Goal: Task Accomplishment & Management: Complete application form

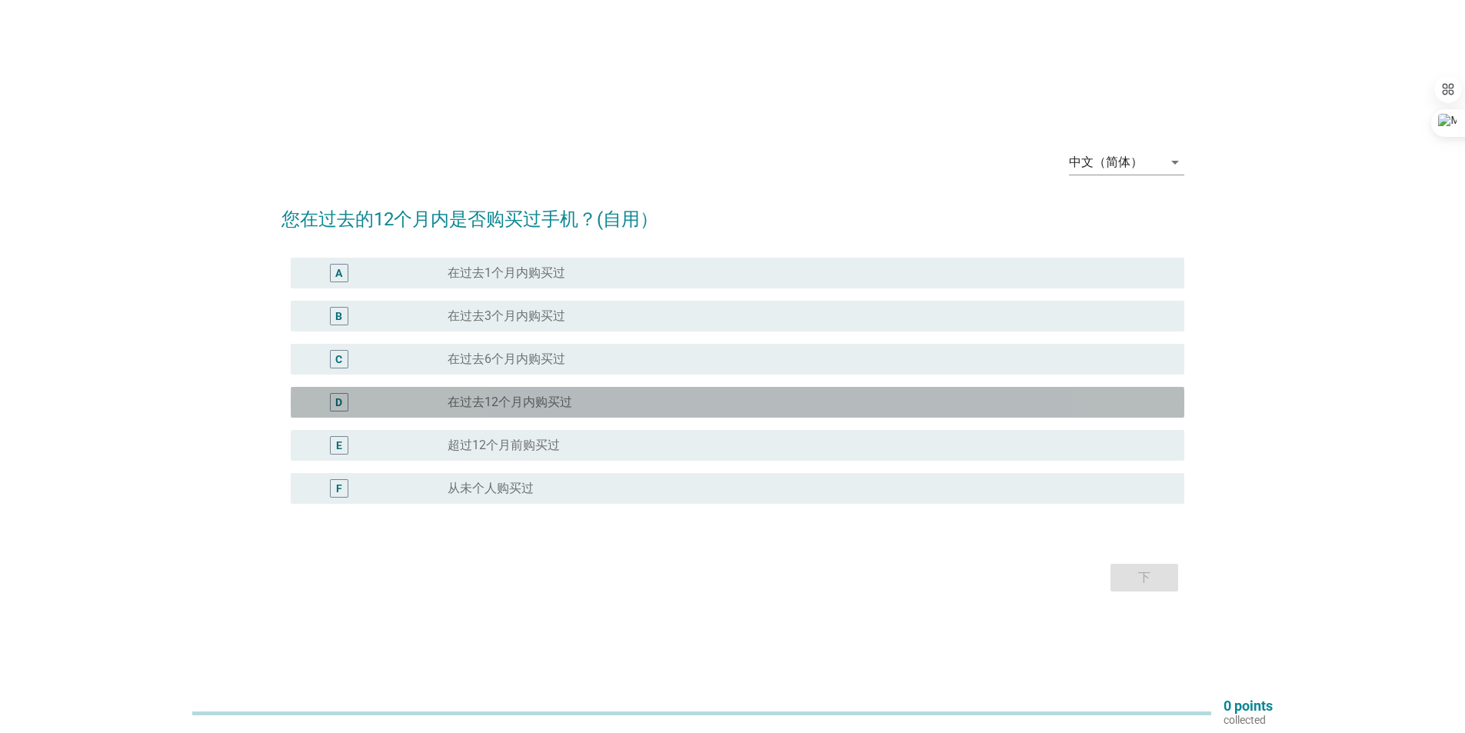
click at [608, 408] on div "radio_button_unchecked 在过去12个月内购买过" at bounding box center [803, 401] width 712 height 15
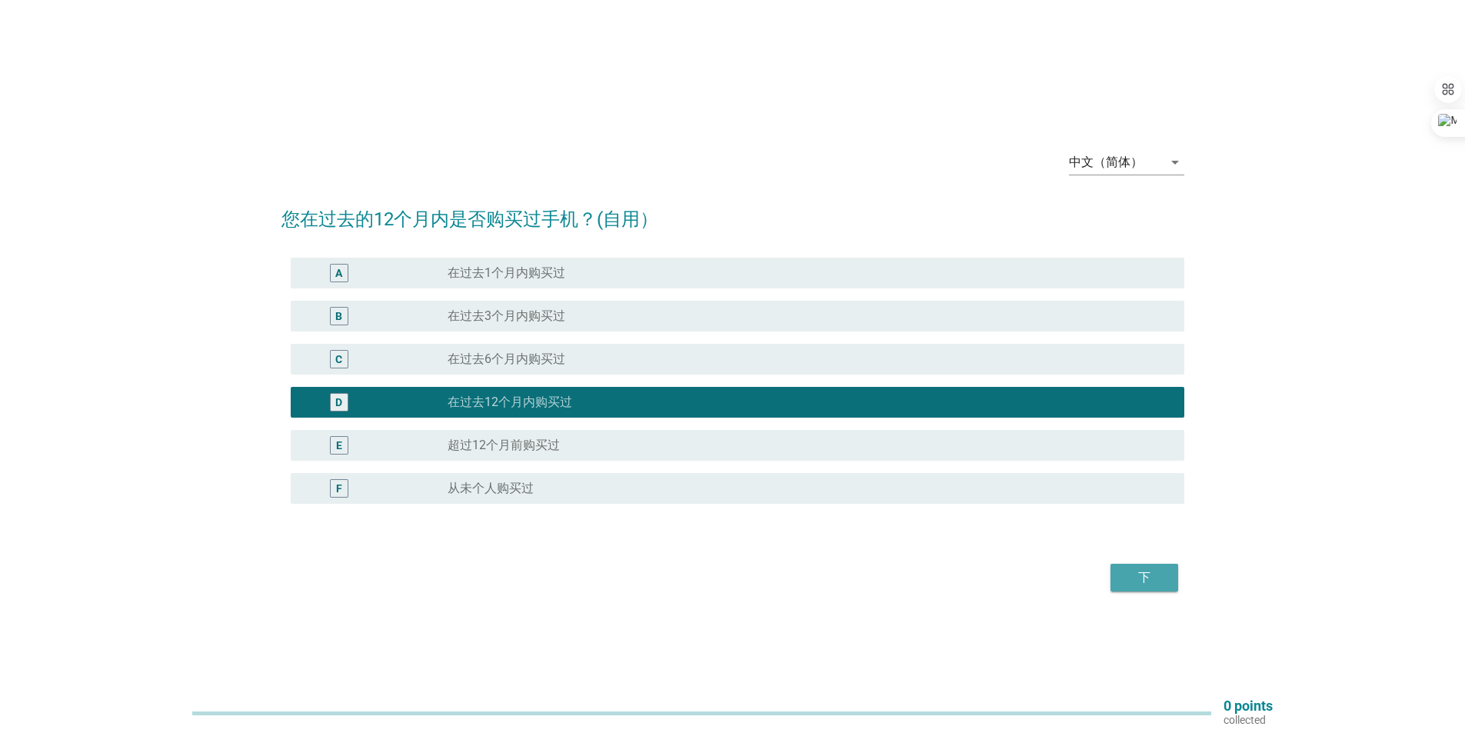
click at [1165, 574] on button "下" at bounding box center [1144, 578] width 68 height 28
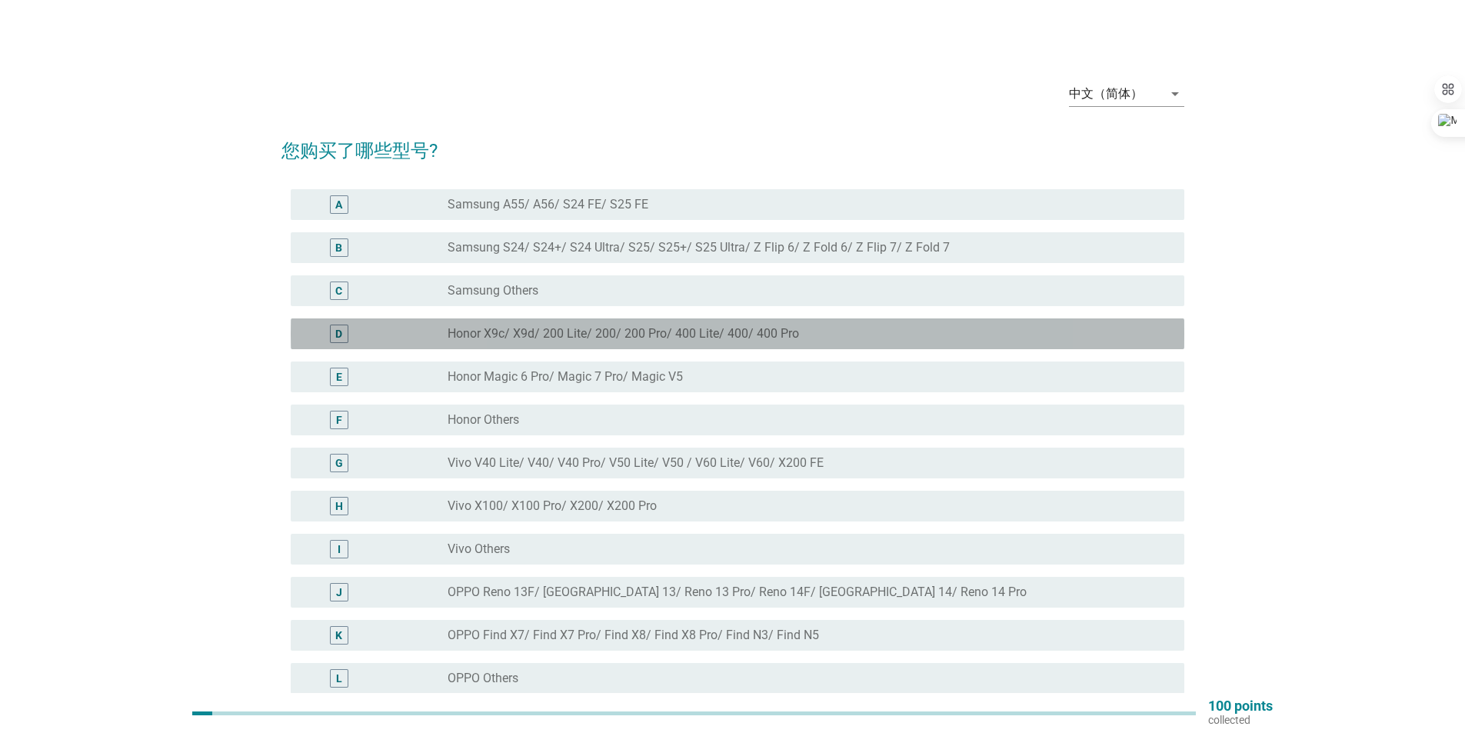
click at [698, 337] on label "Honor X9c/ X9d/ 200 Lite/ 200/ 200 Pro/ 400 Lite/ 400/ 400 Pro" at bounding box center [622, 333] width 351 height 15
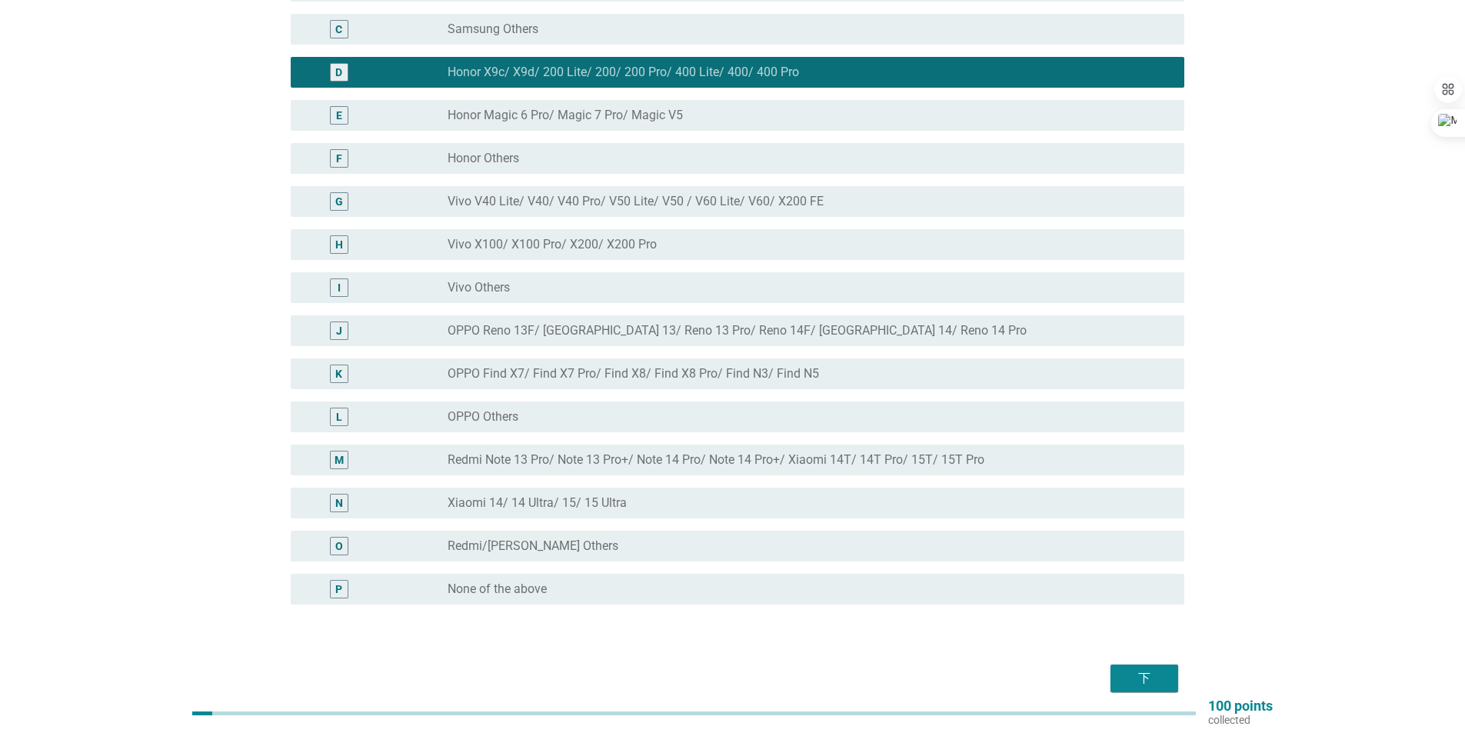
scroll to position [334, 0]
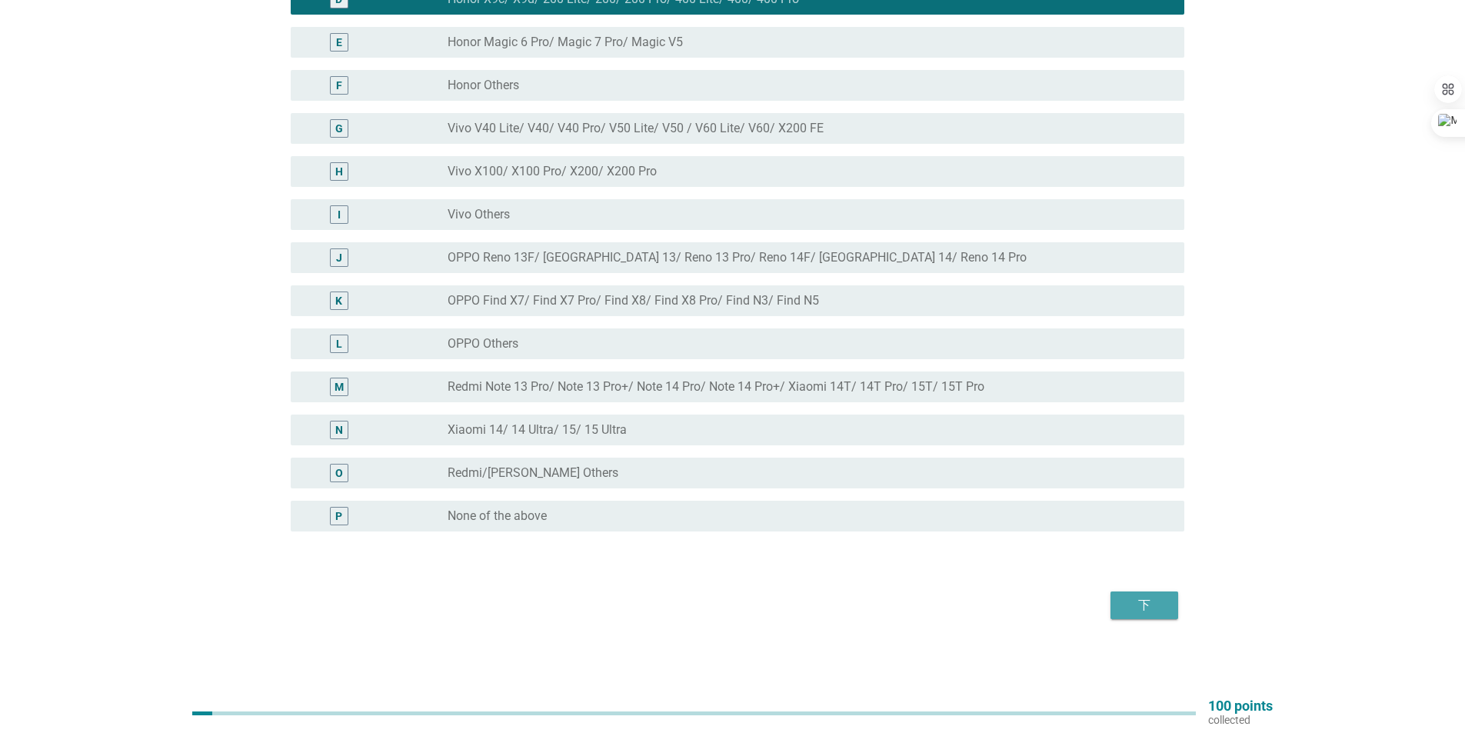
click at [1156, 611] on div "下" at bounding box center [1143, 605] width 43 height 18
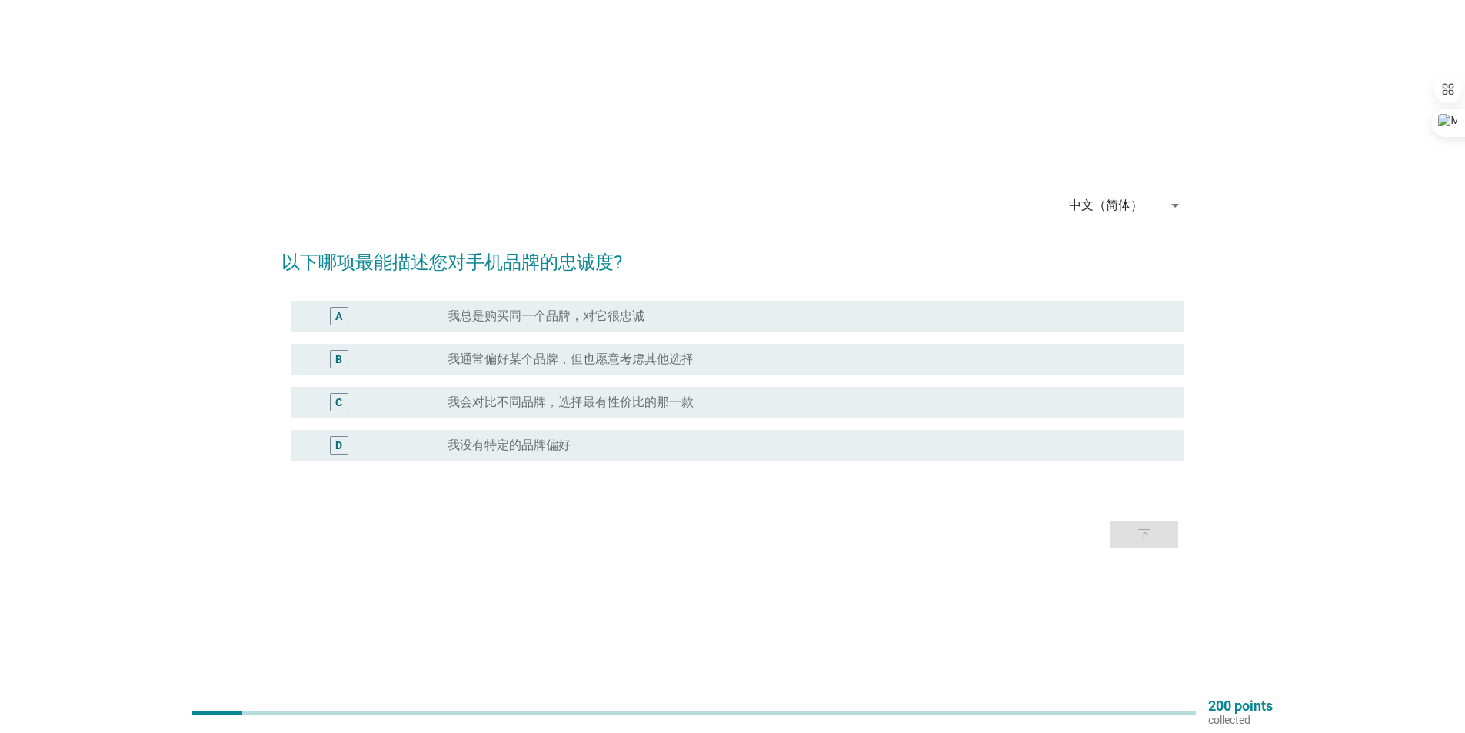
click at [711, 397] on div "radio_button_unchecked 我会对比不同品牌，选择最有性价比的那一款" at bounding box center [803, 401] width 712 height 15
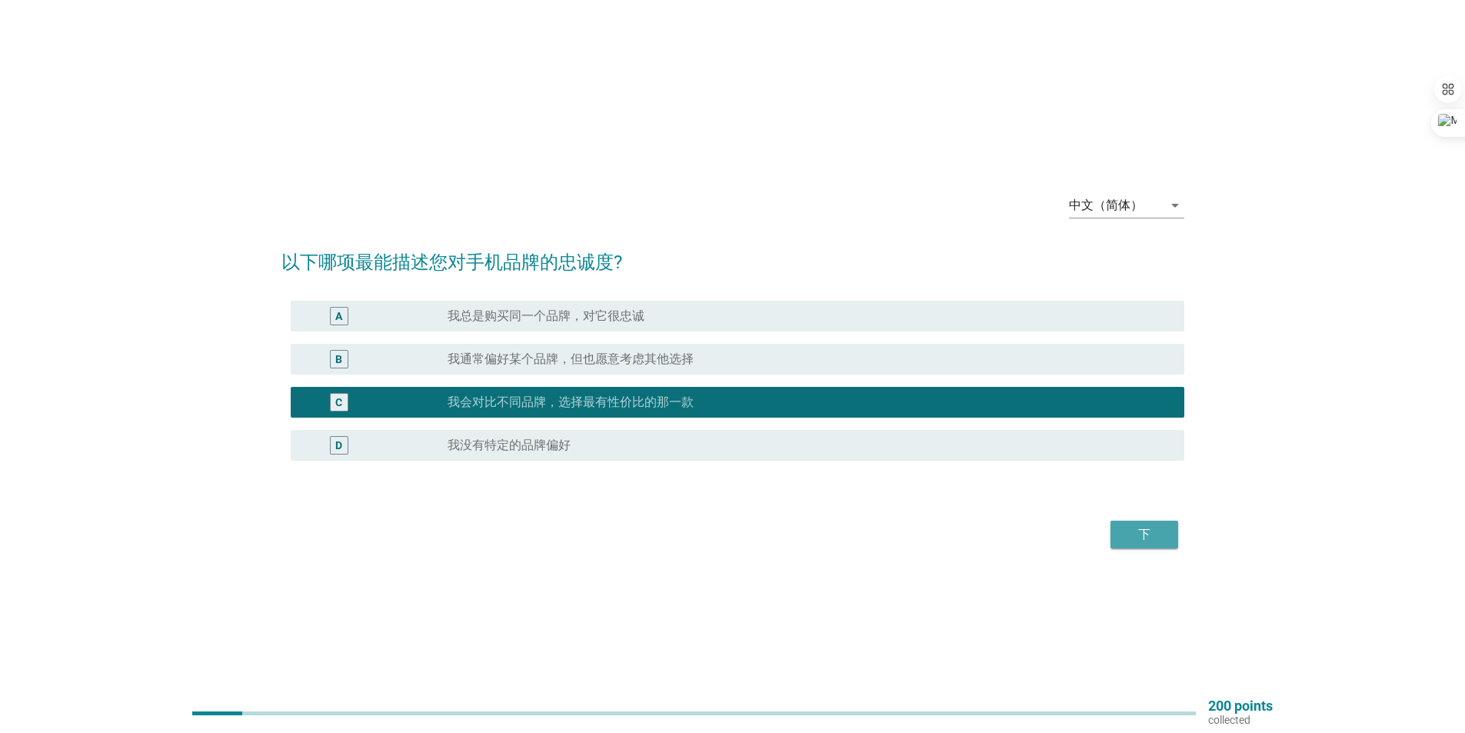
click at [1124, 530] on div "下" at bounding box center [1143, 534] width 43 height 18
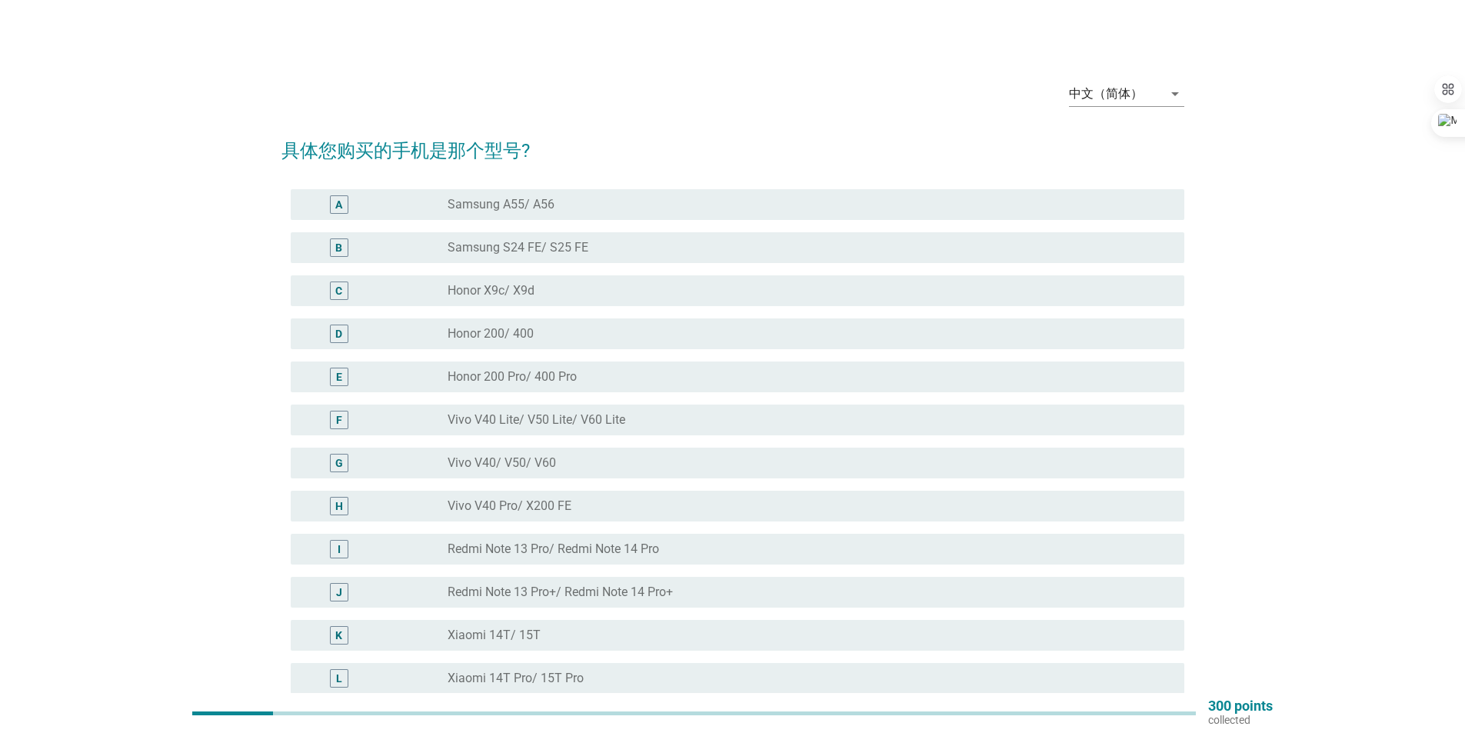
click at [637, 328] on div "radio_button_unchecked Honor 200/ 400" at bounding box center [803, 333] width 712 height 15
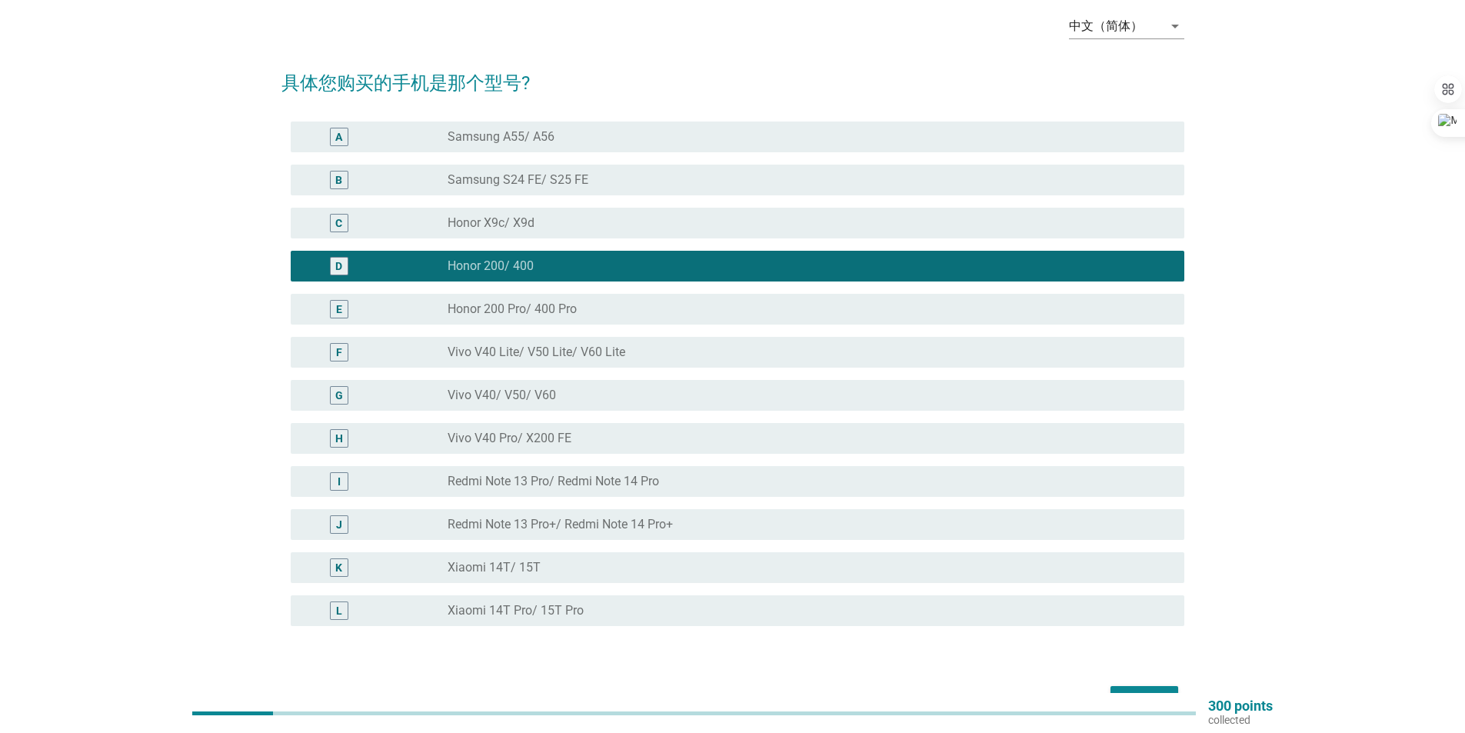
scroll to position [162, 0]
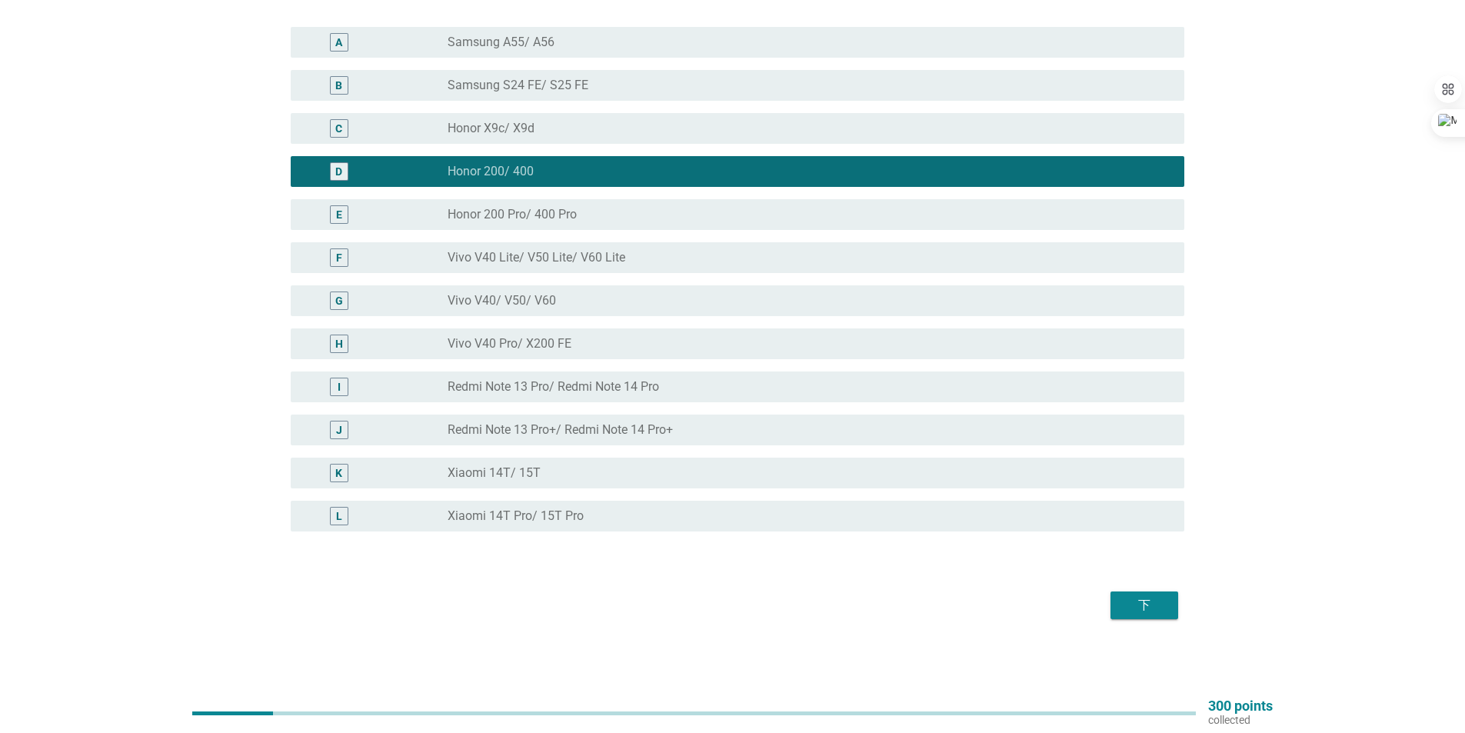
click at [1135, 613] on div "下" at bounding box center [1143, 605] width 43 height 18
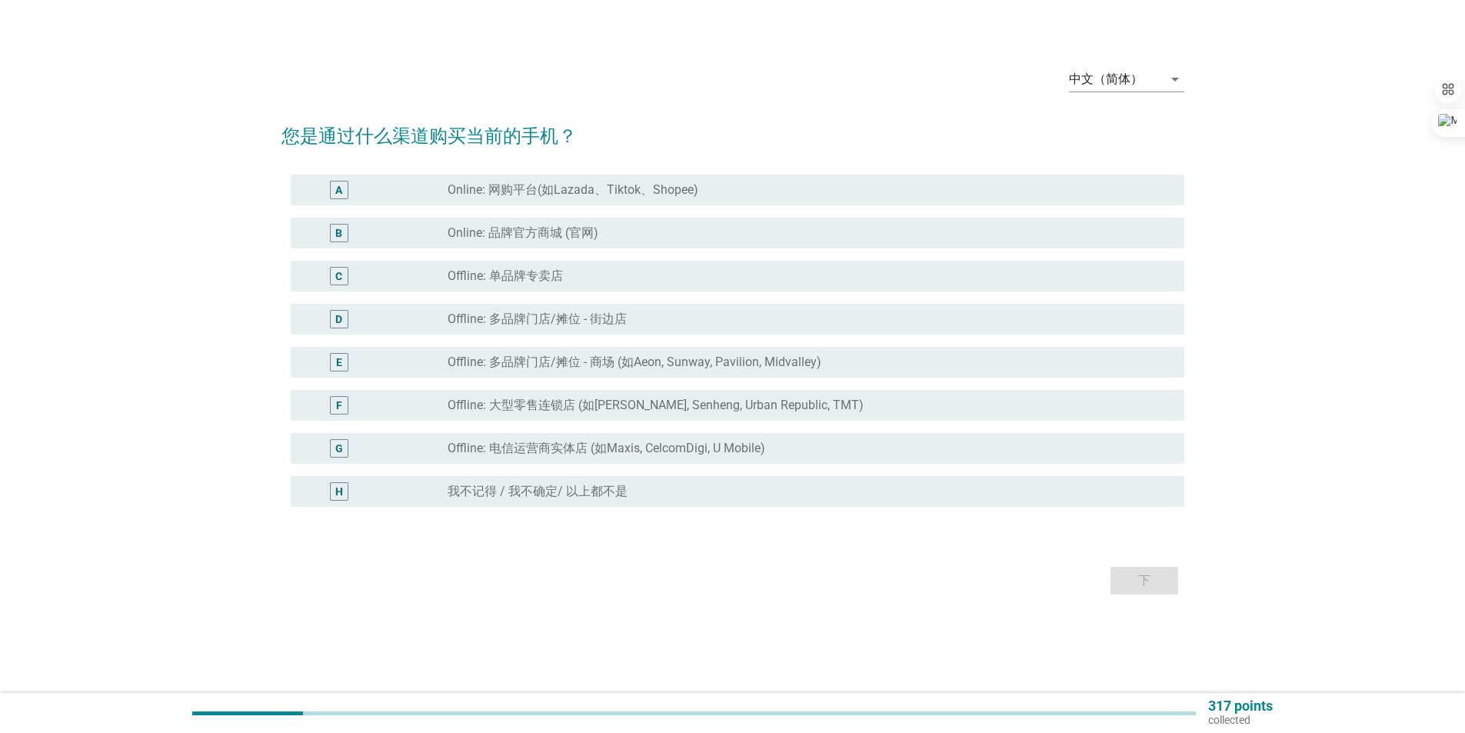
scroll to position [0, 0]
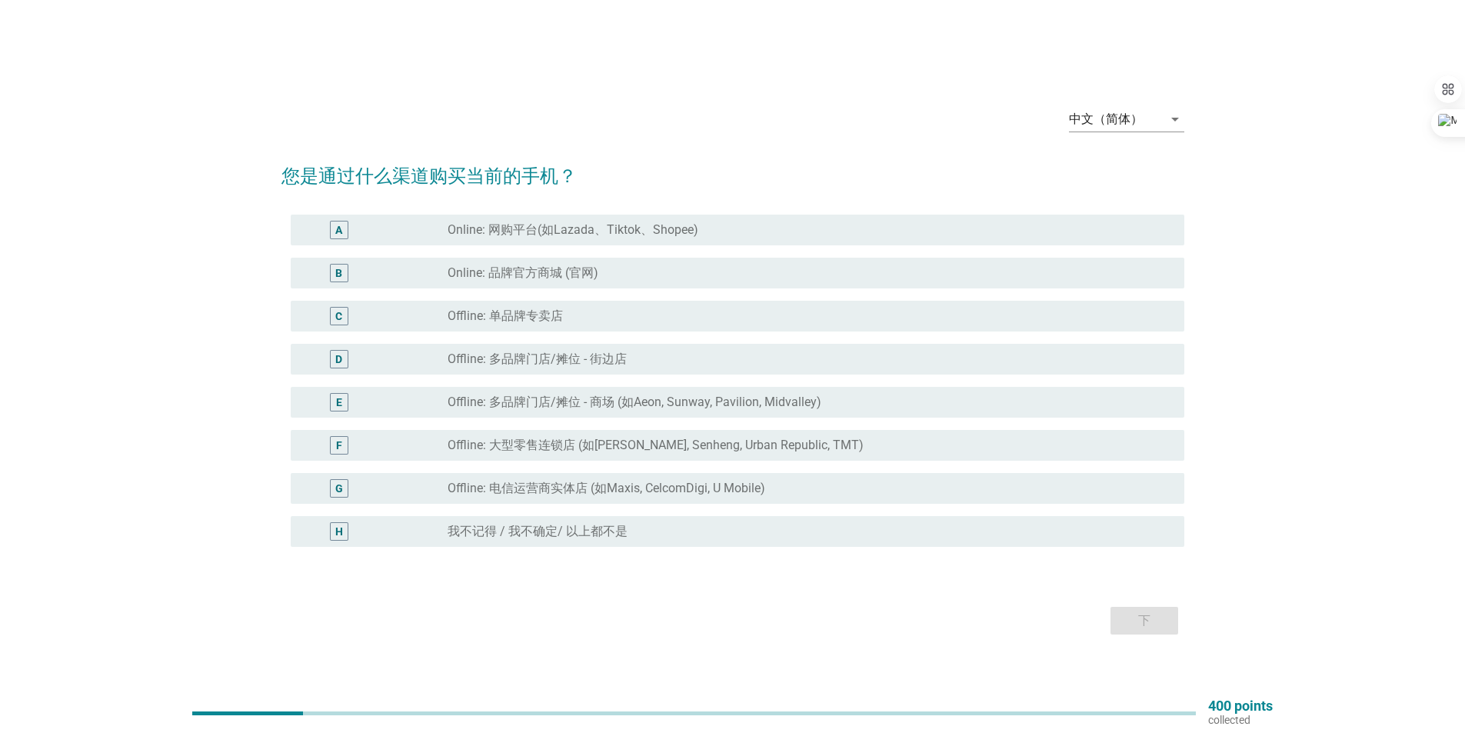
click at [727, 223] on div "radio_button_unchecked Online: 网购平台(如Lazada、Tiktok、Shopee)" at bounding box center [803, 229] width 712 height 15
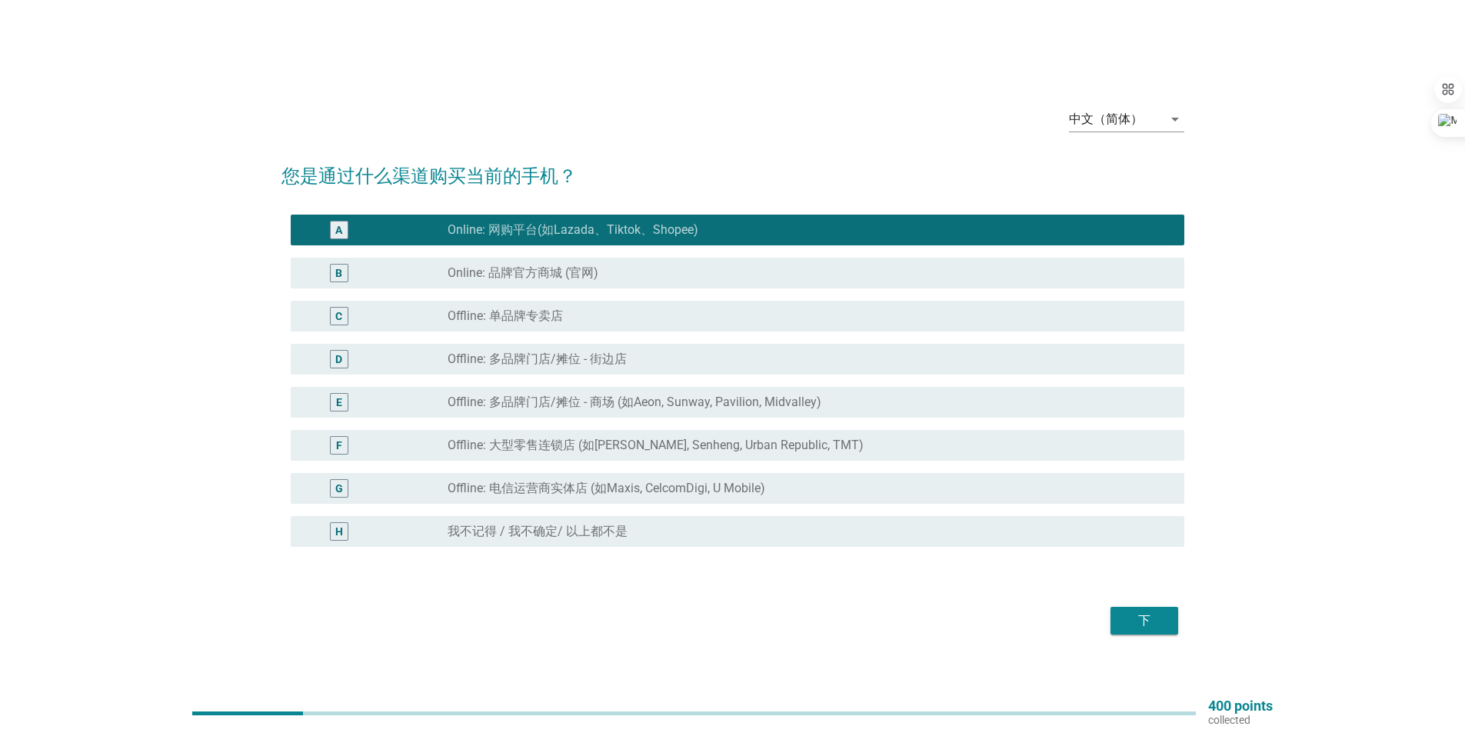
click at [1135, 623] on div "下" at bounding box center [1143, 620] width 43 height 18
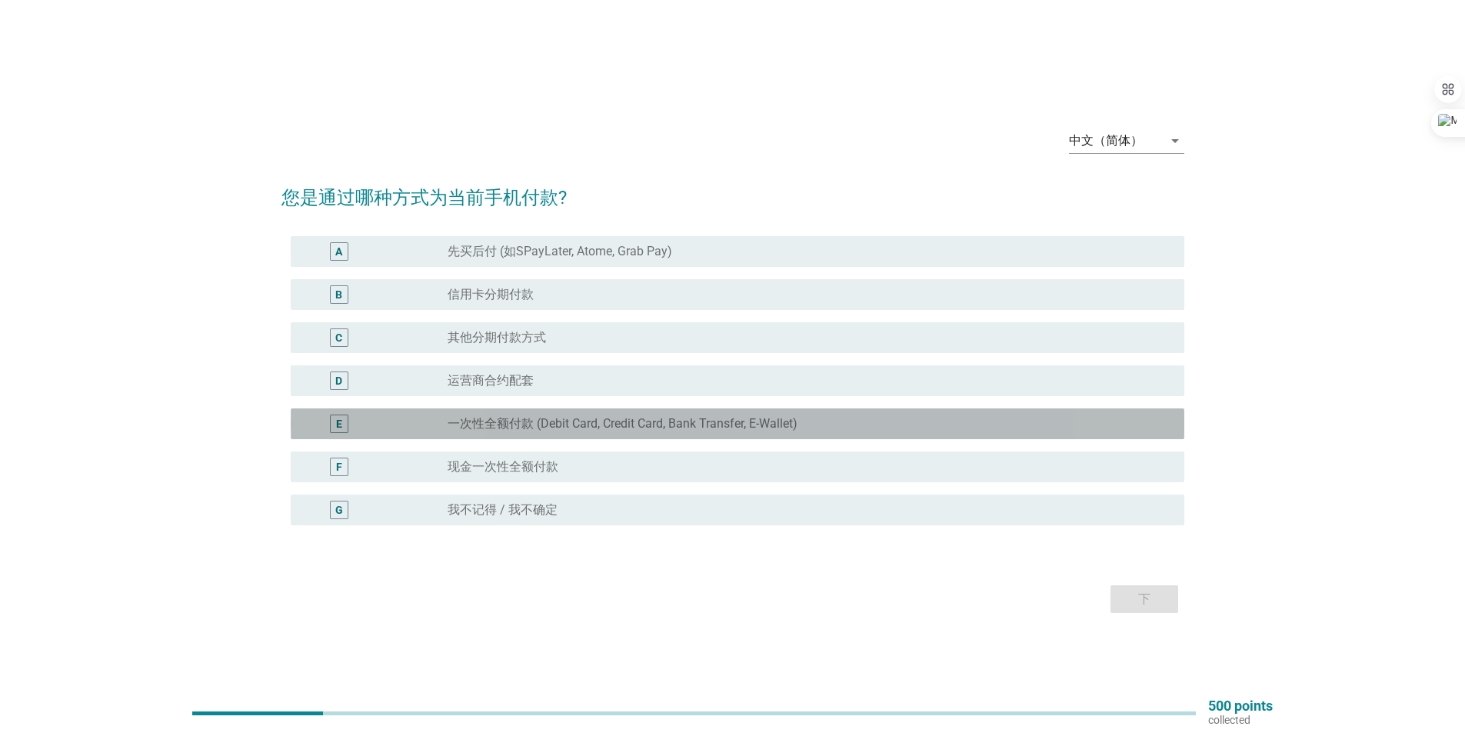
click at [843, 424] on div "radio_button_unchecked 一次性全额付款 (Debit Card, Credit Card, Bank Transfer, E-Walle…" at bounding box center [803, 423] width 712 height 15
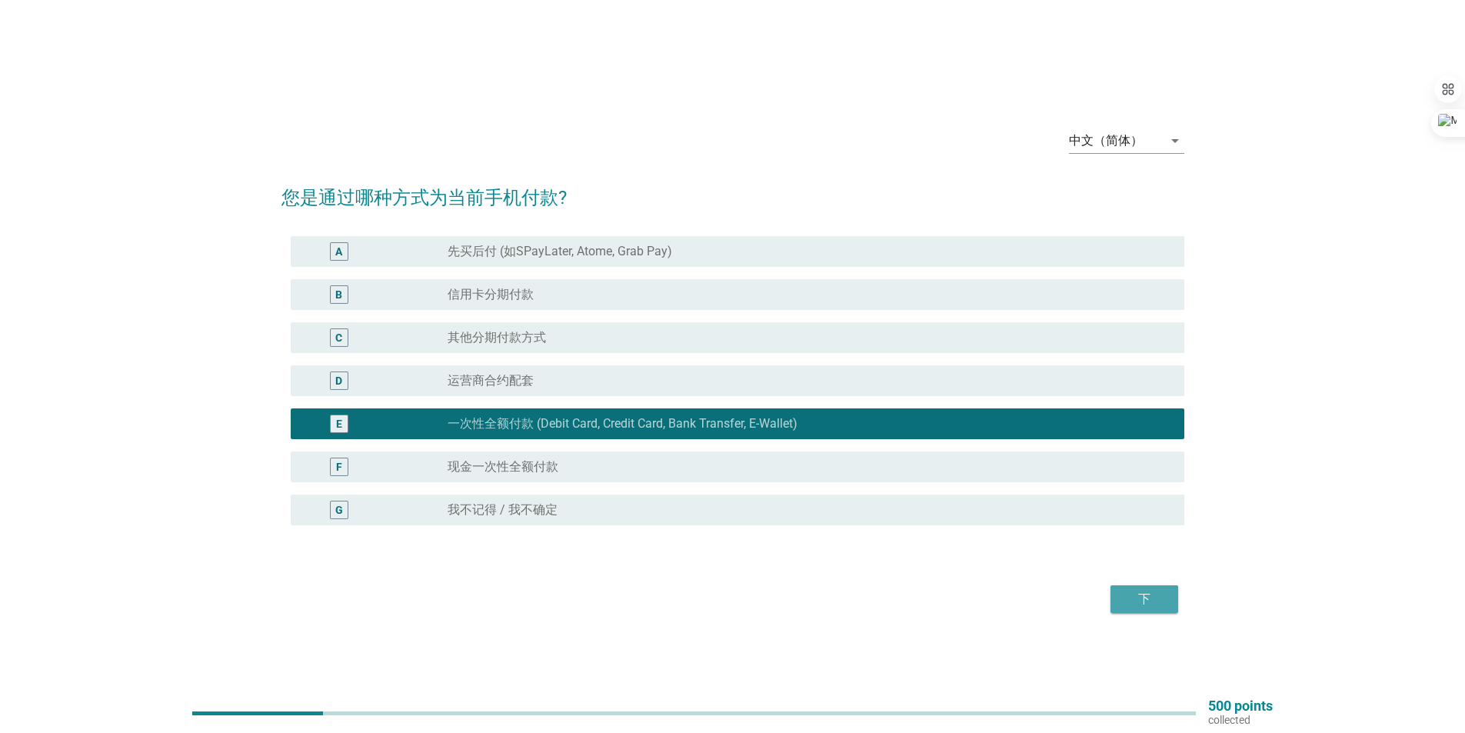
click at [1135, 607] on div "下" at bounding box center [1143, 599] width 43 height 18
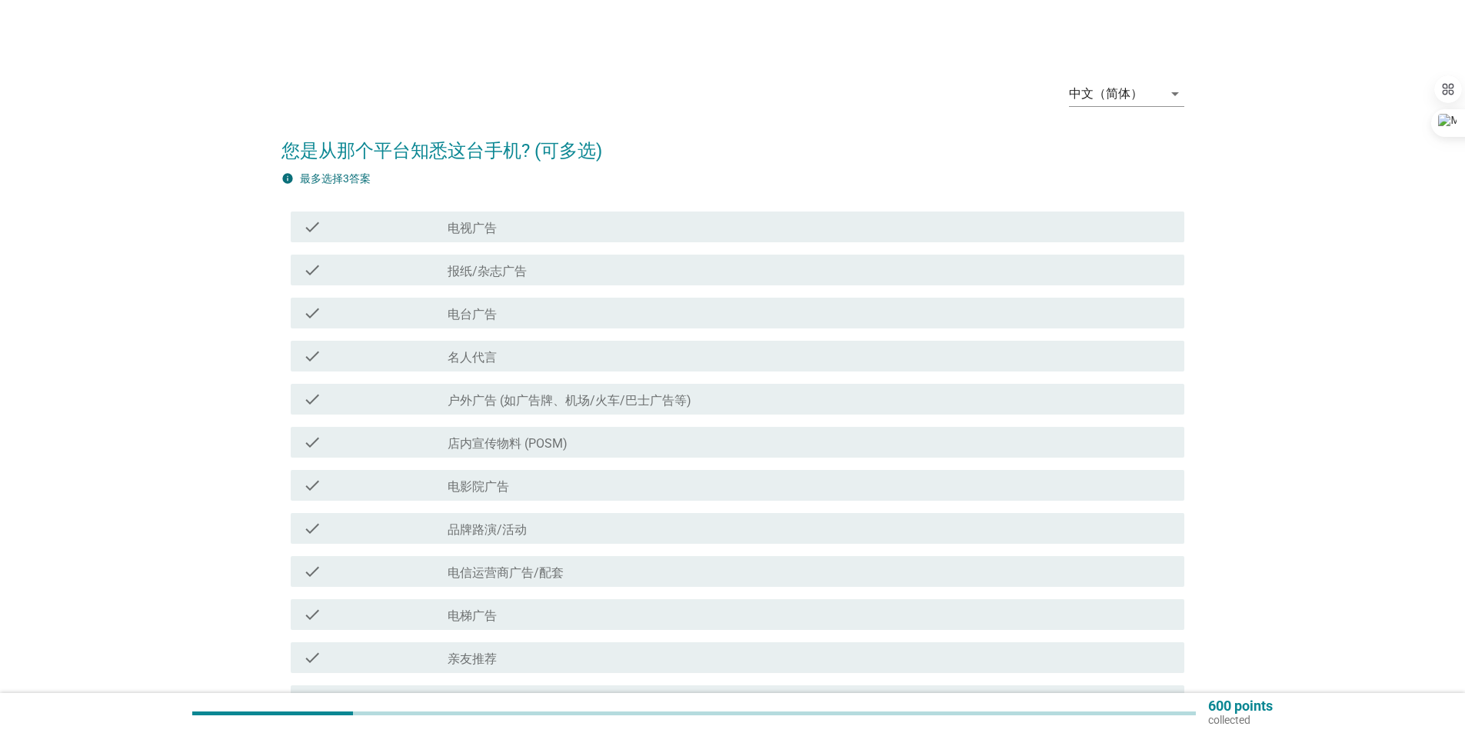
click at [477, 406] on label "户外广告 (如广告牌、机场/火车/巴士广告等)" at bounding box center [569, 400] width 244 height 15
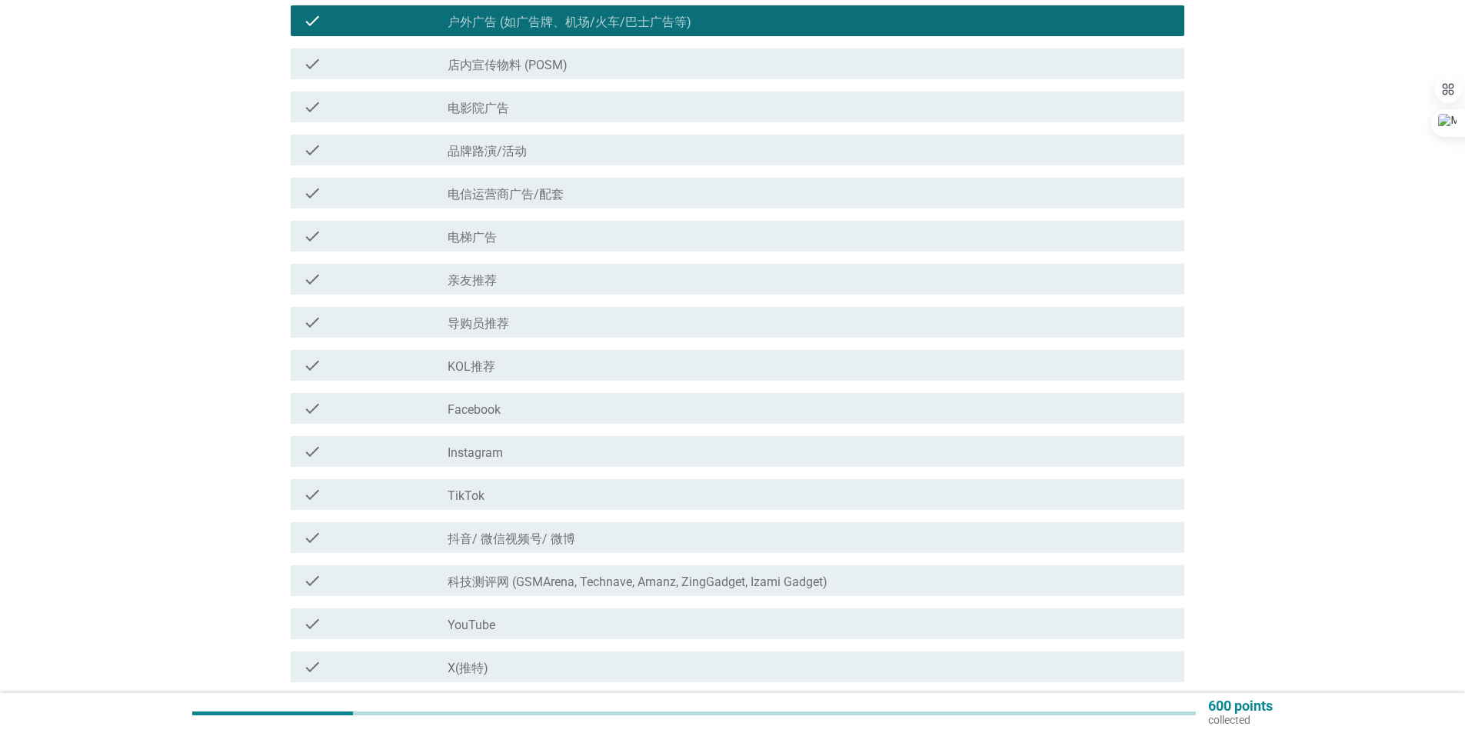
scroll to position [384, 0]
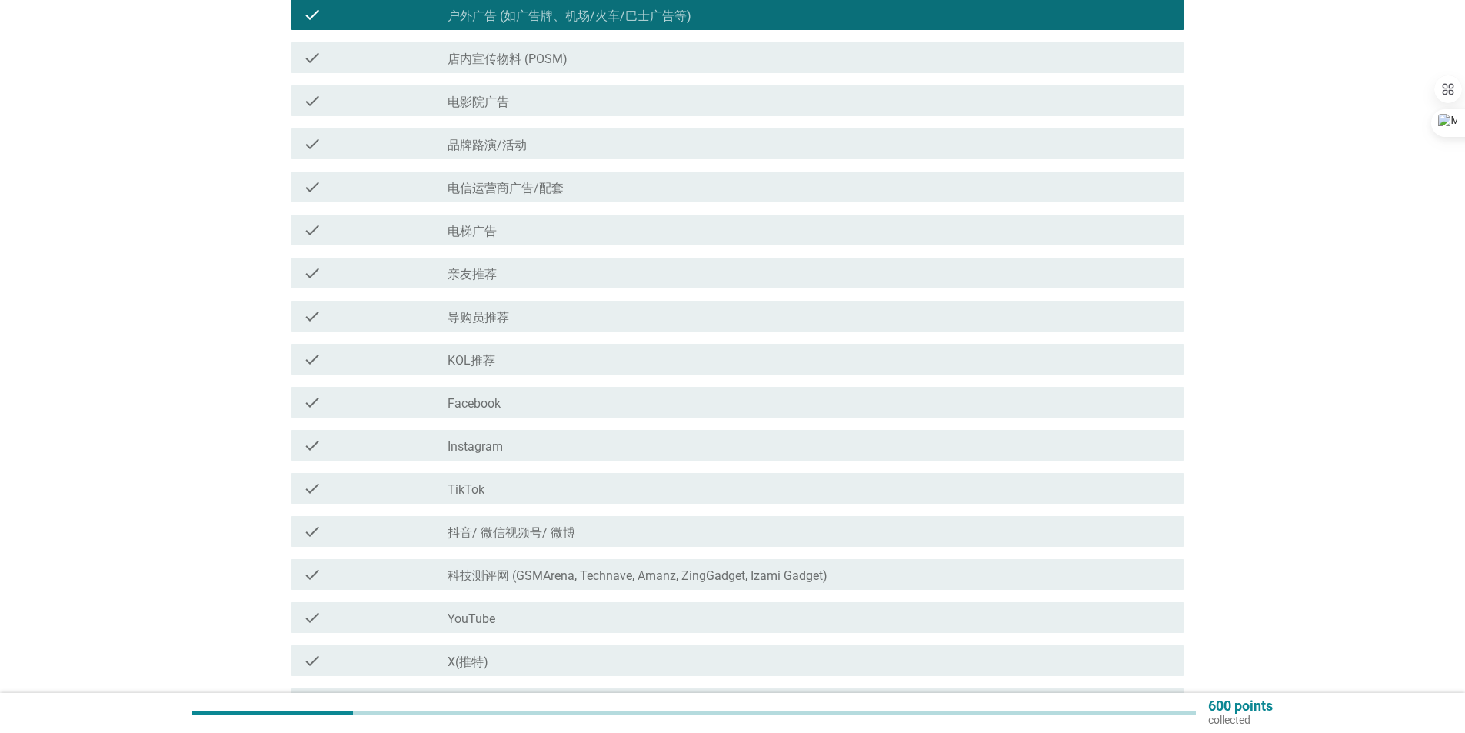
click at [576, 401] on div "check_box_outline_blank Facebook" at bounding box center [809, 402] width 724 height 18
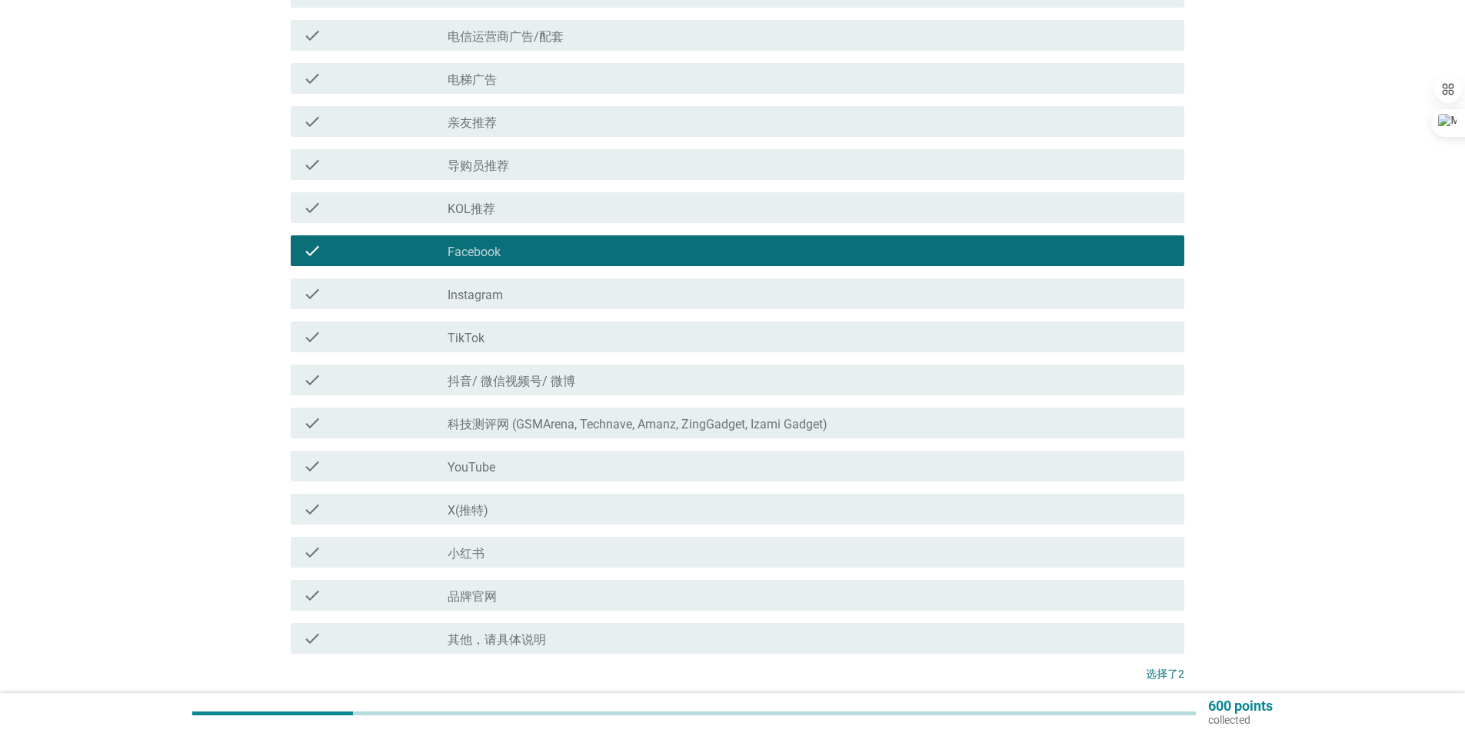
scroll to position [538, 0]
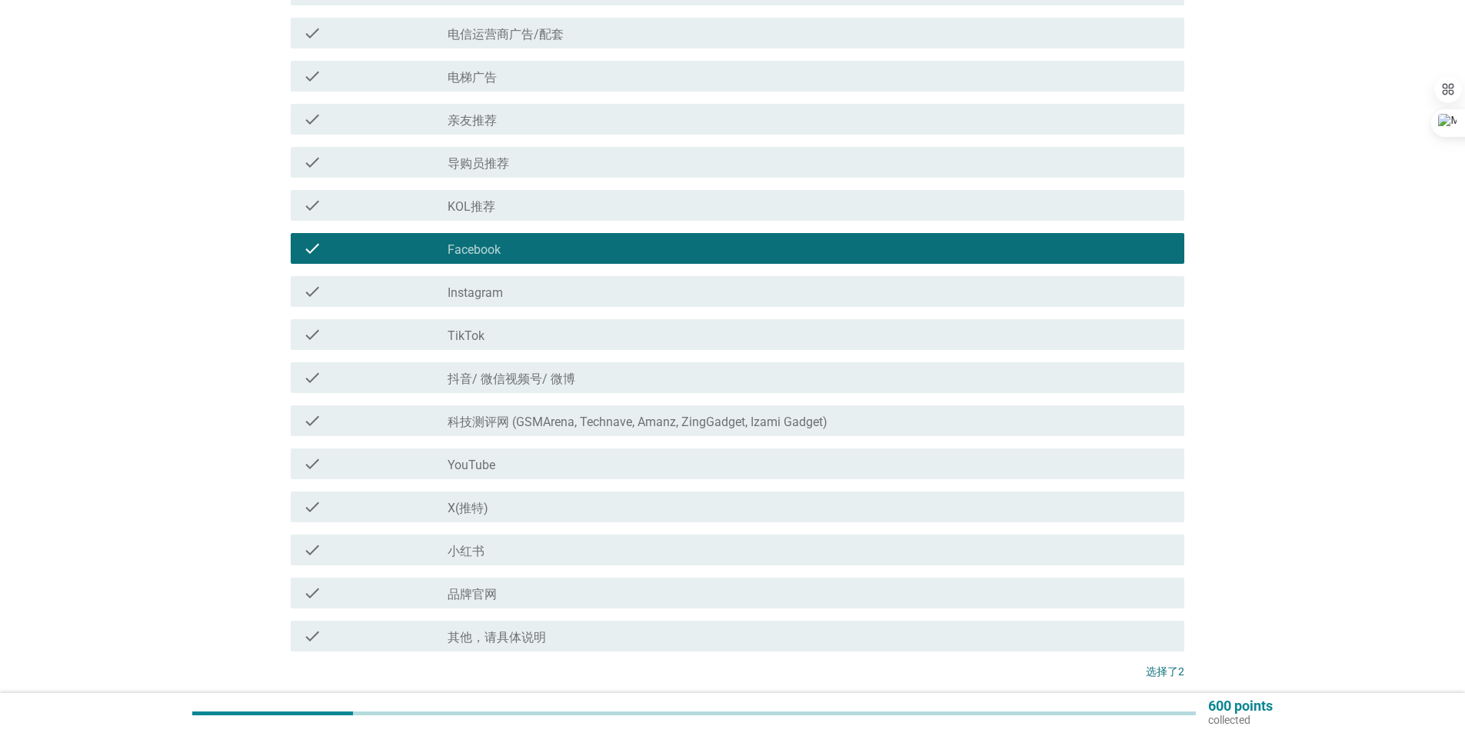
click at [657, 467] on div "check_box_outline_blank YouTube" at bounding box center [809, 463] width 724 height 18
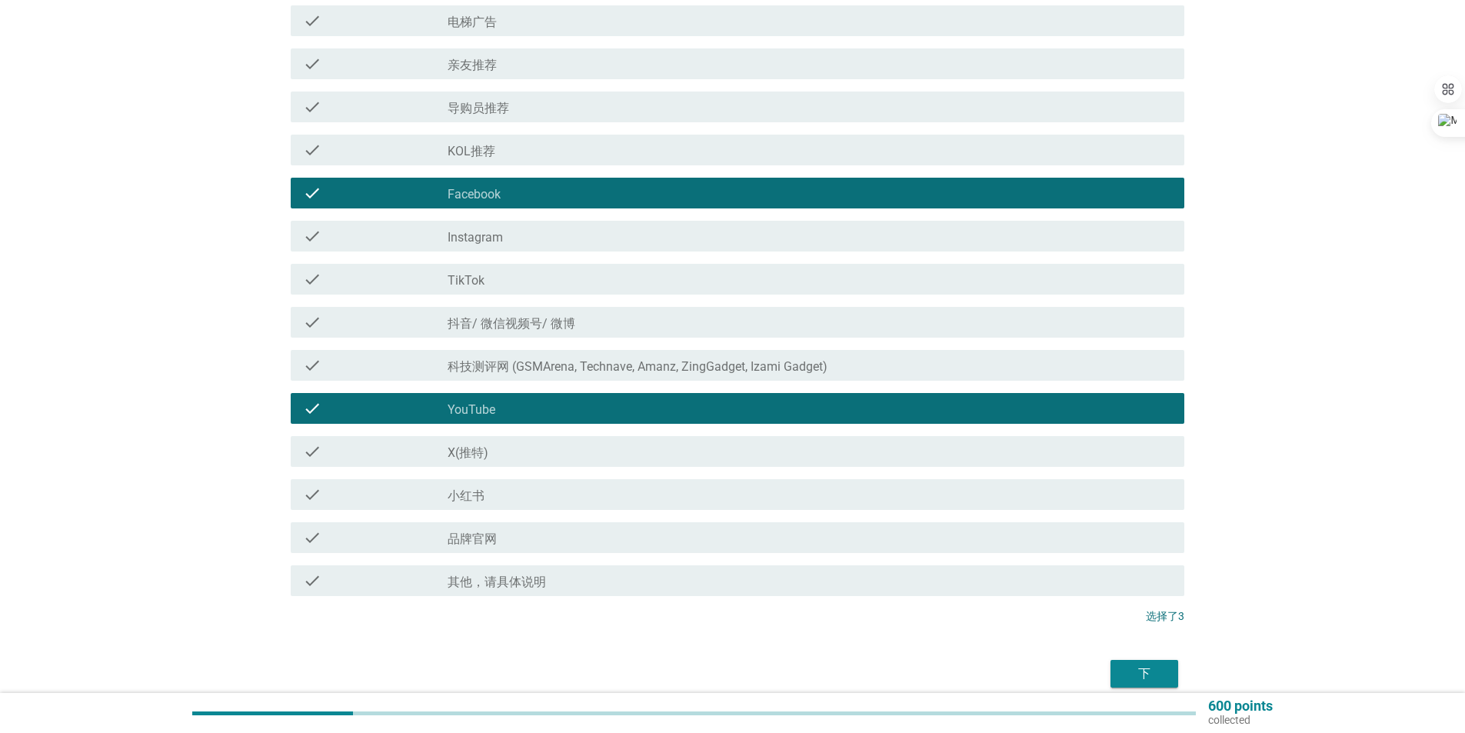
scroll to position [662, 0]
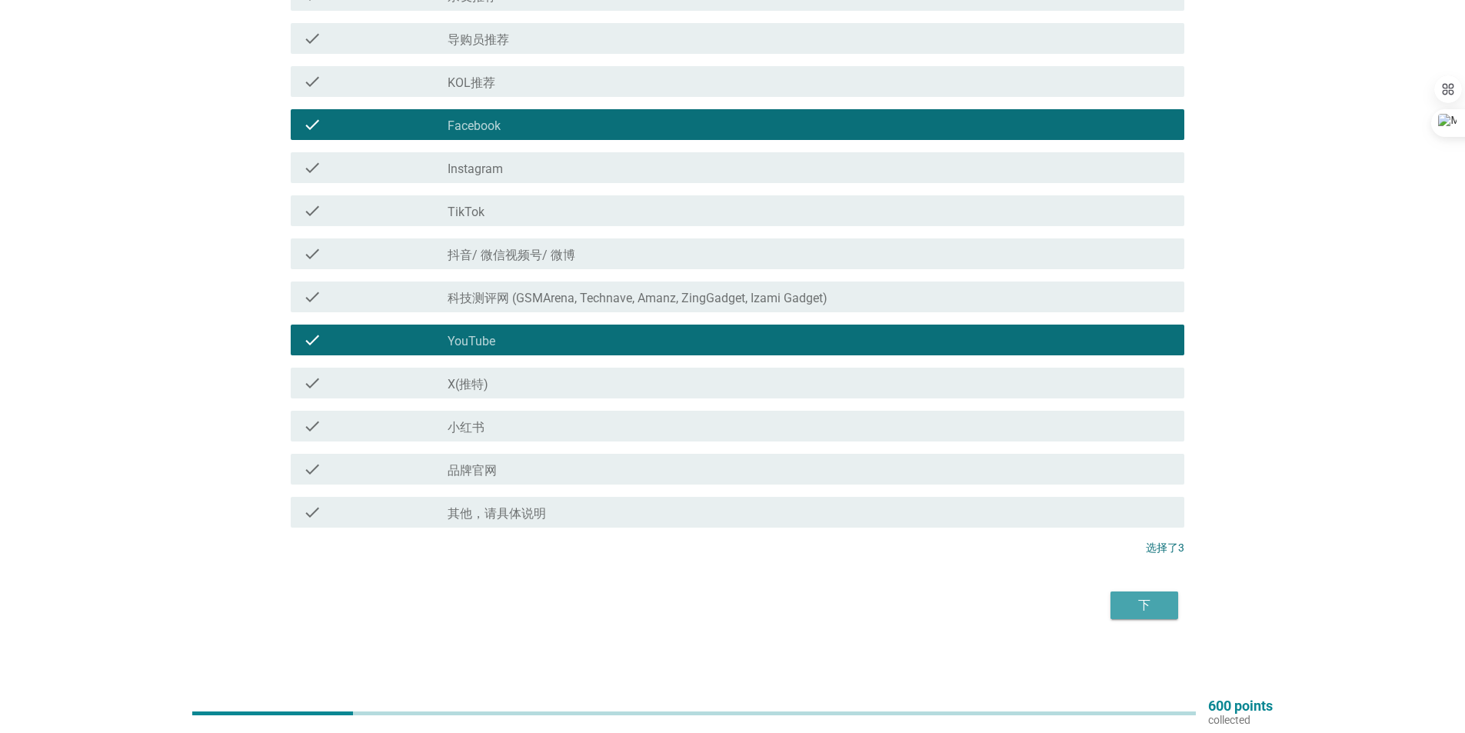
click at [1141, 611] on div "下" at bounding box center [1143, 605] width 43 height 18
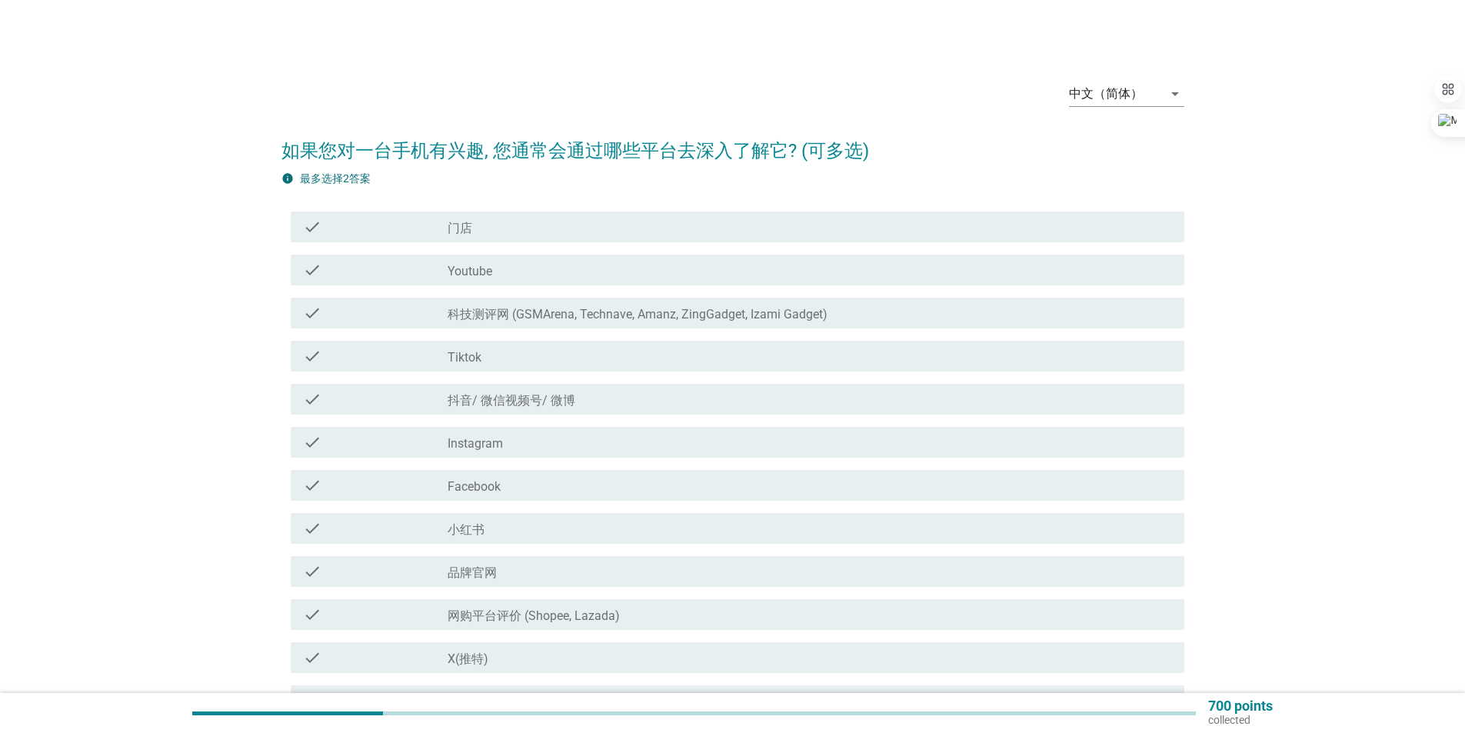
click at [682, 231] on div "check_box_outline_blank 门店" at bounding box center [809, 227] width 724 height 18
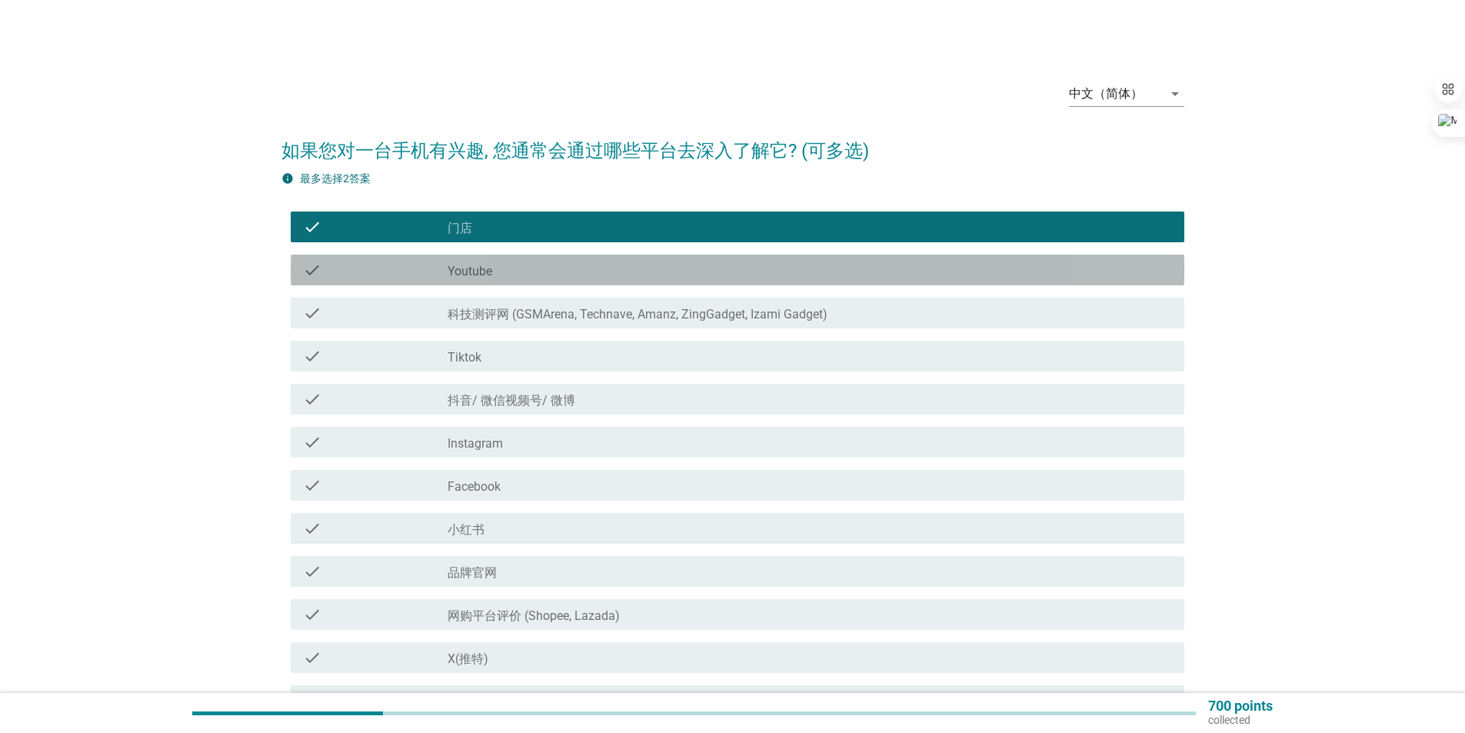
click at [698, 274] on div "check_box_outline_blank Youtube" at bounding box center [809, 270] width 724 height 18
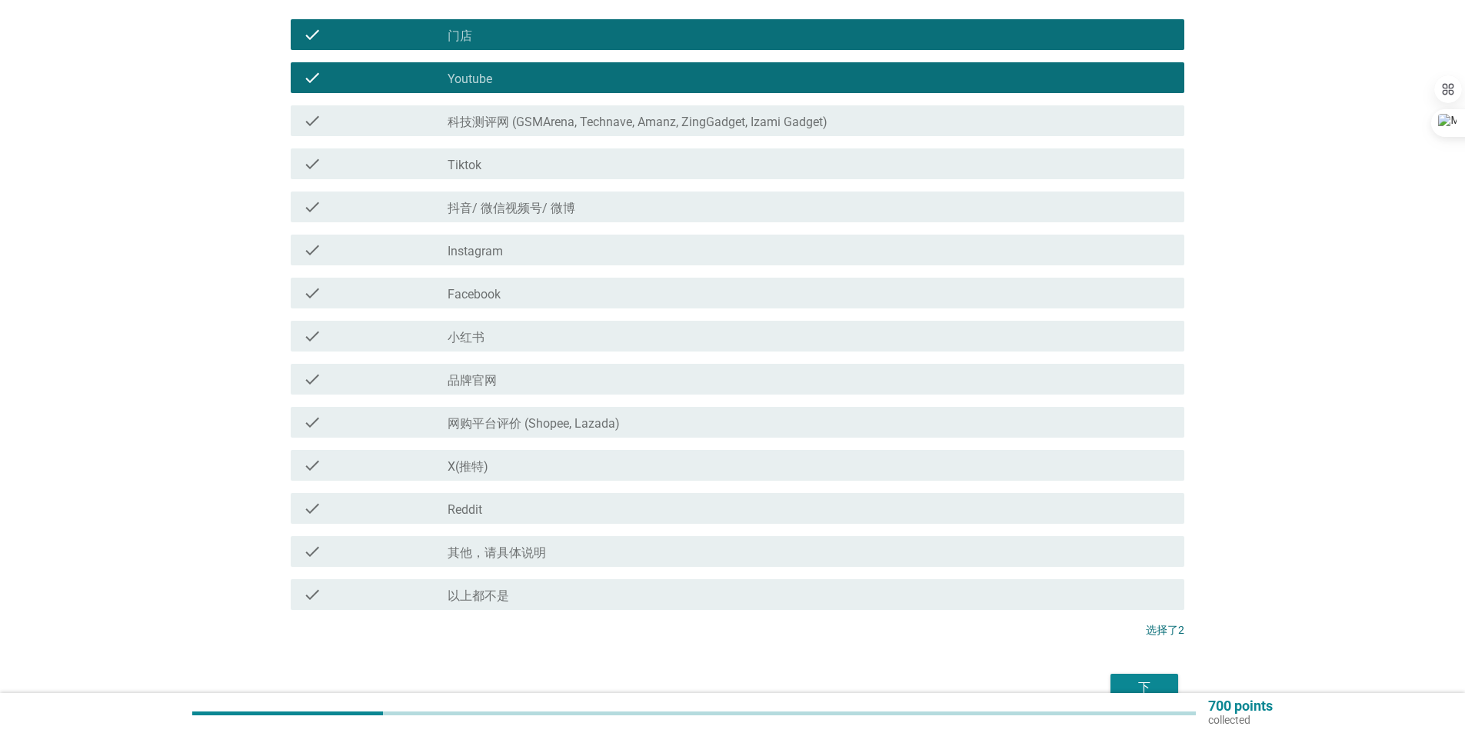
scroll to position [231, 0]
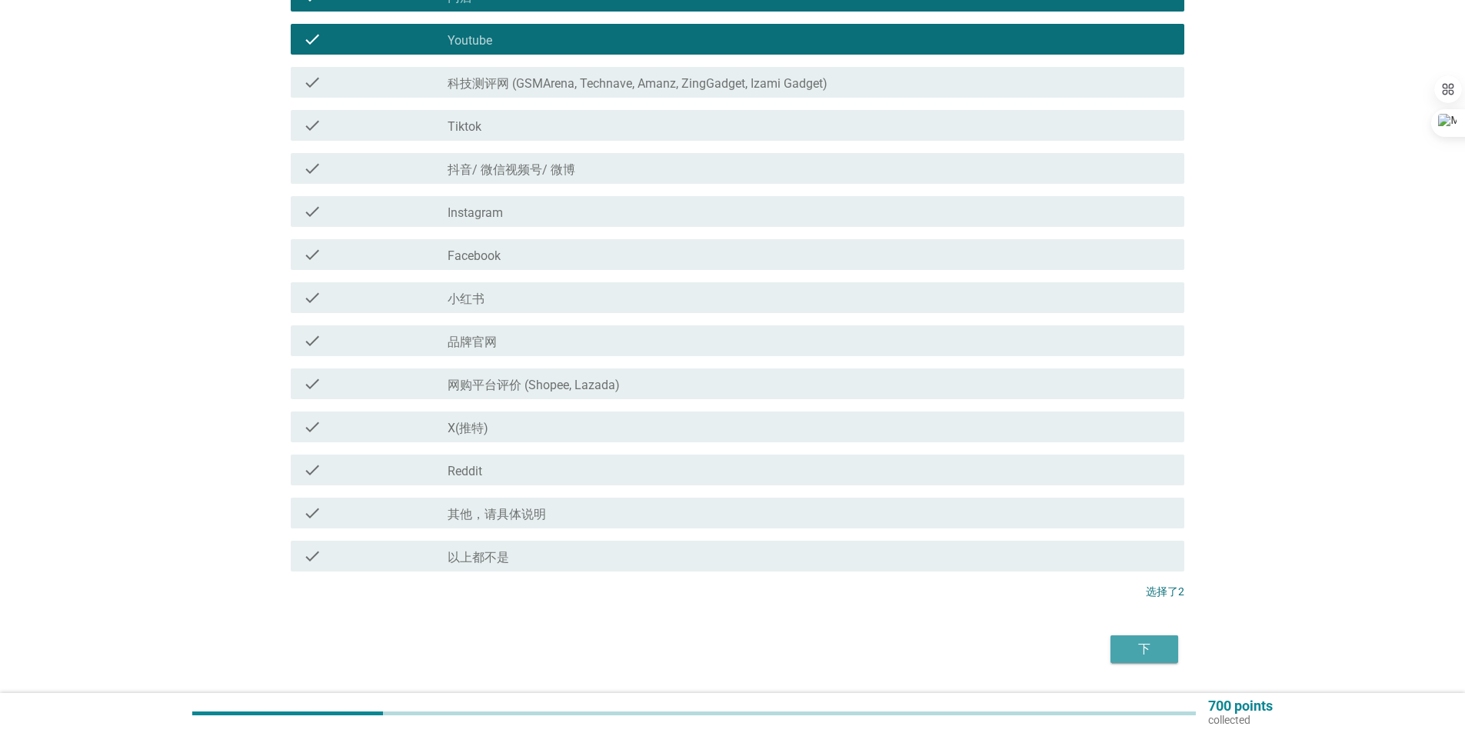
click at [1149, 656] on div "下" at bounding box center [1143, 649] width 43 height 18
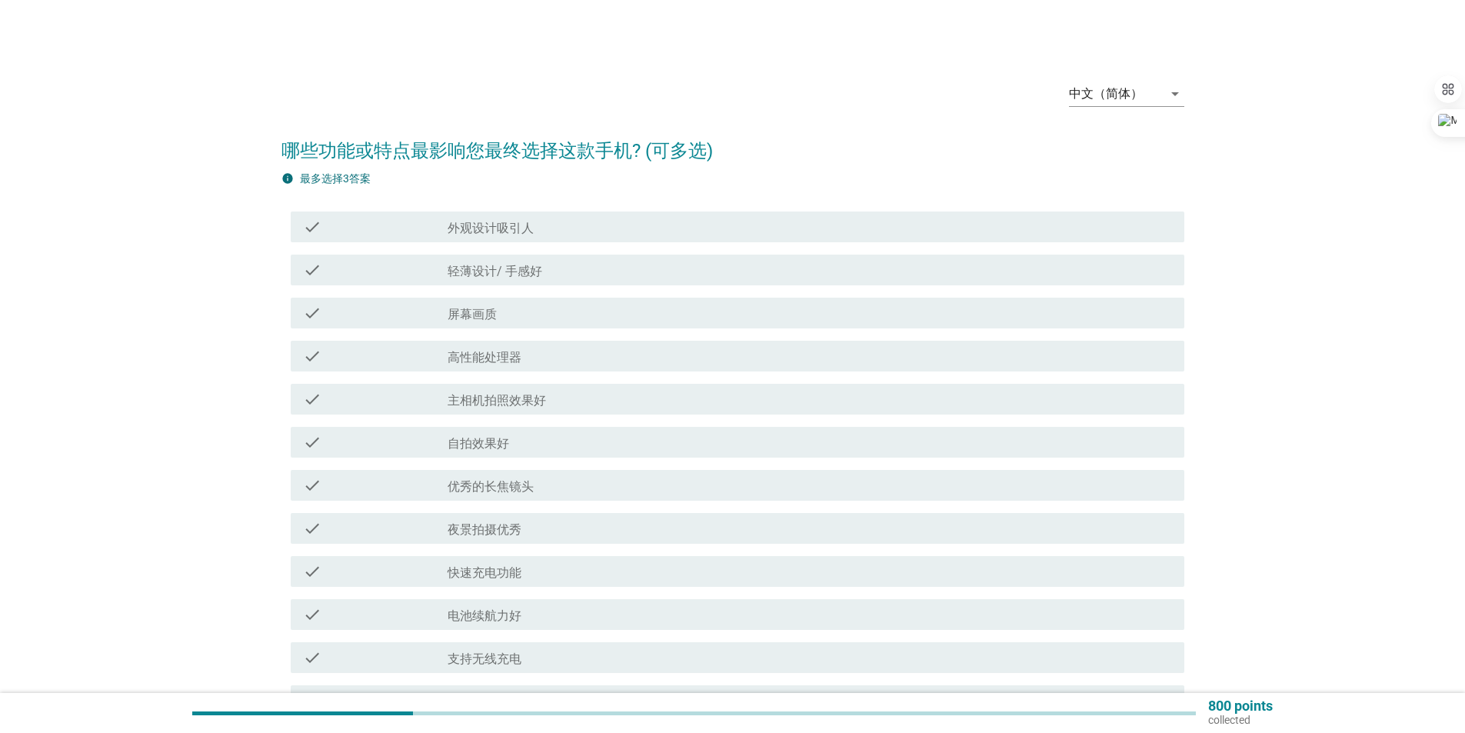
click at [747, 267] on div "check_box_outline_blank 轻薄设计/ 手感好" at bounding box center [809, 270] width 724 height 18
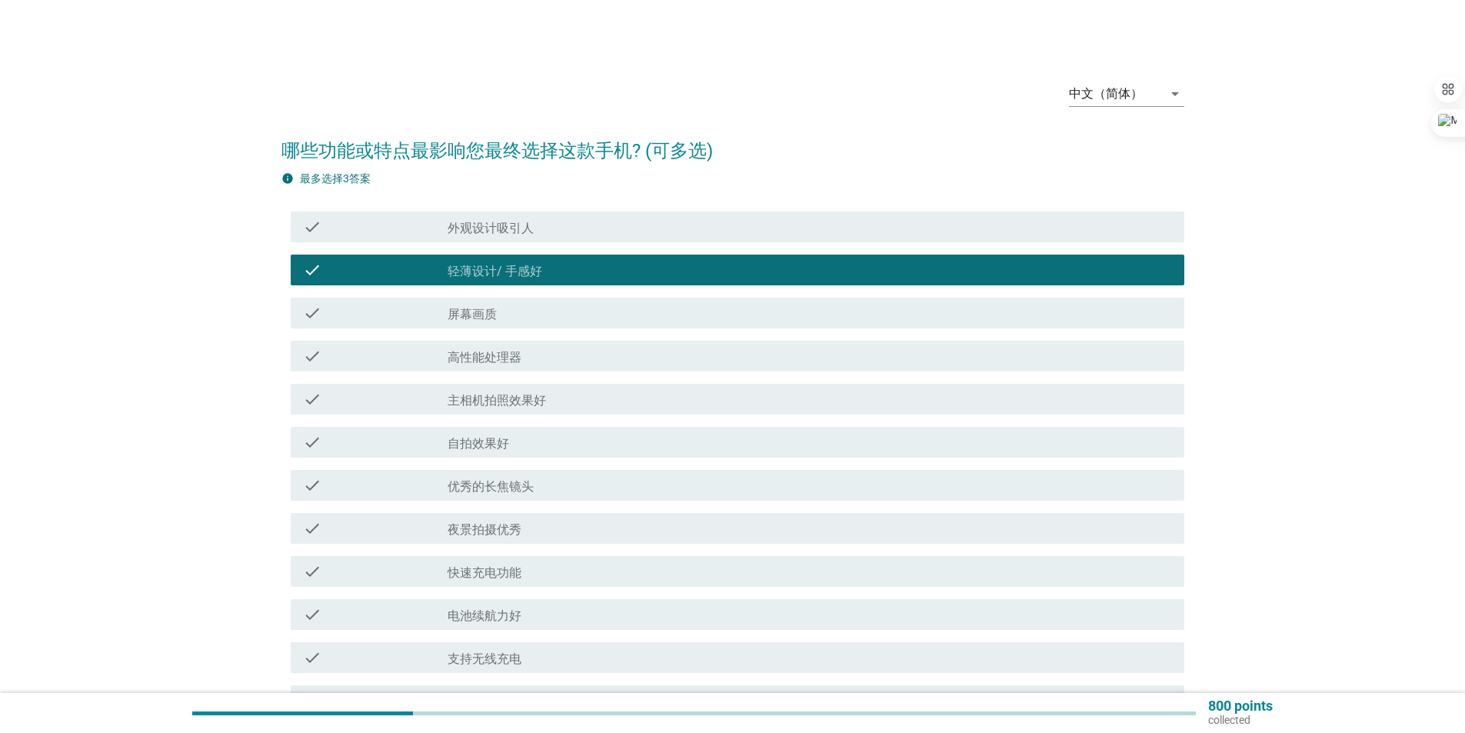
click at [781, 410] on div "check check_box_outline_blank 主相机拍照效果好" at bounding box center [737, 399] width 893 height 31
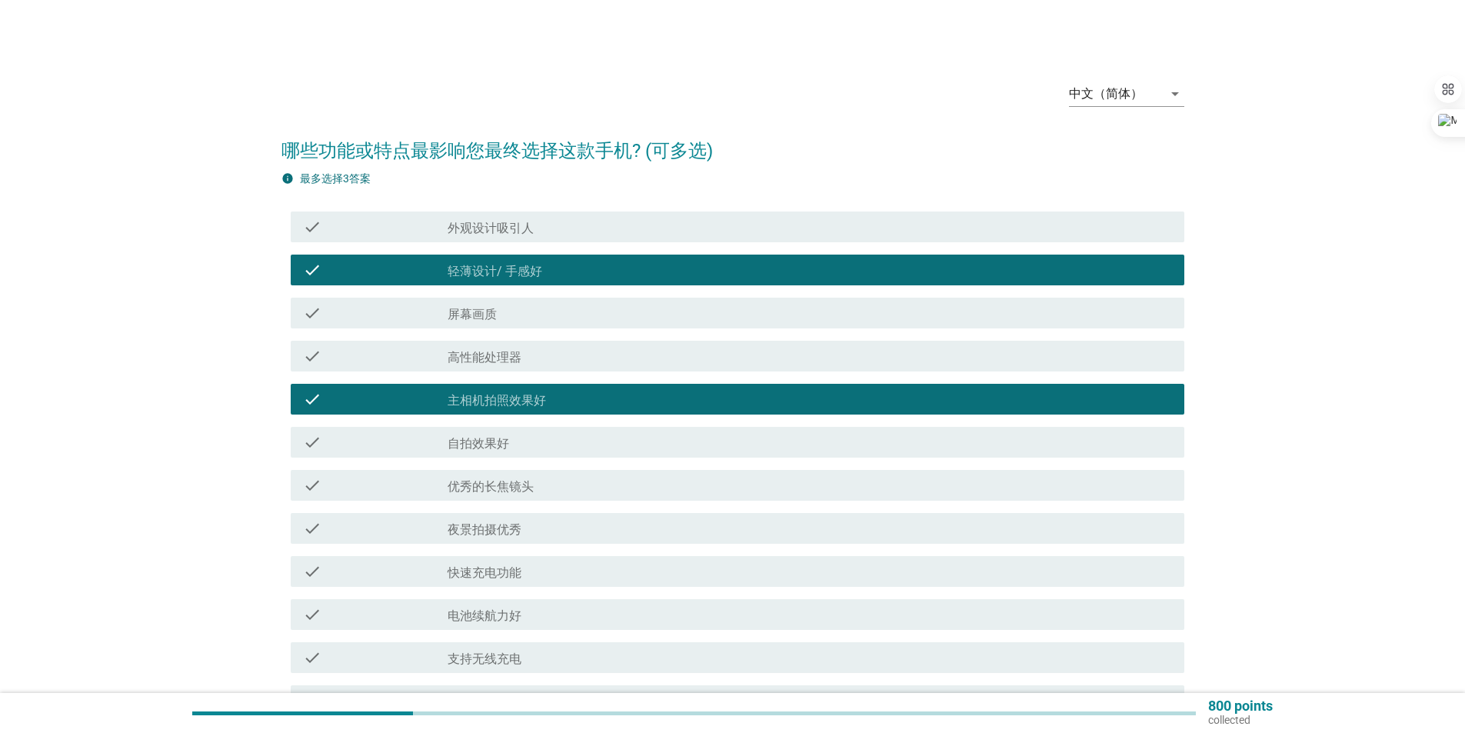
click at [780, 510] on div "check check_box_outline_blank 夜景拍摄优秀" at bounding box center [732, 528] width 903 height 43
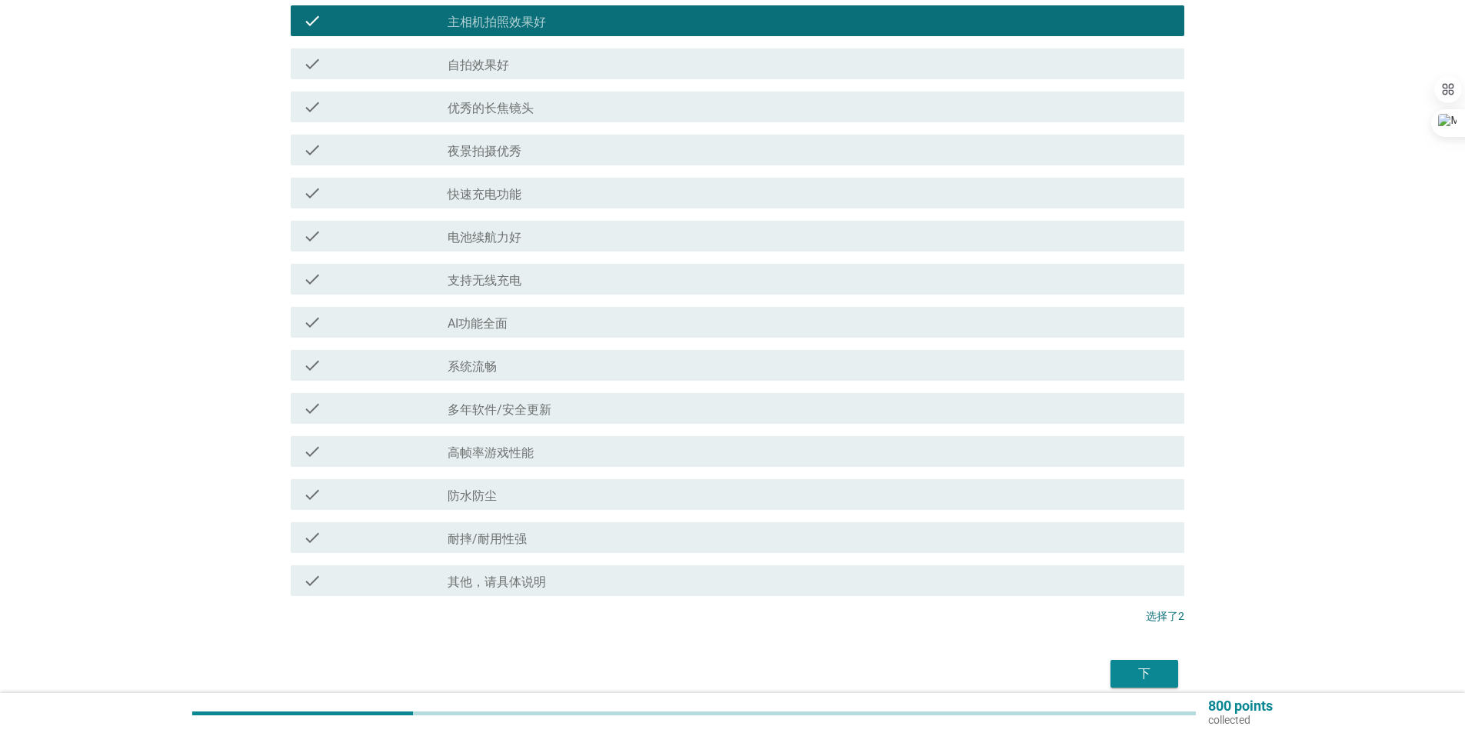
scroll to position [384, 0]
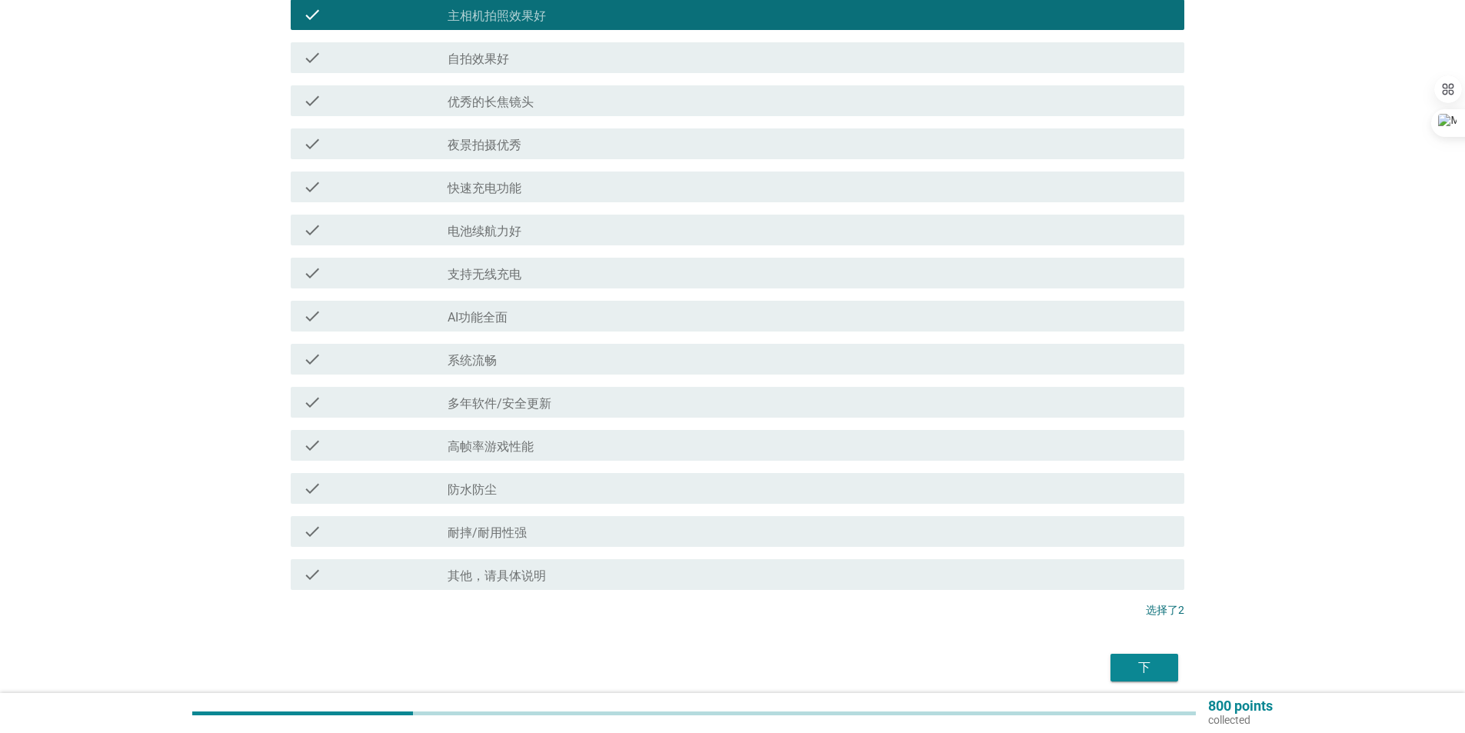
click at [584, 221] on div "check_box_outline_blank 电池续航力好" at bounding box center [809, 230] width 724 height 18
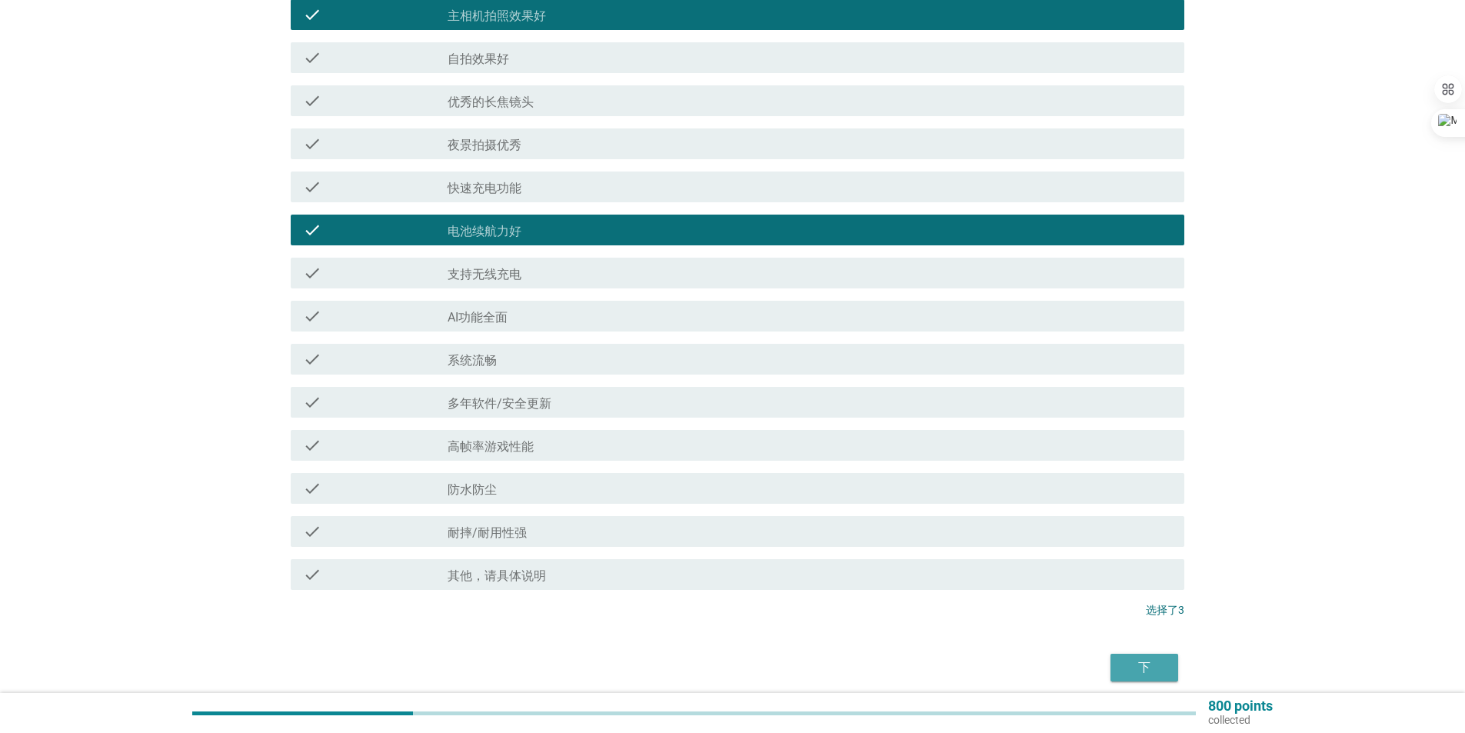
click at [1130, 657] on button "下" at bounding box center [1144, 667] width 68 height 28
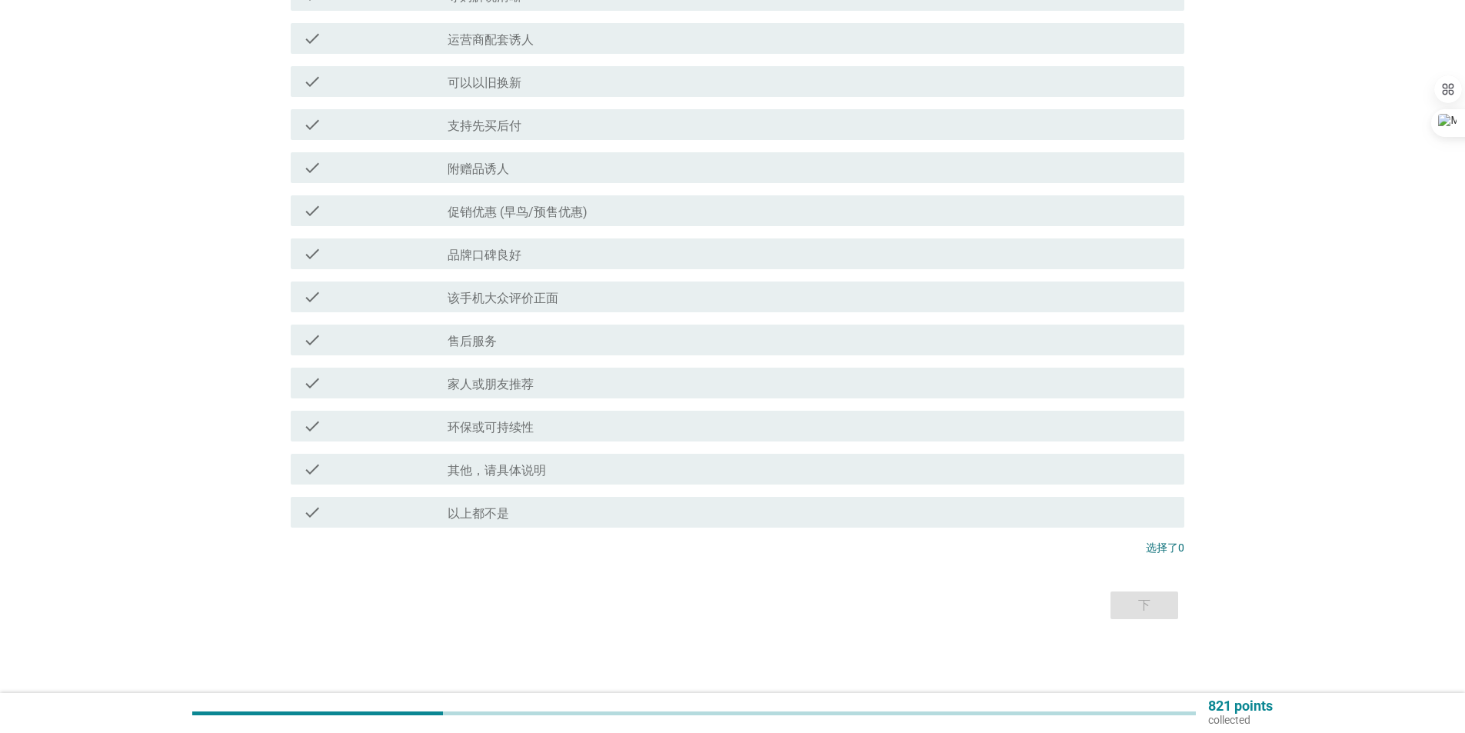
scroll to position [0, 0]
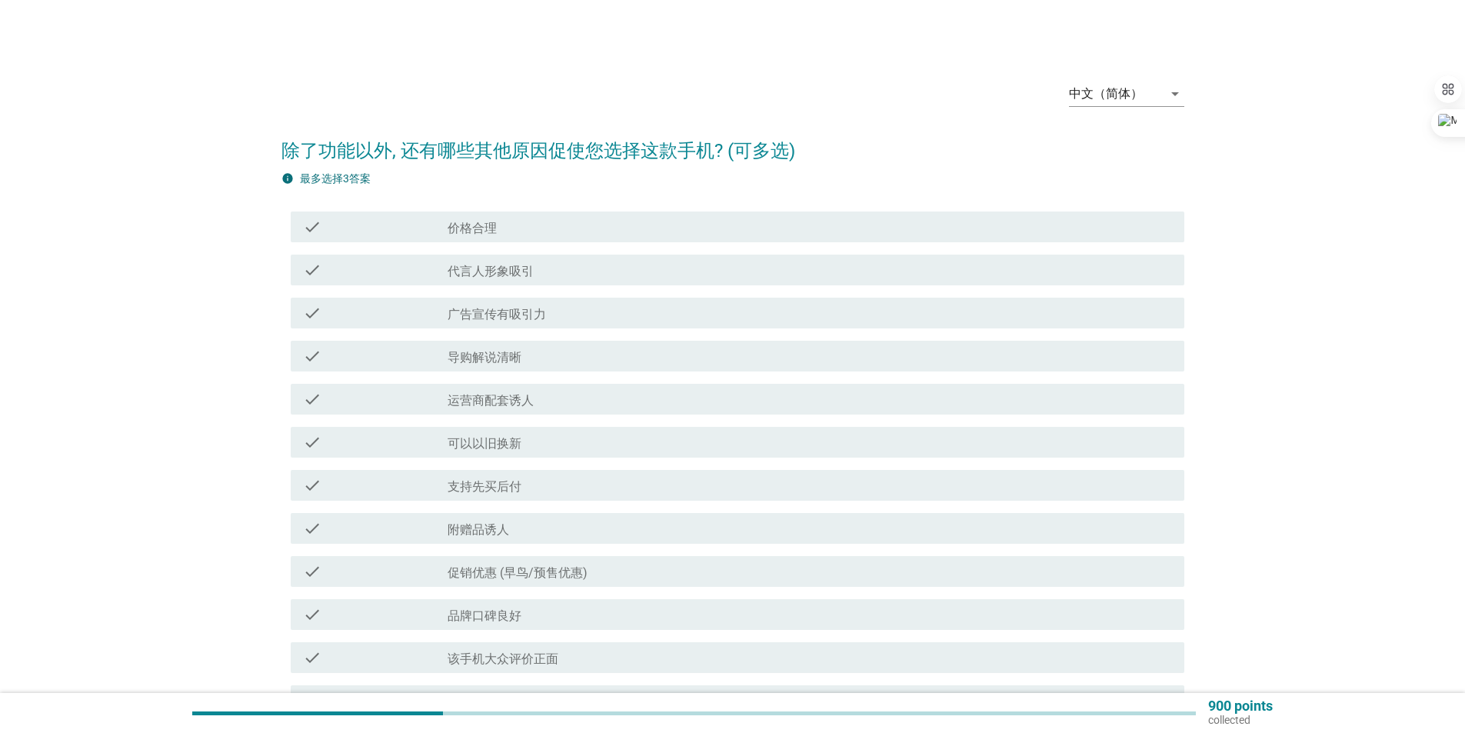
click at [857, 358] on div "check_box_outline_blank 导购解说清晰" at bounding box center [809, 356] width 724 height 18
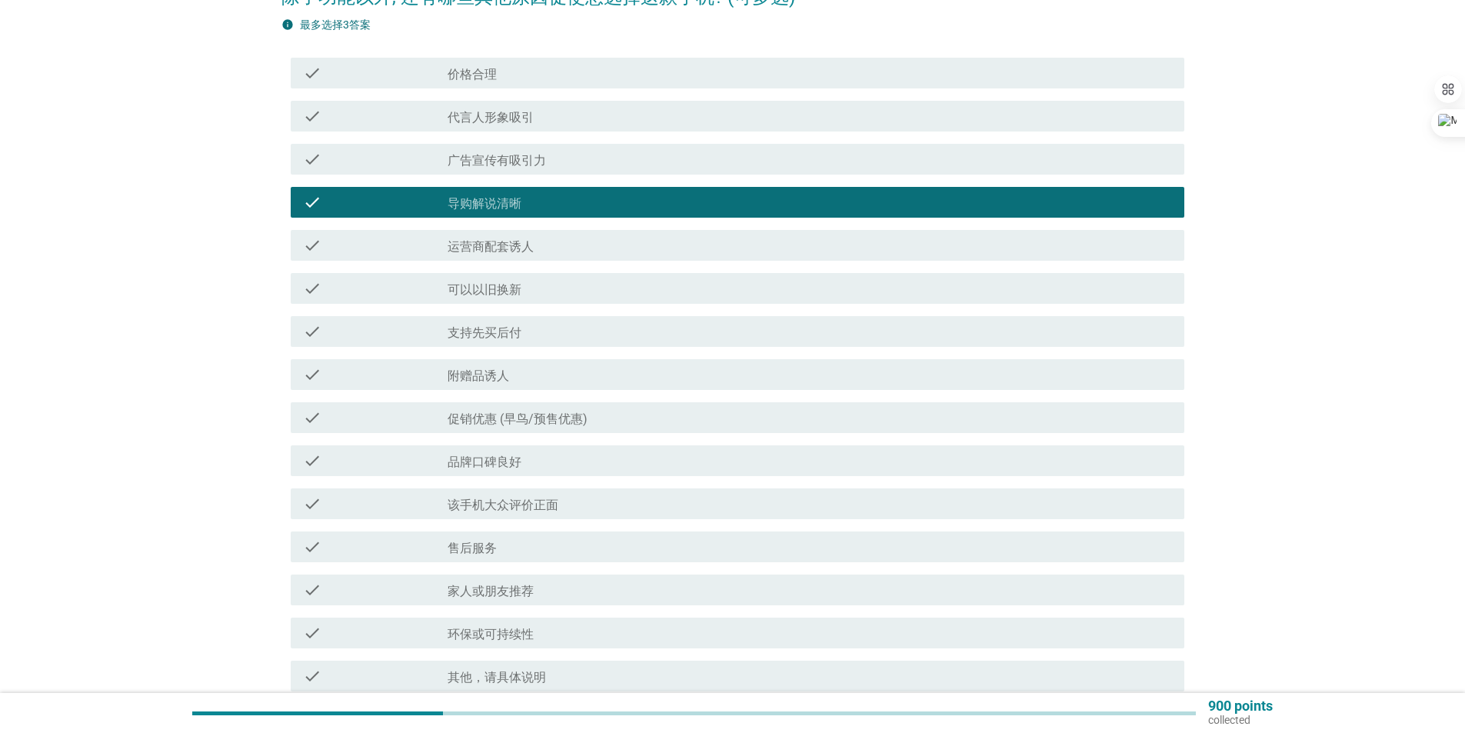
scroll to position [231, 0]
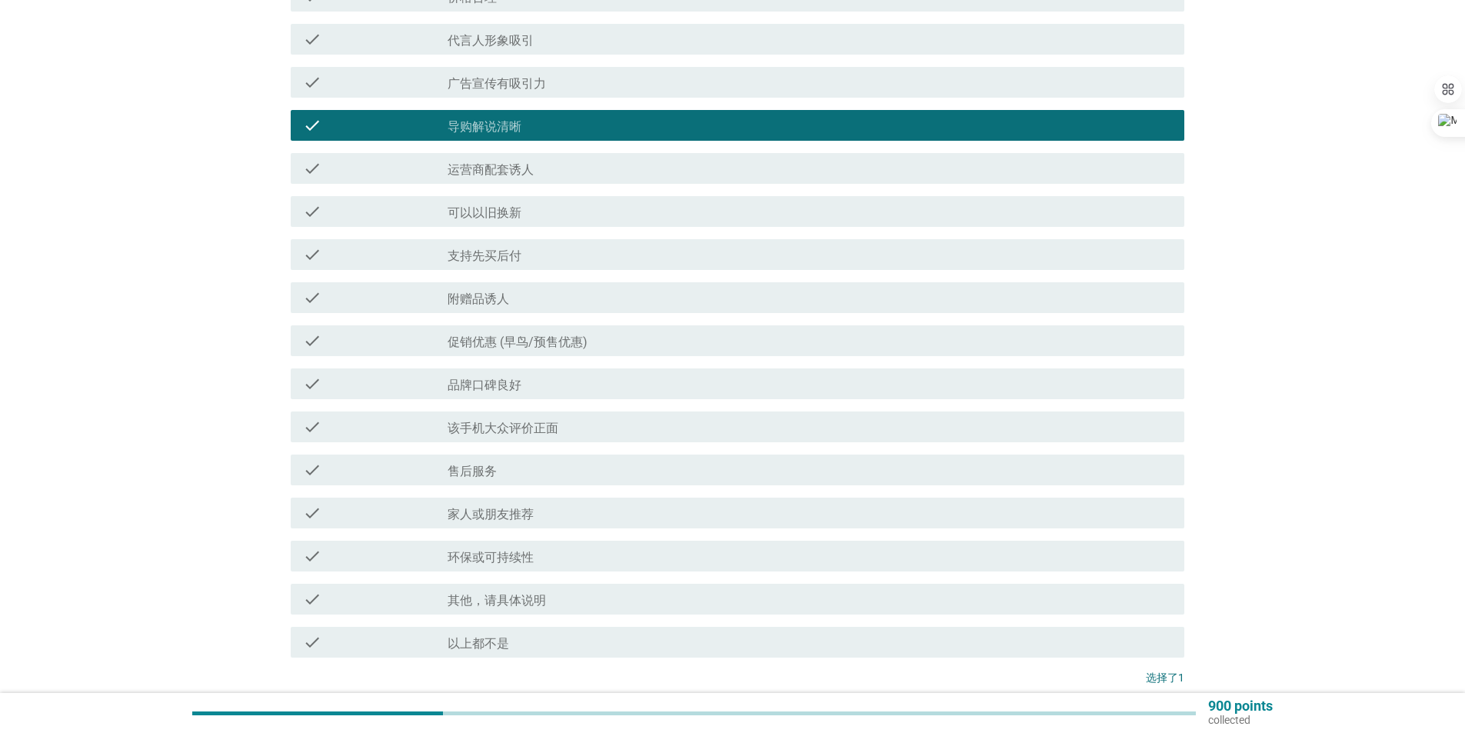
click at [683, 344] on div "check_box_outline_blank 促销优惠 ([PERSON_NAME]/预售优惠)" at bounding box center [809, 340] width 724 height 18
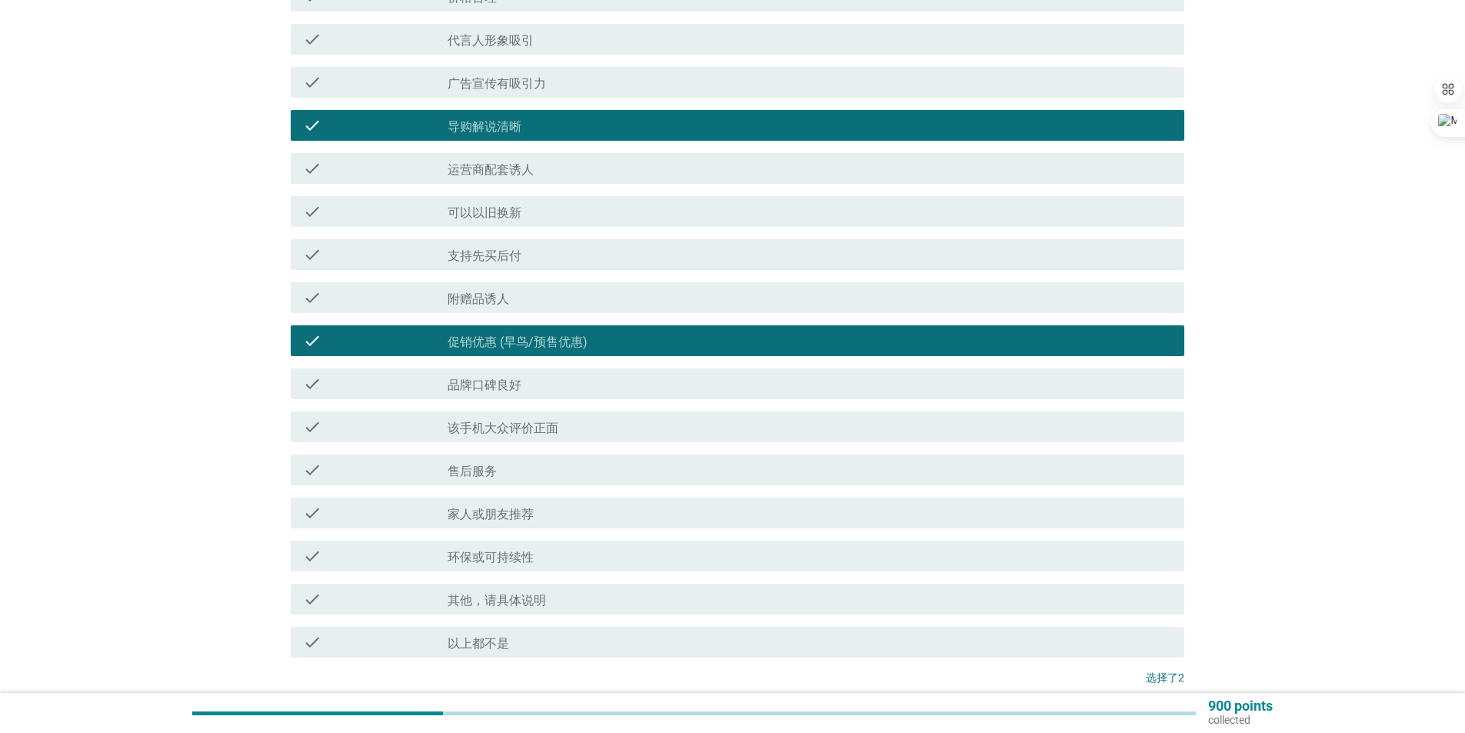
scroll to position [308, 0]
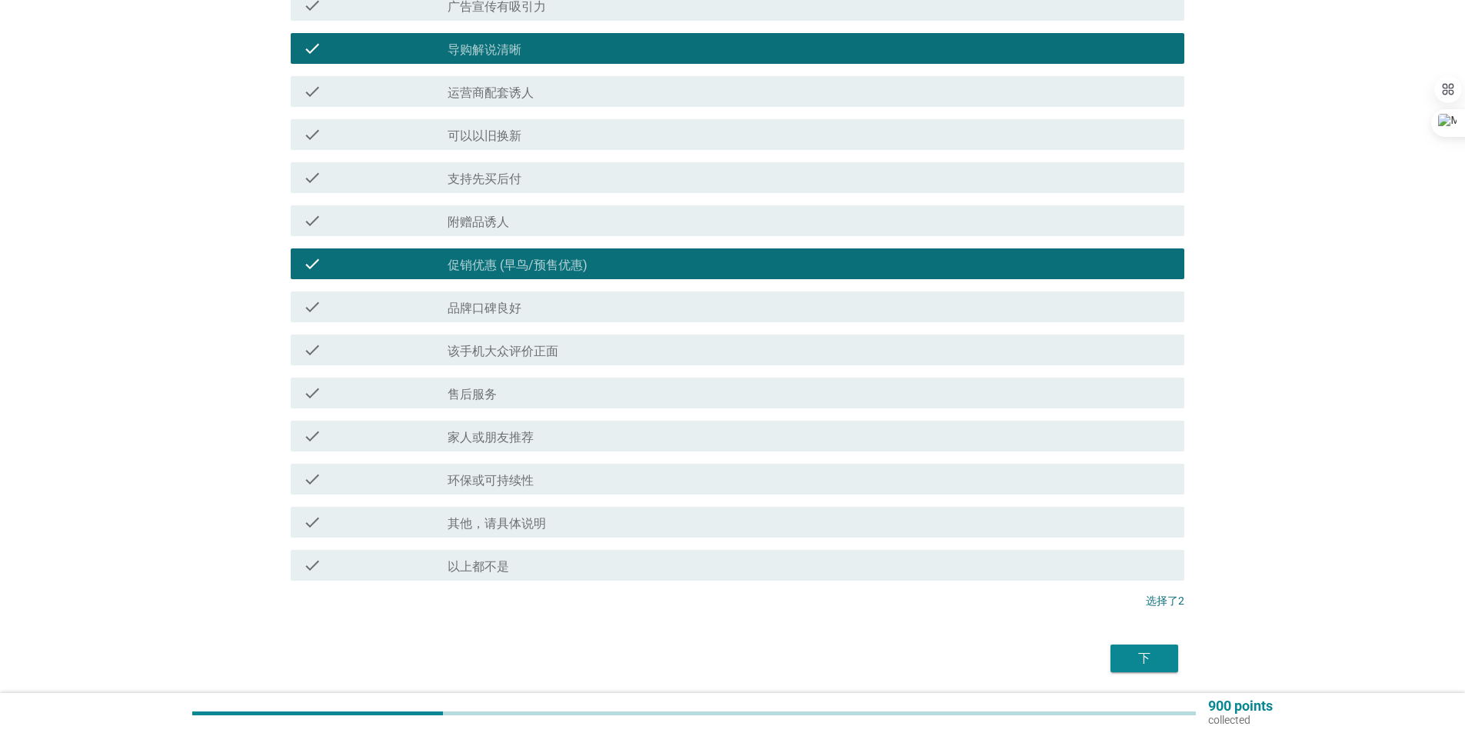
click at [815, 491] on div "check check_box_outline_blank 环保或可持续性" at bounding box center [737, 479] width 893 height 31
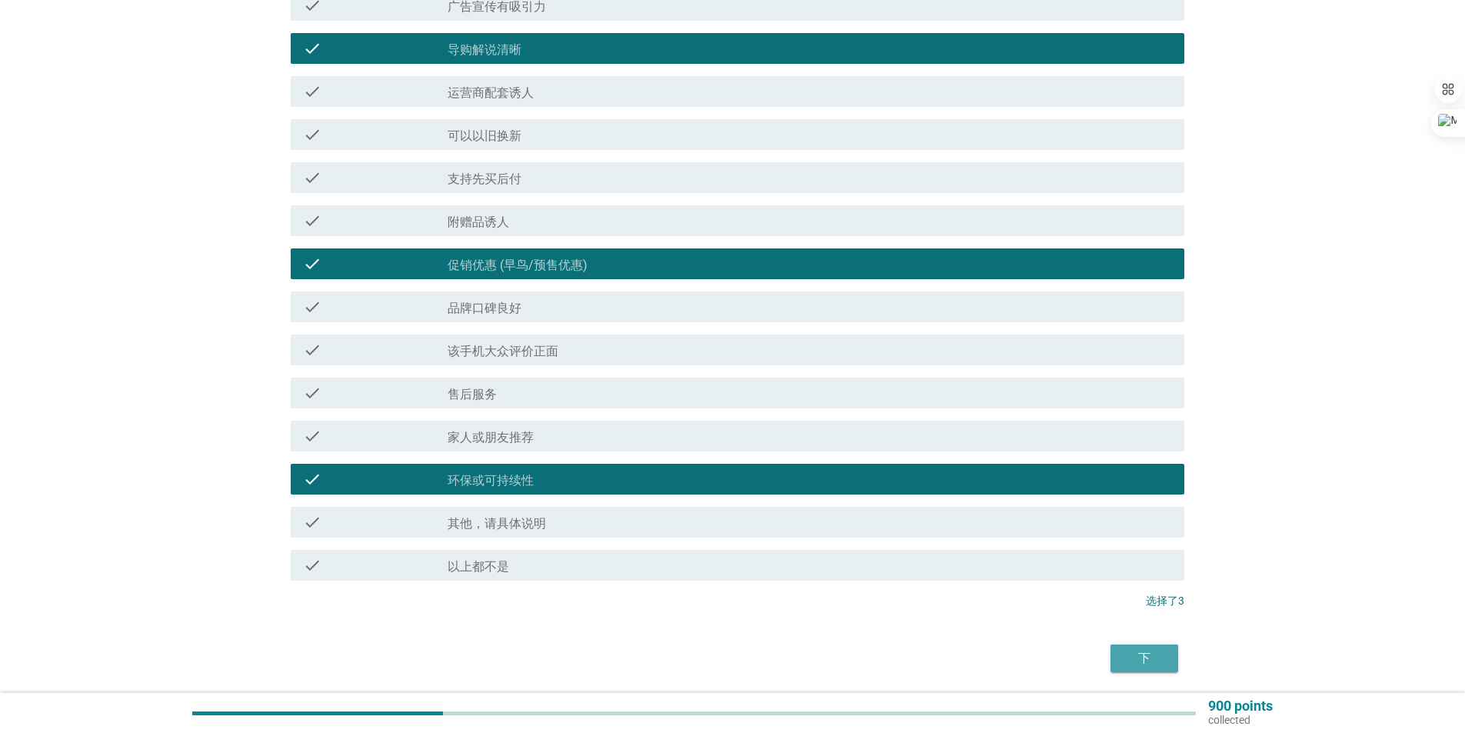
click at [1159, 649] on div "下" at bounding box center [1143, 658] width 43 height 18
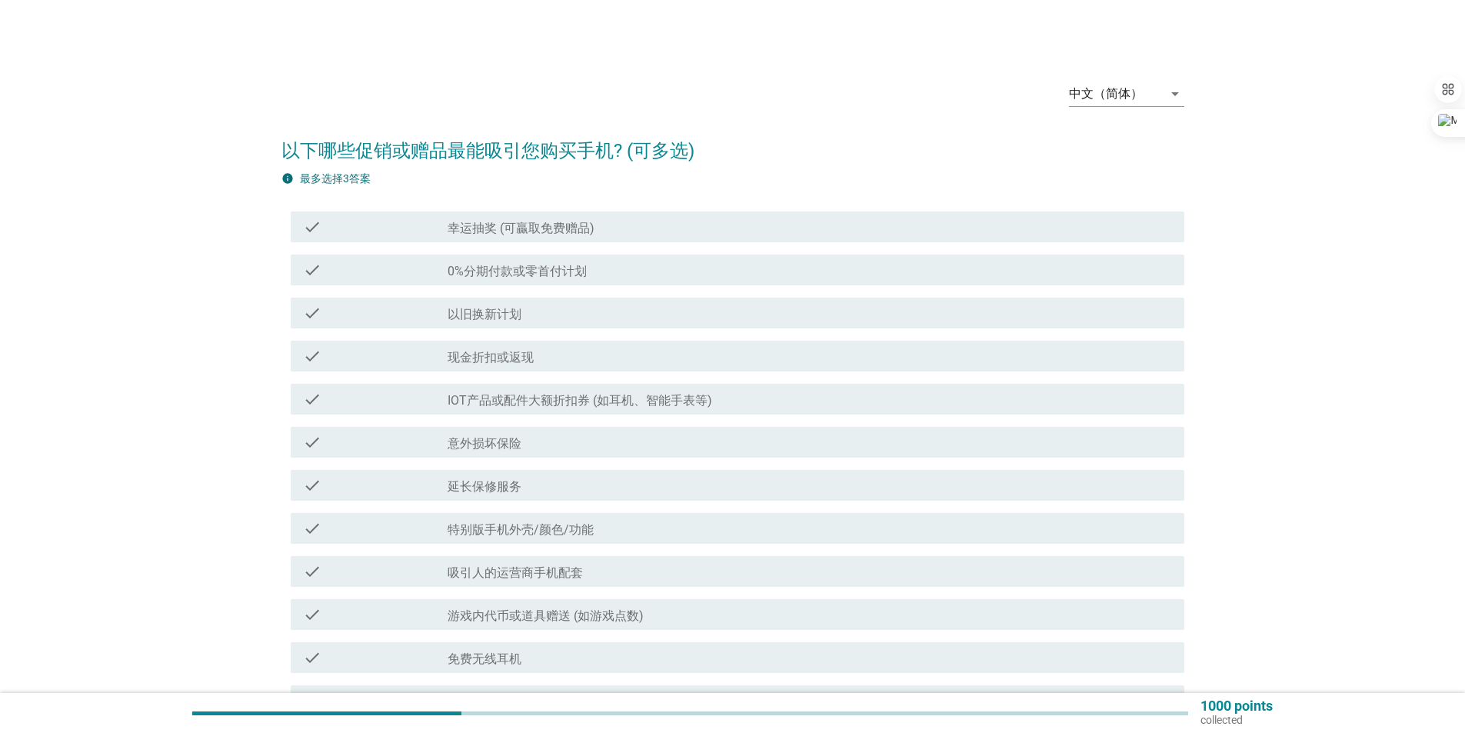
click at [617, 320] on div "check_box_outline_blank 以旧换新计划" at bounding box center [809, 313] width 724 height 18
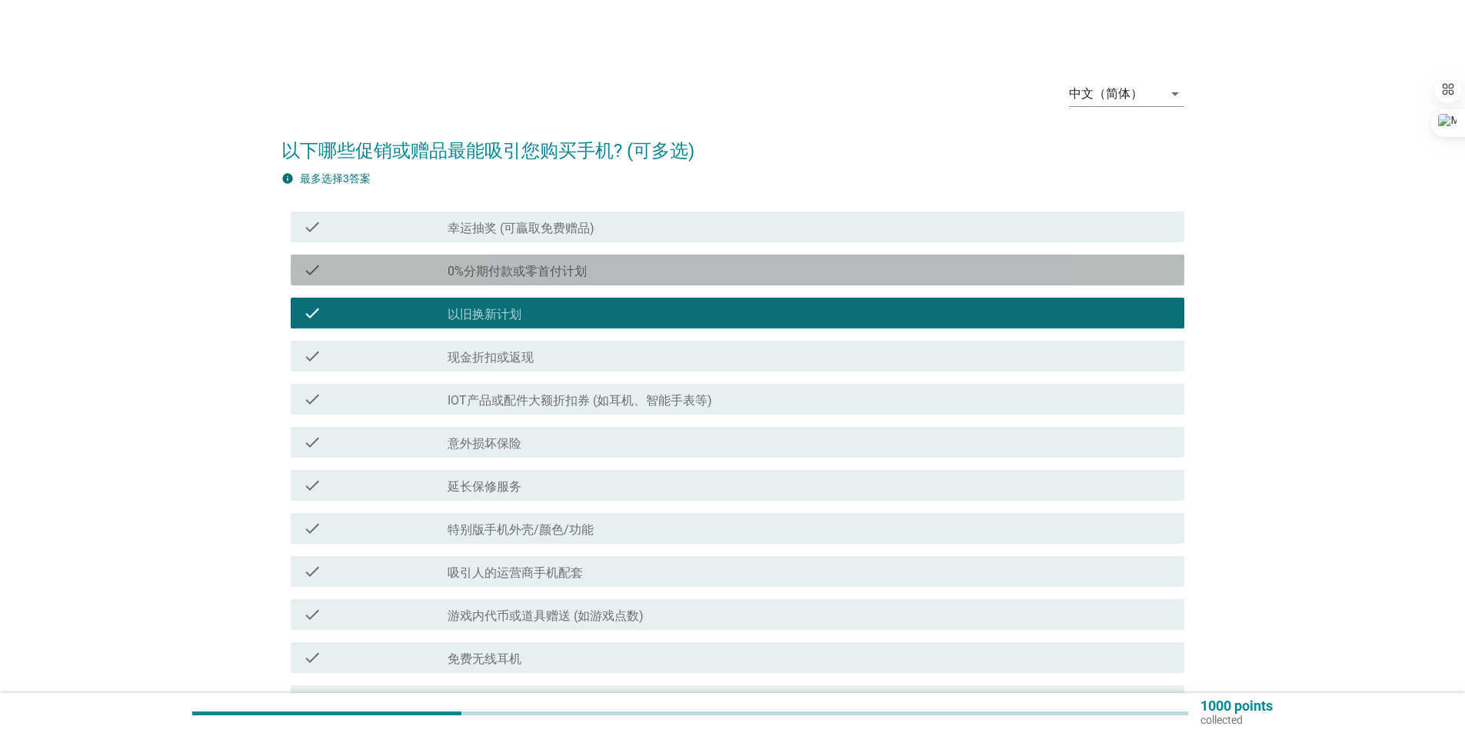
click at [643, 273] on div "check_box_outline_blank 0%分期付款或零首付计划" at bounding box center [809, 270] width 724 height 18
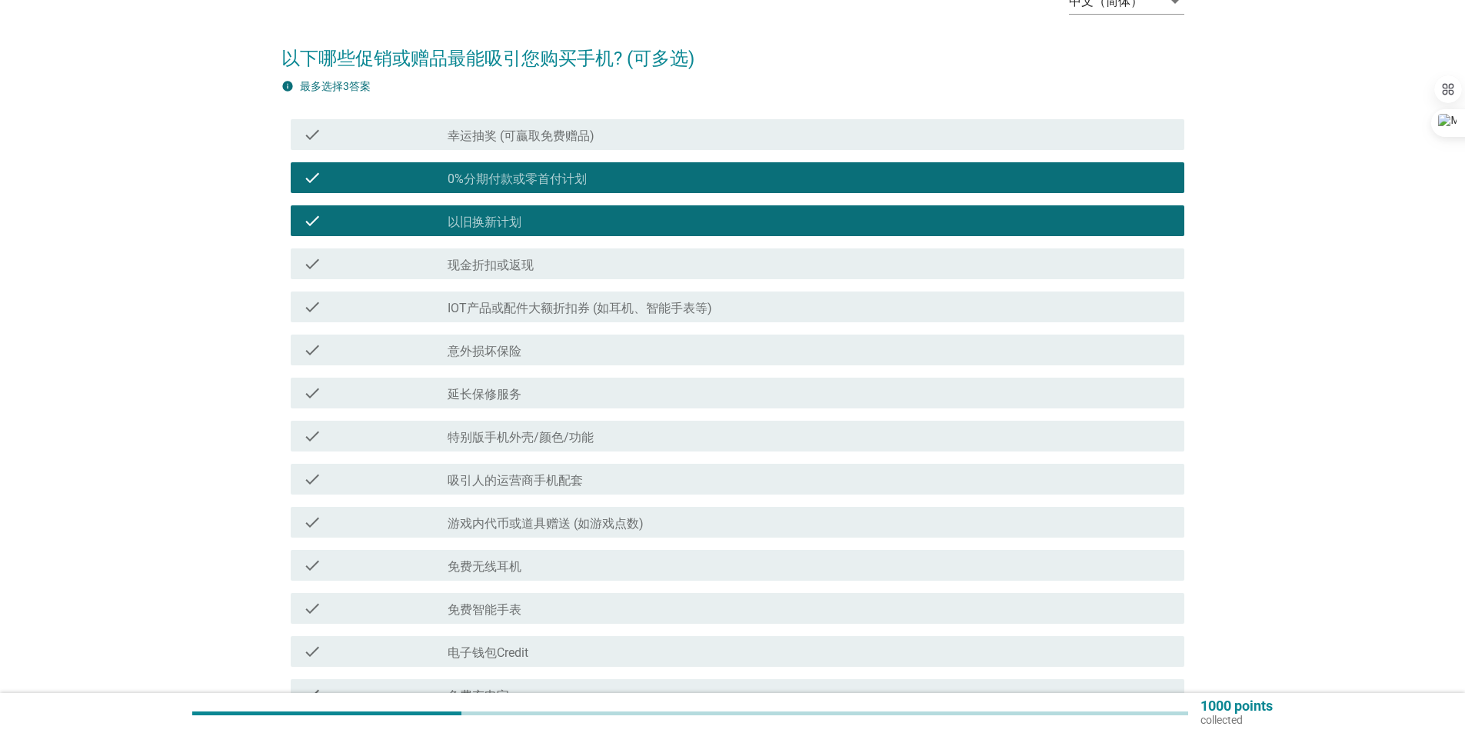
scroll to position [231, 0]
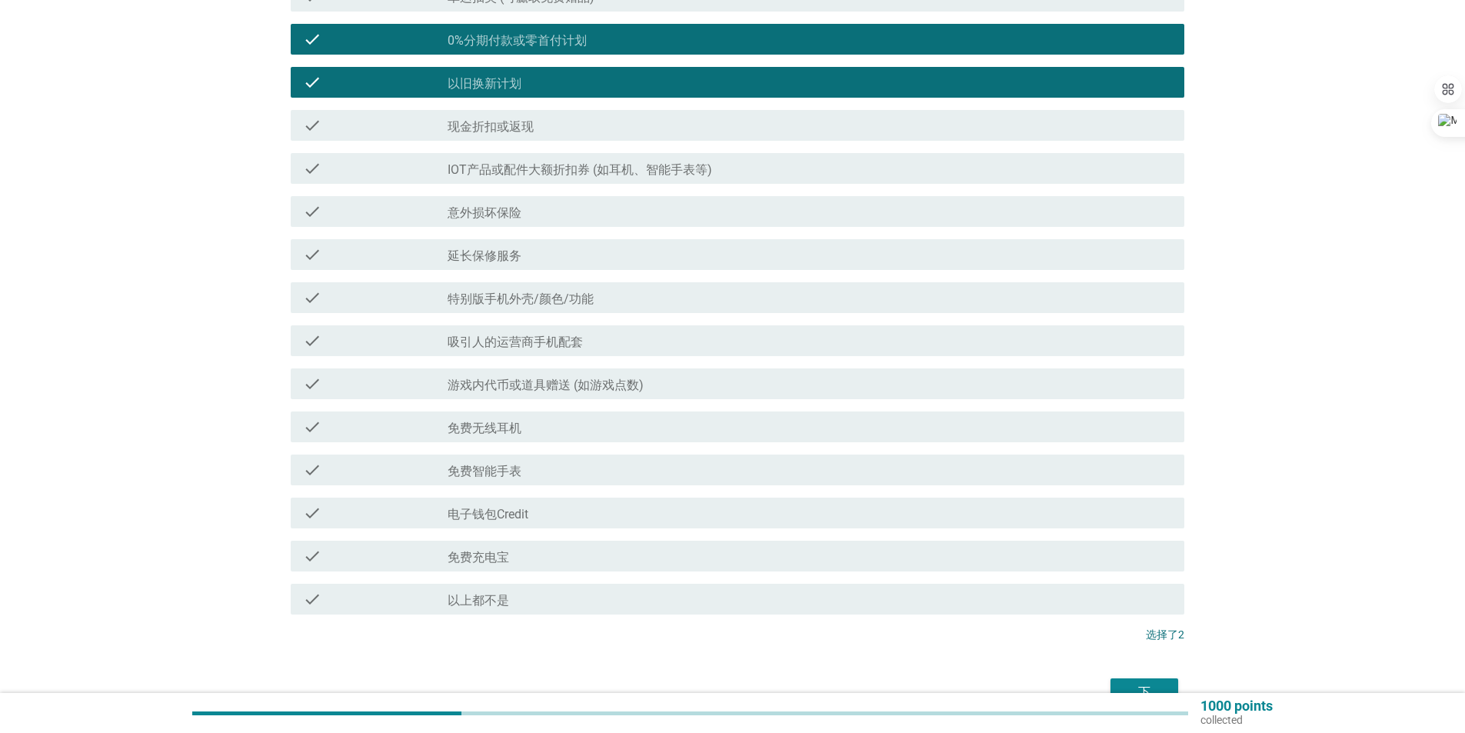
click at [610, 458] on div "check check_box_outline_blank 免费智能手表" at bounding box center [737, 469] width 893 height 31
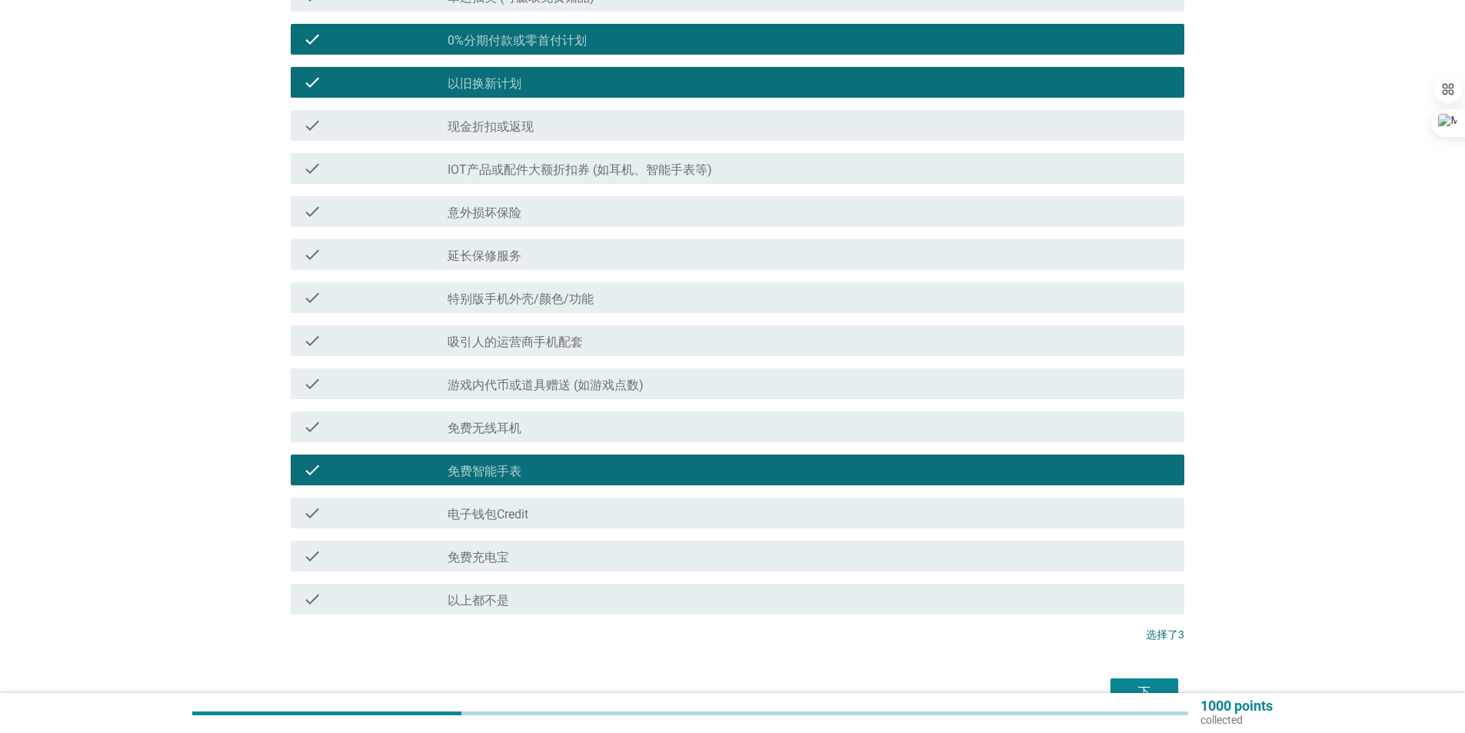
scroll to position [318, 0]
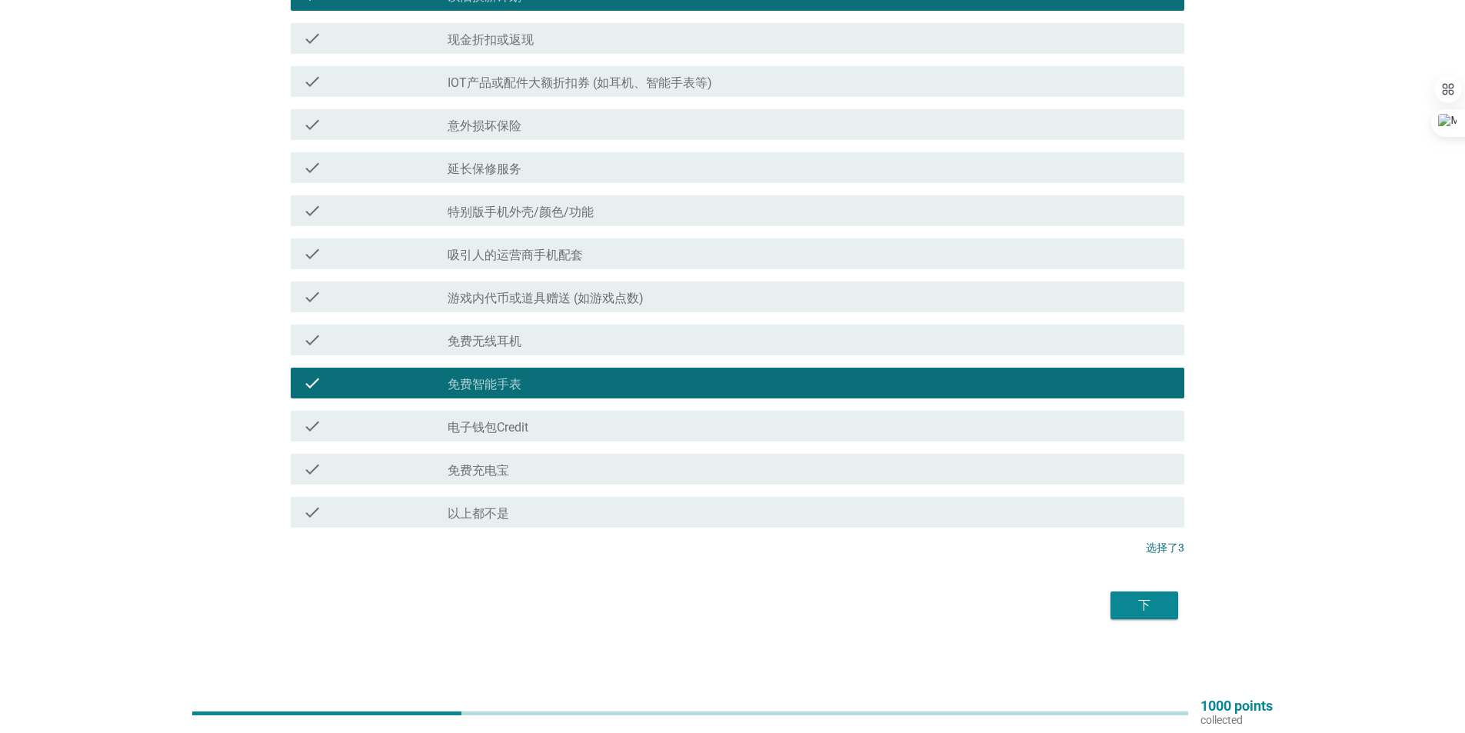
click at [1133, 602] on div "下" at bounding box center [1143, 605] width 43 height 18
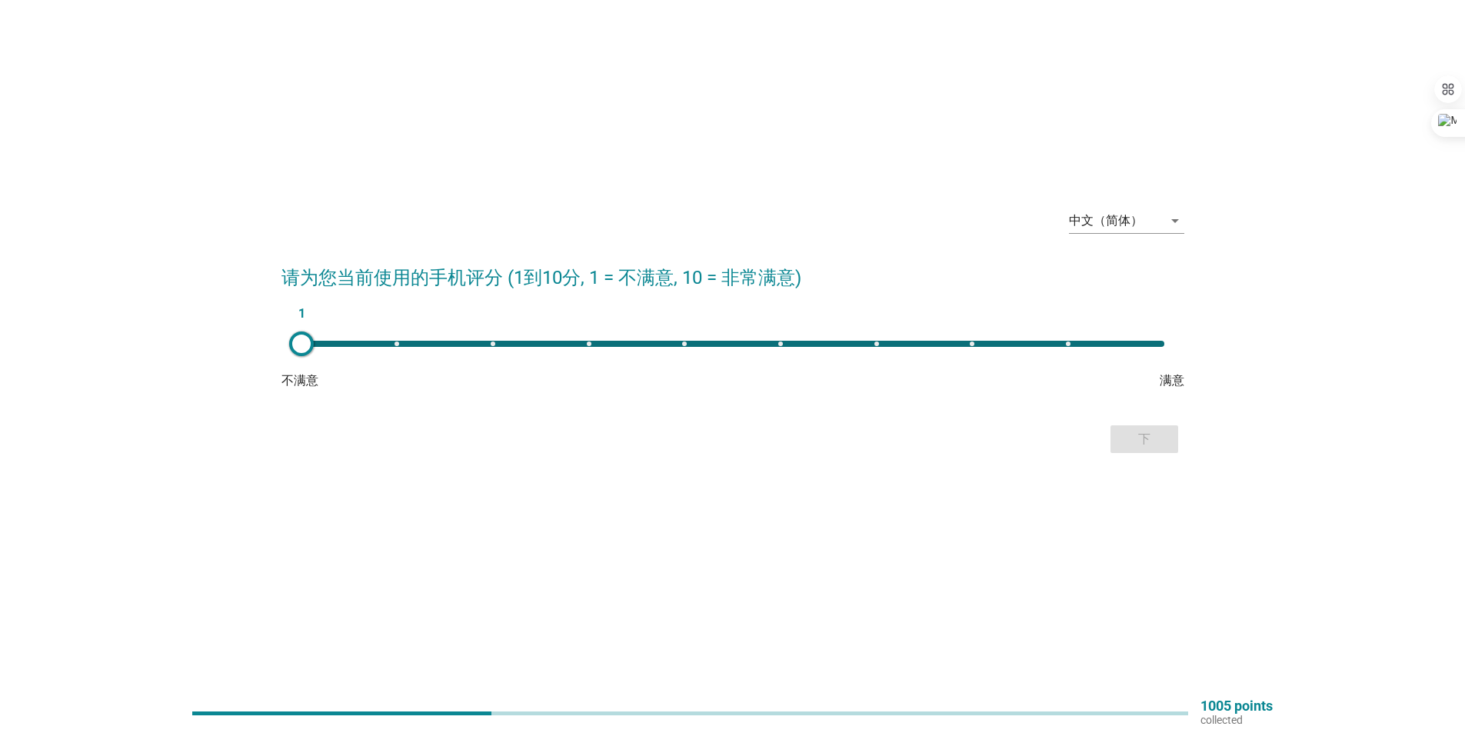
scroll to position [0, 0]
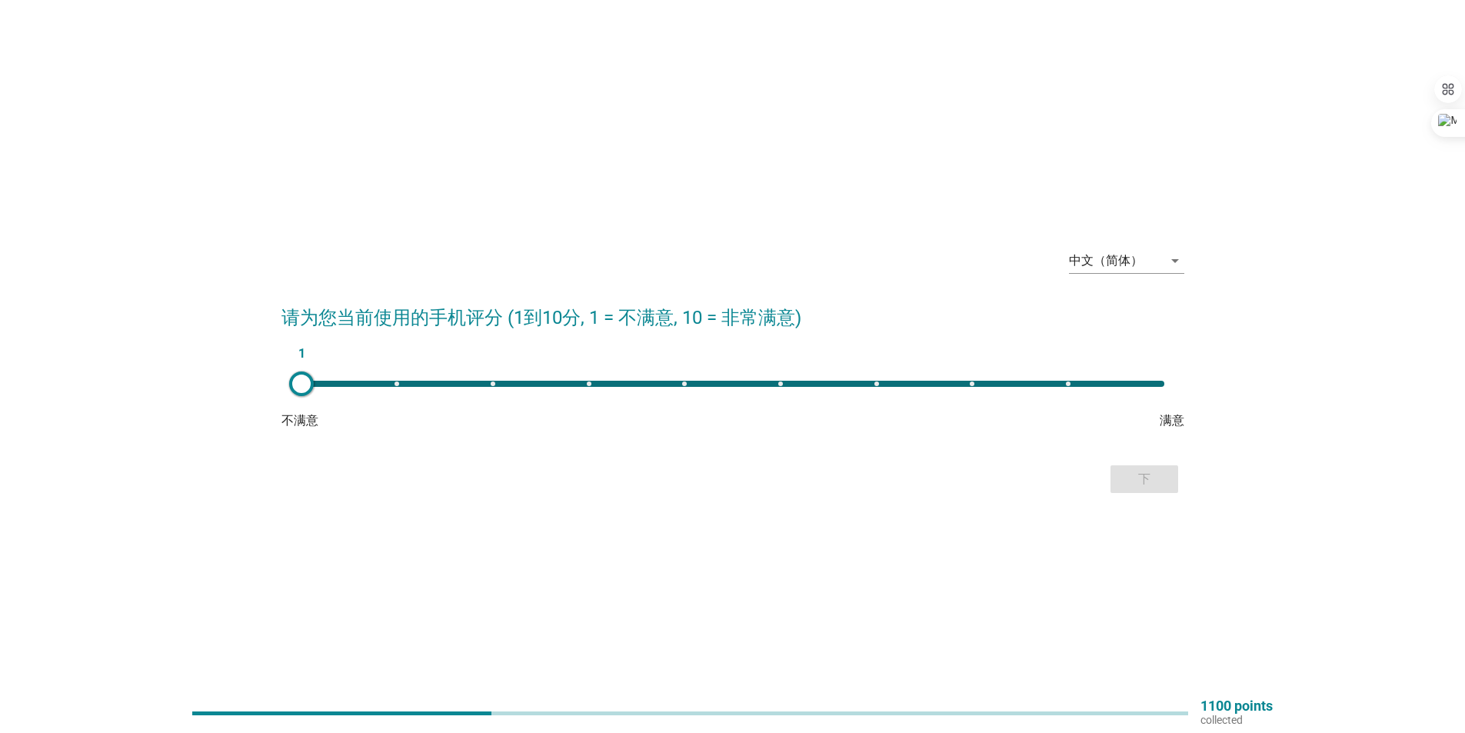
click at [882, 386] on div "1" at bounding box center [732, 384] width 863 height 6
type input "7"
click at [1143, 482] on div "下" at bounding box center [1143, 479] width 43 height 18
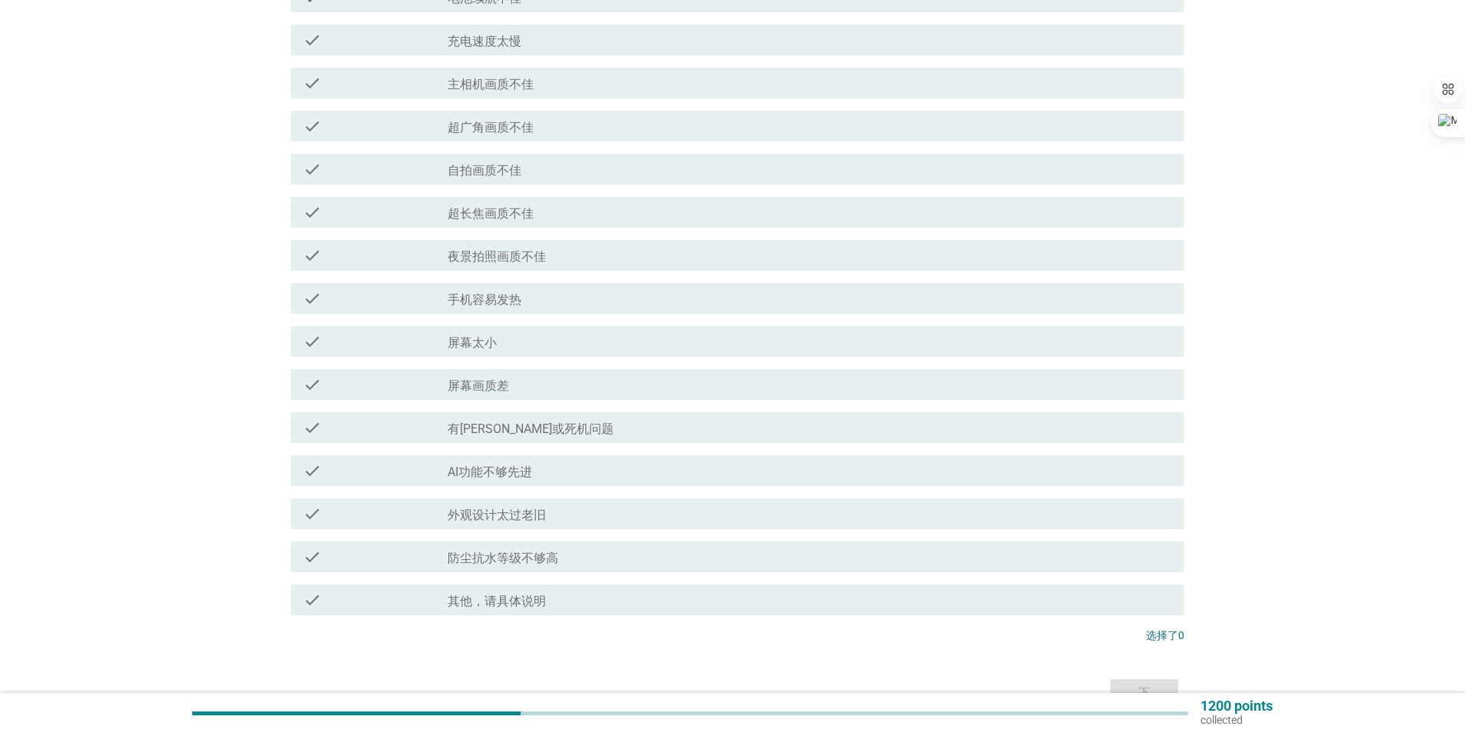
scroll to position [308, 0]
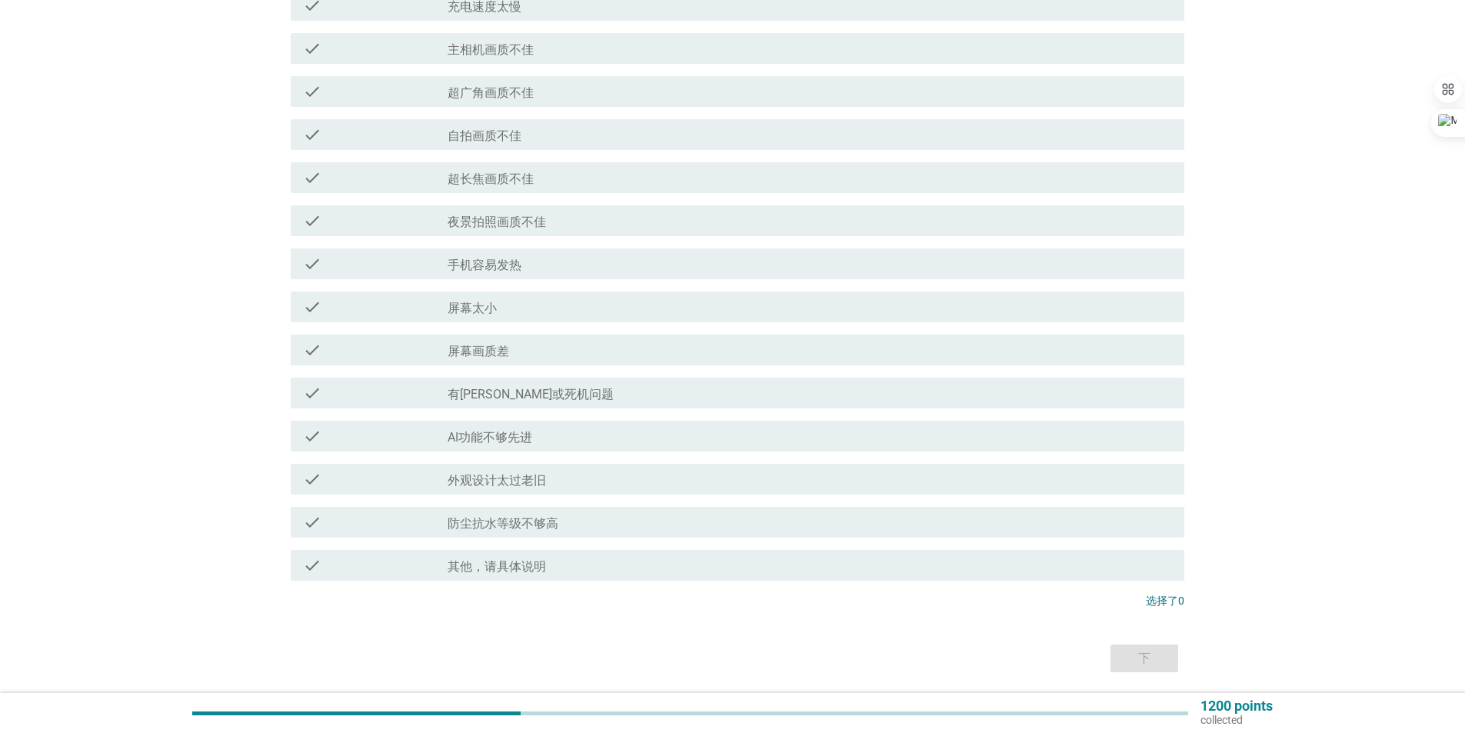
click at [554, 401] on div "check_box_outline_blank 有[PERSON_NAME]或死机问题" at bounding box center [809, 393] width 724 height 18
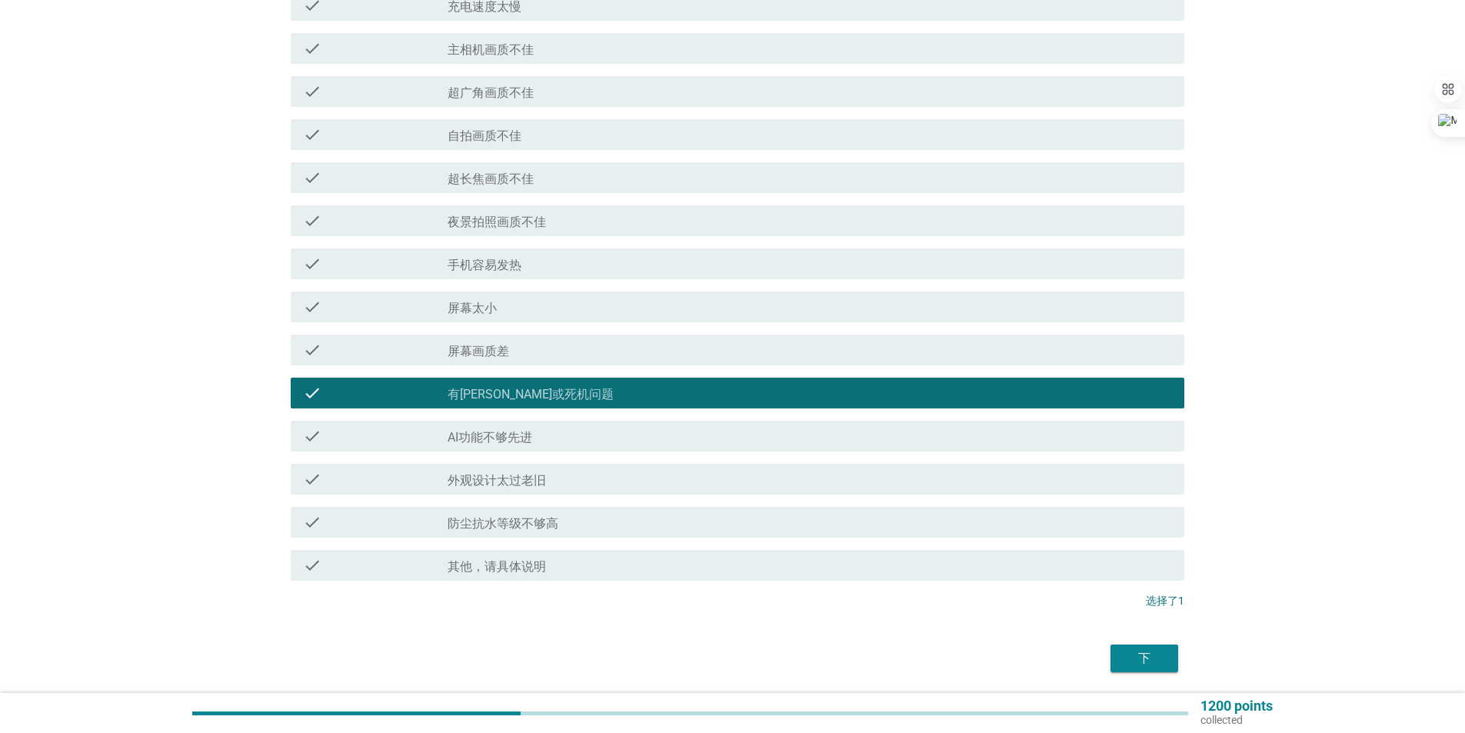
click at [1132, 663] on div "下" at bounding box center [1143, 658] width 43 height 18
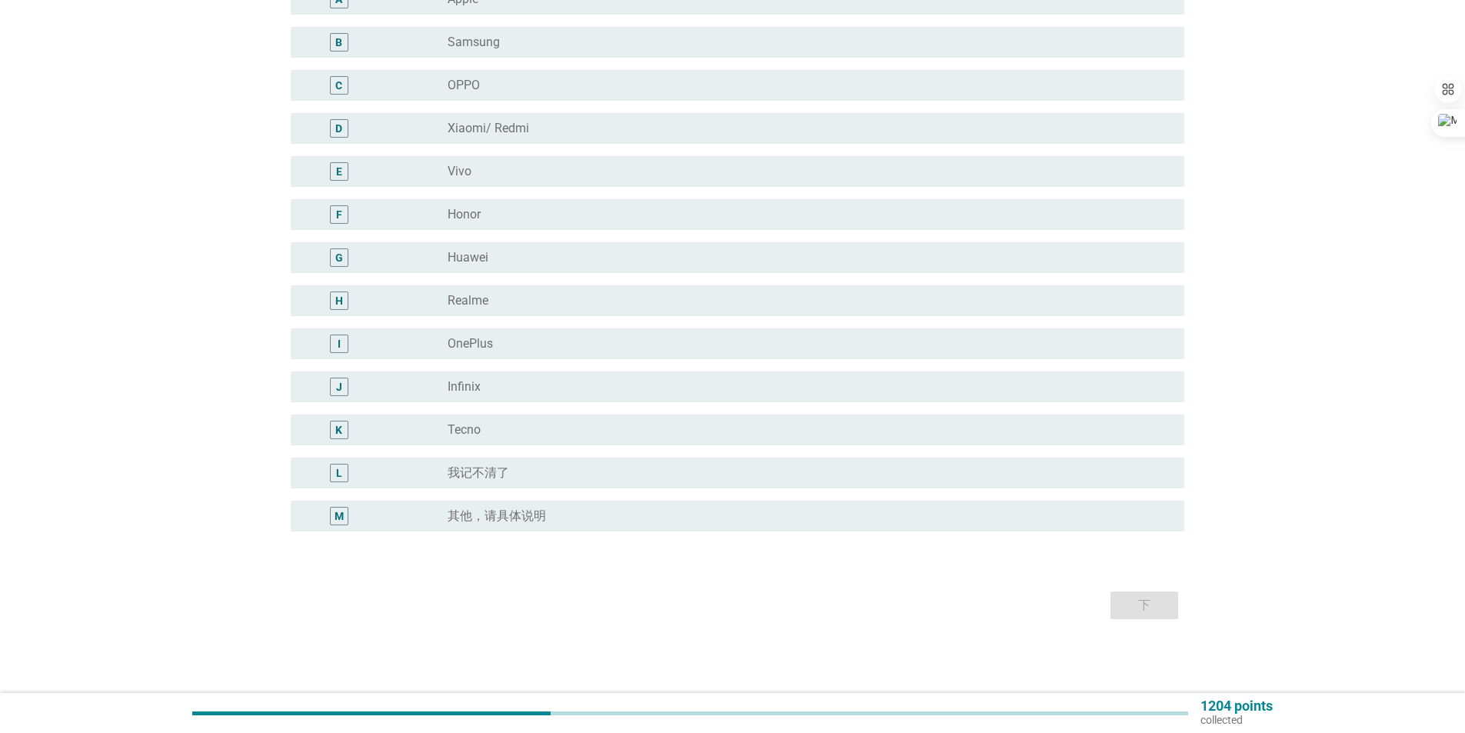
scroll to position [0, 0]
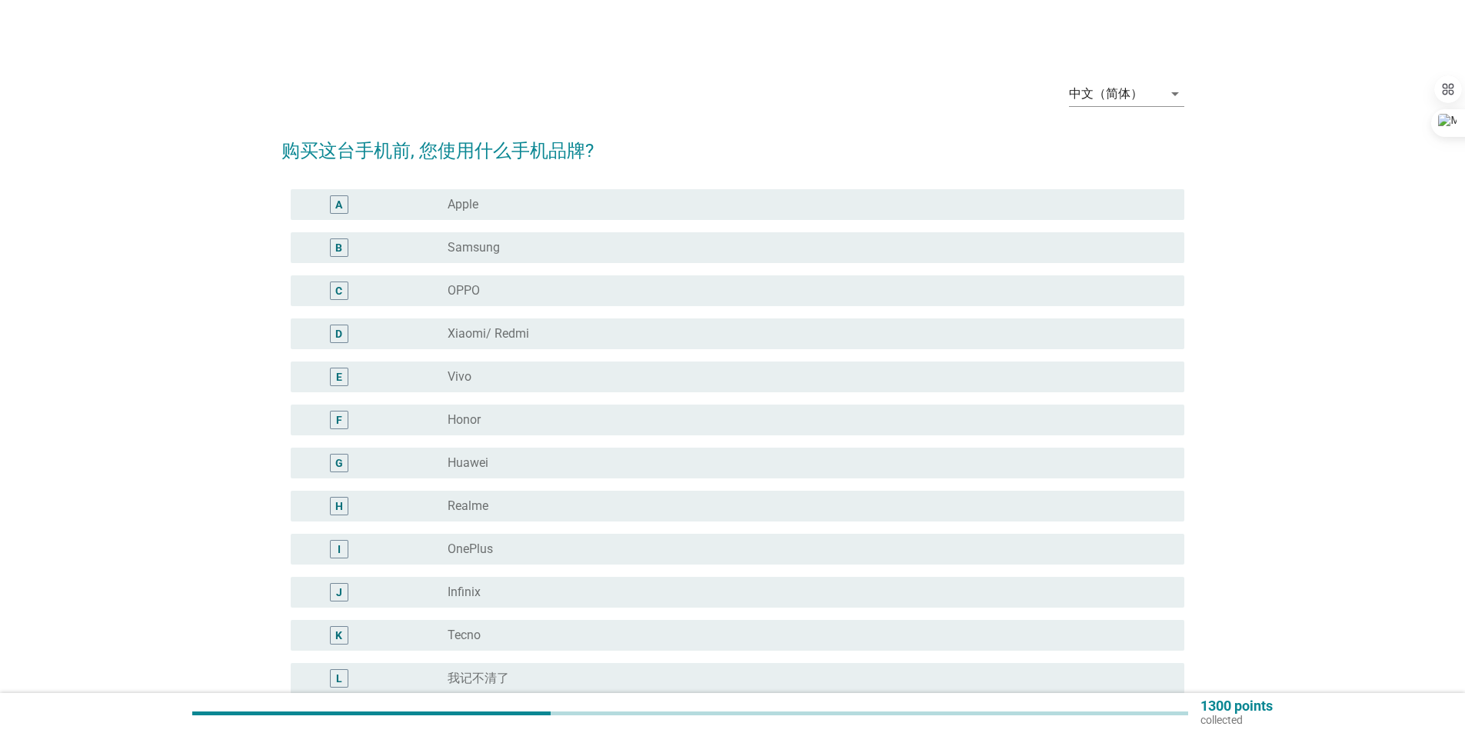
click at [601, 360] on div "E radio_button_unchecked Vivo" at bounding box center [732, 376] width 903 height 43
click at [603, 374] on div "radio_button_unchecked Vivo" at bounding box center [803, 376] width 712 height 15
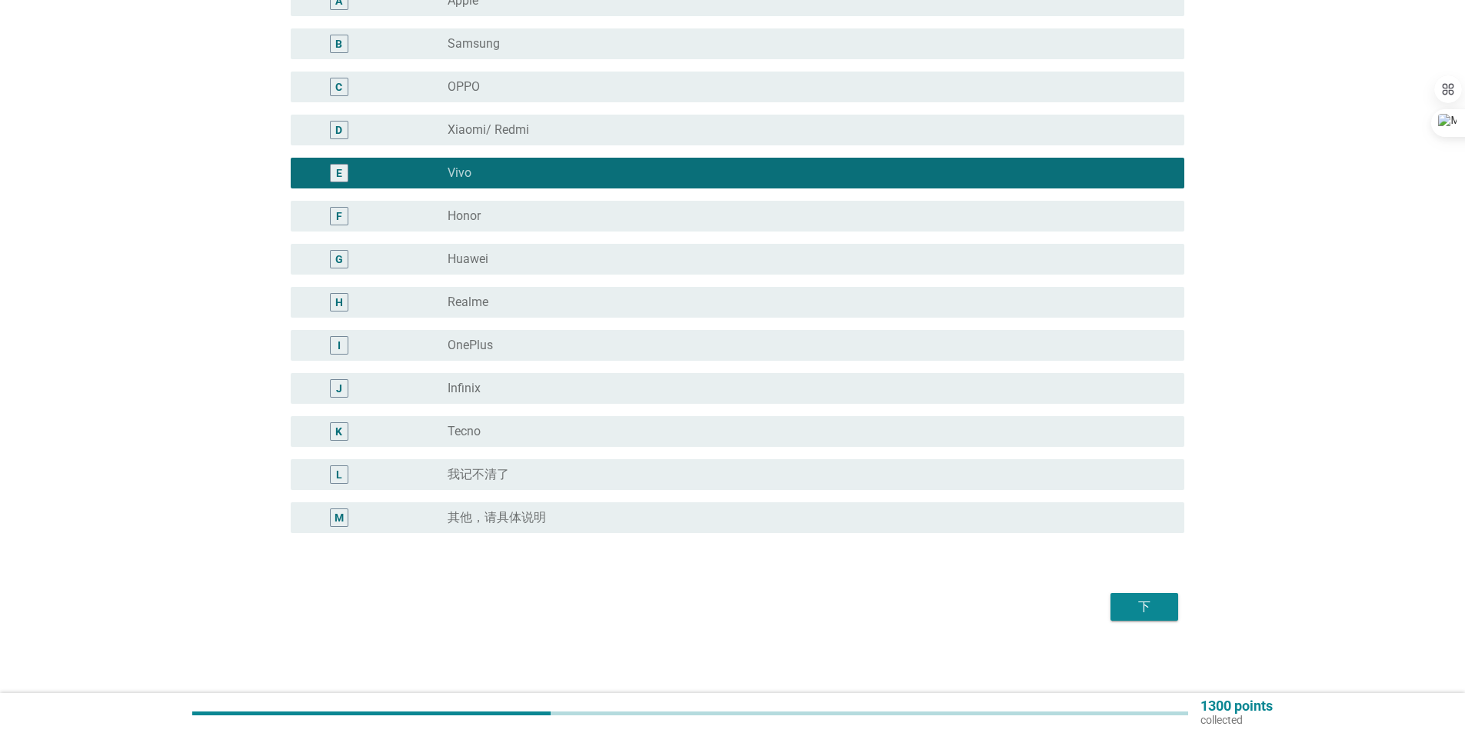
scroll to position [205, 0]
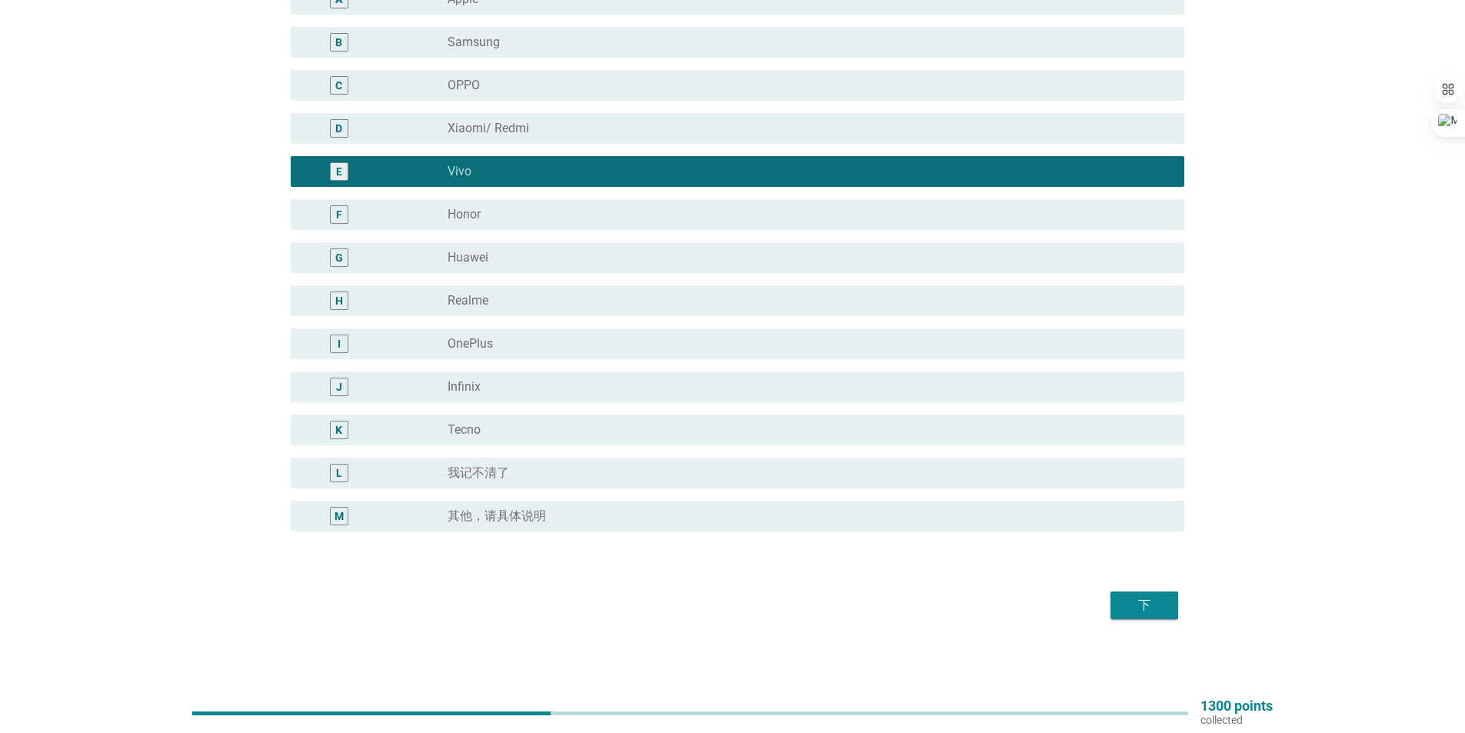
click at [1137, 597] on div "下" at bounding box center [1143, 605] width 43 height 18
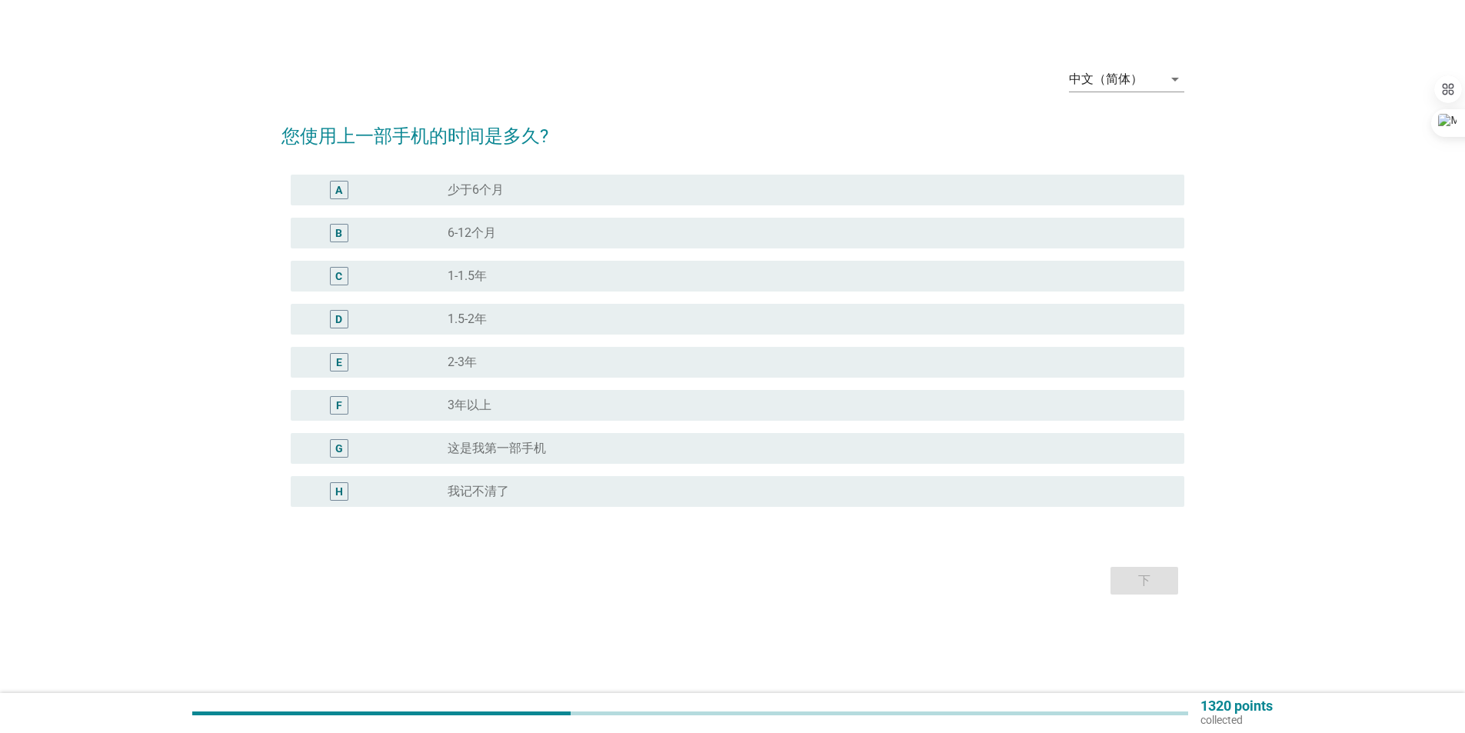
scroll to position [0, 0]
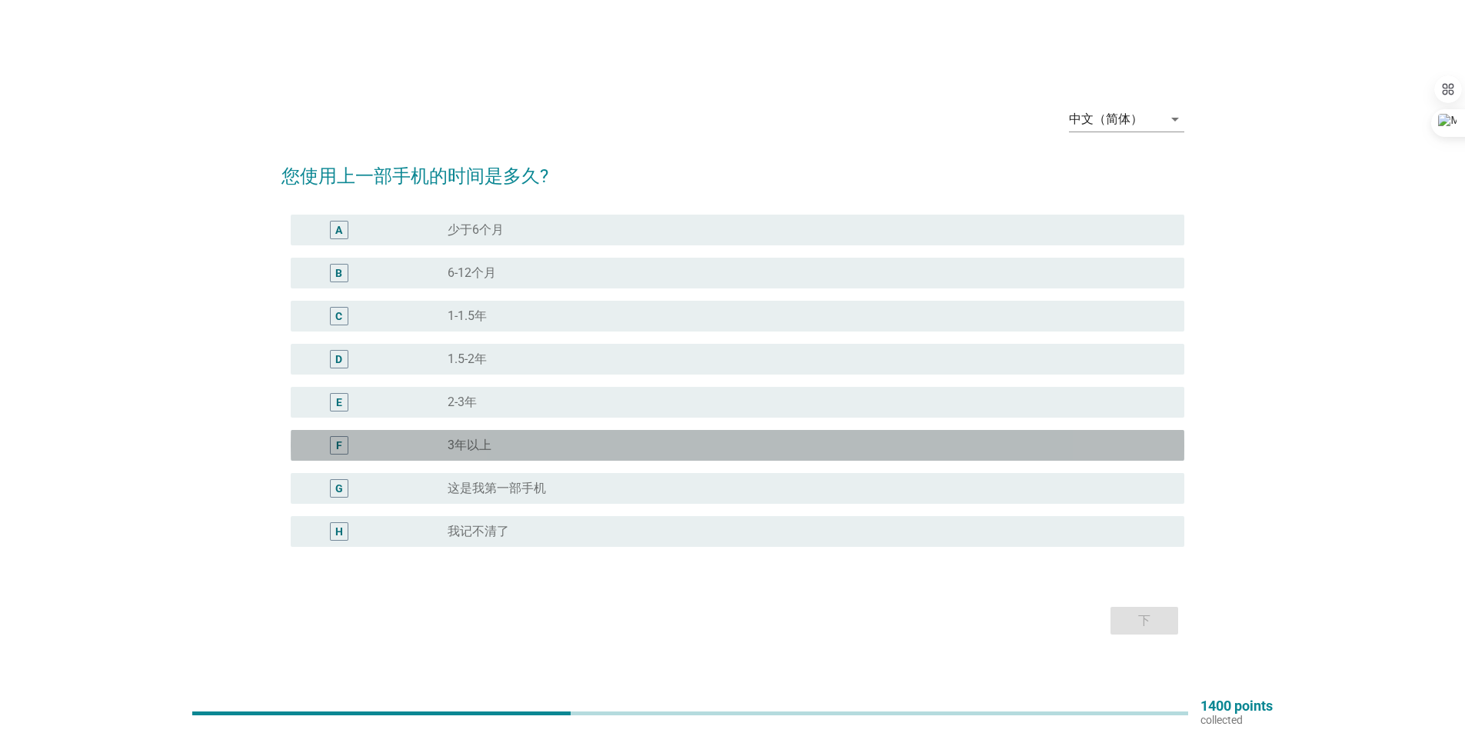
click at [673, 448] on div "radio_button_unchecked 3年以上" at bounding box center [803, 444] width 712 height 15
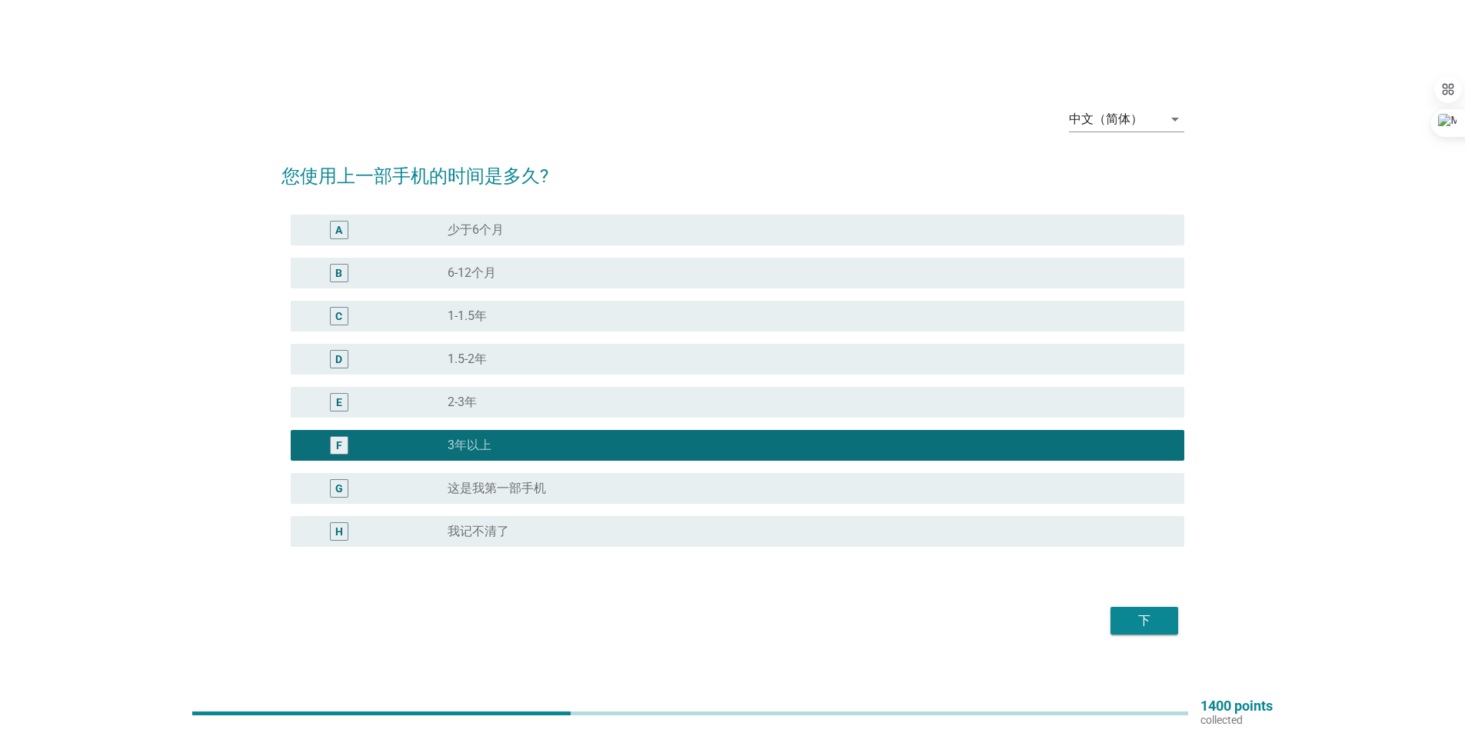
click at [1129, 613] on div "下" at bounding box center [1143, 620] width 43 height 18
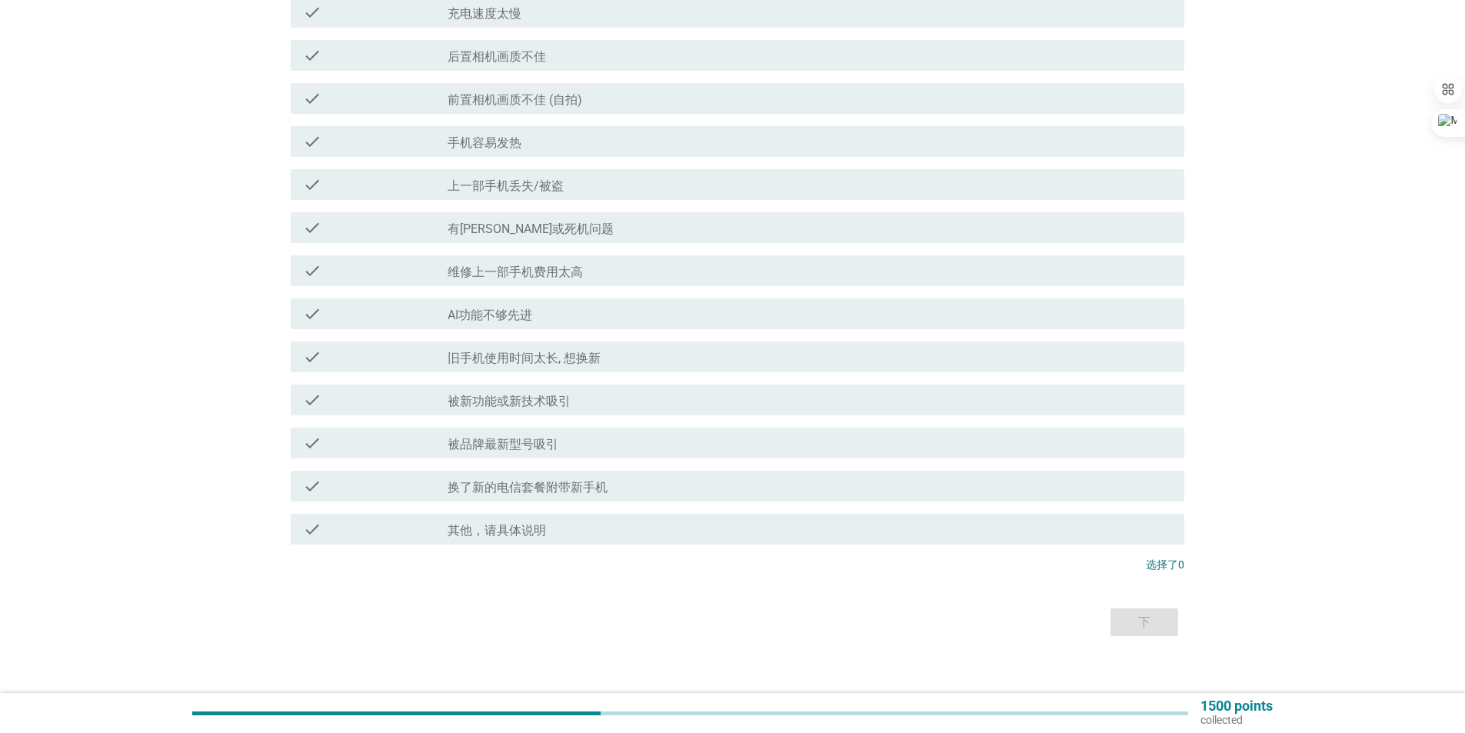
scroll to position [361, 0]
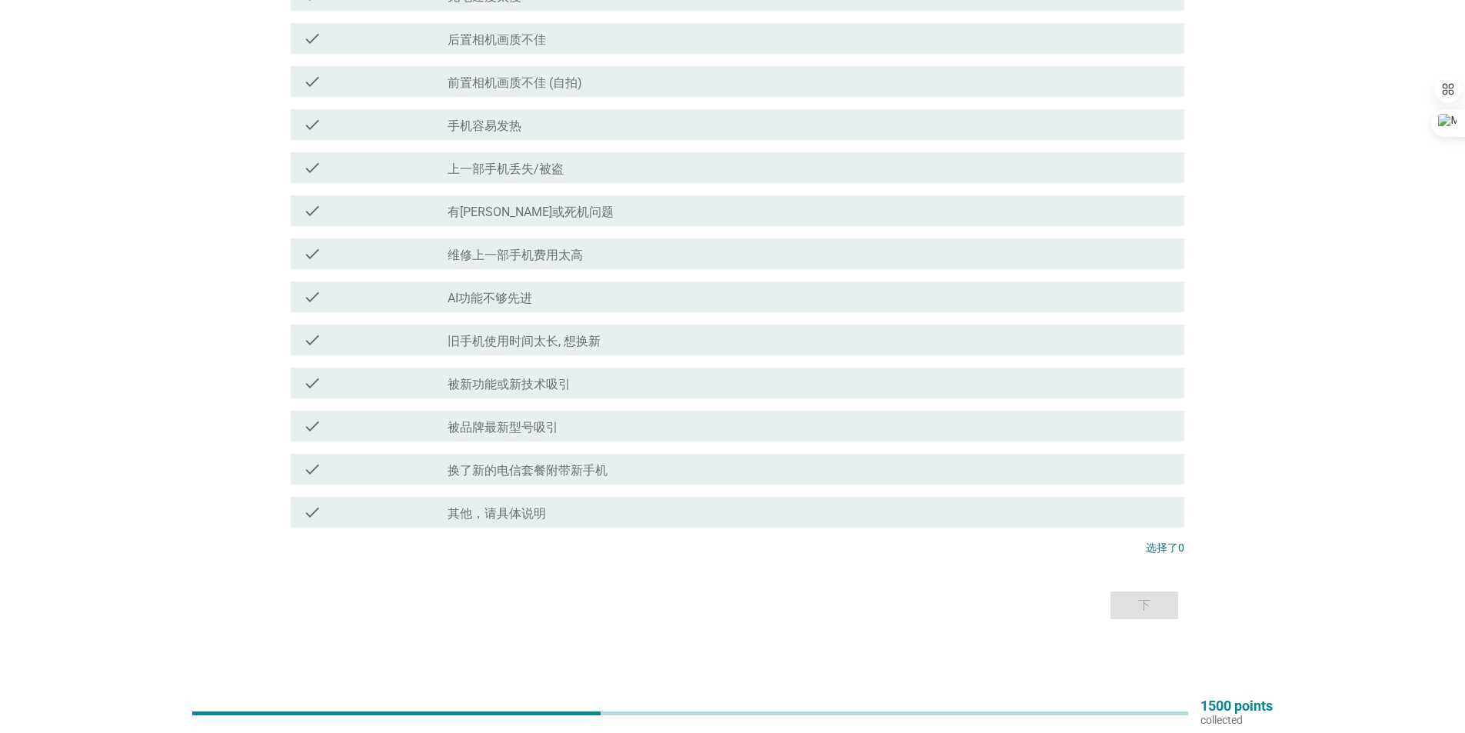
click at [543, 348] on label "旧手机使用时间太长, 想换新" at bounding box center [523, 341] width 153 height 15
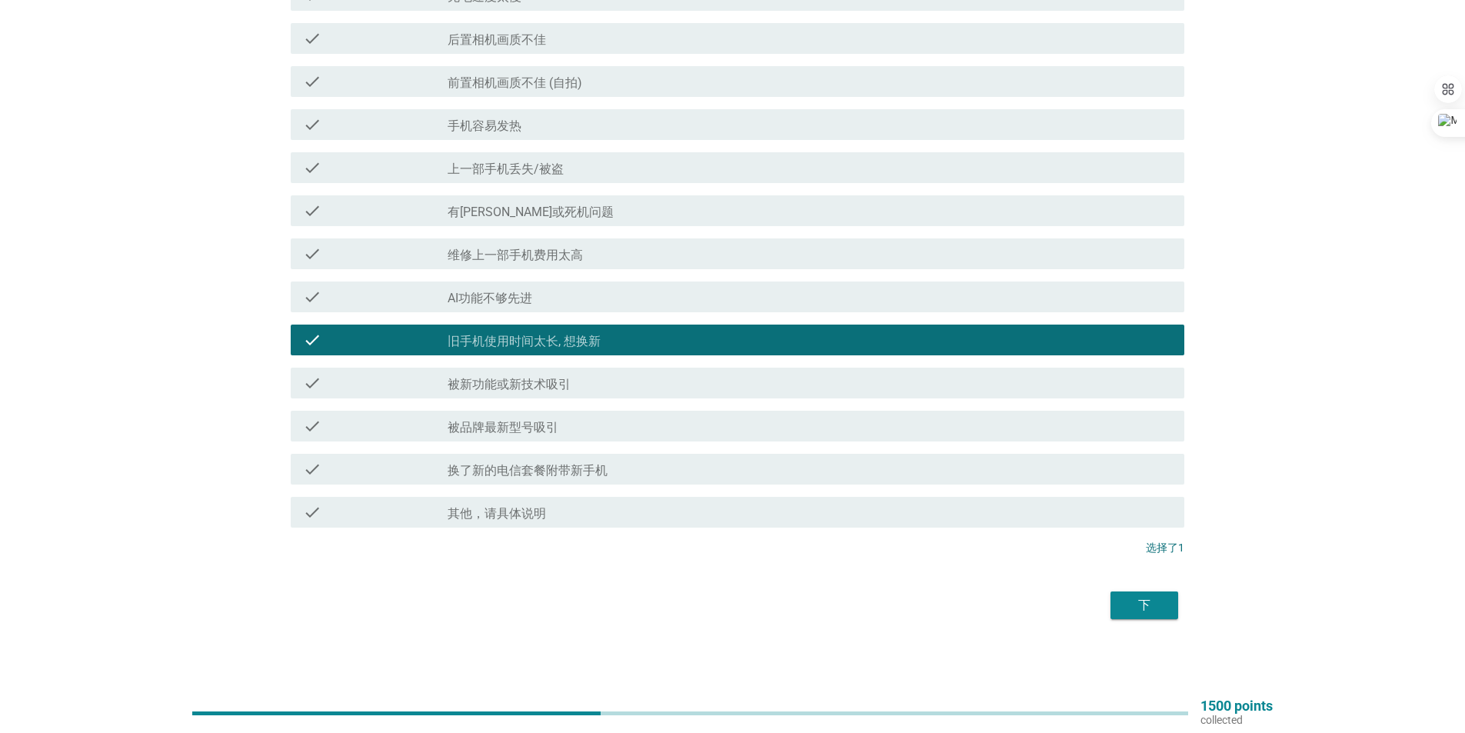
click at [1155, 613] on div "下" at bounding box center [1143, 605] width 43 height 18
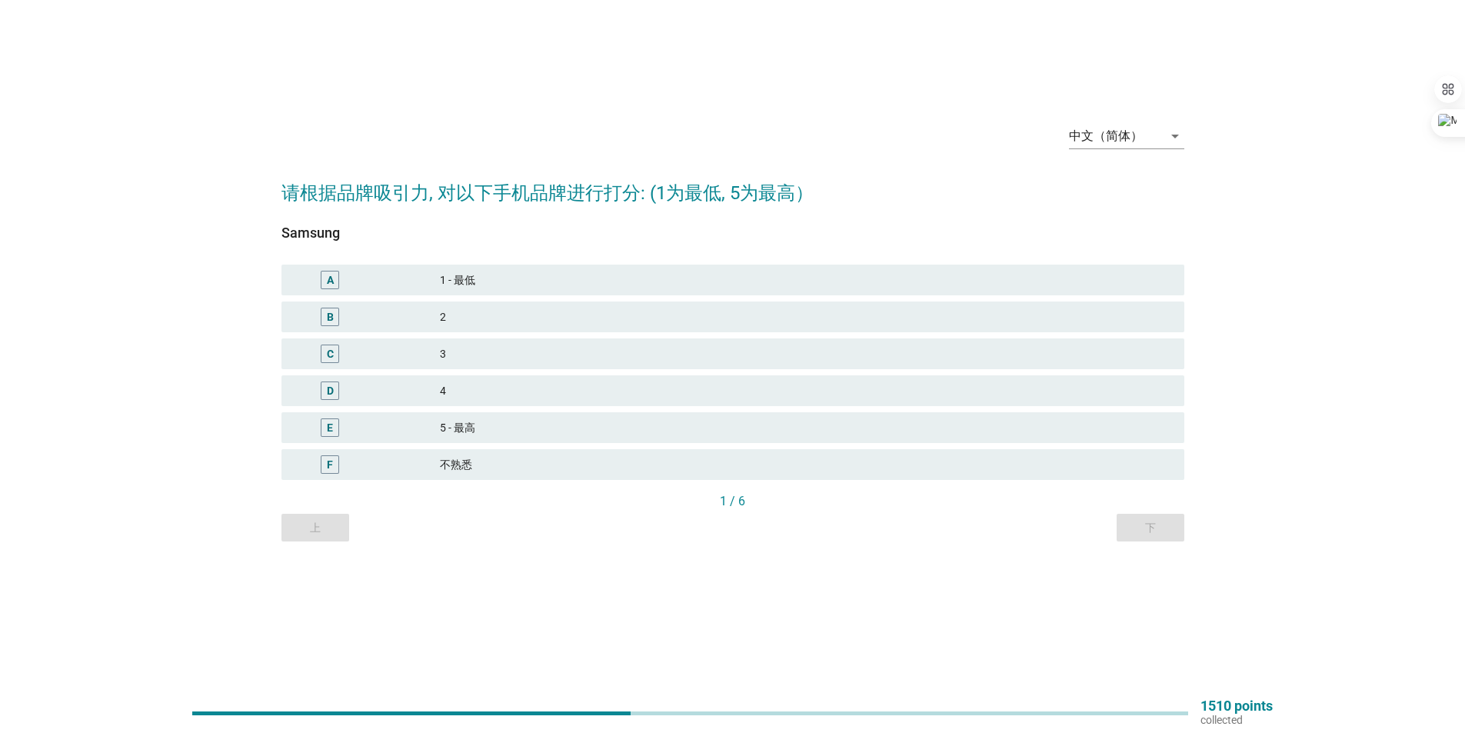
scroll to position [0, 0]
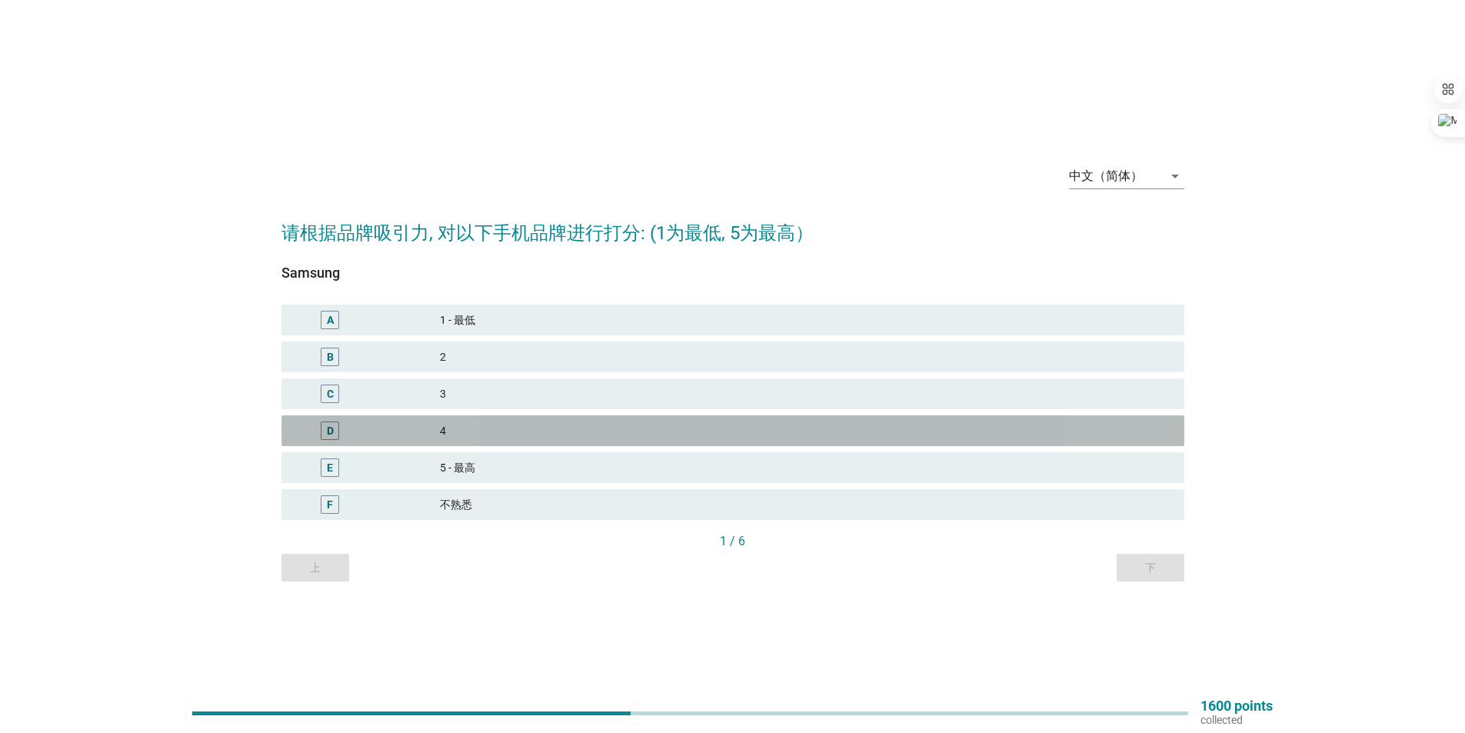
click at [590, 439] on div "4" at bounding box center [806, 430] width 732 height 18
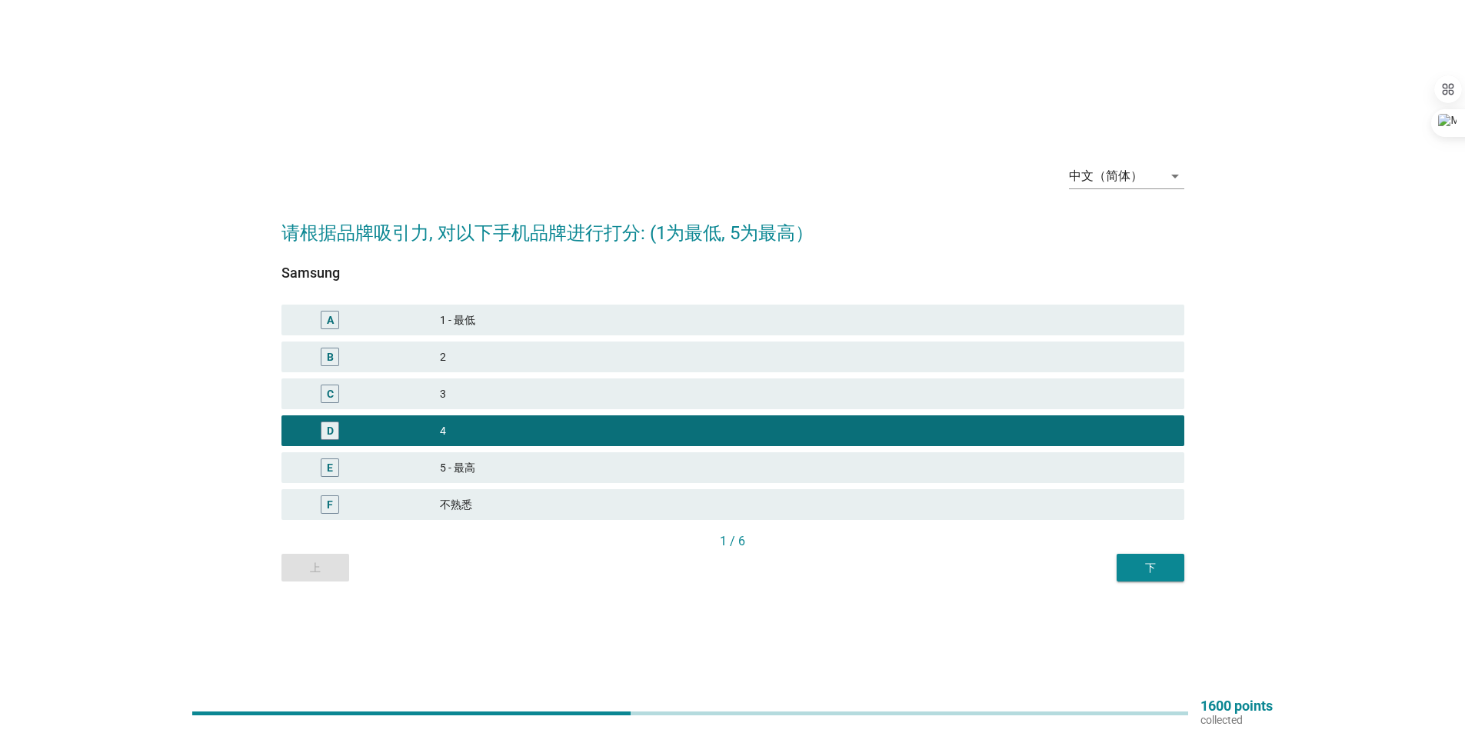
click at [1132, 564] on div "下" at bounding box center [1150, 568] width 43 height 16
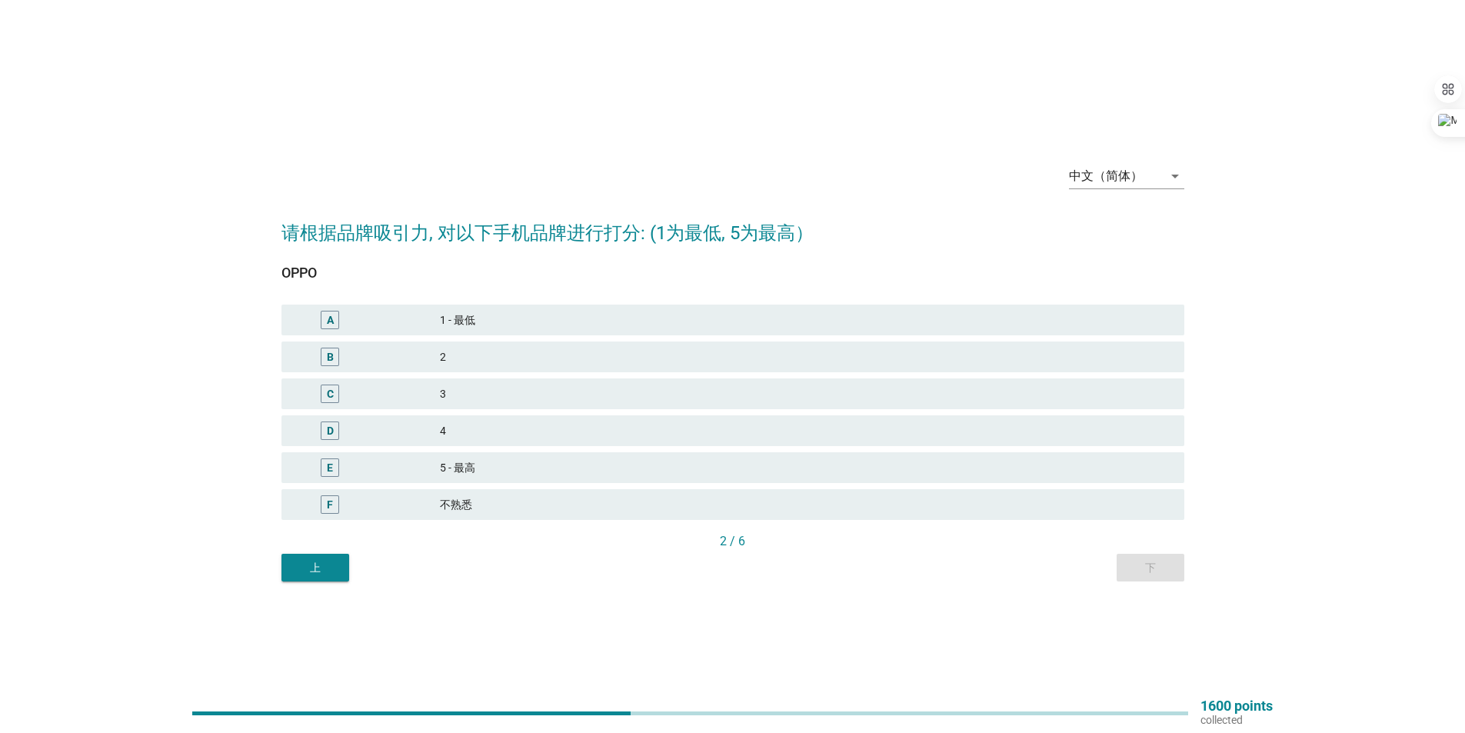
click at [663, 399] on div "3" at bounding box center [806, 393] width 732 height 18
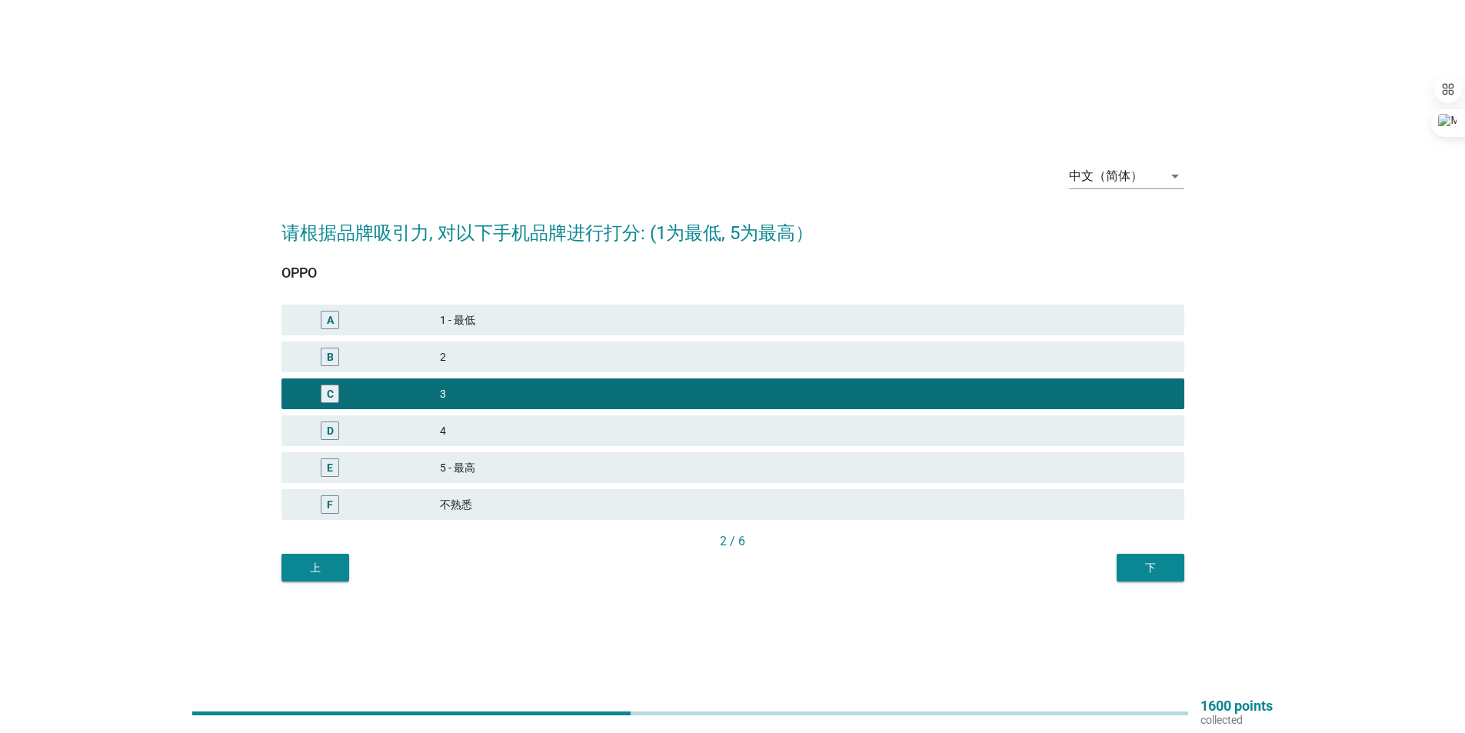
click at [1158, 558] on button "下" at bounding box center [1150, 568] width 68 height 28
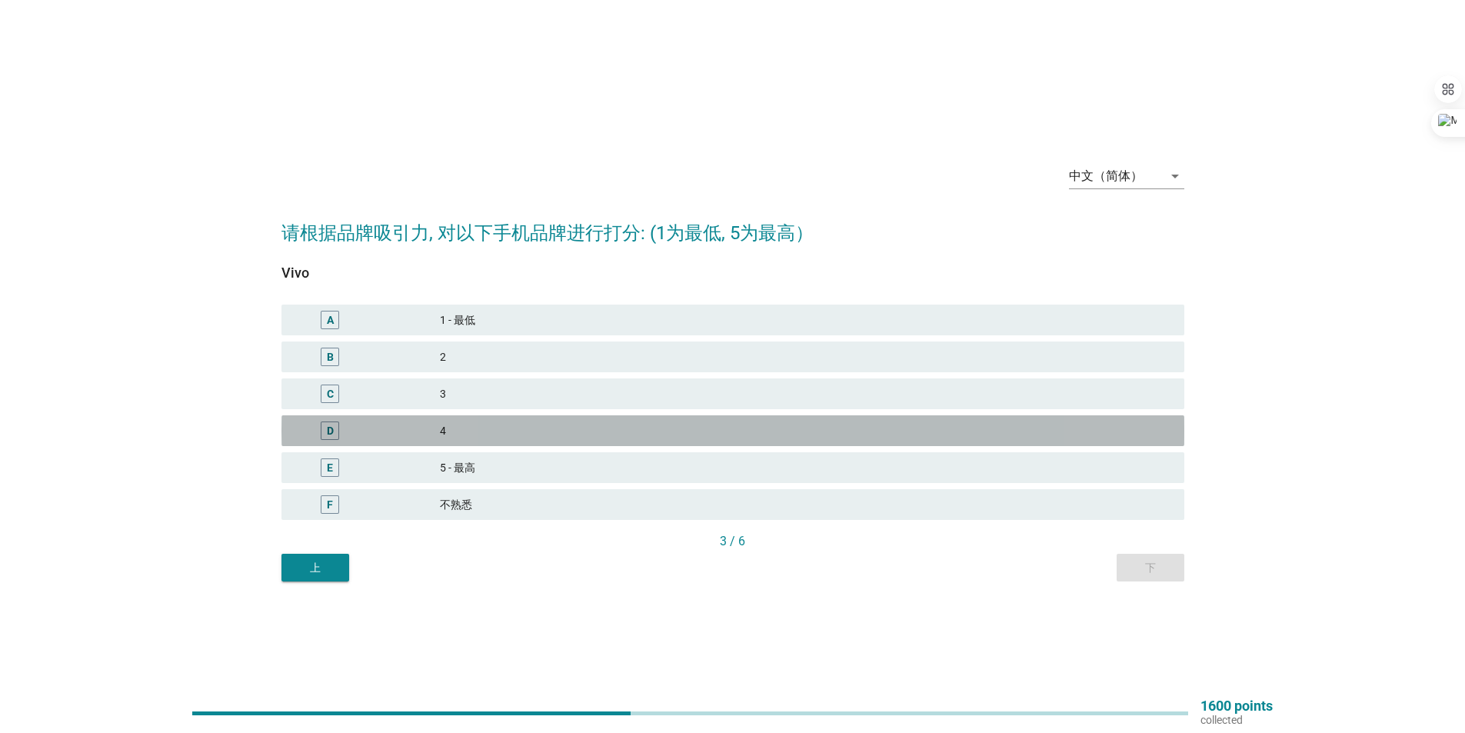
click at [662, 438] on div "4" at bounding box center [806, 430] width 732 height 18
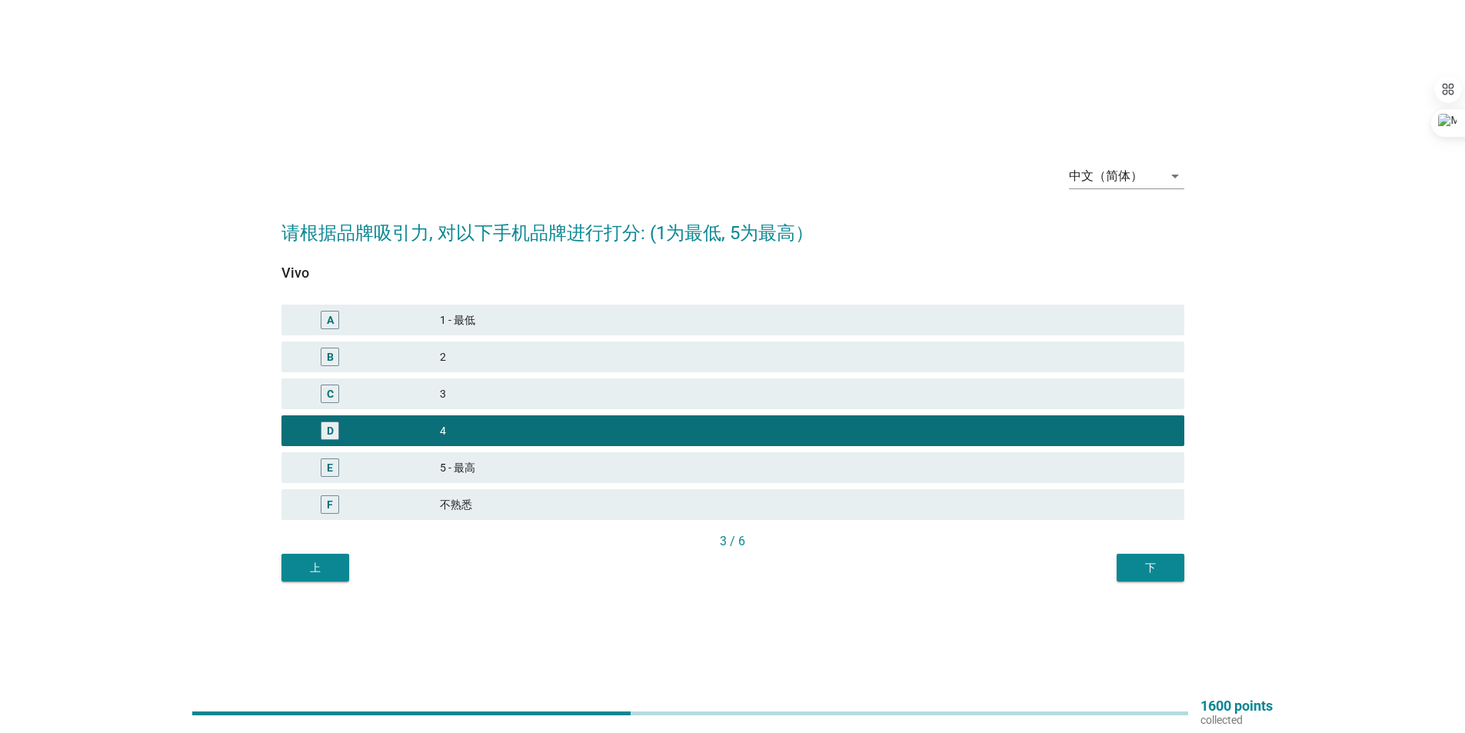
click at [1169, 555] on button "下" at bounding box center [1150, 568] width 68 height 28
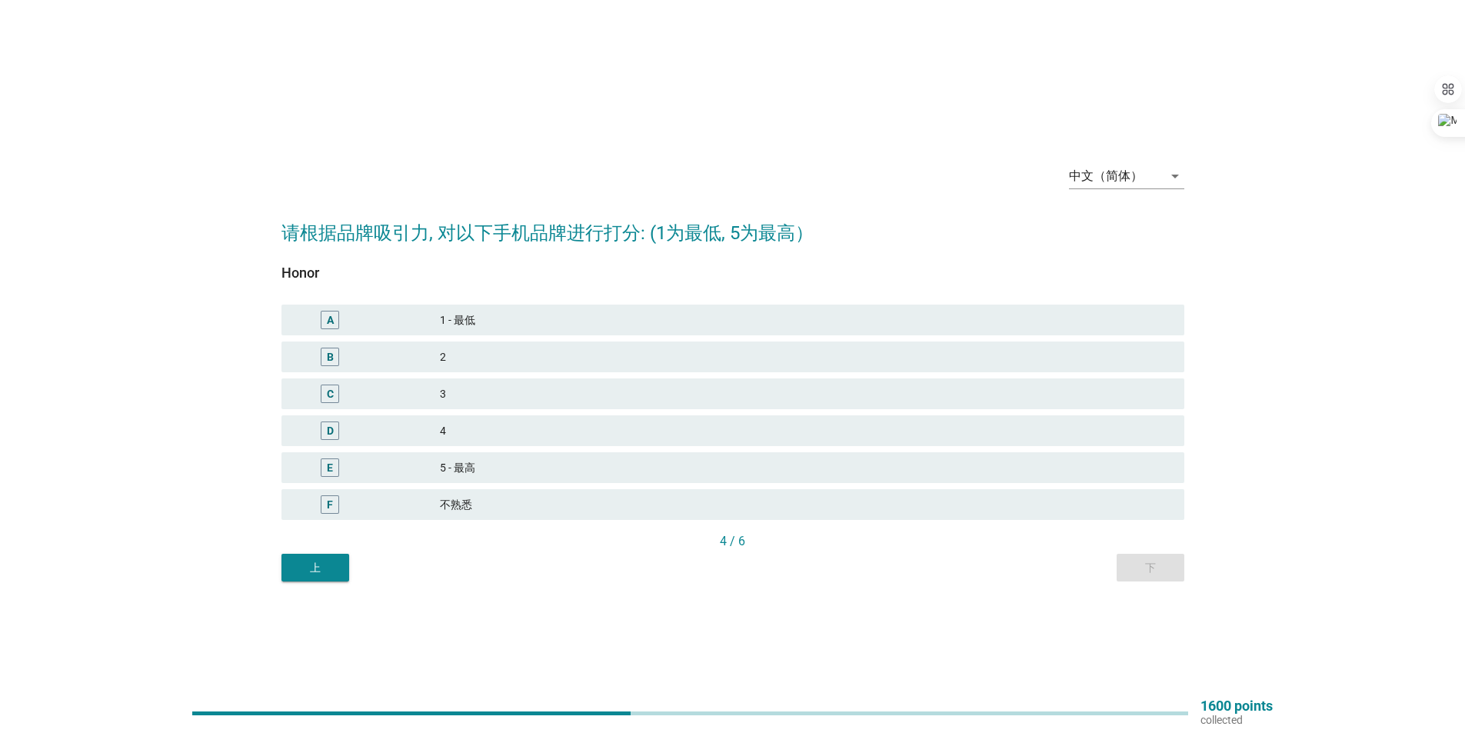
click at [711, 392] on div "3" at bounding box center [806, 393] width 732 height 18
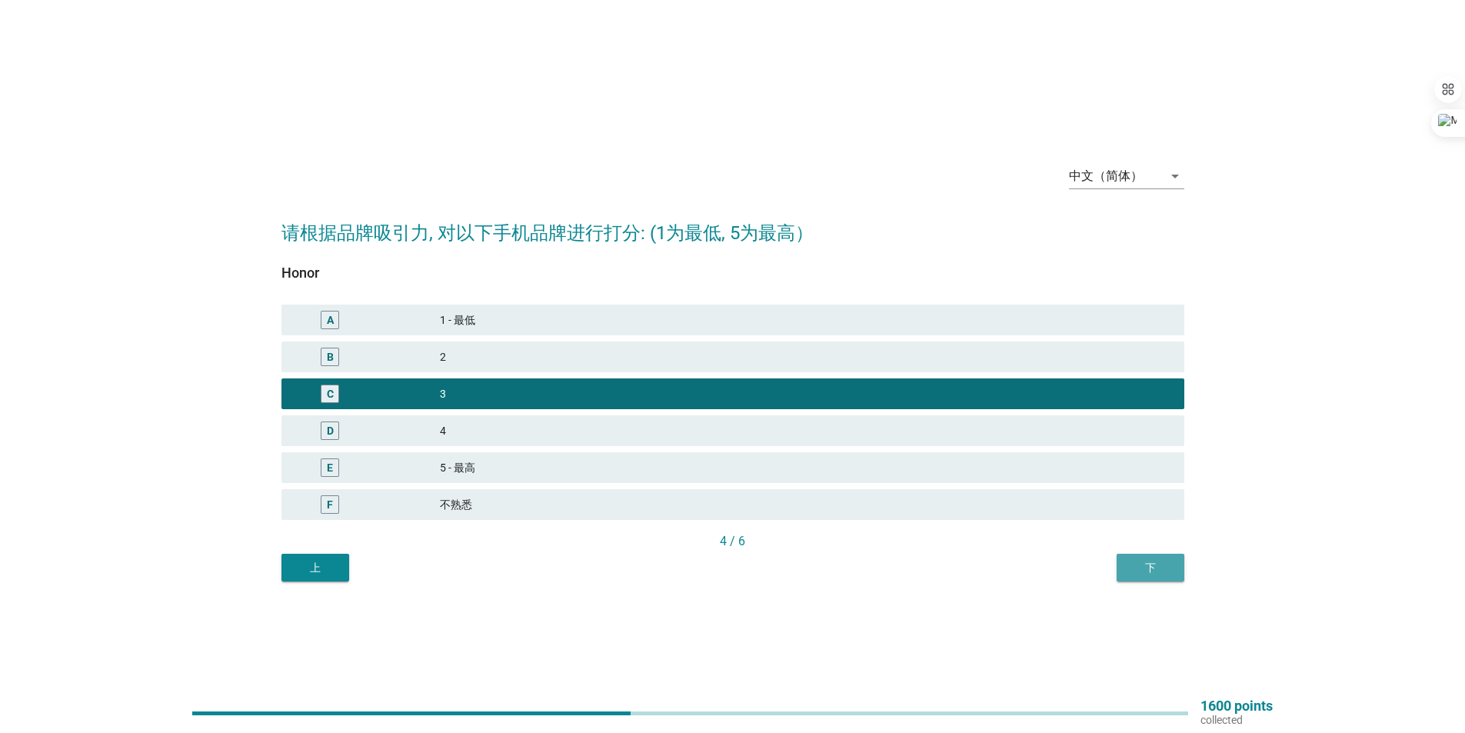
click at [1166, 564] on div "下" at bounding box center [1150, 568] width 43 height 16
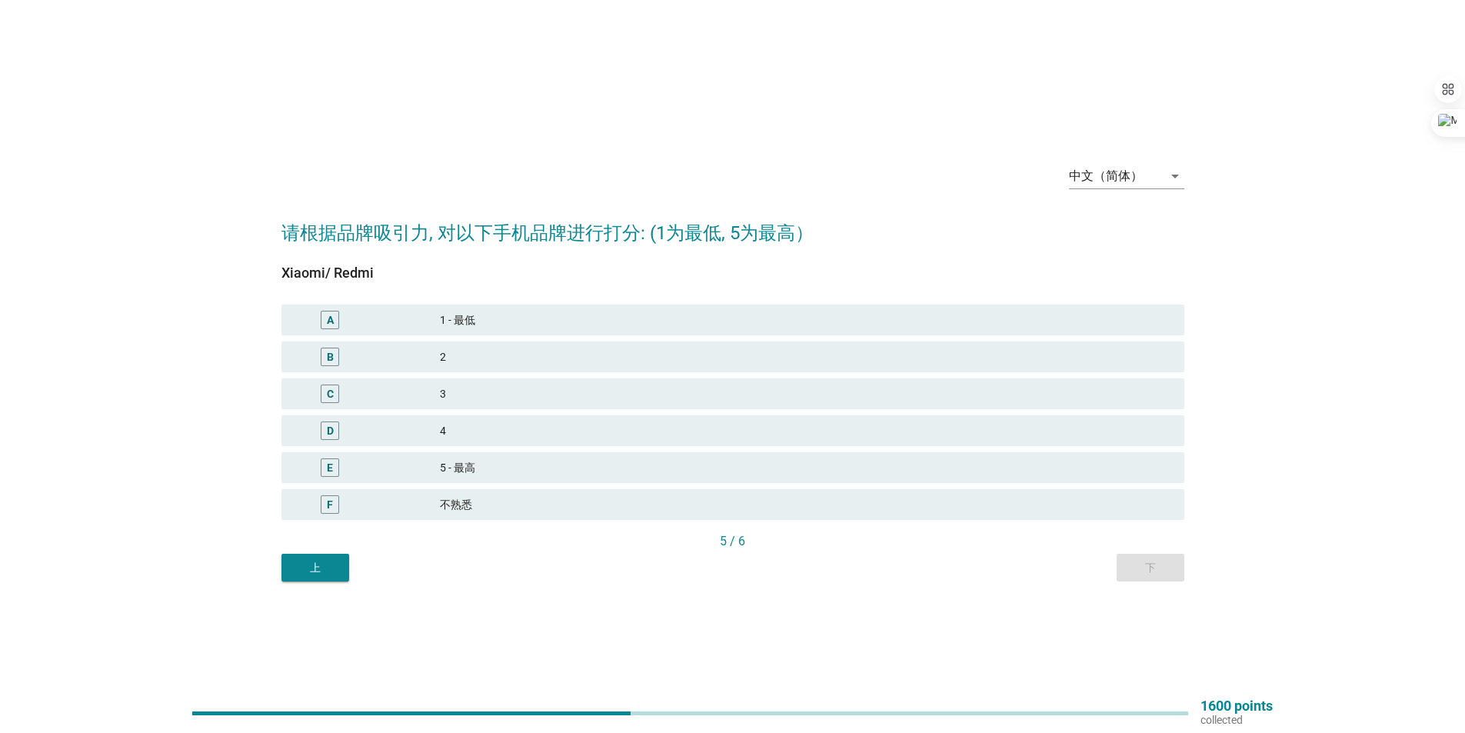
click at [630, 352] on div "2" at bounding box center [806, 356] width 732 height 18
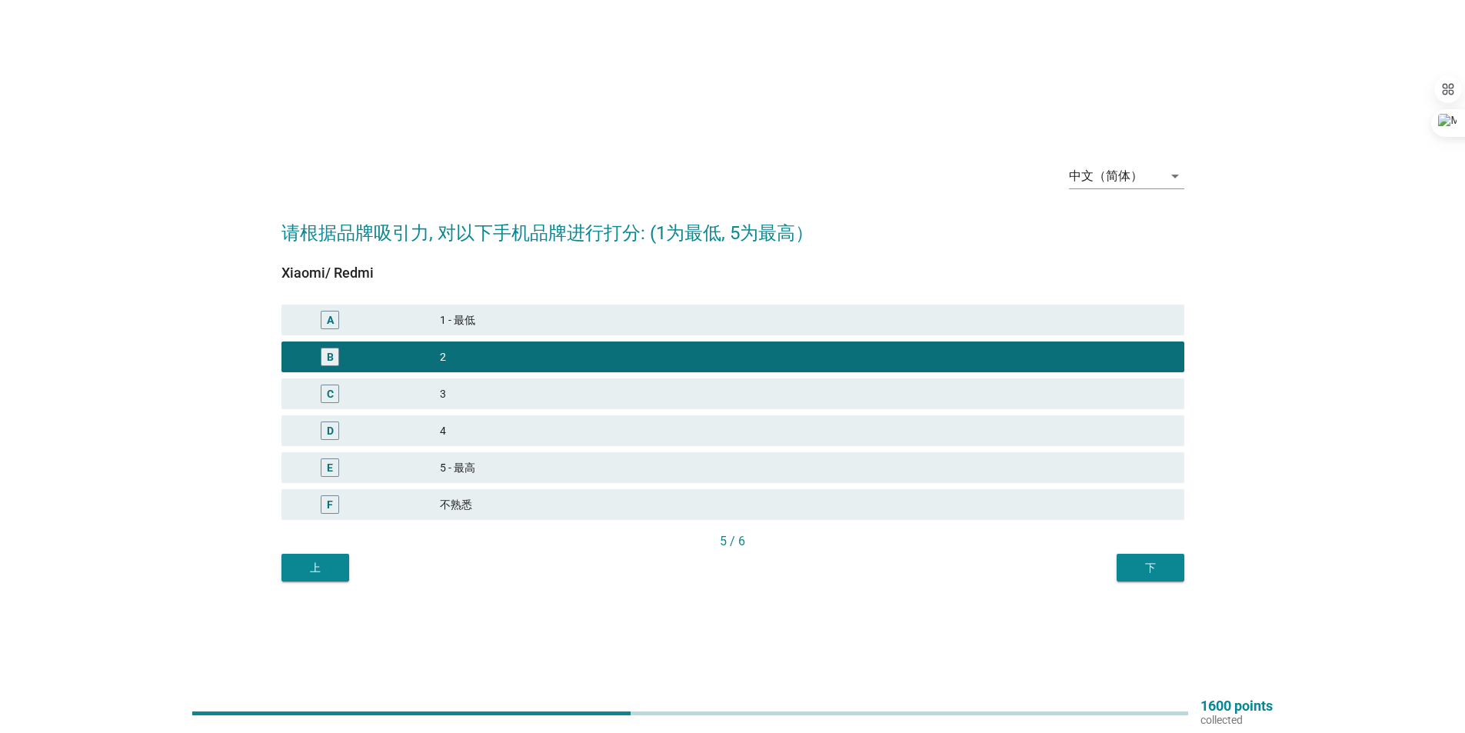
click at [1129, 557] on button "下" at bounding box center [1150, 568] width 68 height 28
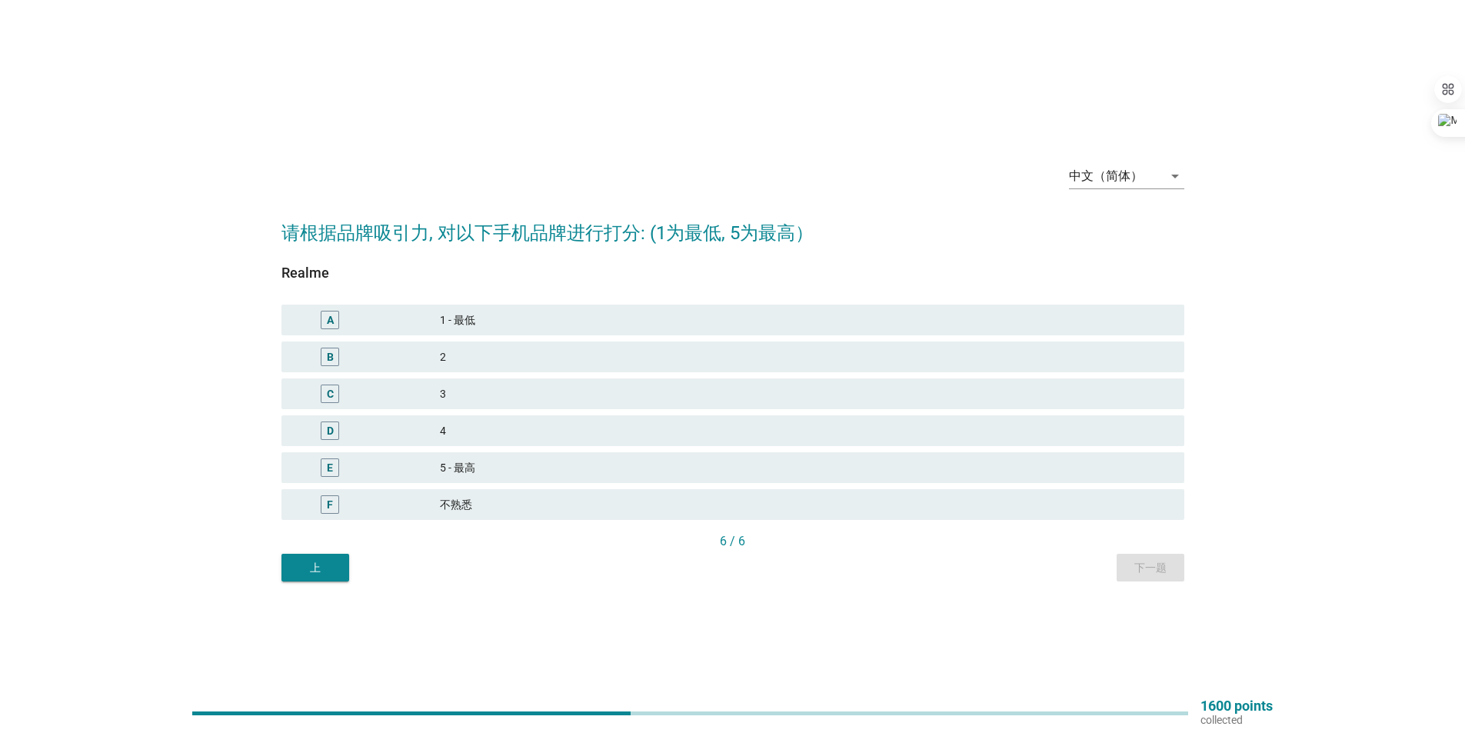
click at [677, 364] on div "2" at bounding box center [806, 356] width 732 height 18
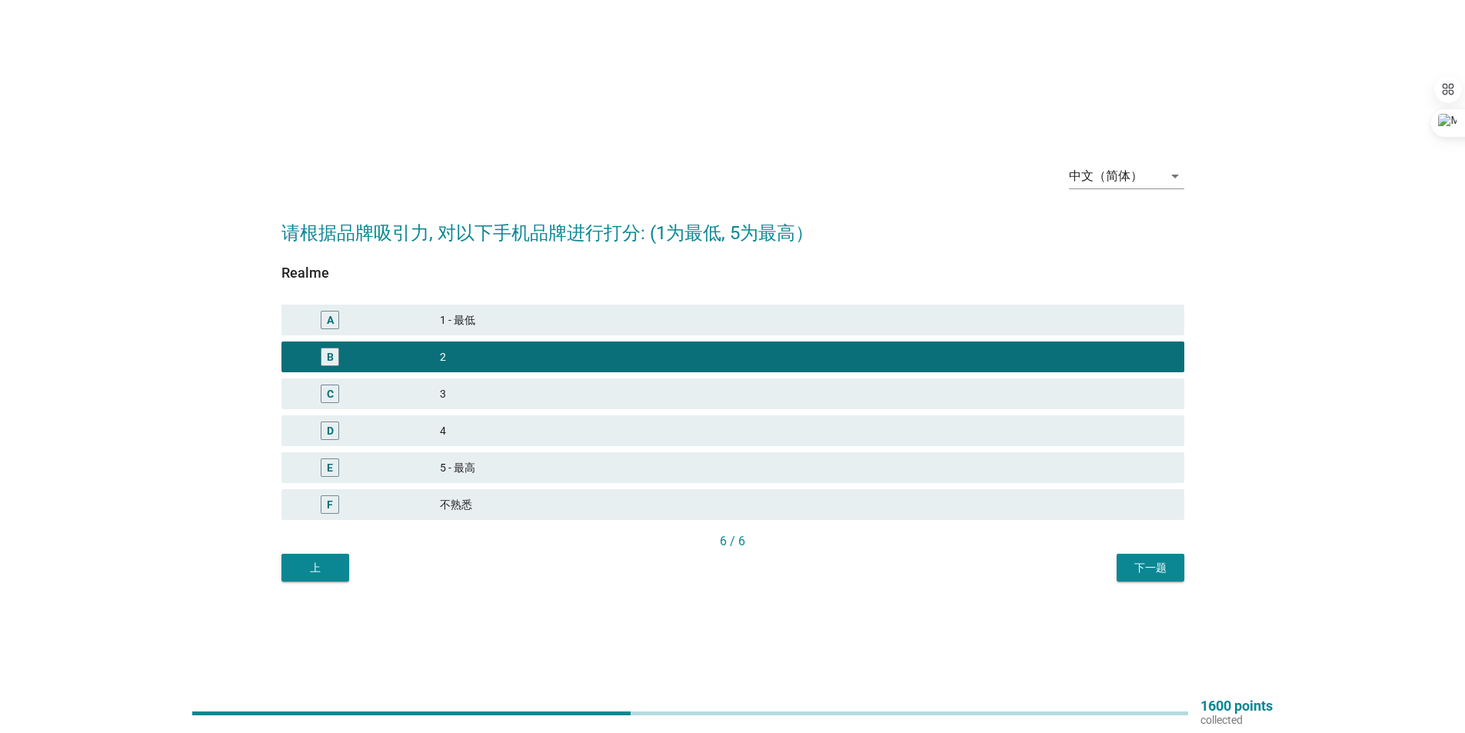
click at [1120, 560] on button "下一题" at bounding box center [1150, 568] width 68 height 28
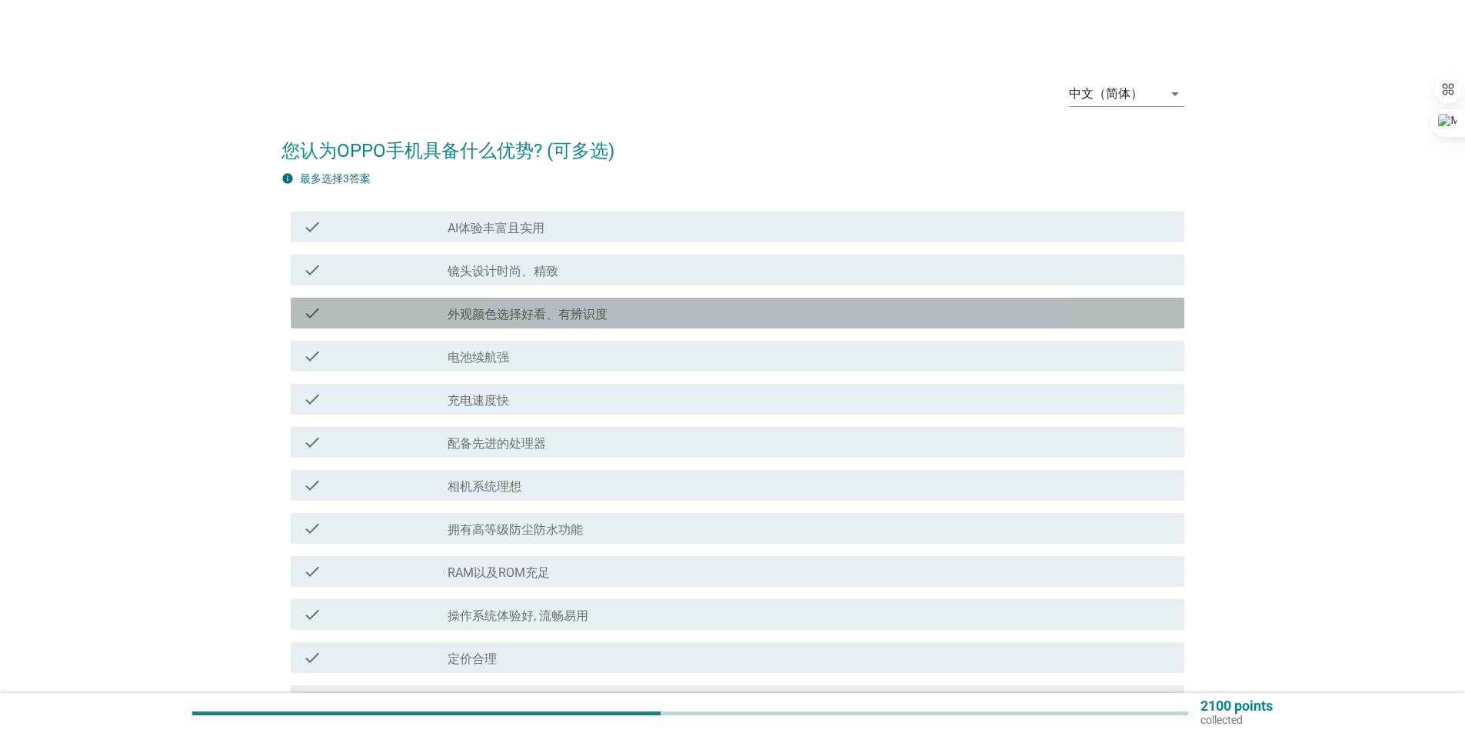
click at [629, 313] on div "check_box_outline_blank 外观颜色选择好看、有辨识度" at bounding box center [809, 313] width 724 height 18
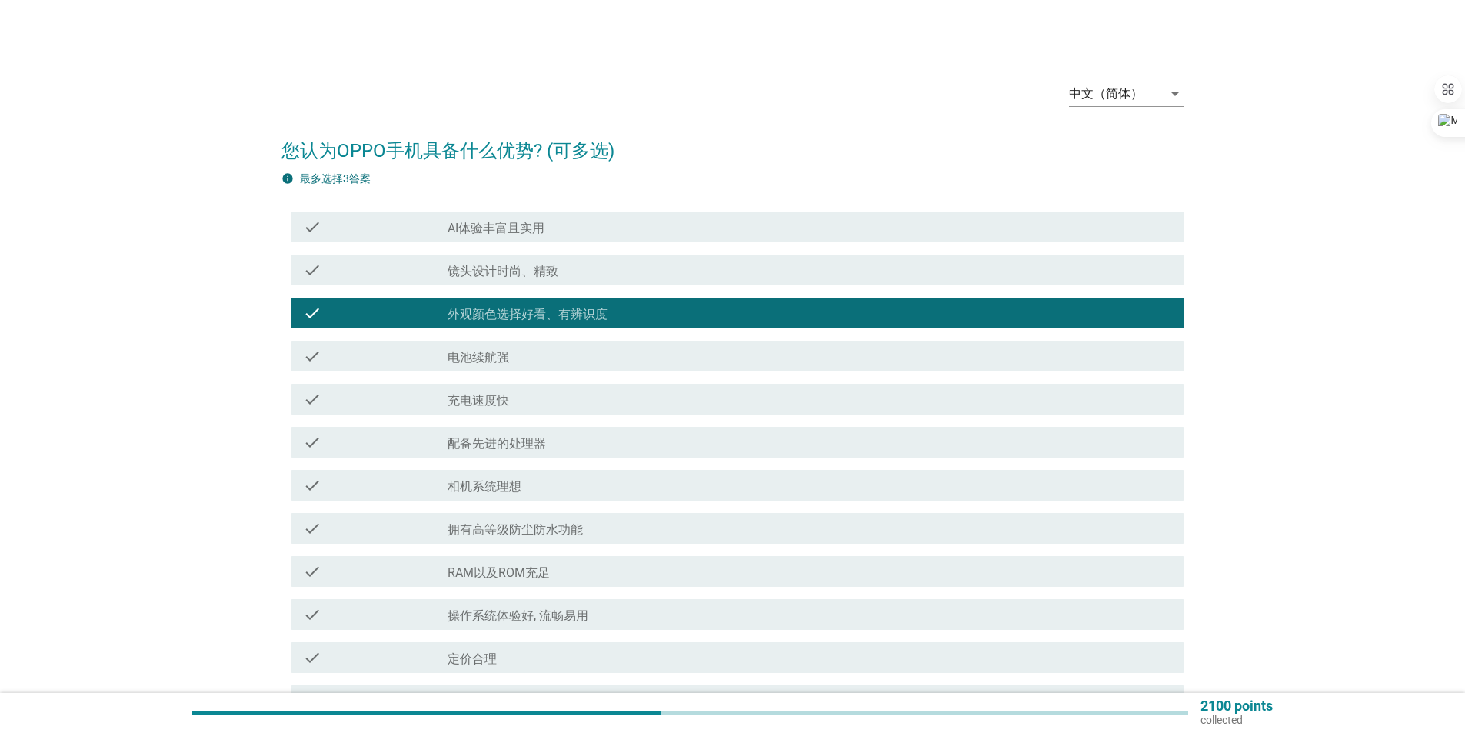
click at [733, 488] on div "check_box_outline_blank 相机系统理想" at bounding box center [809, 485] width 724 height 18
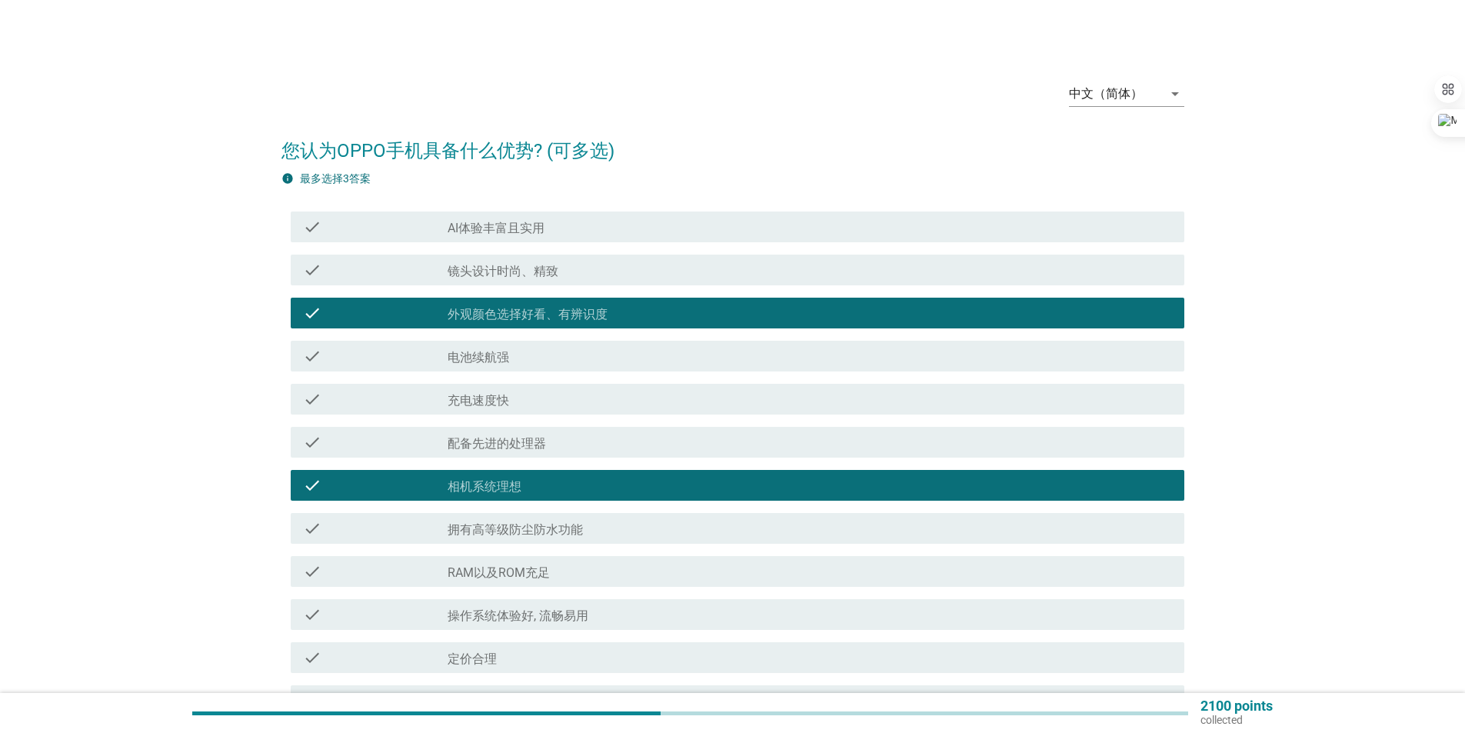
click at [607, 234] on div "check_box_outline_blank AI体验丰富且实用" at bounding box center [809, 227] width 724 height 18
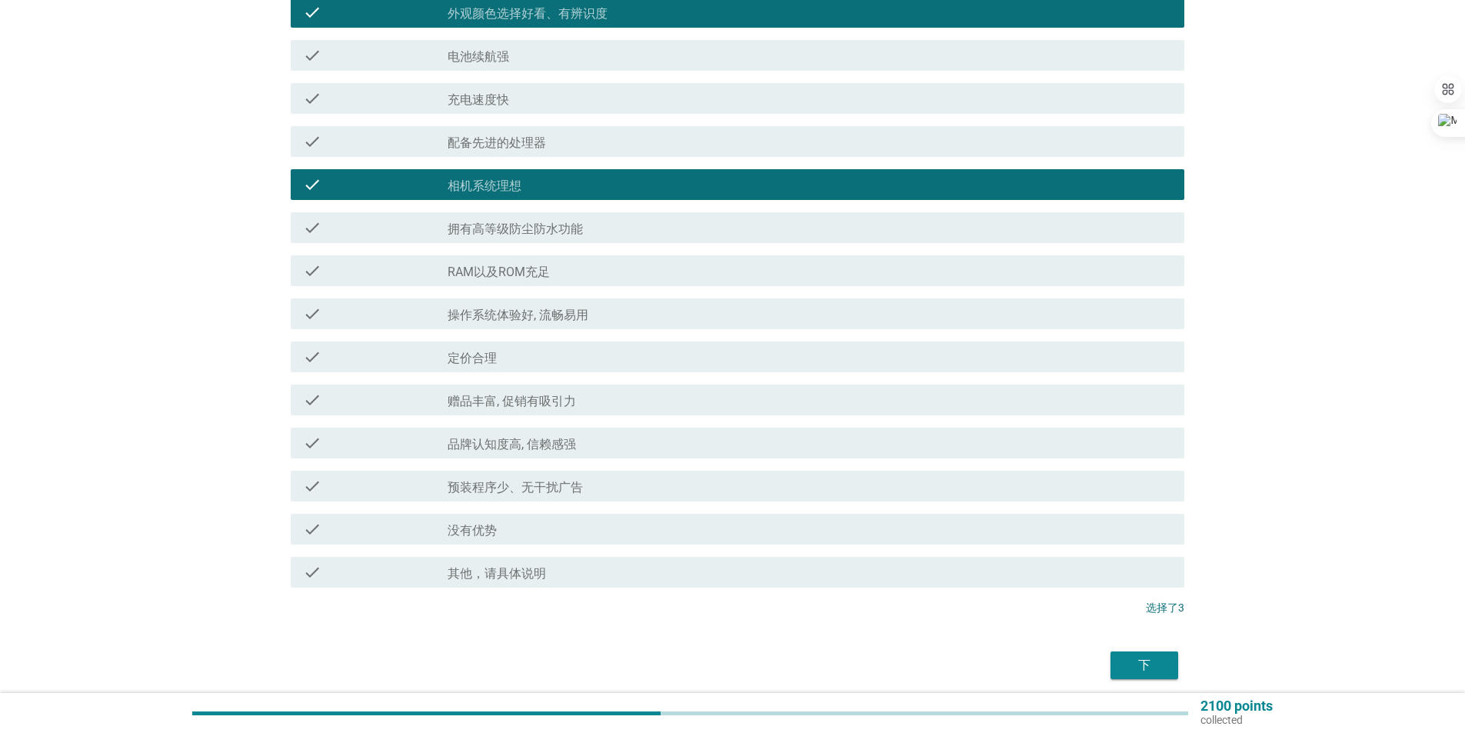
scroll to position [361, 0]
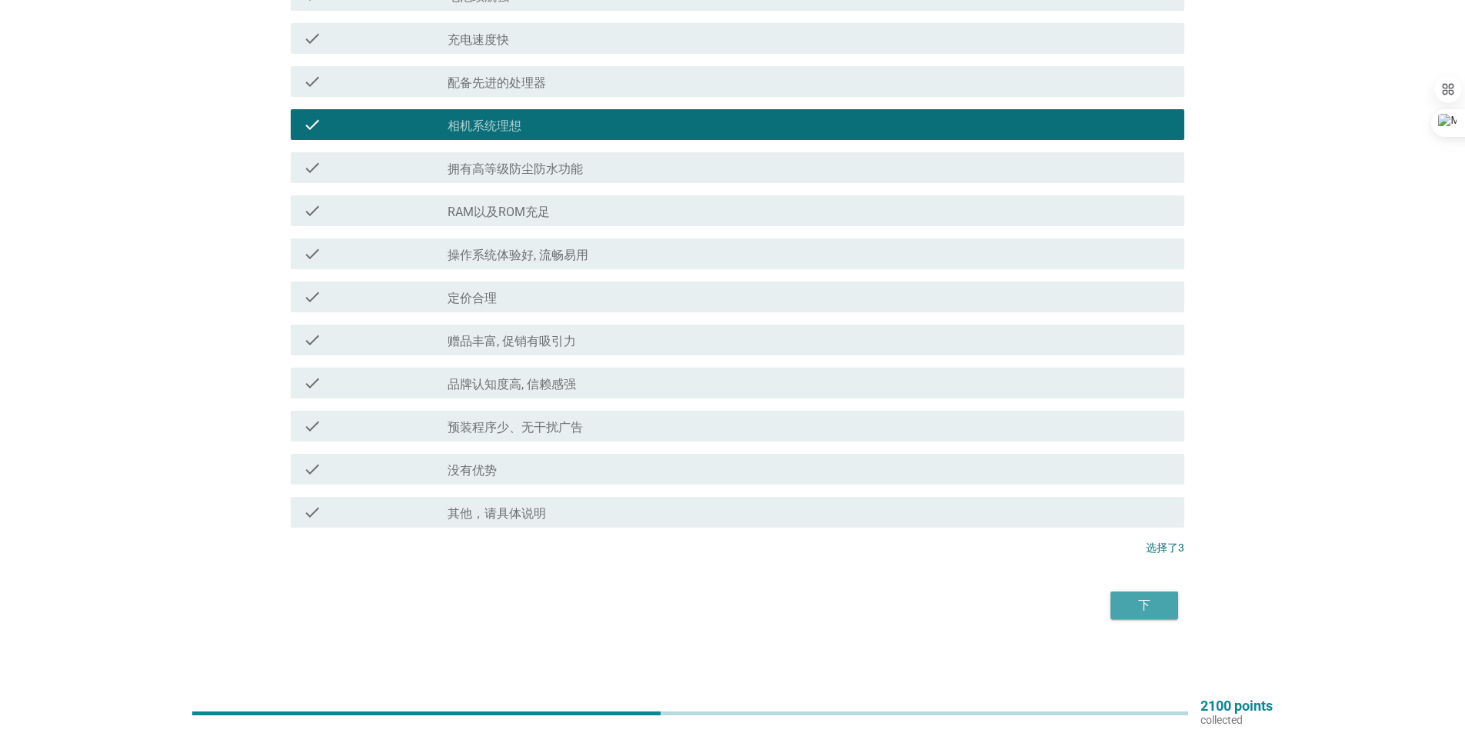
click at [1132, 603] on div "下" at bounding box center [1143, 605] width 43 height 18
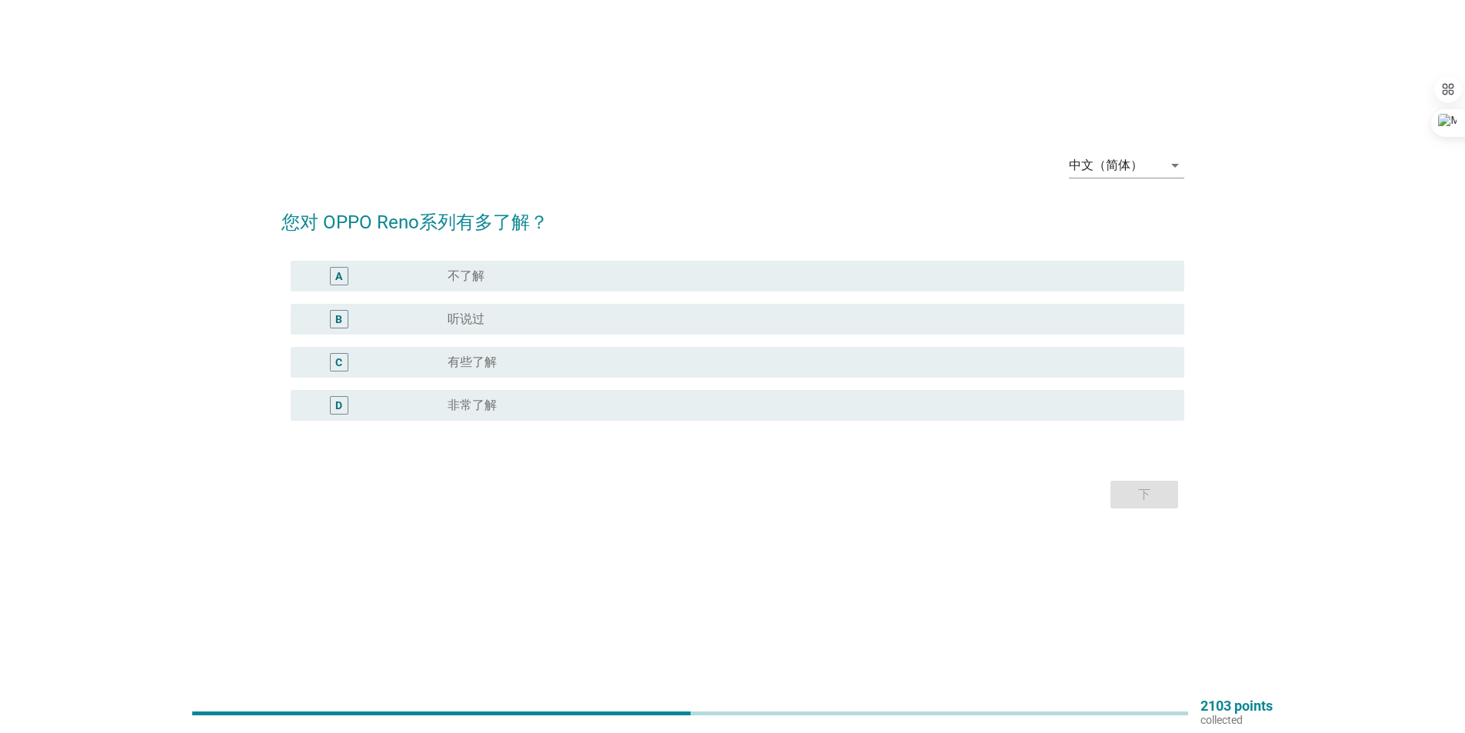
scroll to position [0, 0]
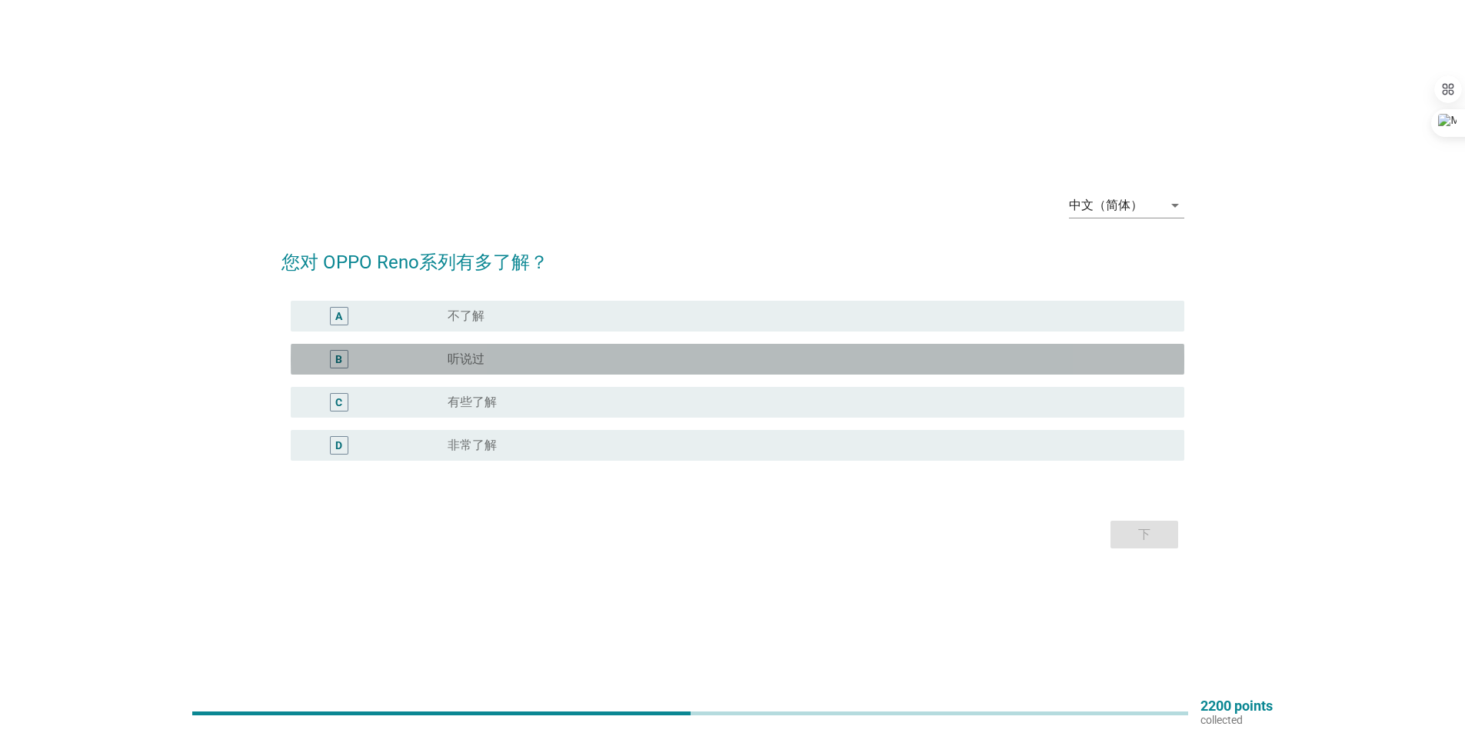
click at [533, 365] on div "radio_button_unchecked 听说过" at bounding box center [803, 358] width 712 height 15
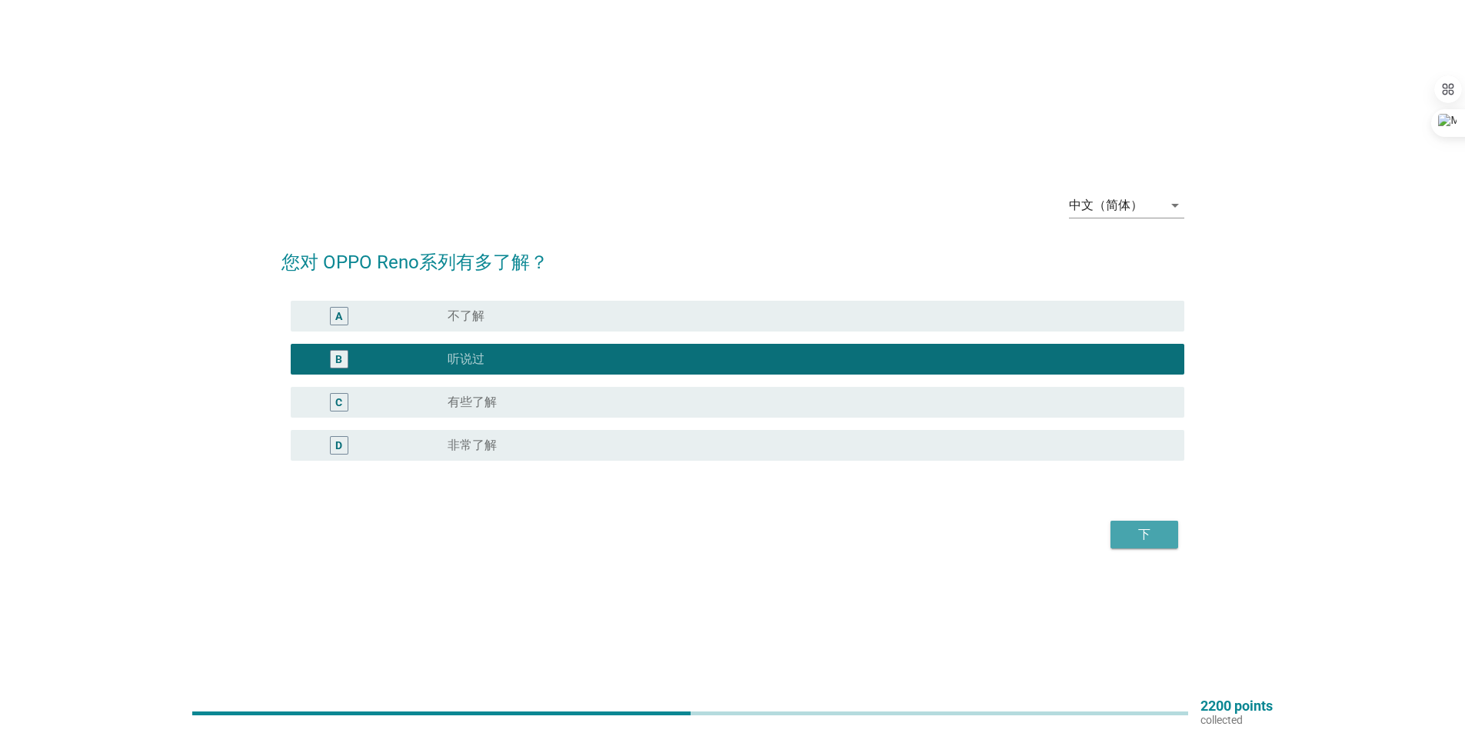
click at [1121, 539] on button "下" at bounding box center [1144, 534] width 68 height 28
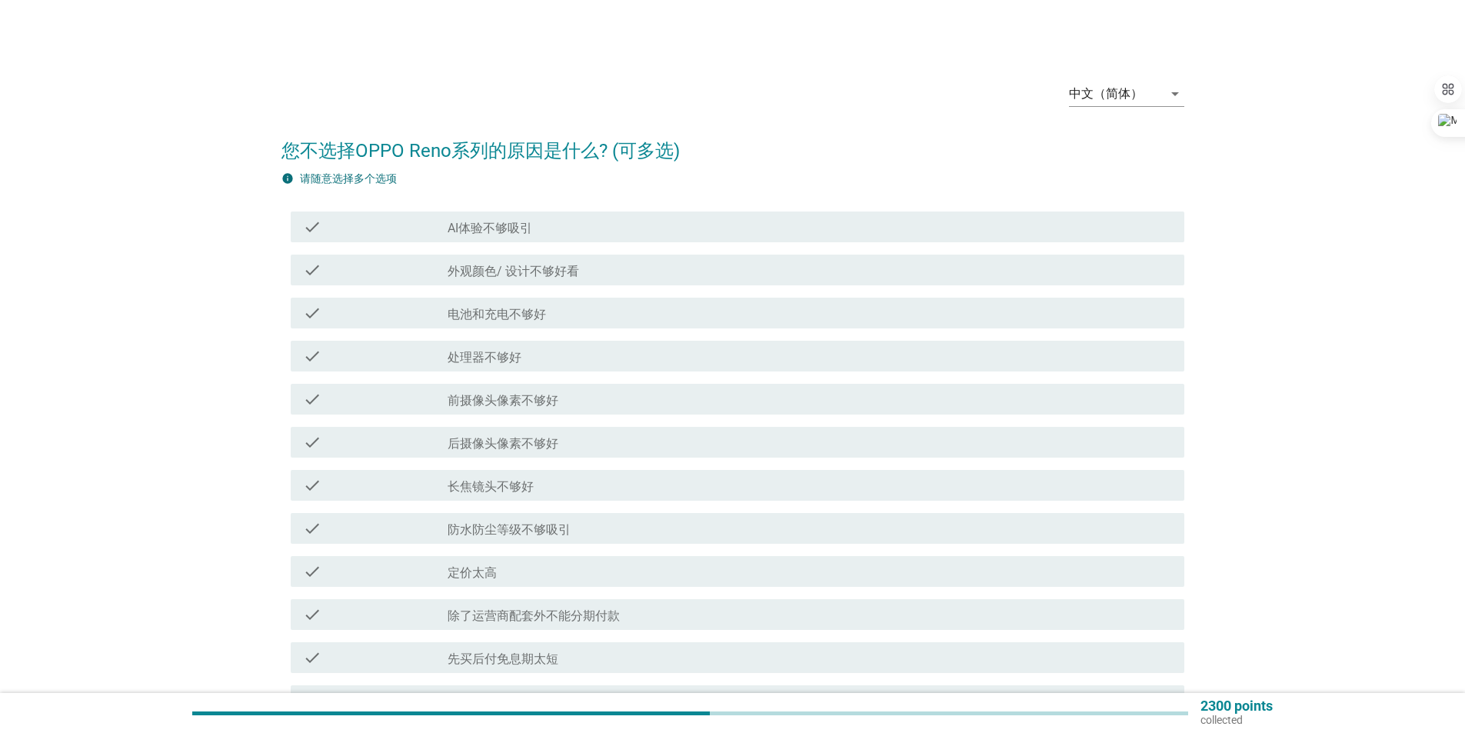
click at [678, 482] on div "check_box_outline_blank 长焦镜头不够好" at bounding box center [809, 485] width 724 height 18
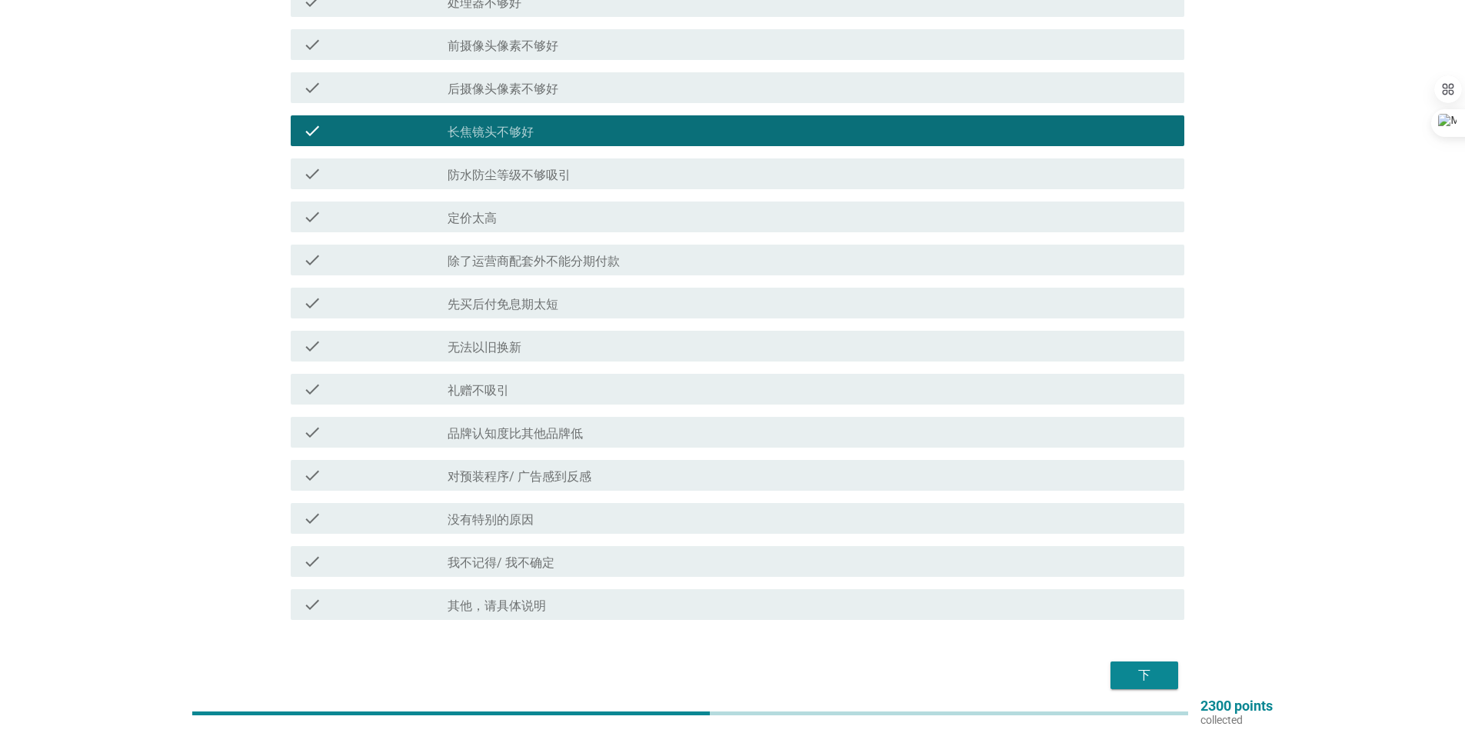
scroll to position [271, 0]
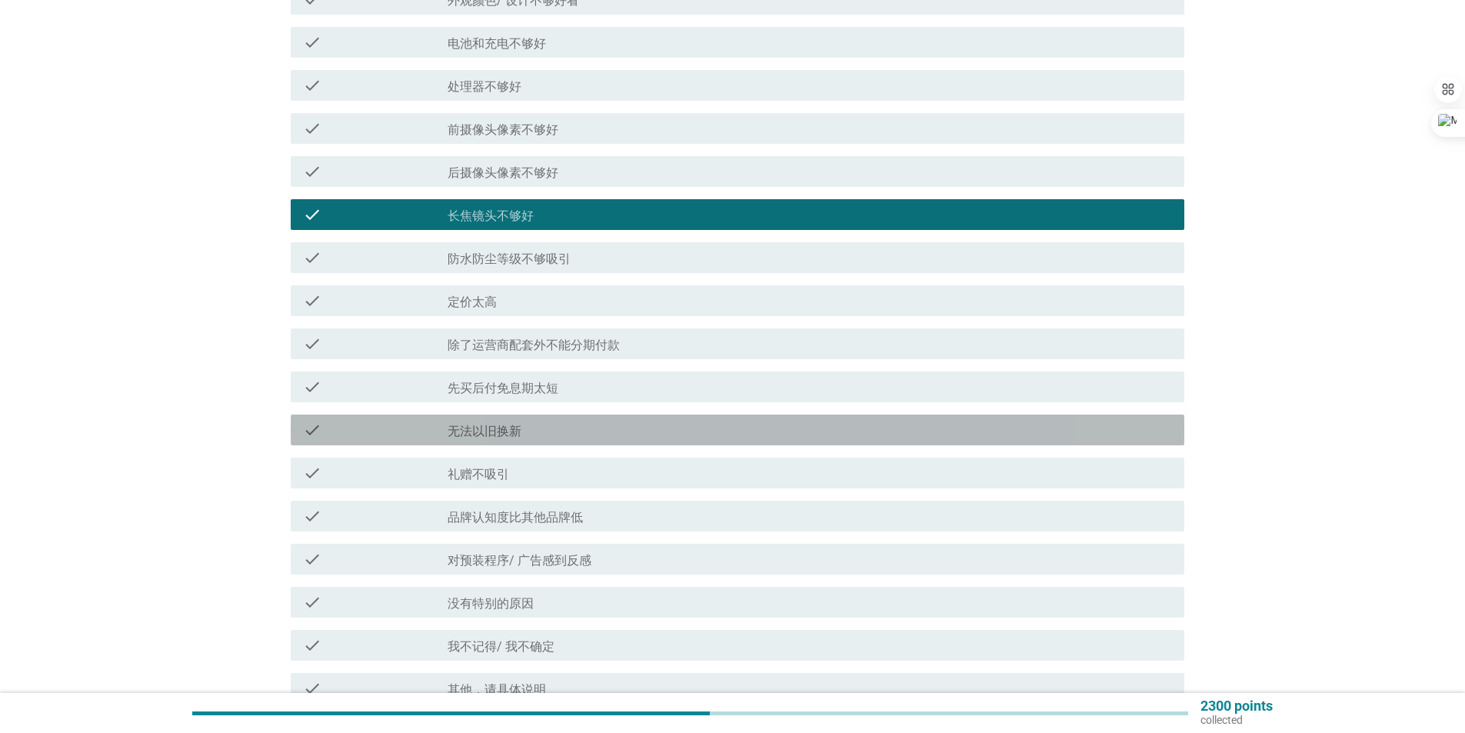
click at [677, 437] on div "check_box_outline_blank 无法以旧换新" at bounding box center [809, 430] width 724 height 18
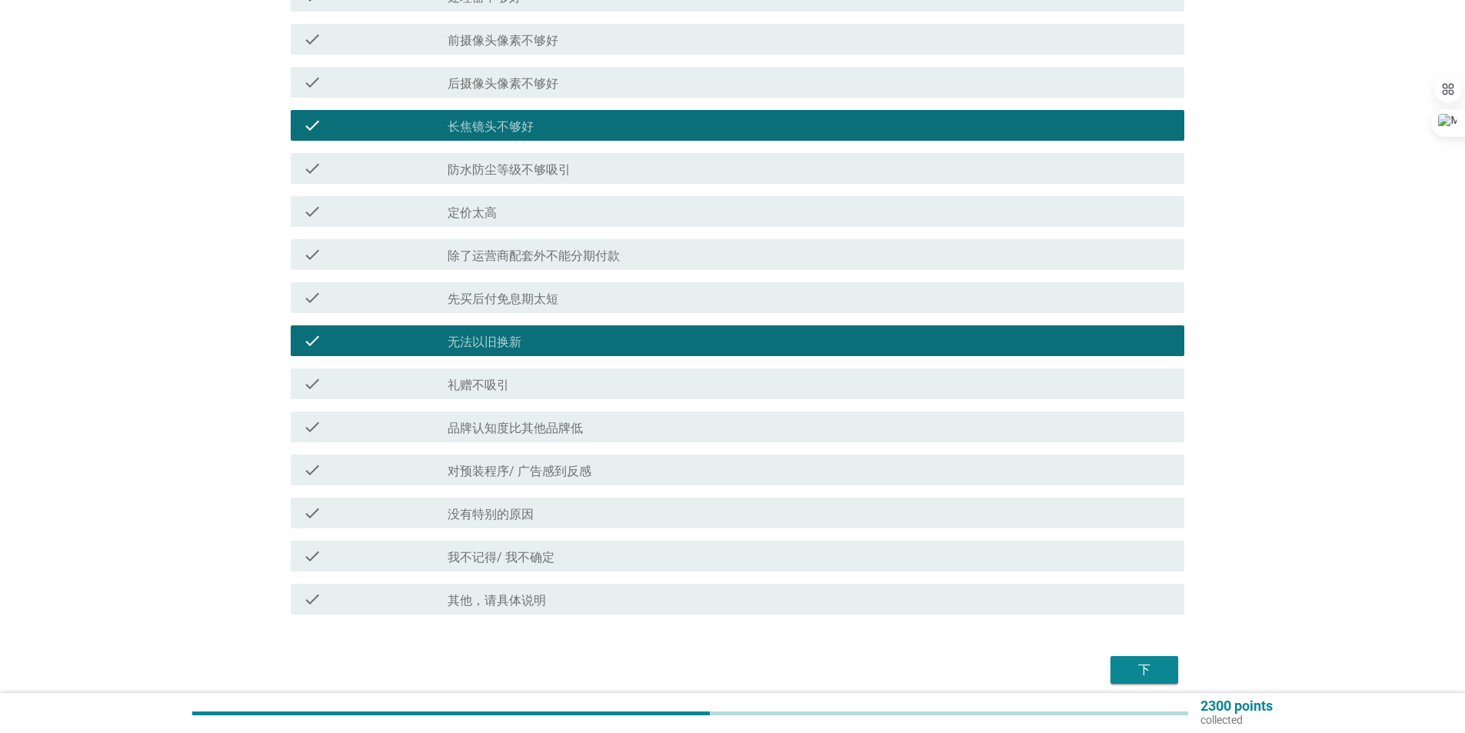
scroll to position [424, 0]
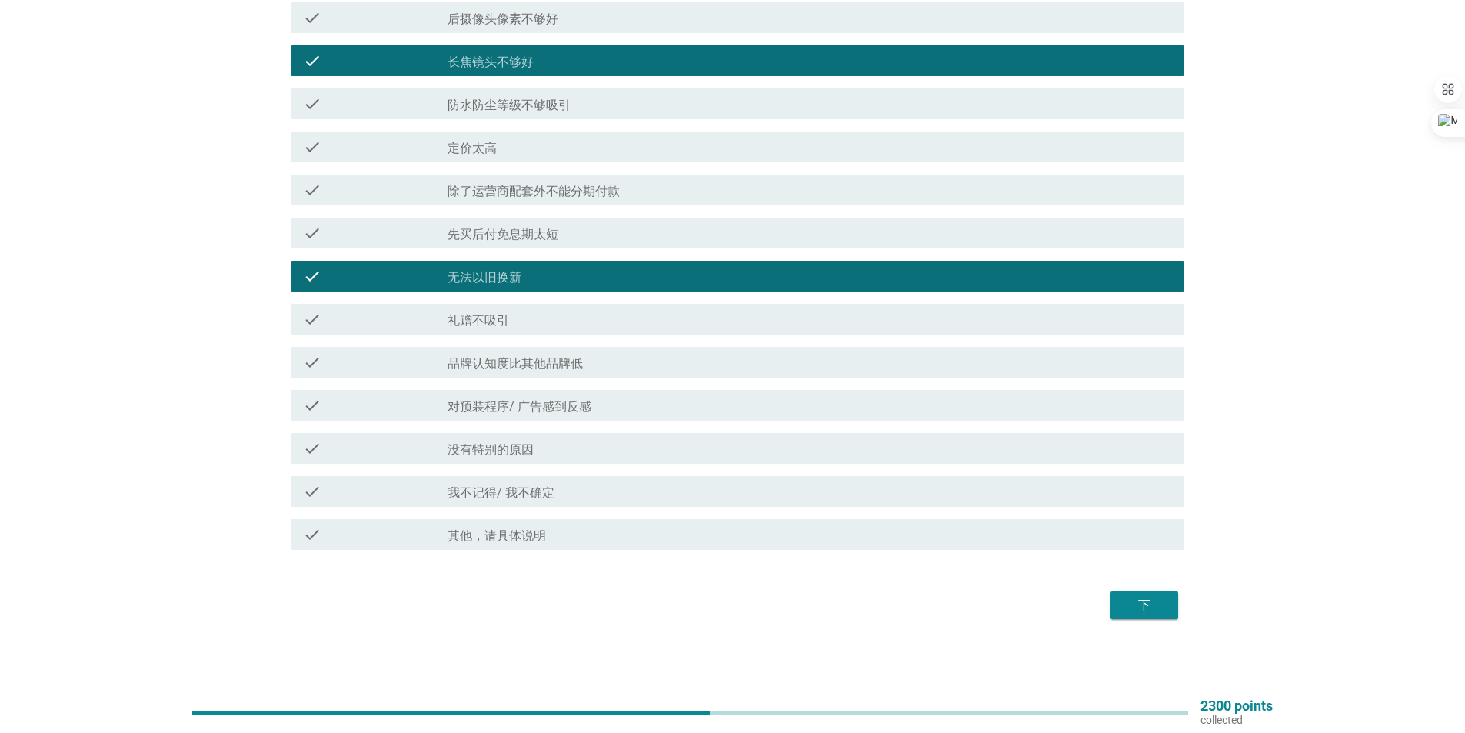
click at [1147, 605] on div "下" at bounding box center [1143, 605] width 43 height 18
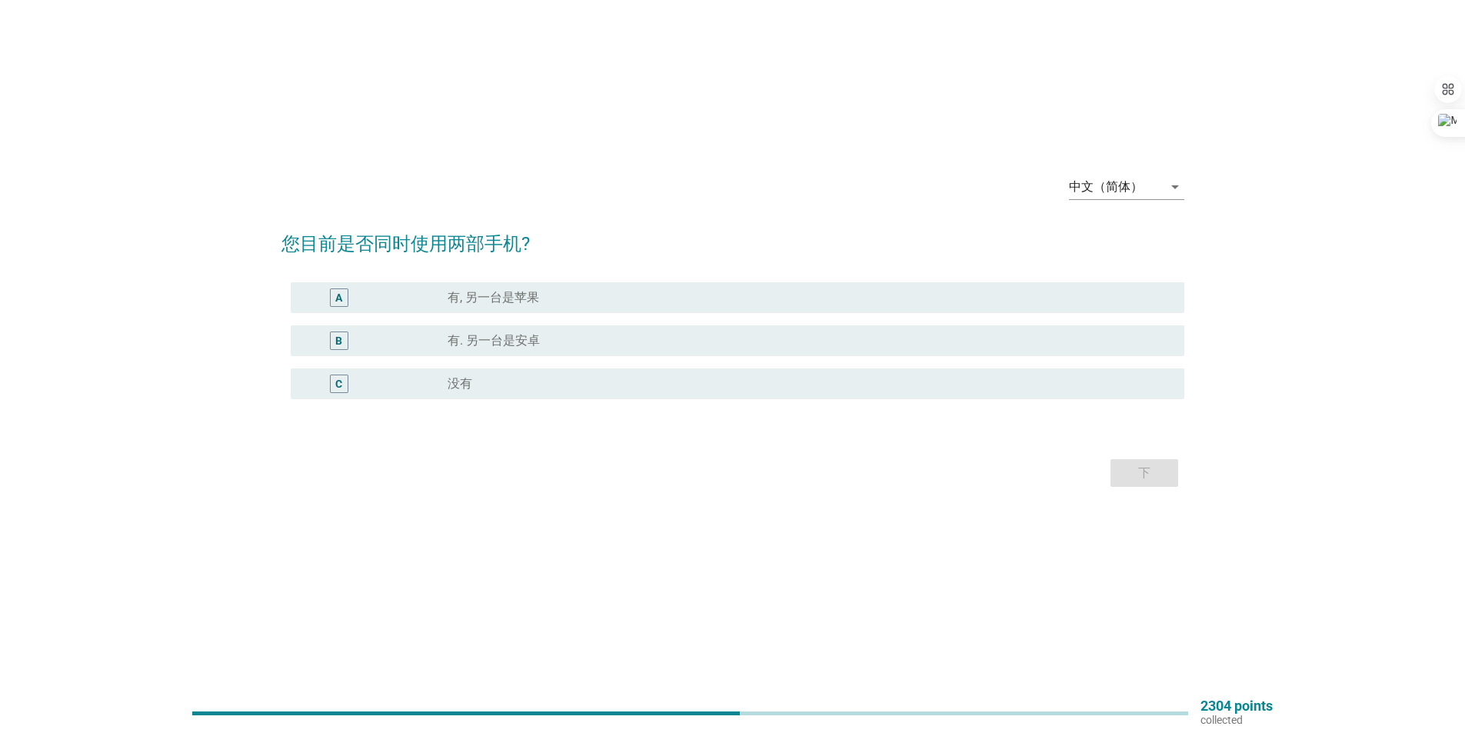
scroll to position [0, 0]
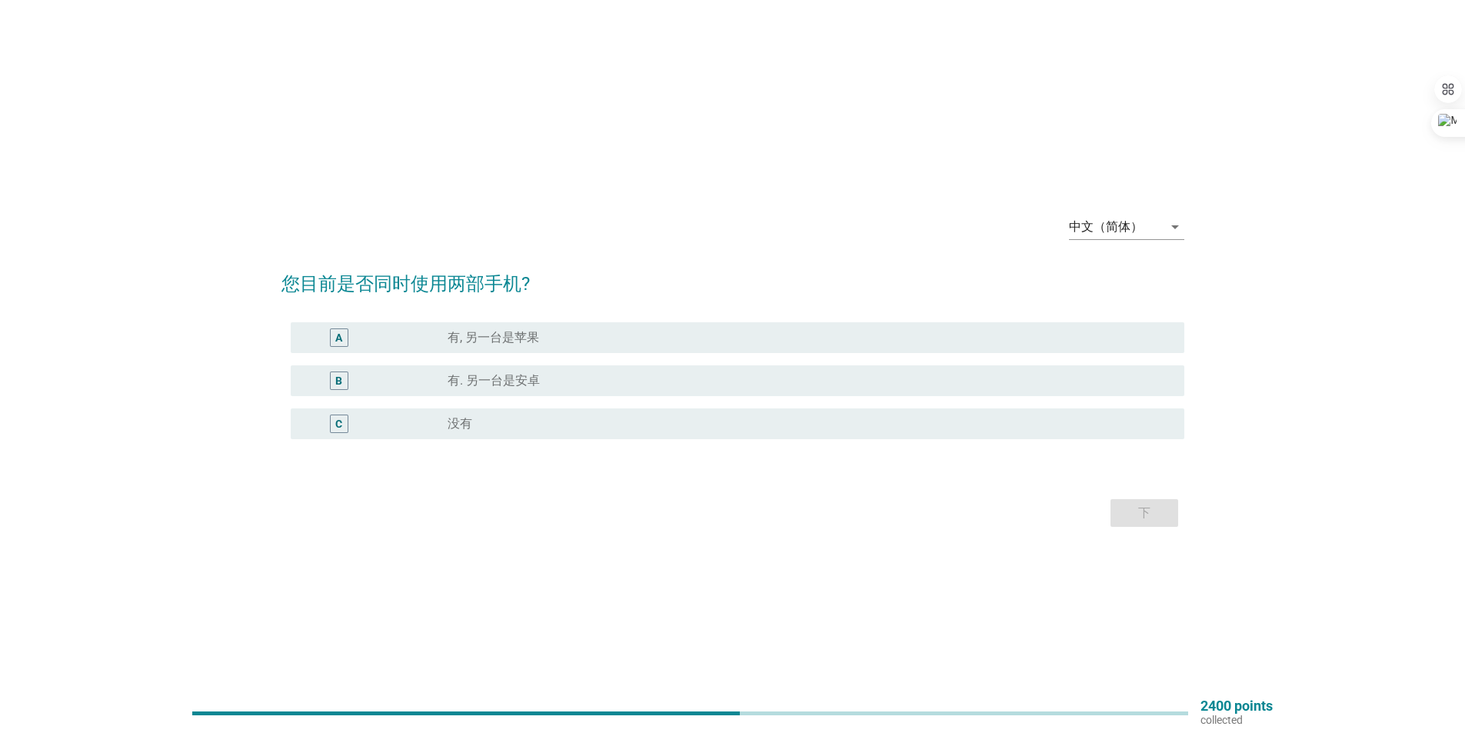
click at [663, 424] on div "radio_button_unchecked 没有" at bounding box center [803, 423] width 712 height 15
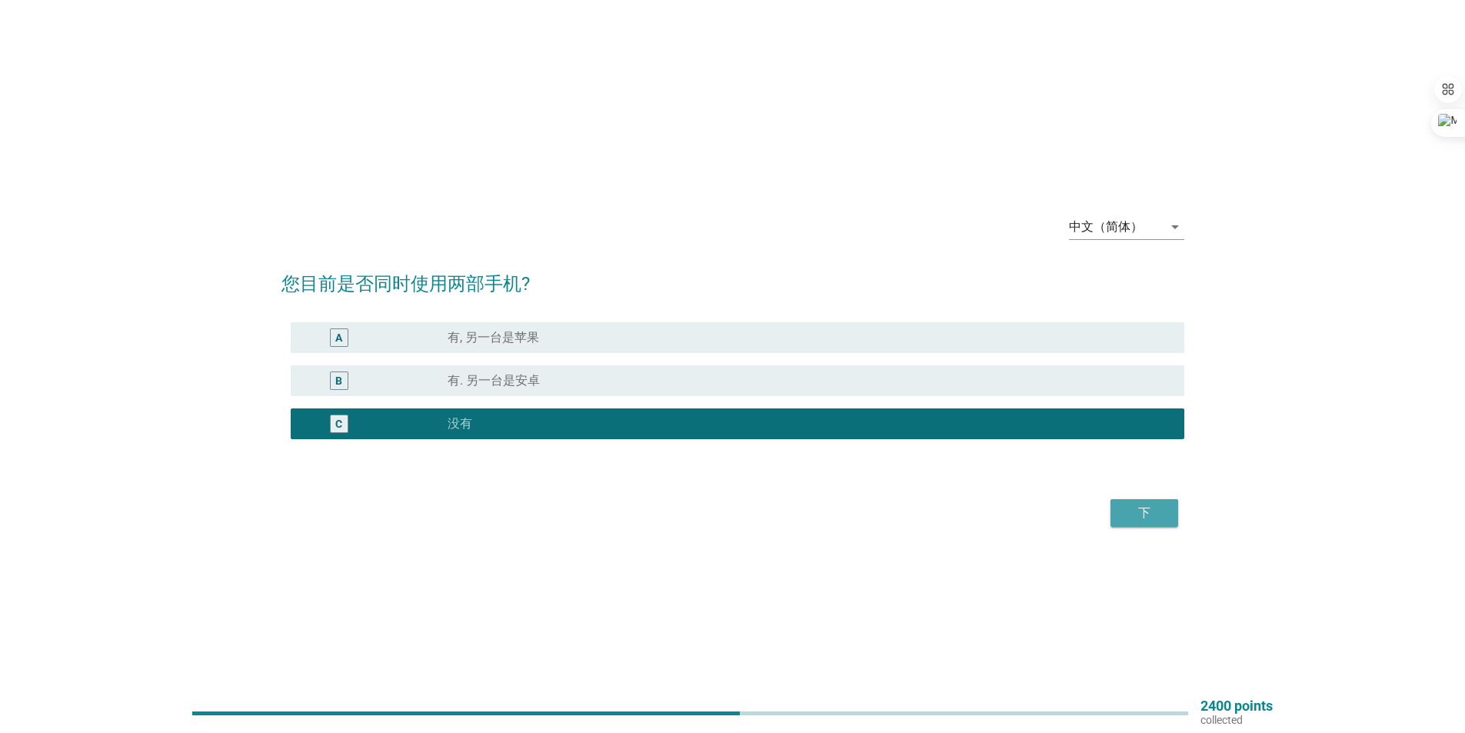
click at [1124, 515] on div "下" at bounding box center [1143, 513] width 43 height 18
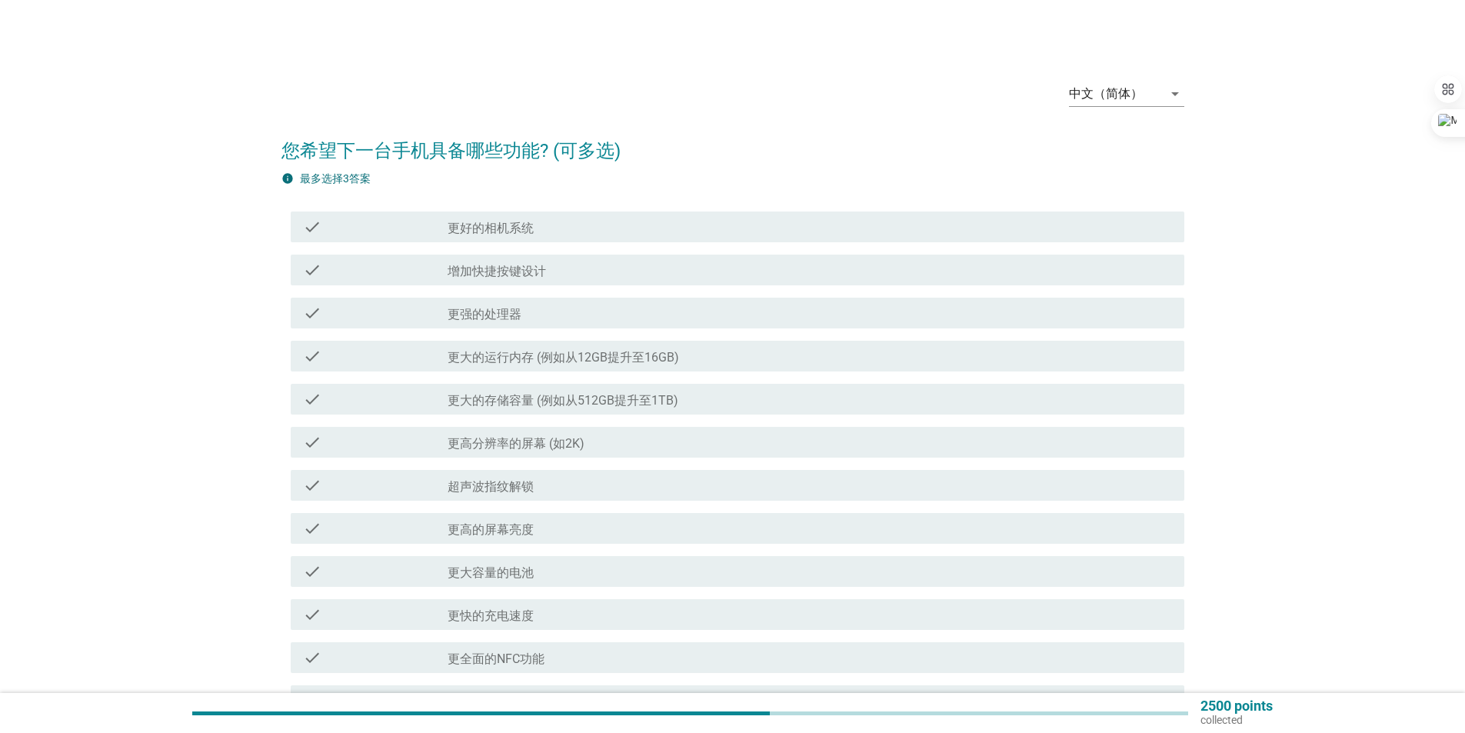
click at [661, 312] on div "check_box_outline_blank 更强的处理器" at bounding box center [809, 313] width 724 height 18
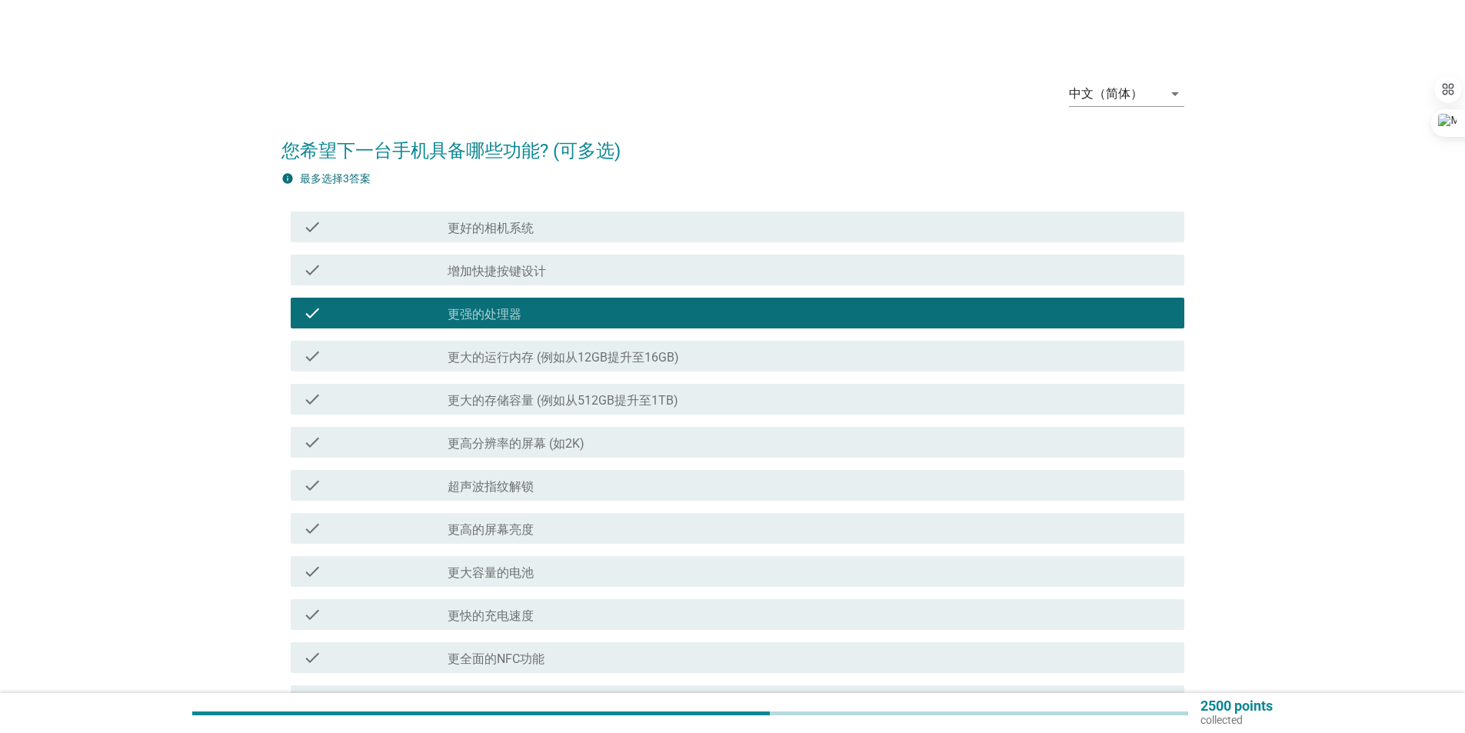
scroll to position [154, 0]
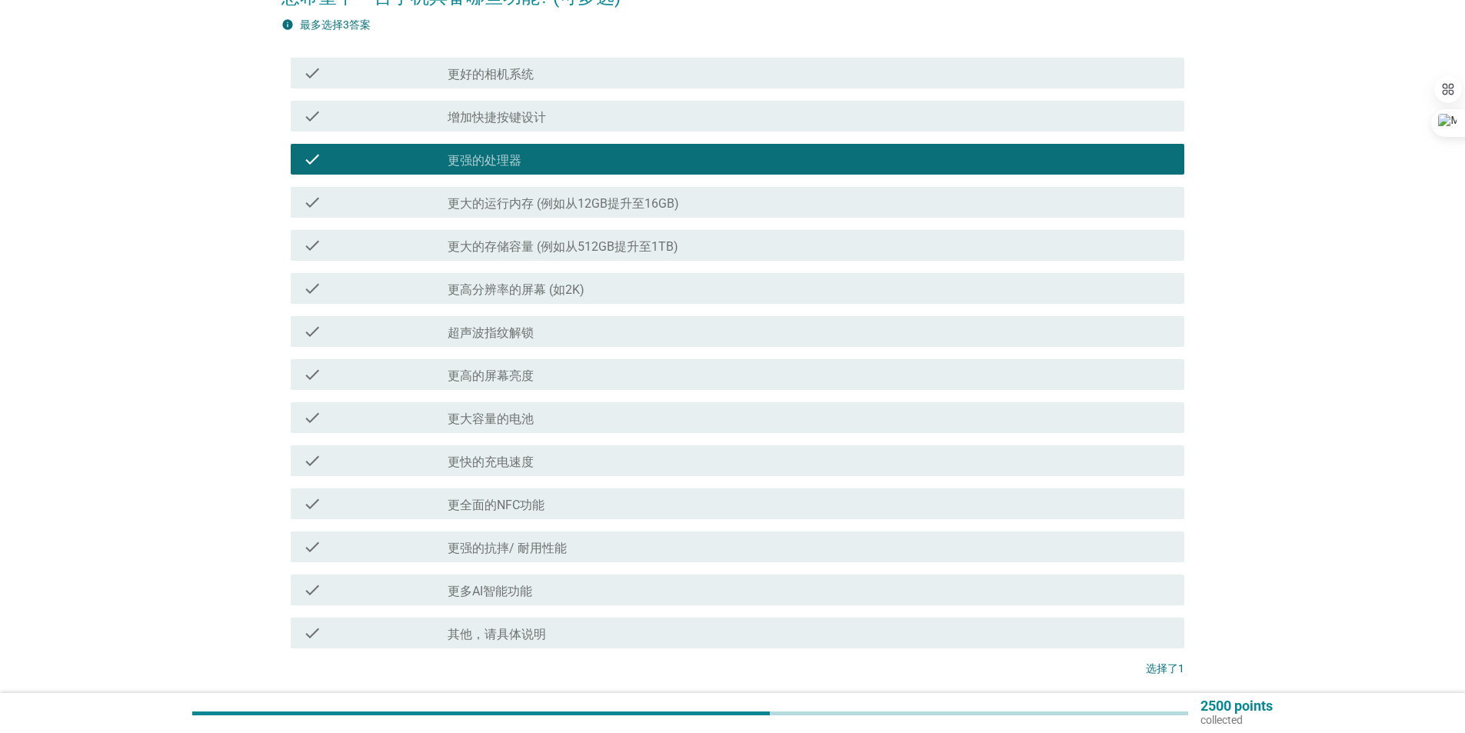
click at [614, 497] on div "check_box_outline_blank 更全面的NFC功能" at bounding box center [809, 503] width 724 height 18
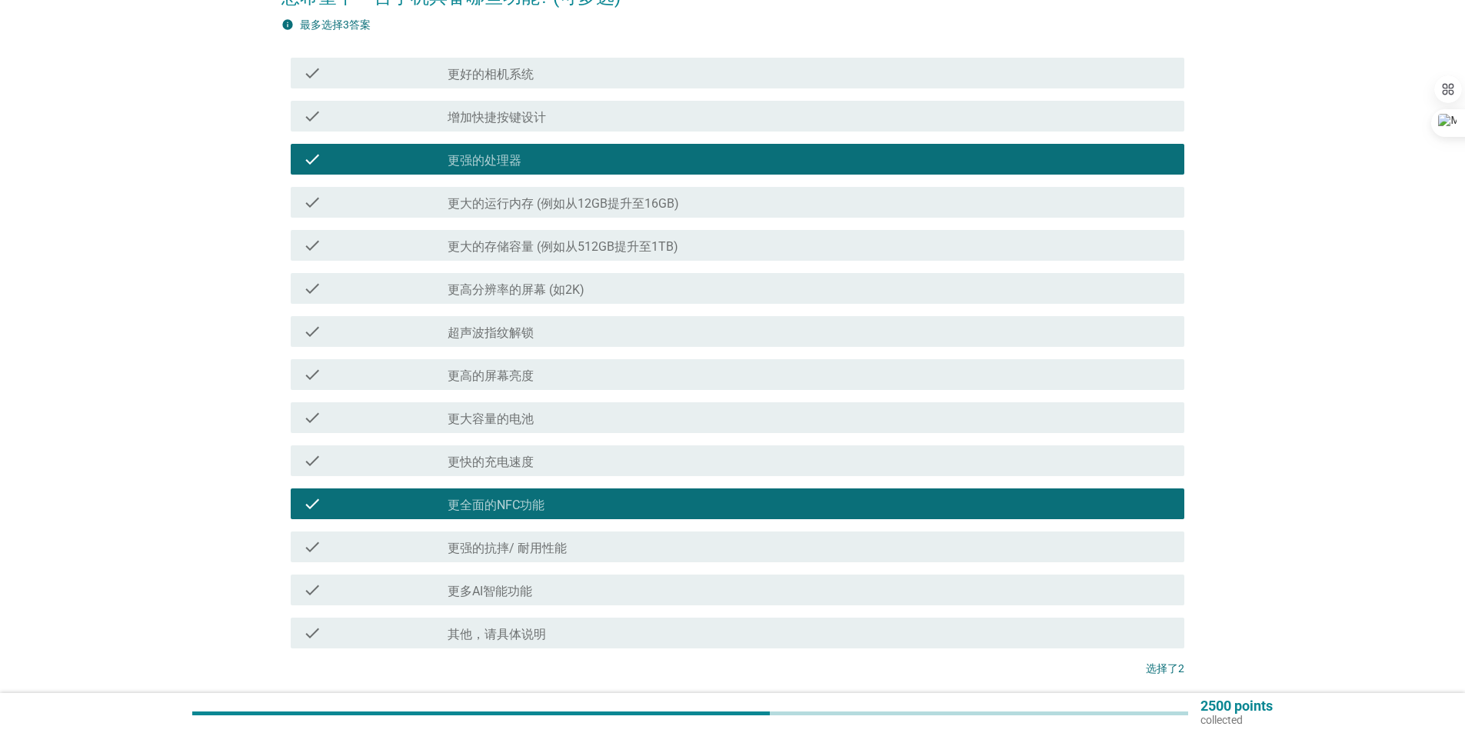
click at [699, 593] on div "check_box_outline_blank 更多AI智能功能" at bounding box center [809, 589] width 724 height 18
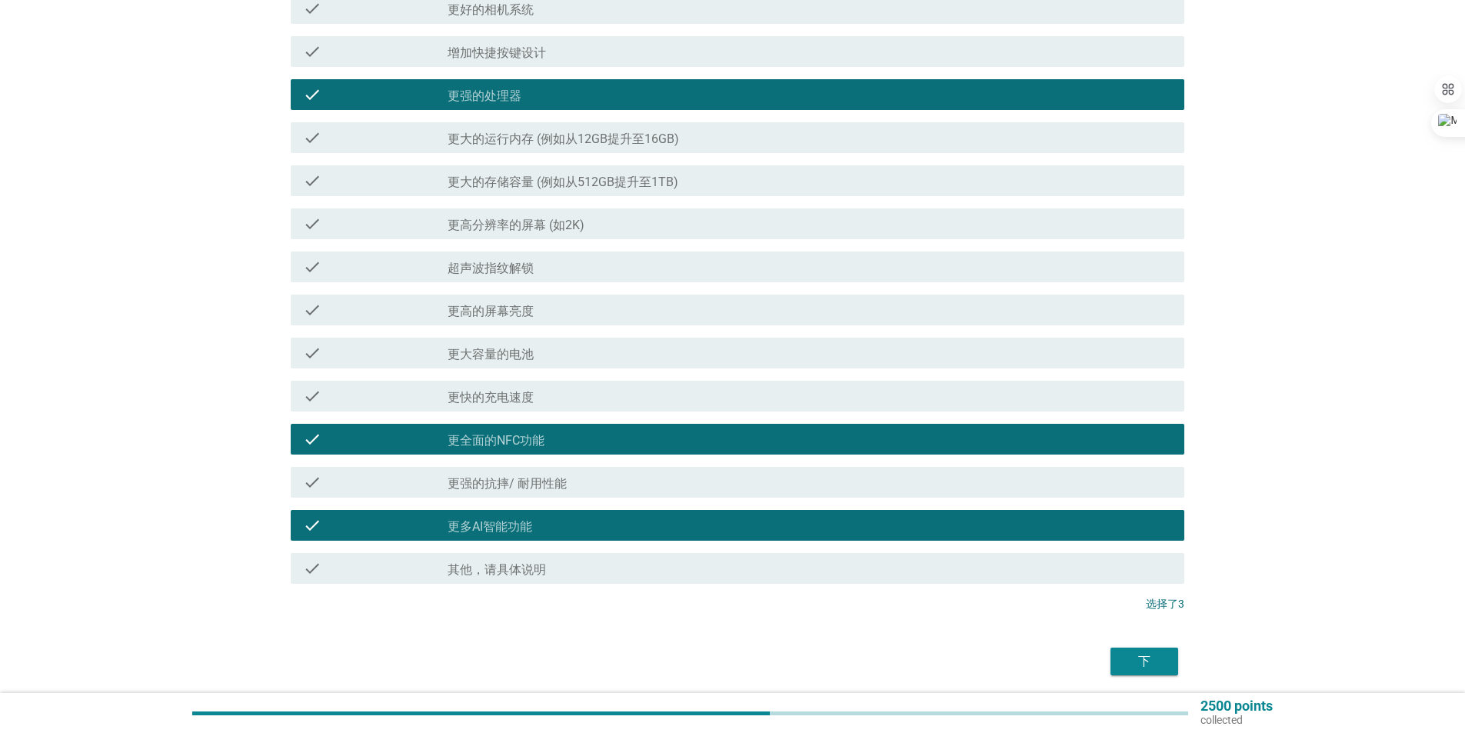
scroll to position [274, 0]
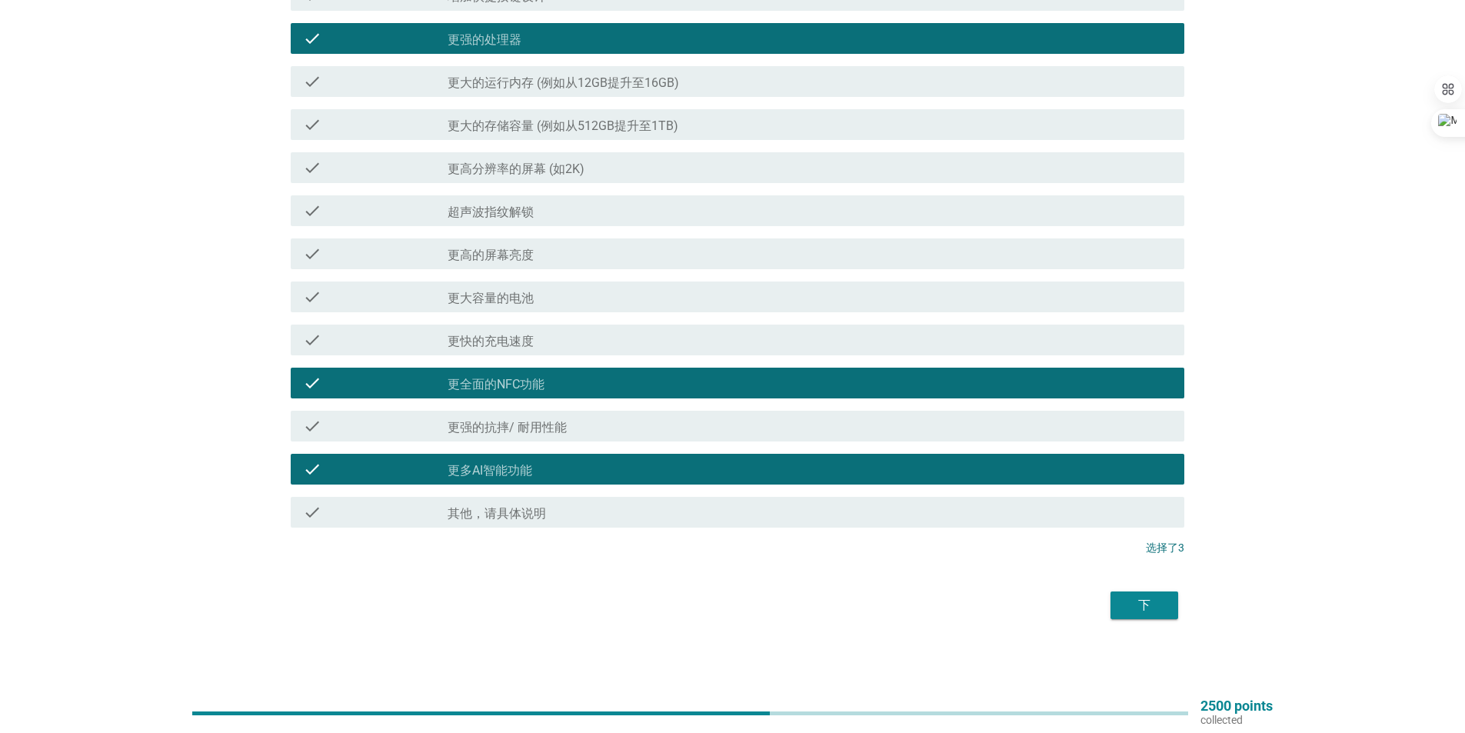
click at [1129, 600] on div "下" at bounding box center [1143, 605] width 43 height 18
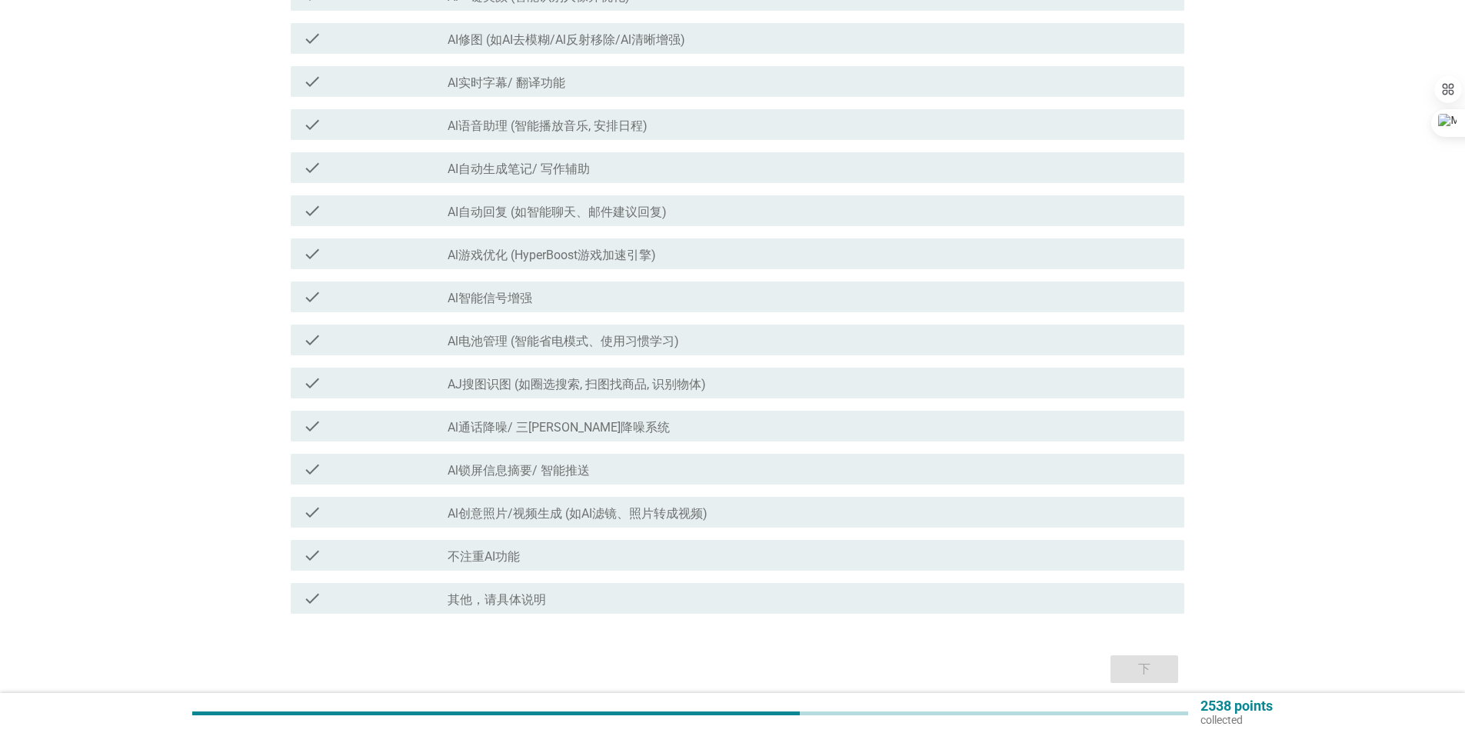
scroll to position [0, 0]
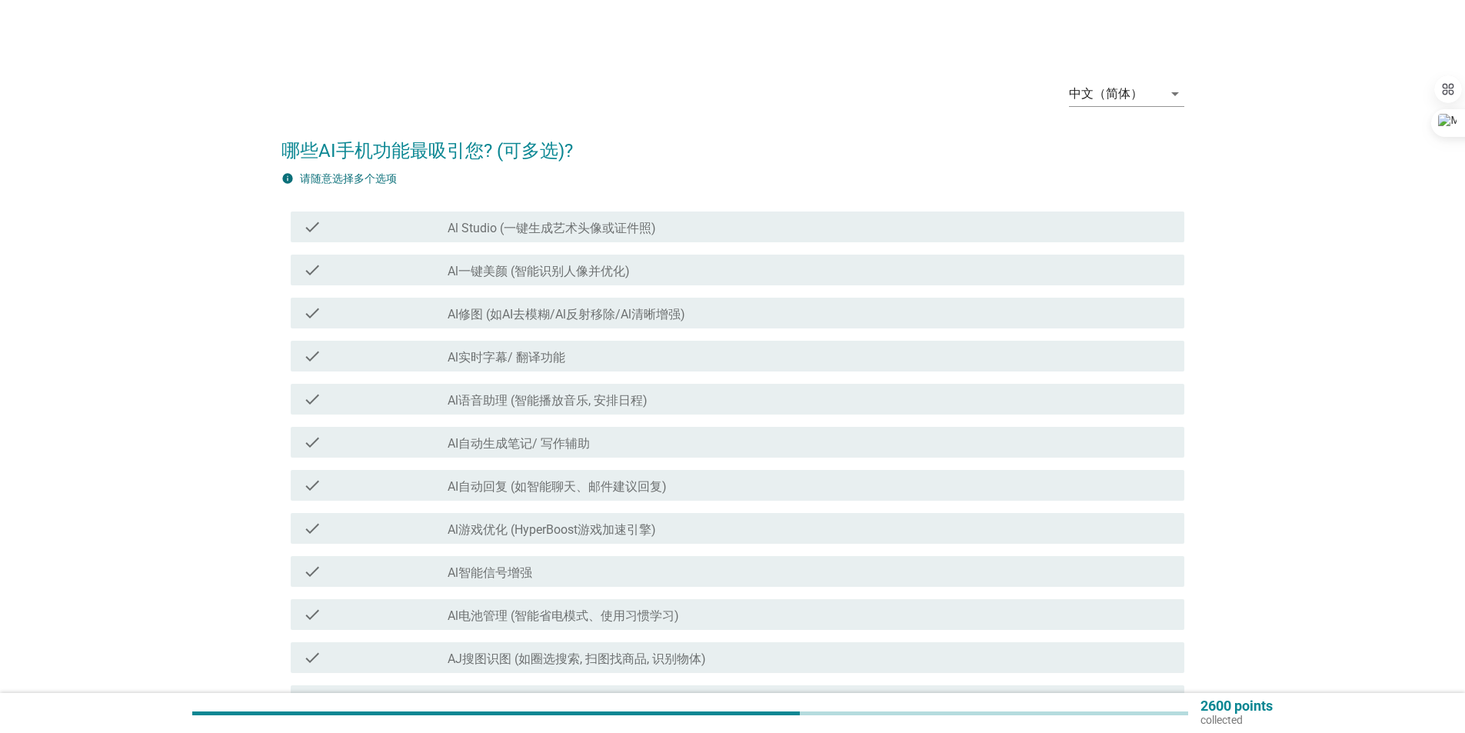
click at [733, 259] on div "check check_box_outline_blank Al一键美颜 (智能识别人像并优化)" at bounding box center [737, 269] width 893 height 31
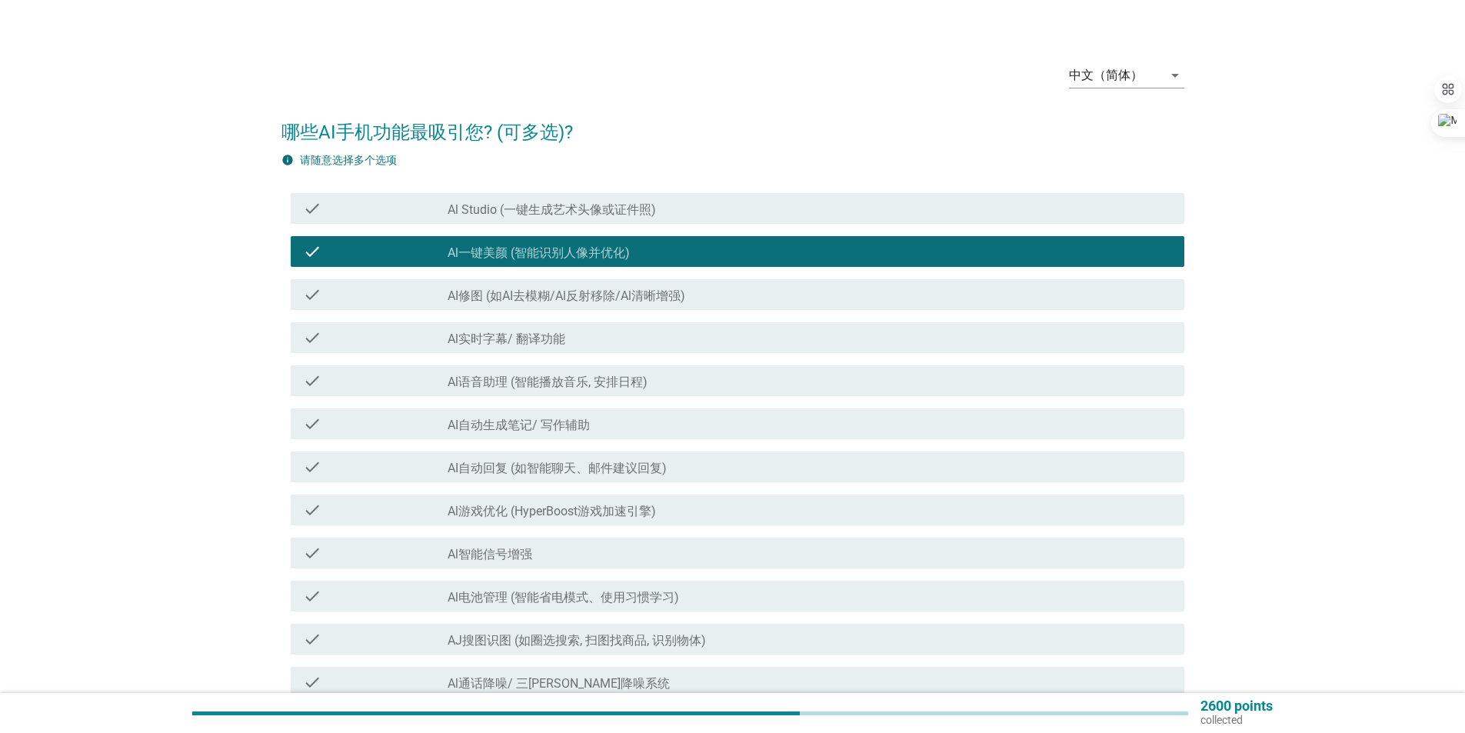
scroll to position [154, 0]
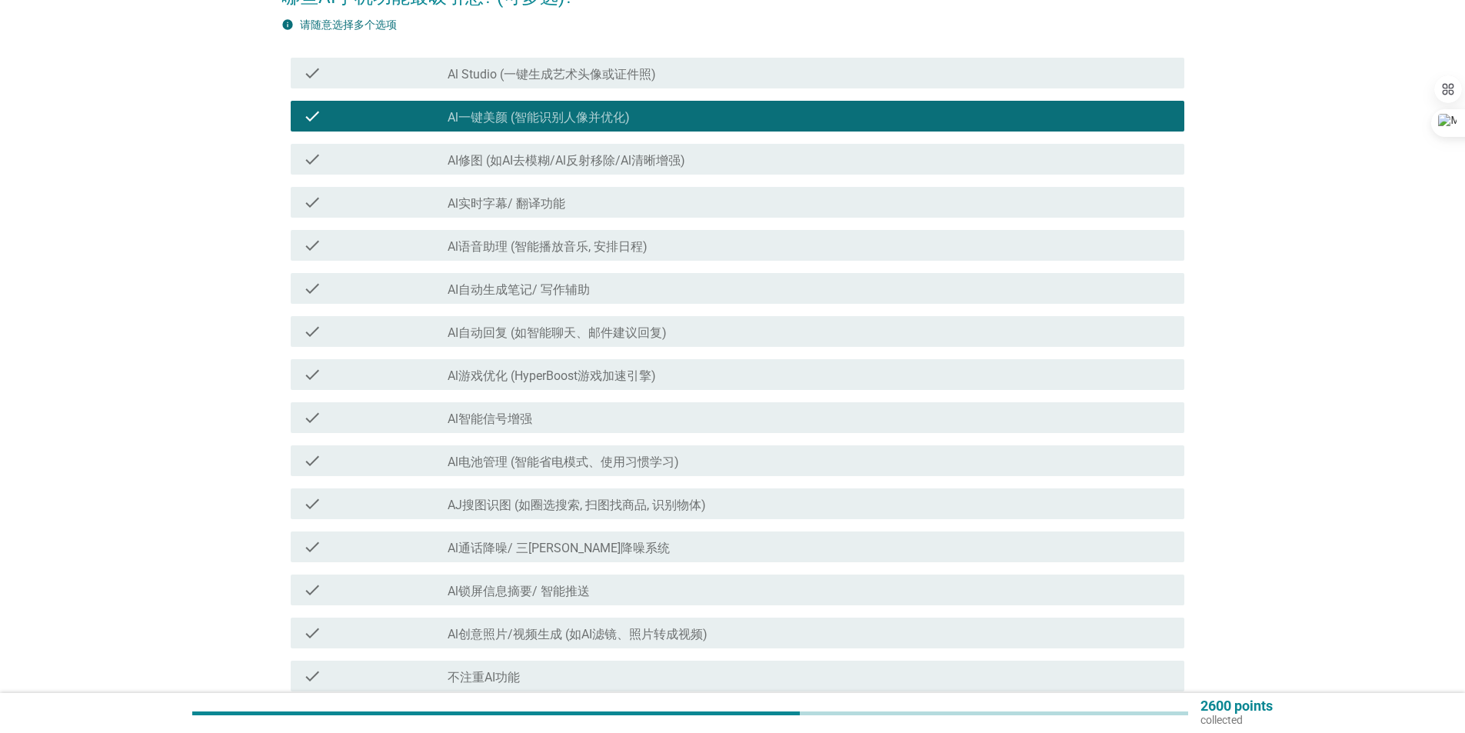
click at [778, 421] on div "check_box_outline_blank Al智能信号增强" at bounding box center [809, 417] width 724 height 18
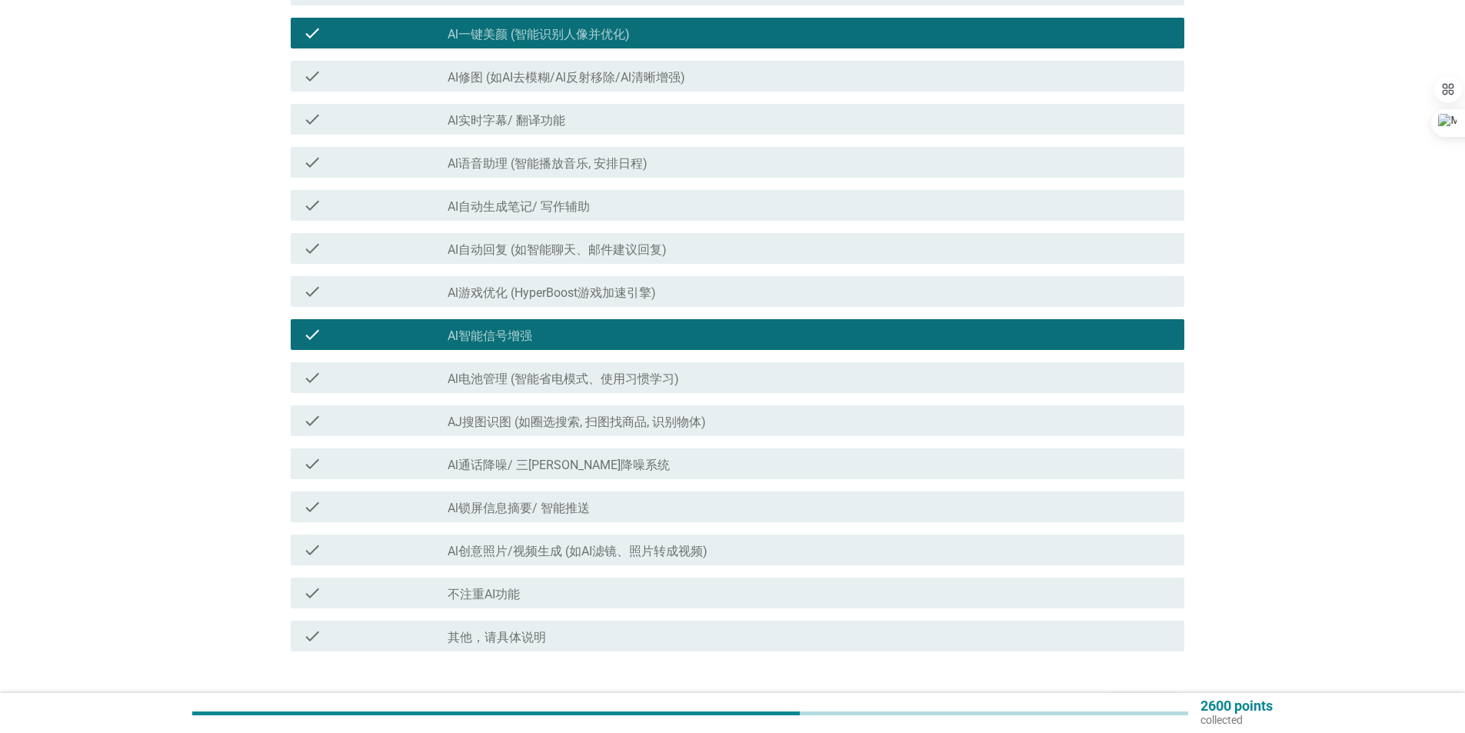
scroll to position [308, 0]
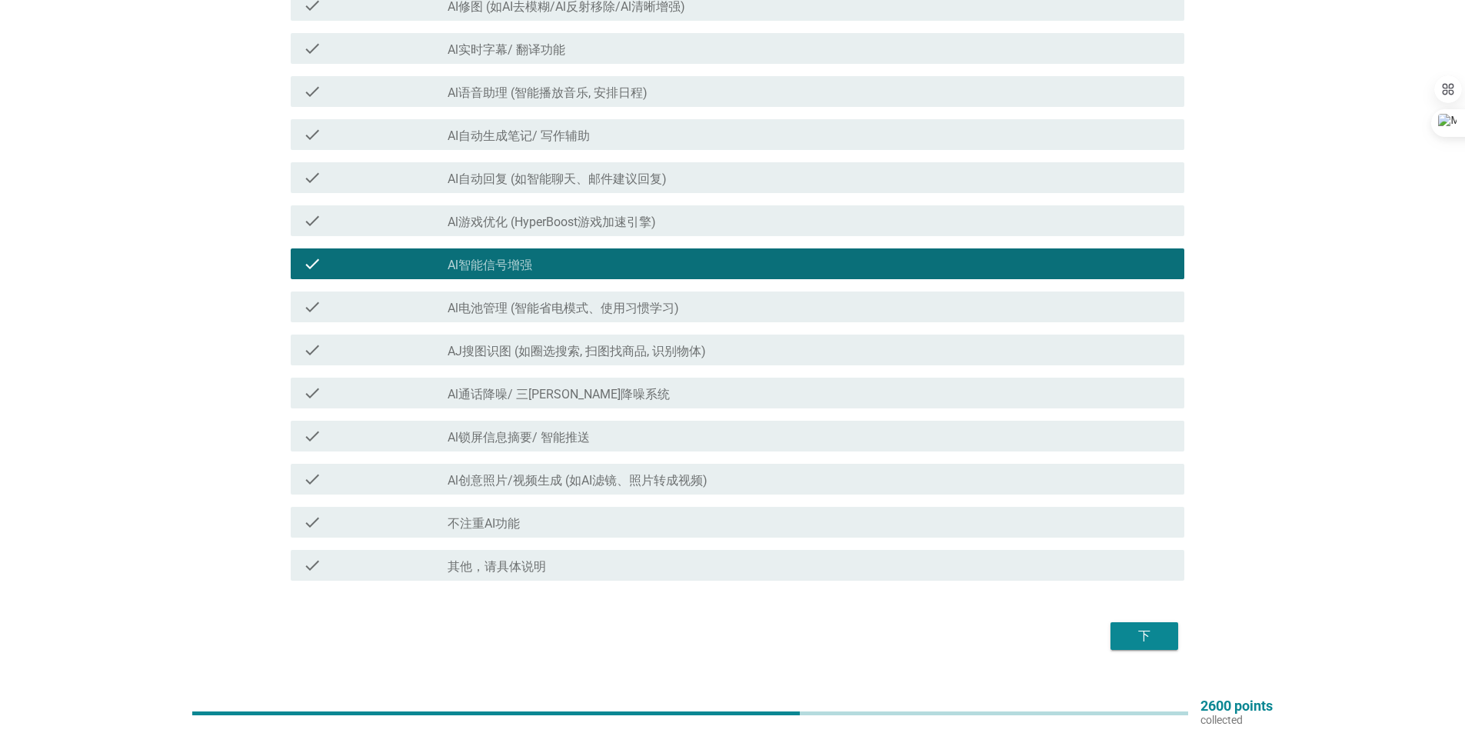
click at [799, 484] on div "check_box_outline_blank Al创意照片/视频生成 (如AI滤镜、照片转成视频)" at bounding box center [809, 479] width 724 height 18
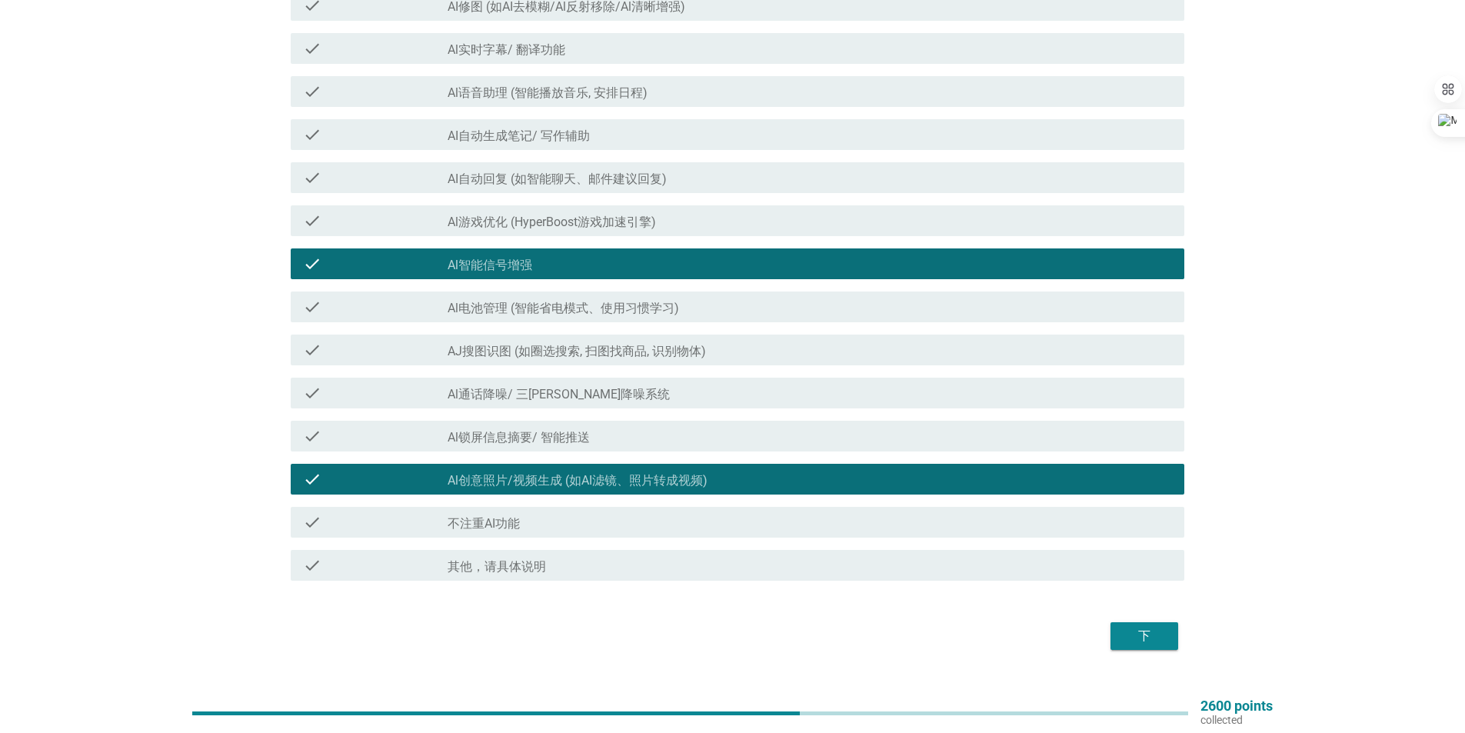
click at [1129, 635] on div "下" at bounding box center [1143, 636] width 43 height 18
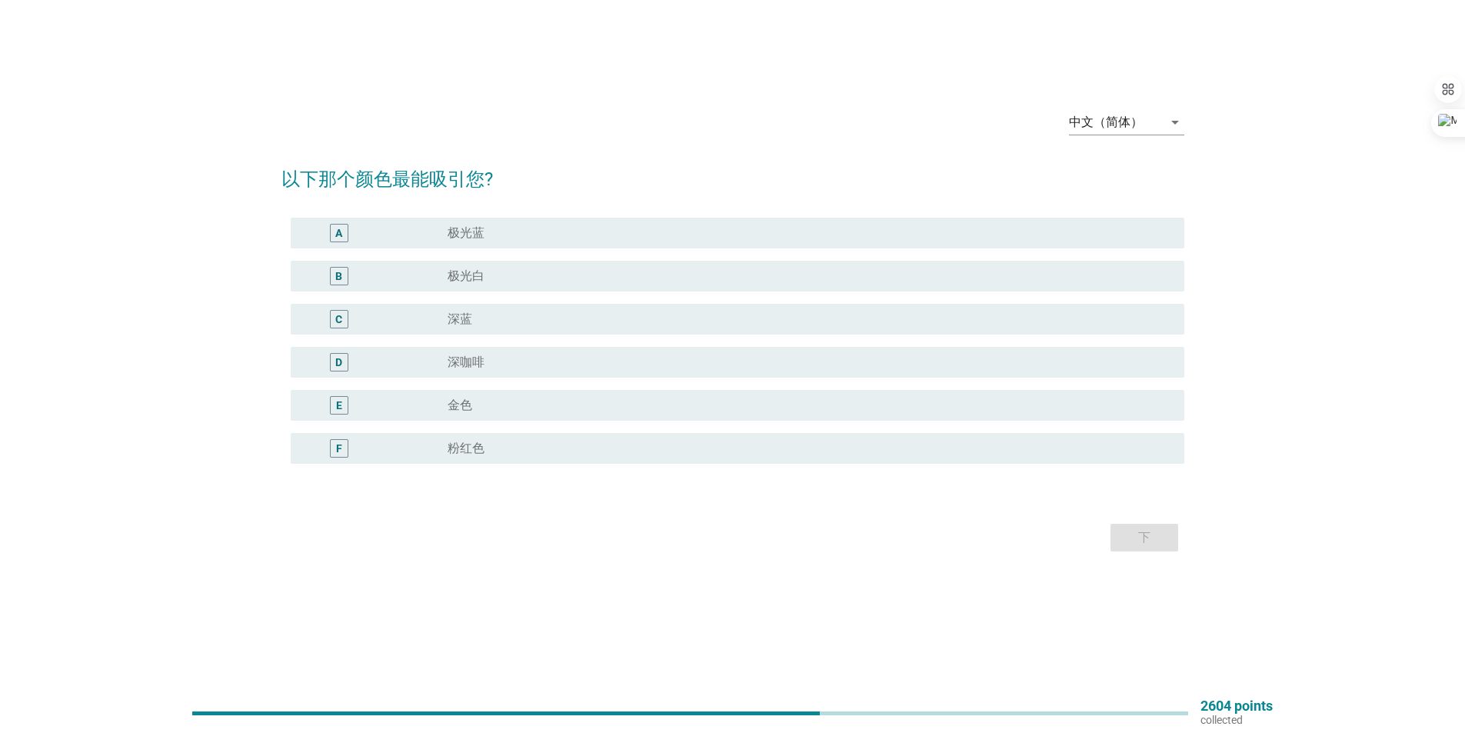
scroll to position [0, 0]
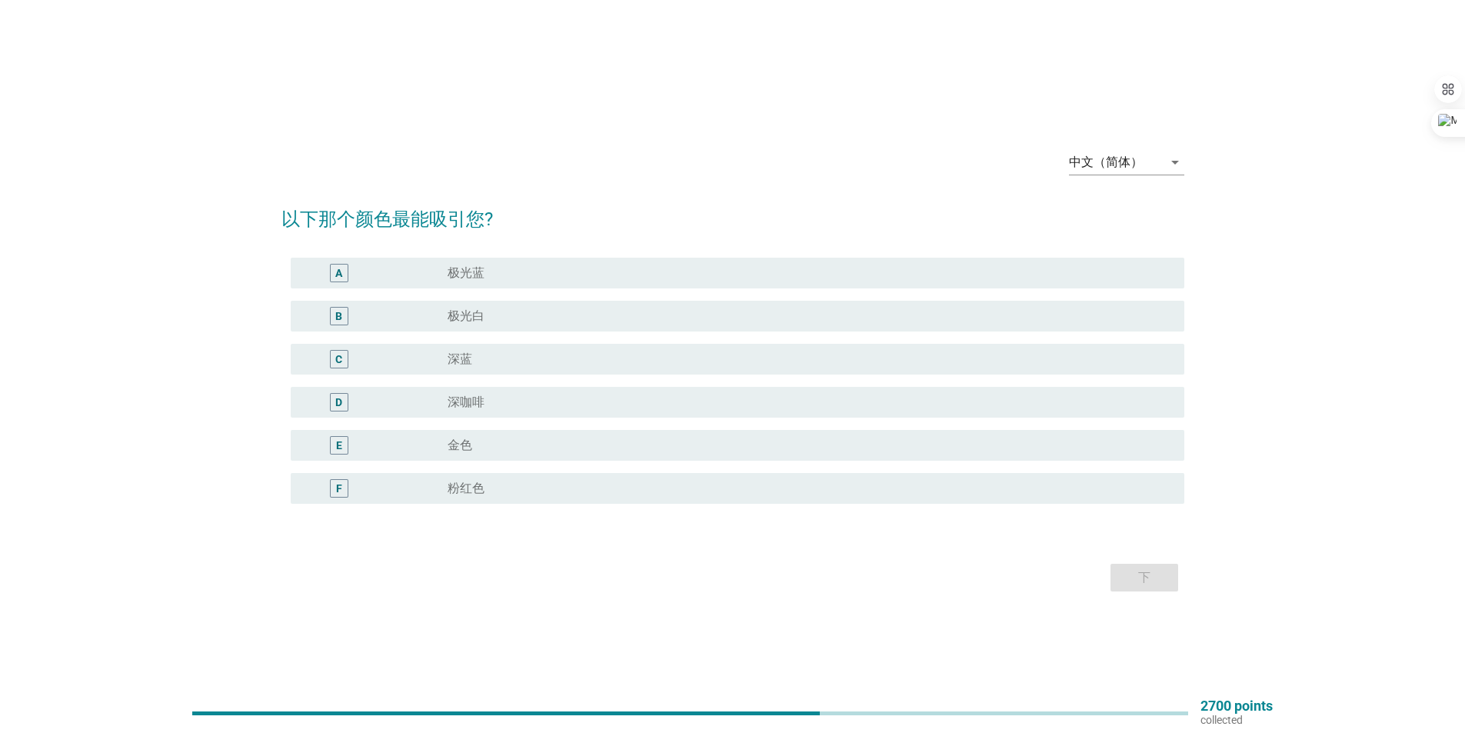
click at [580, 278] on div "radio_button_unchecked 极光蓝" at bounding box center [803, 272] width 712 height 15
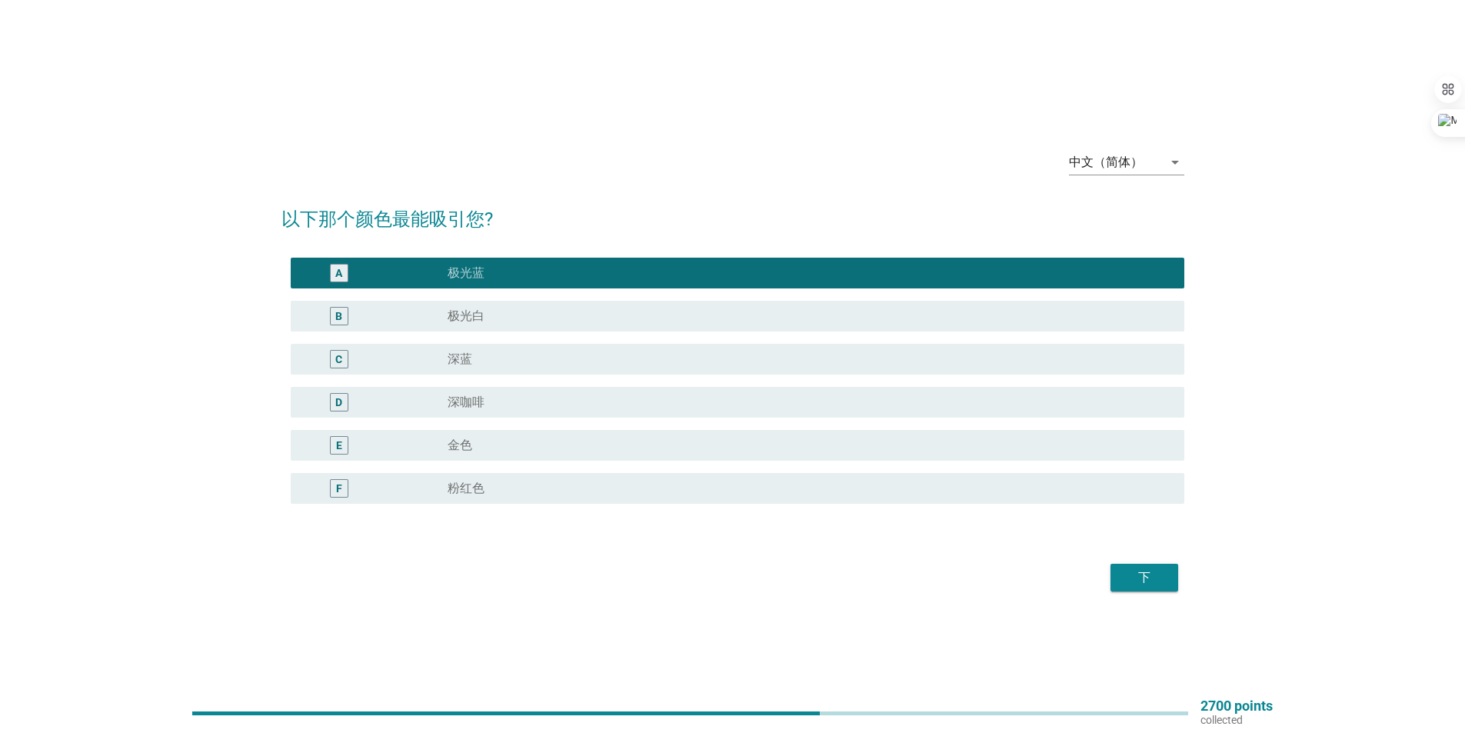
click at [1127, 572] on div "下" at bounding box center [1143, 577] width 43 height 18
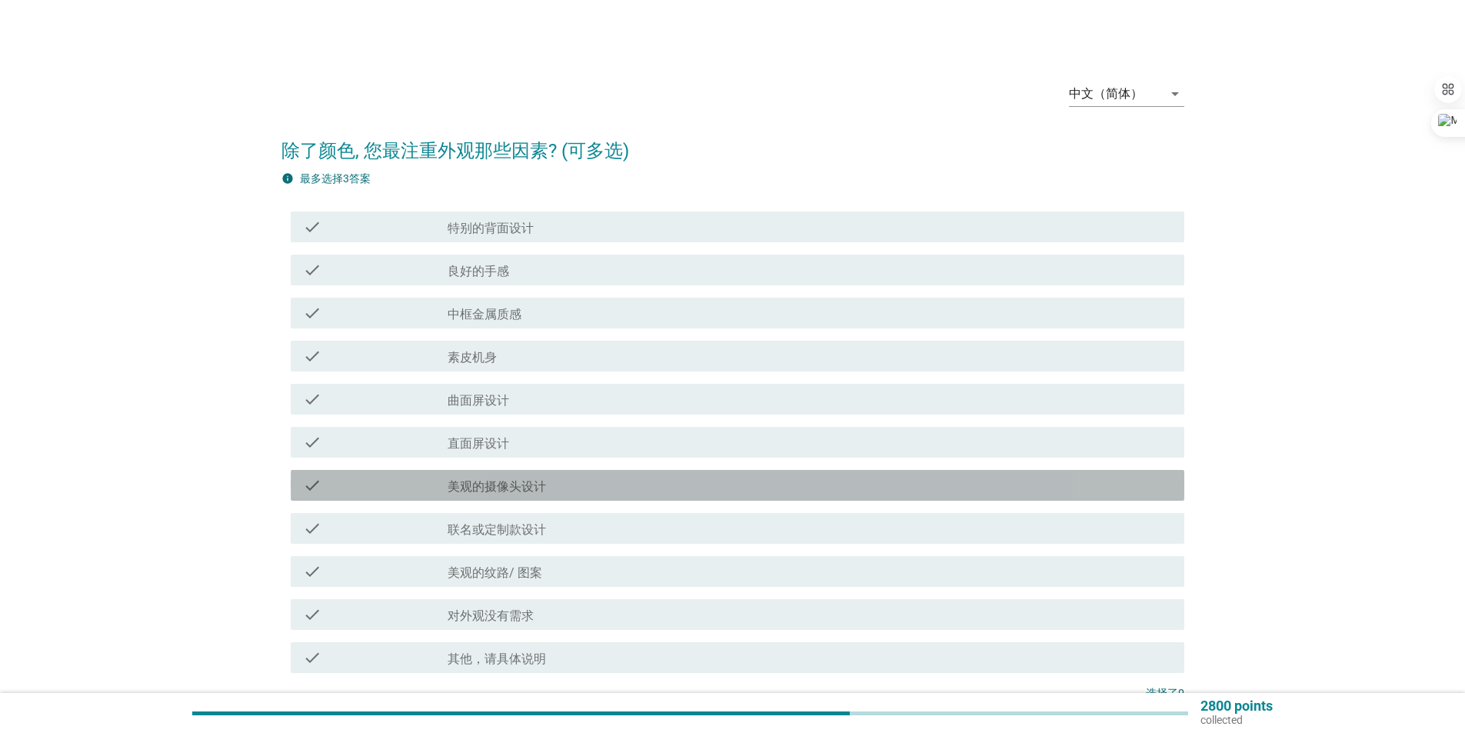
click at [658, 494] on div "check_box_outline_blank 美观的摄像头设计" at bounding box center [809, 485] width 724 height 18
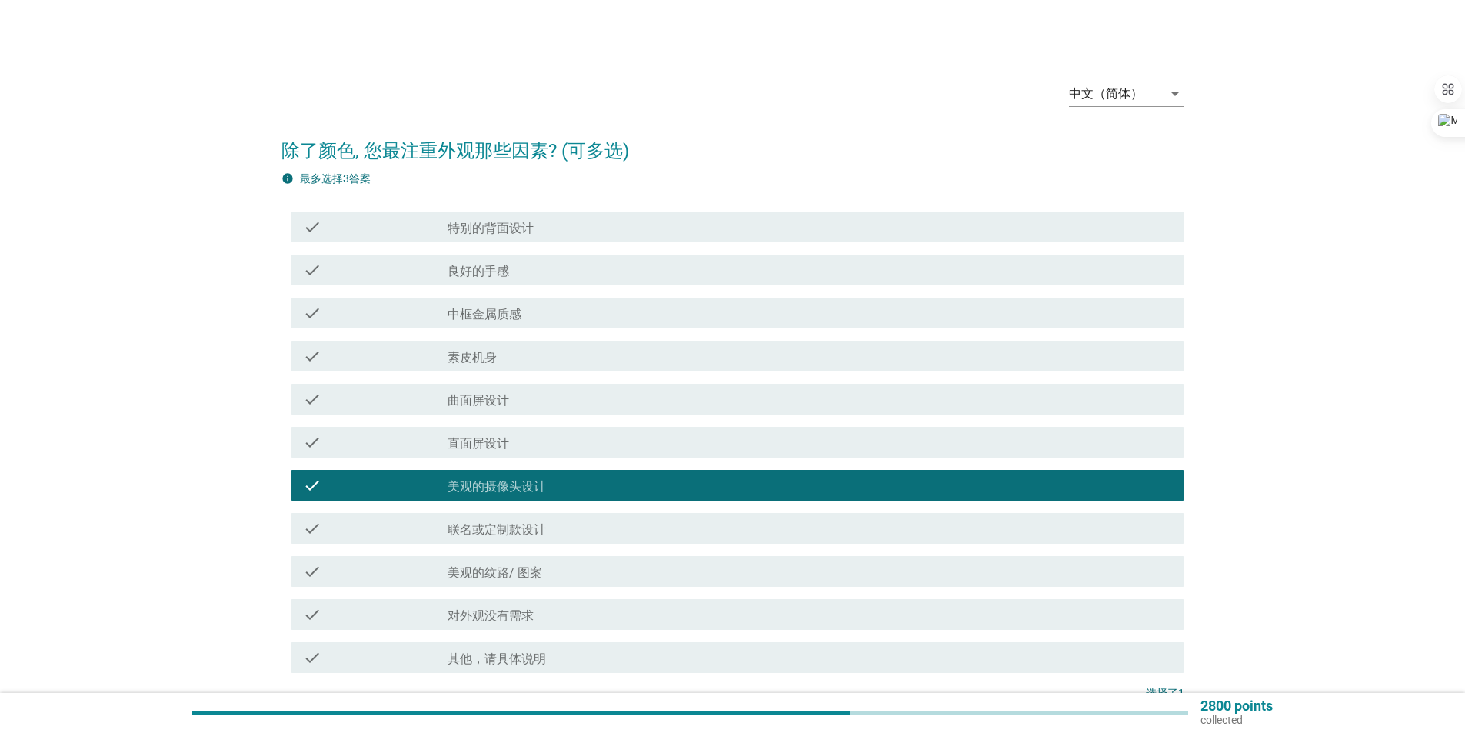
click at [728, 574] on div "check_box_outline_blank 美观的纹路/ 图案" at bounding box center [809, 571] width 724 height 18
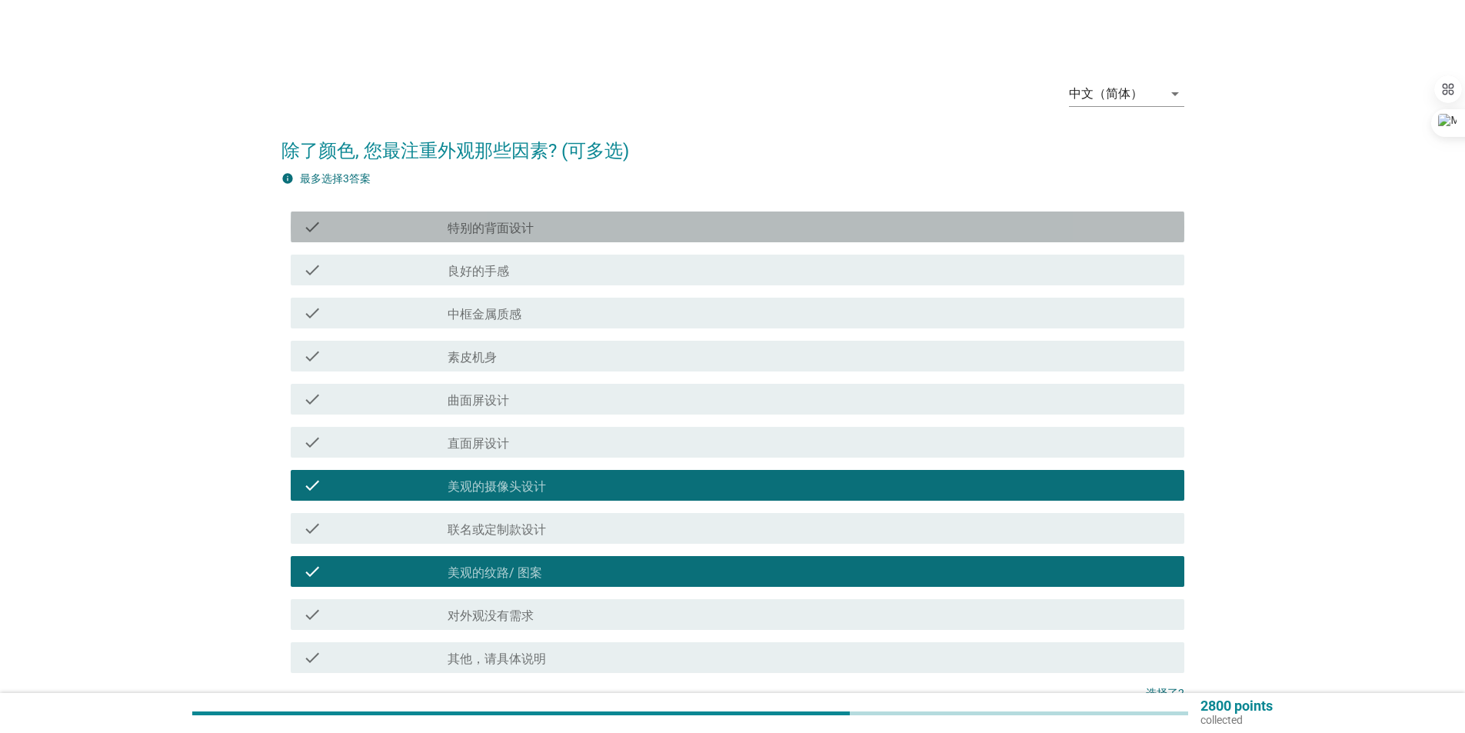
click at [713, 230] on div "check_box_outline_blank 特别的背面设计" at bounding box center [809, 227] width 724 height 18
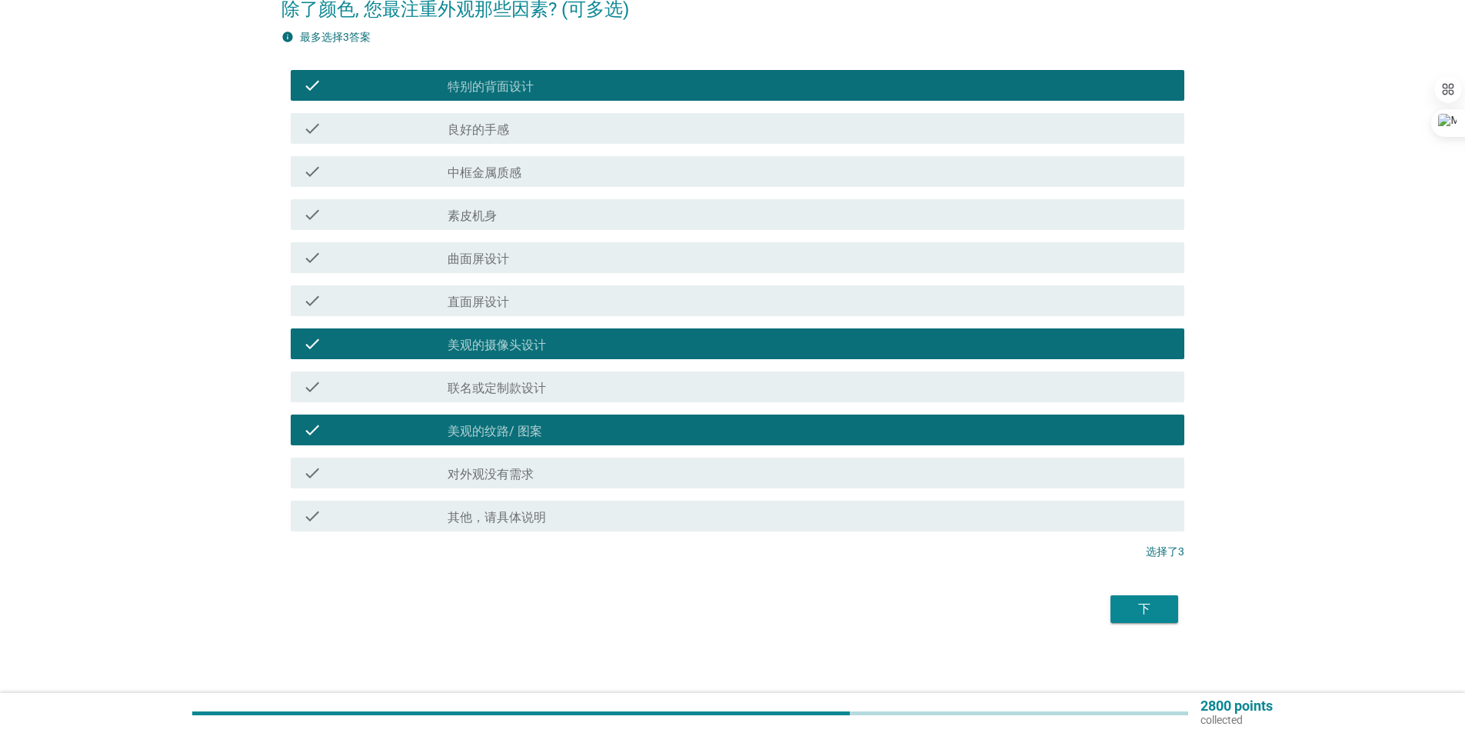
scroll to position [145, 0]
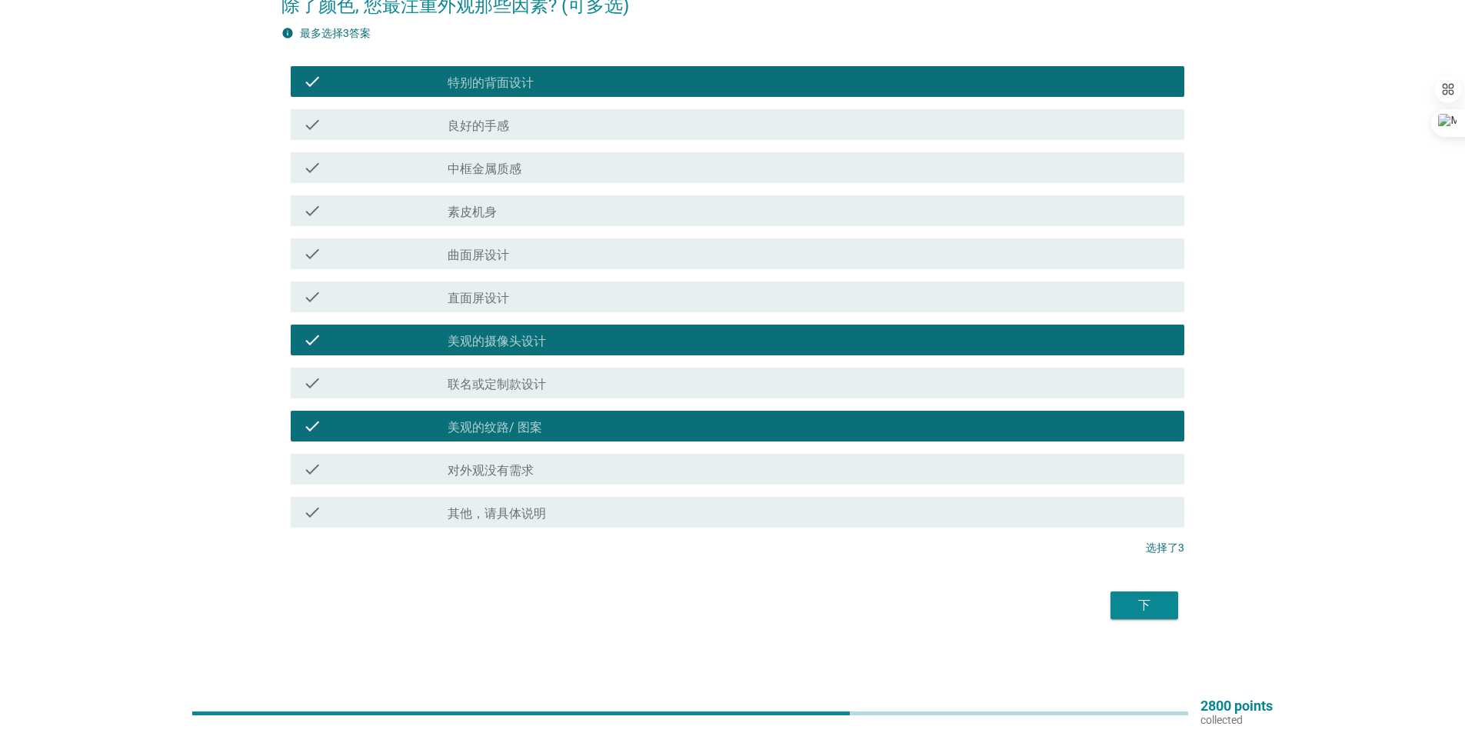
click at [1150, 607] on div "下" at bounding box center [1143, 605] width 43 height 18
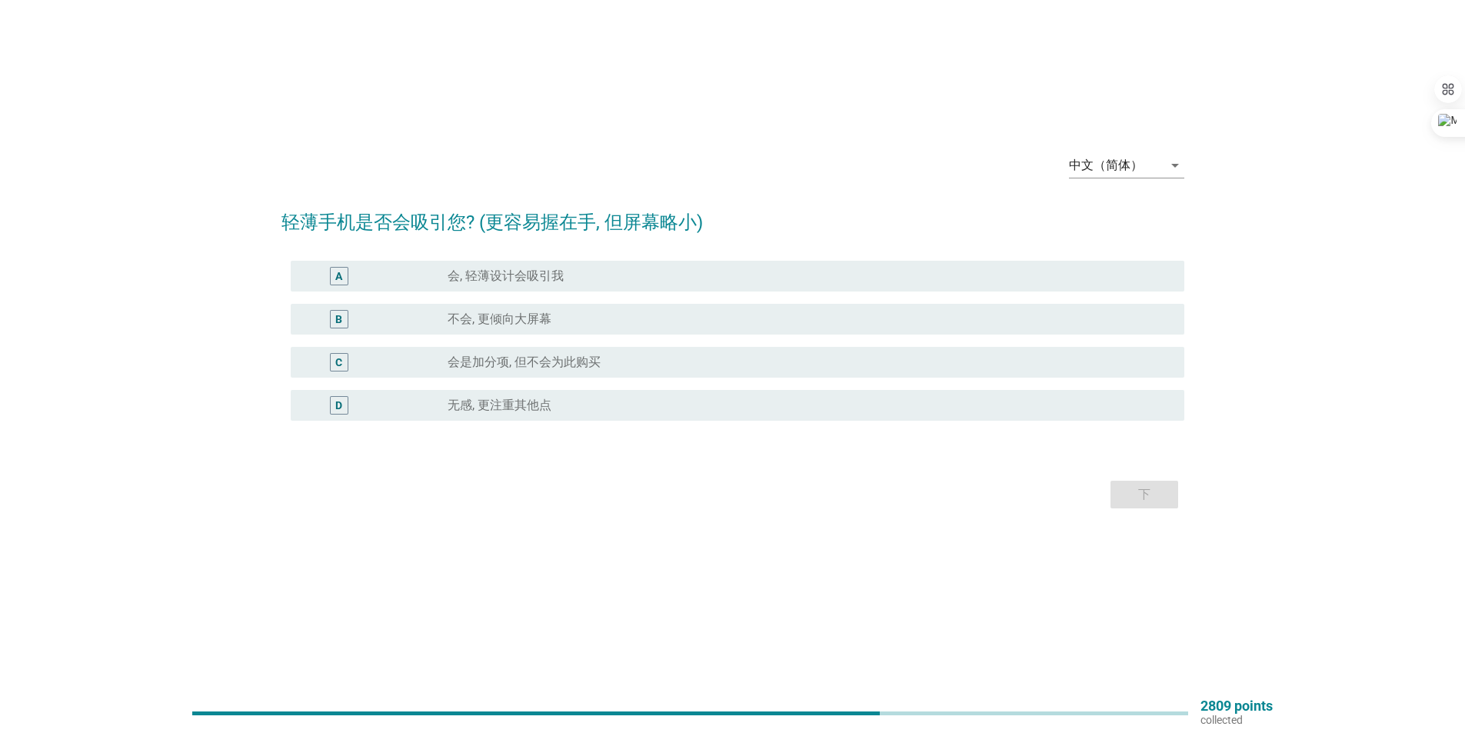
scroll to position [0, 0]
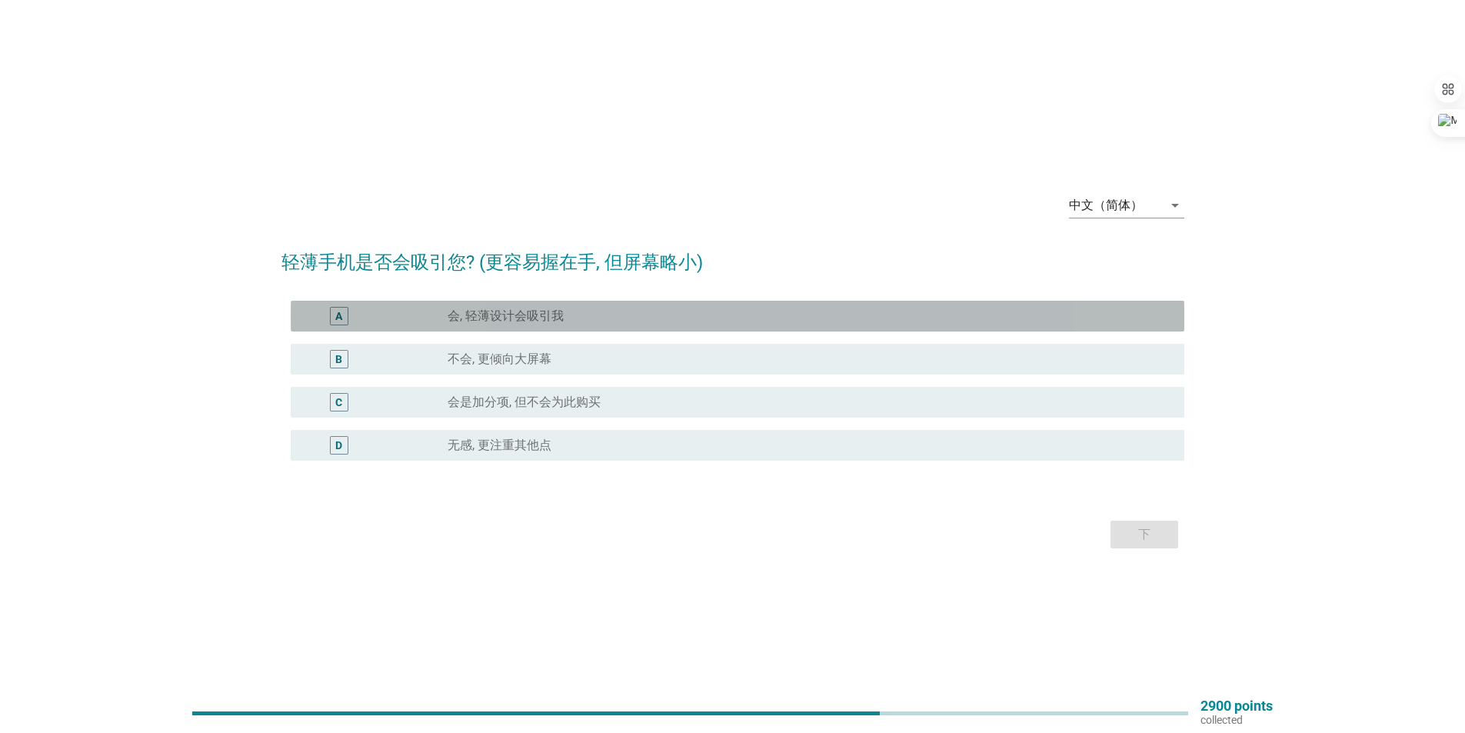
click at [648, 328] on div "A radio_button_unchecked 会, 轻薄设计会吸引我" at bounding box center [737, 316] width 893 height 31
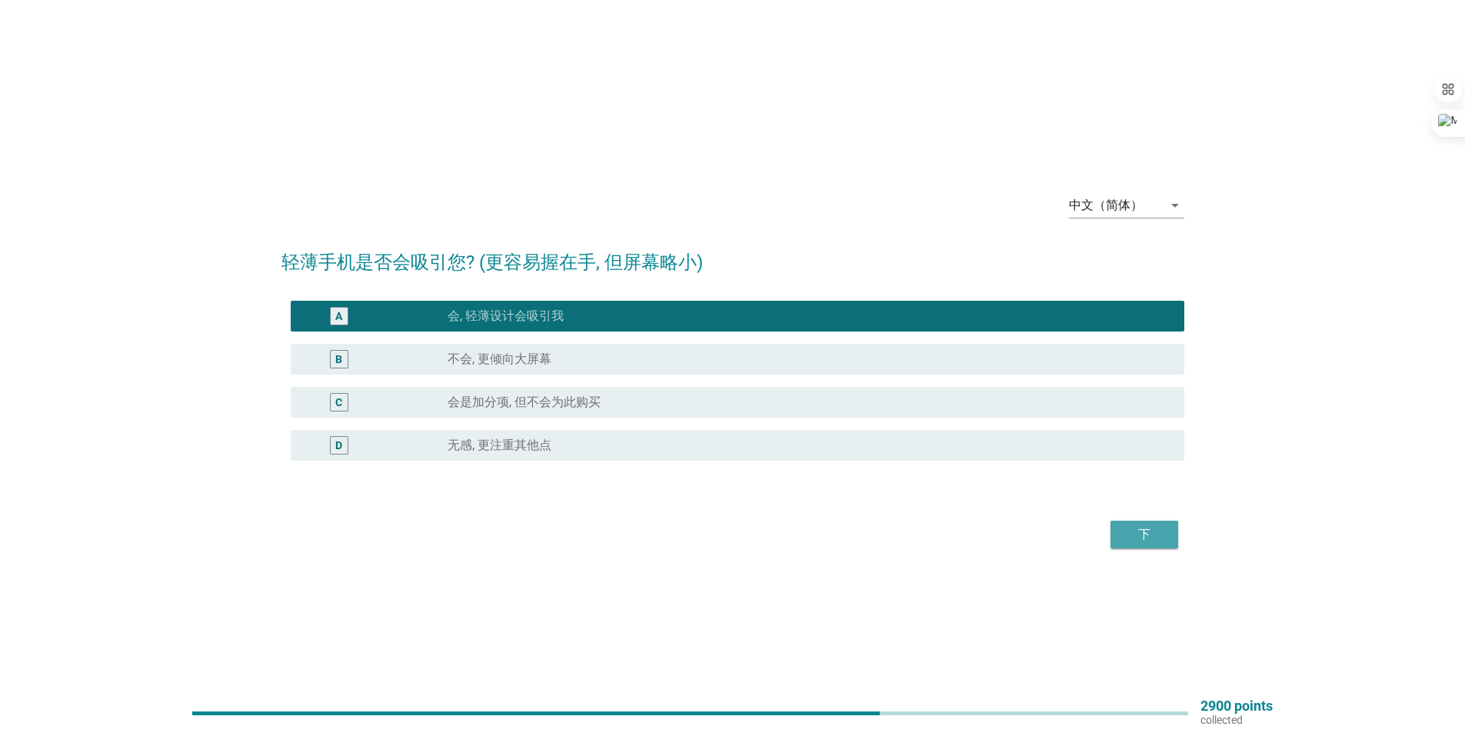
click at [1161, 530] on div "下" at bounding box center [1143, 534] width 43 height 18
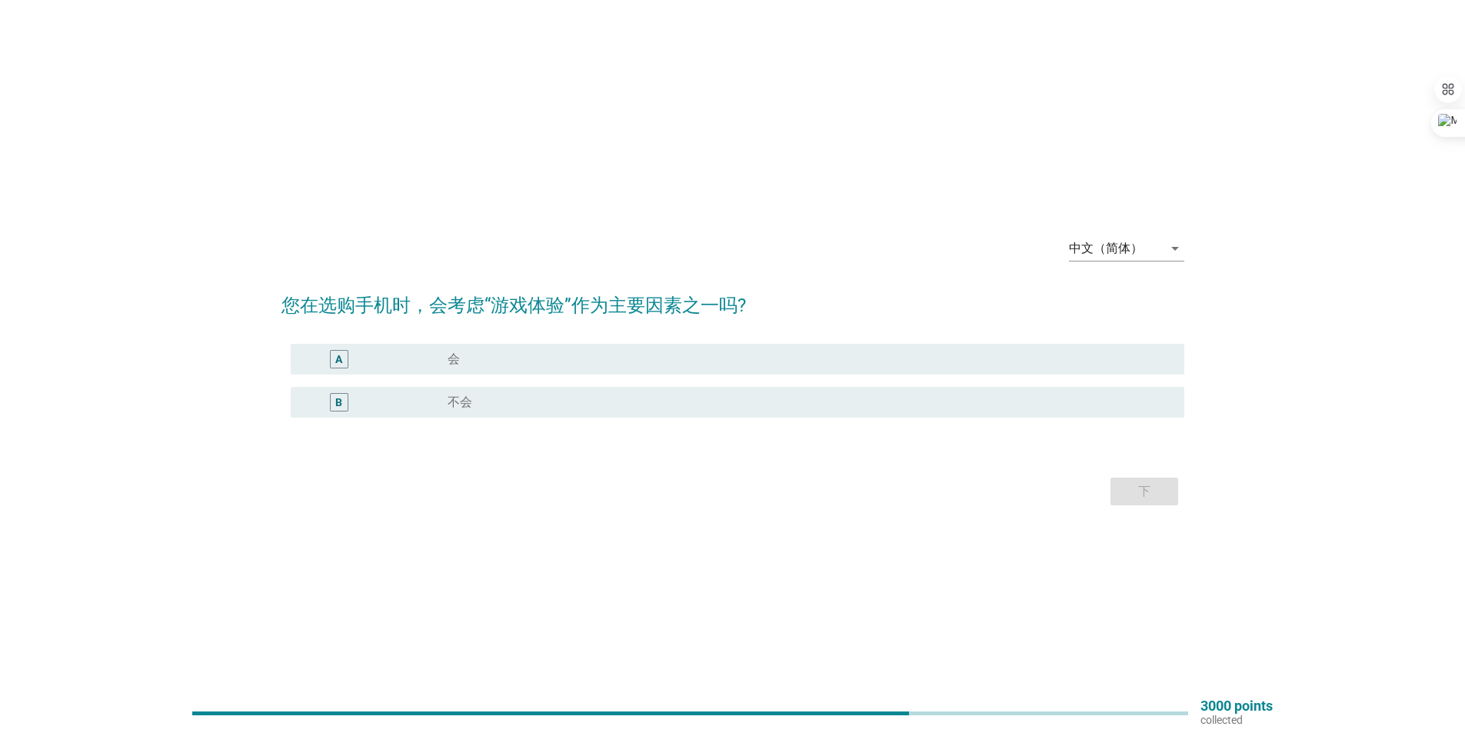
click at [690, 410] on div "radio_button_unchecked 不会" at bounding box center [809, 402] width 724 height 18
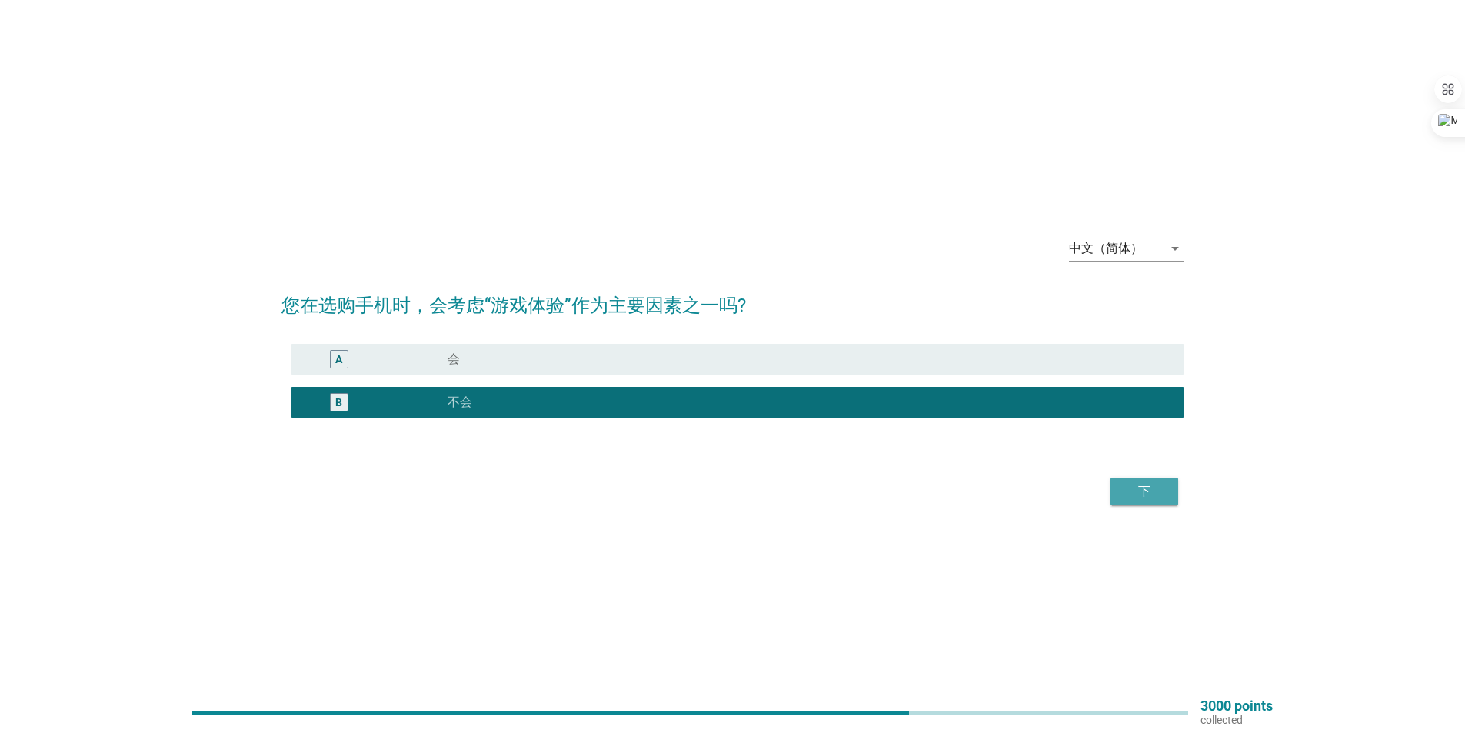
click at [1152, 497] on div "下" at bounding box center [1143, 491] width 43 height 18
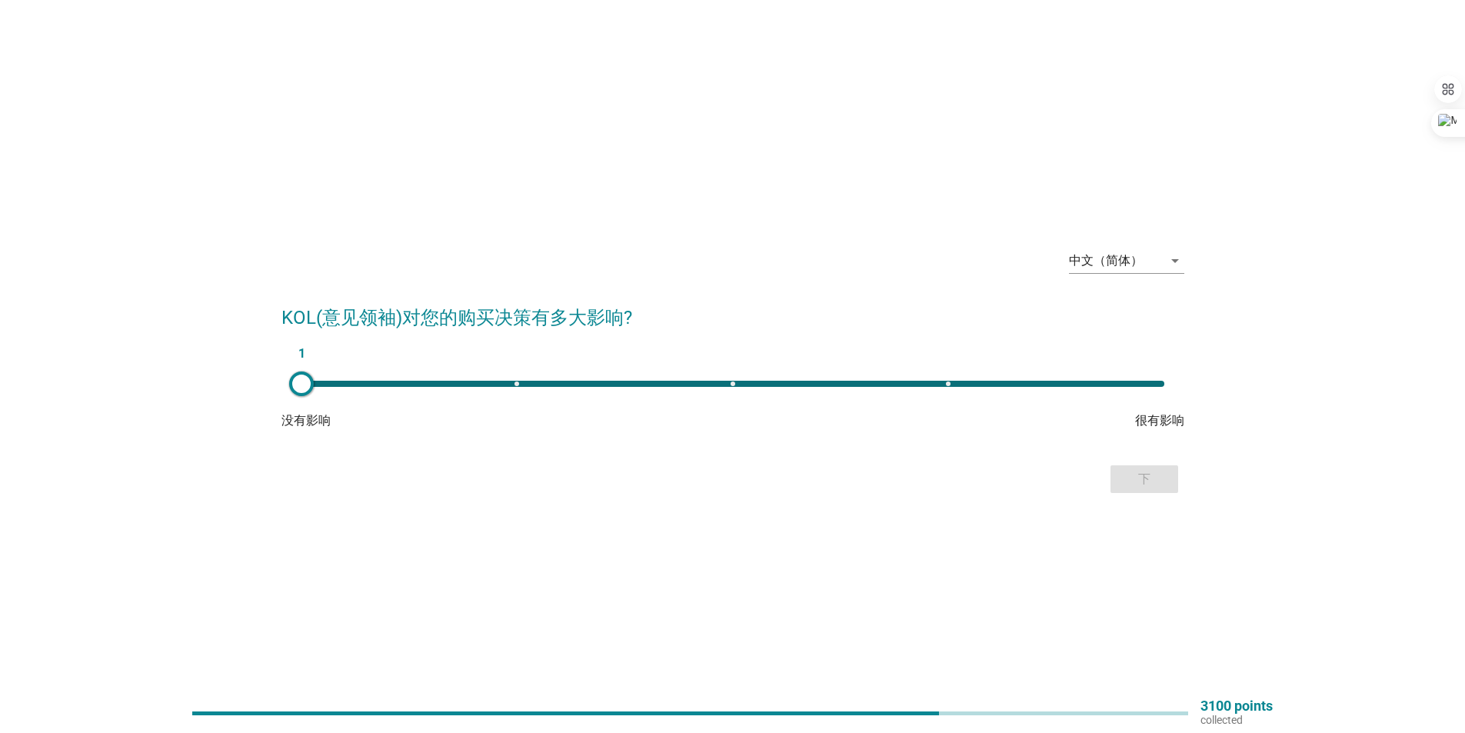
click at [741, 387] on div "1" at bounding box center [732, 383] width 887 height 31
type input "3"
drag, startPoint x: 1140, startPoint y: 484, endPoint x: 1125, endPoint y: 478, distance: 15.8
click at [1140, 484] on div "下" at bounding box center [1143, 479] width 43 height 18
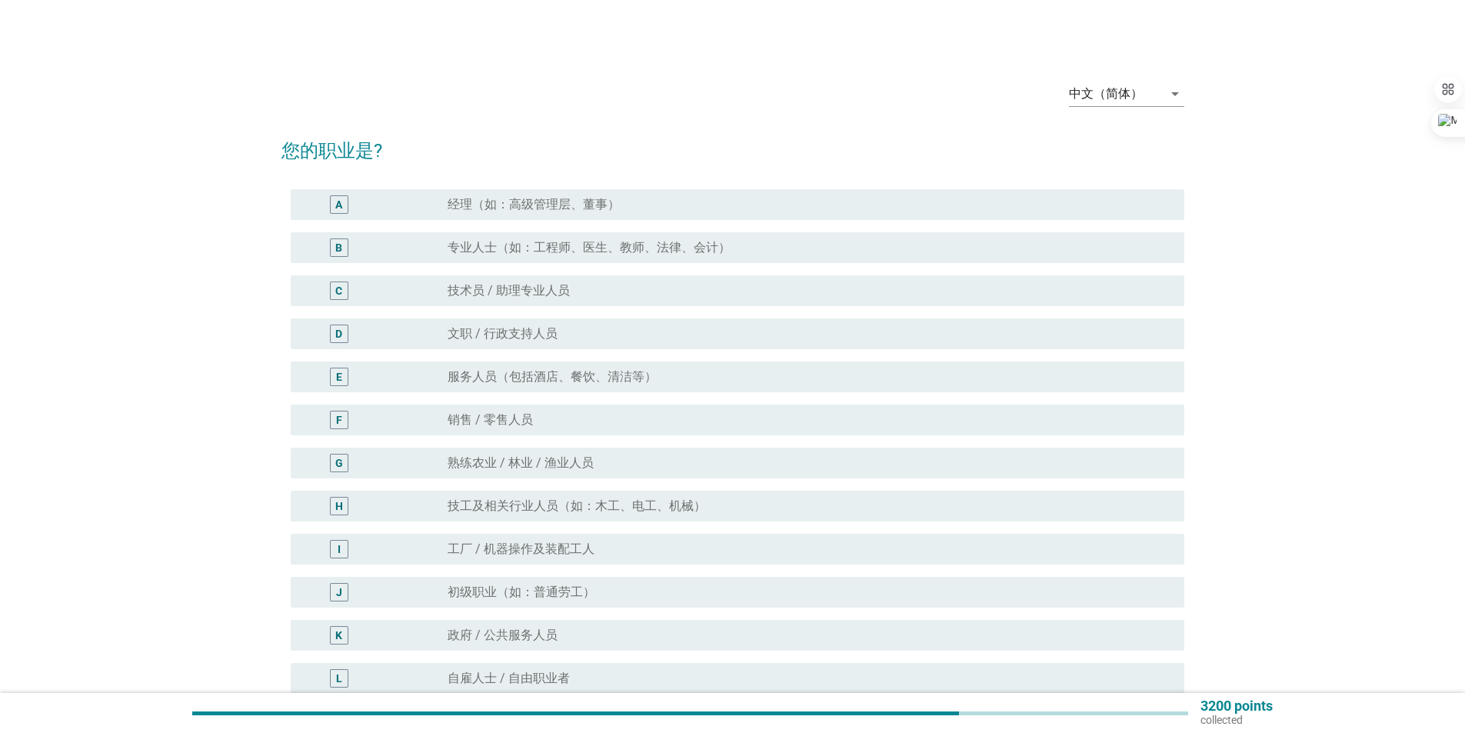
click at [679, 196] on div "radio_button_unchecked 经理（如：高级管理层、董事）" at bounding box center [809, 204] width 724 height 18
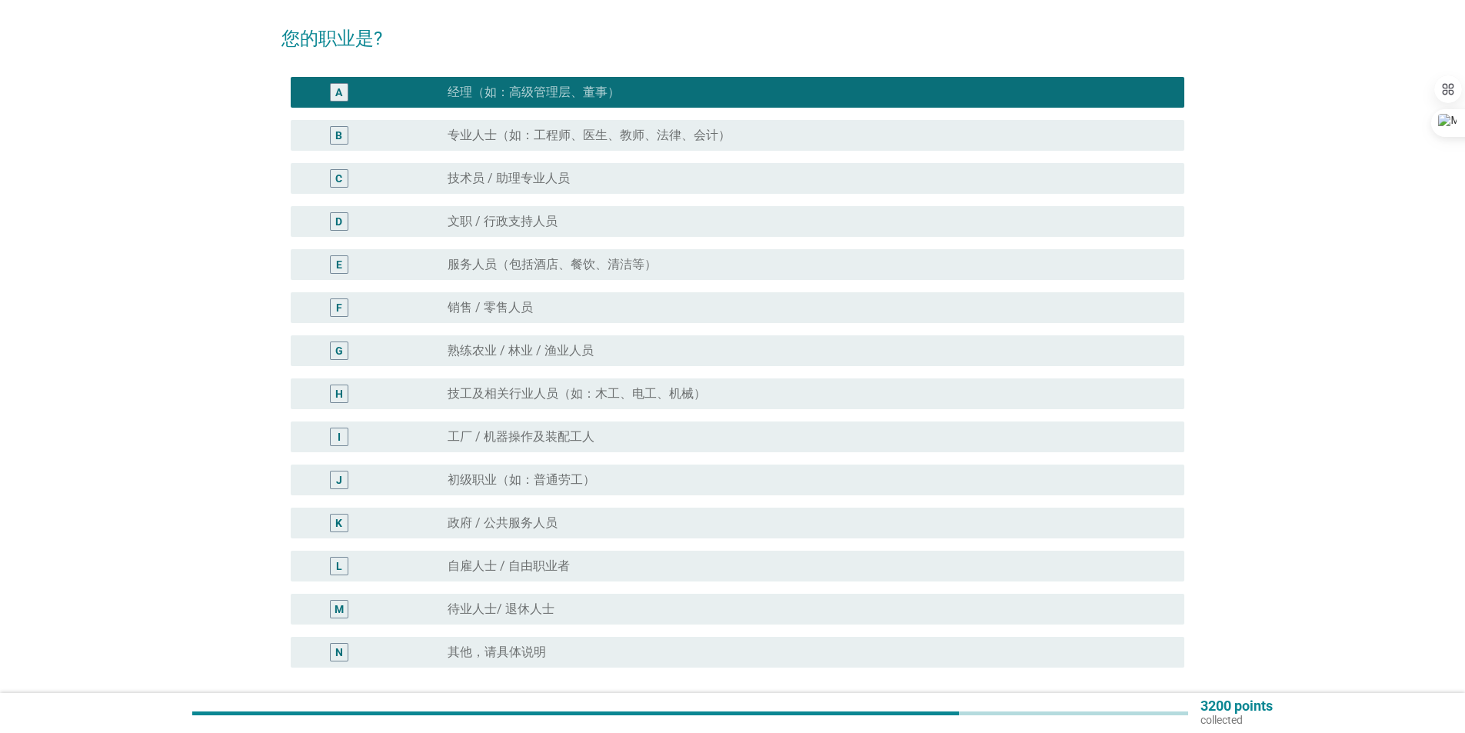
scroll to position [231, 0]
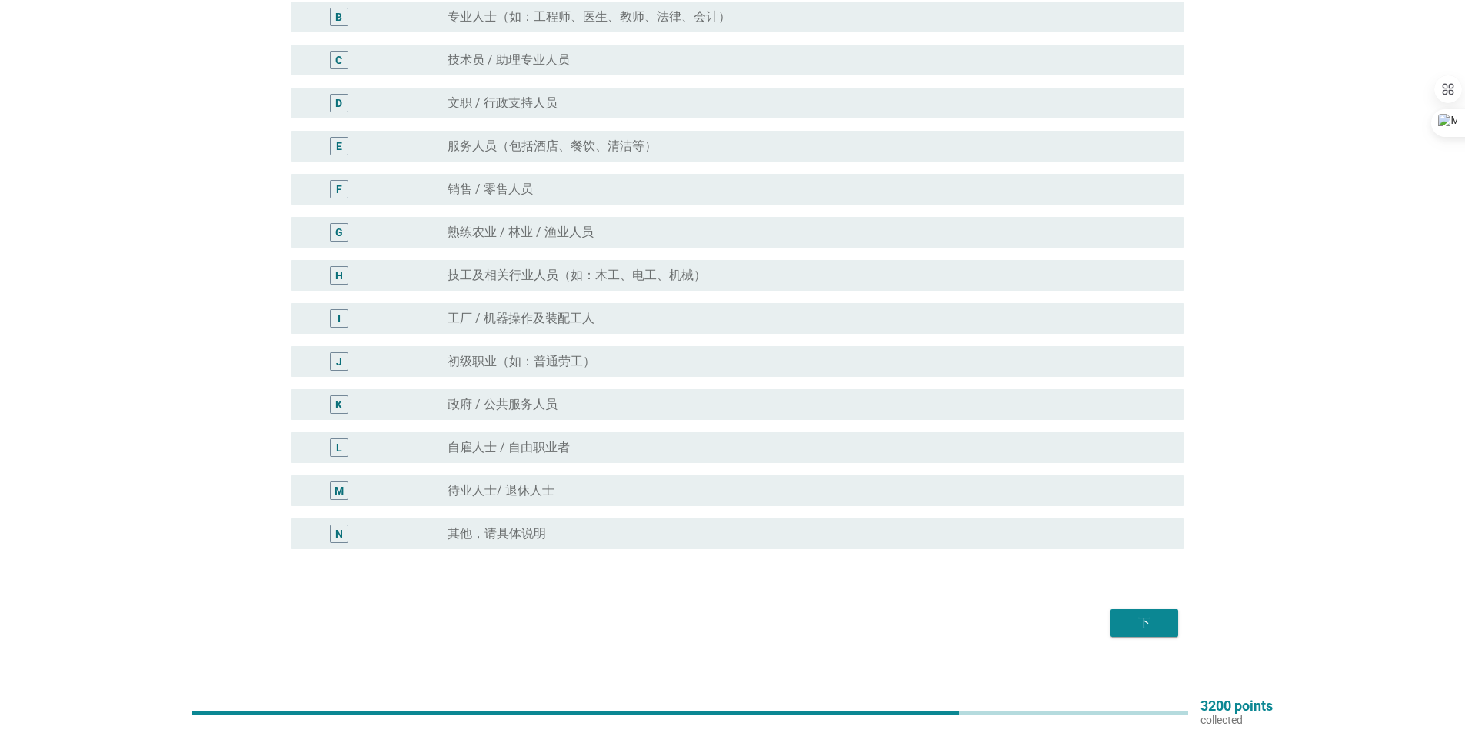
click at [1125, 621] on div "下" at bounding box center [1143, 622] width 43 height 18
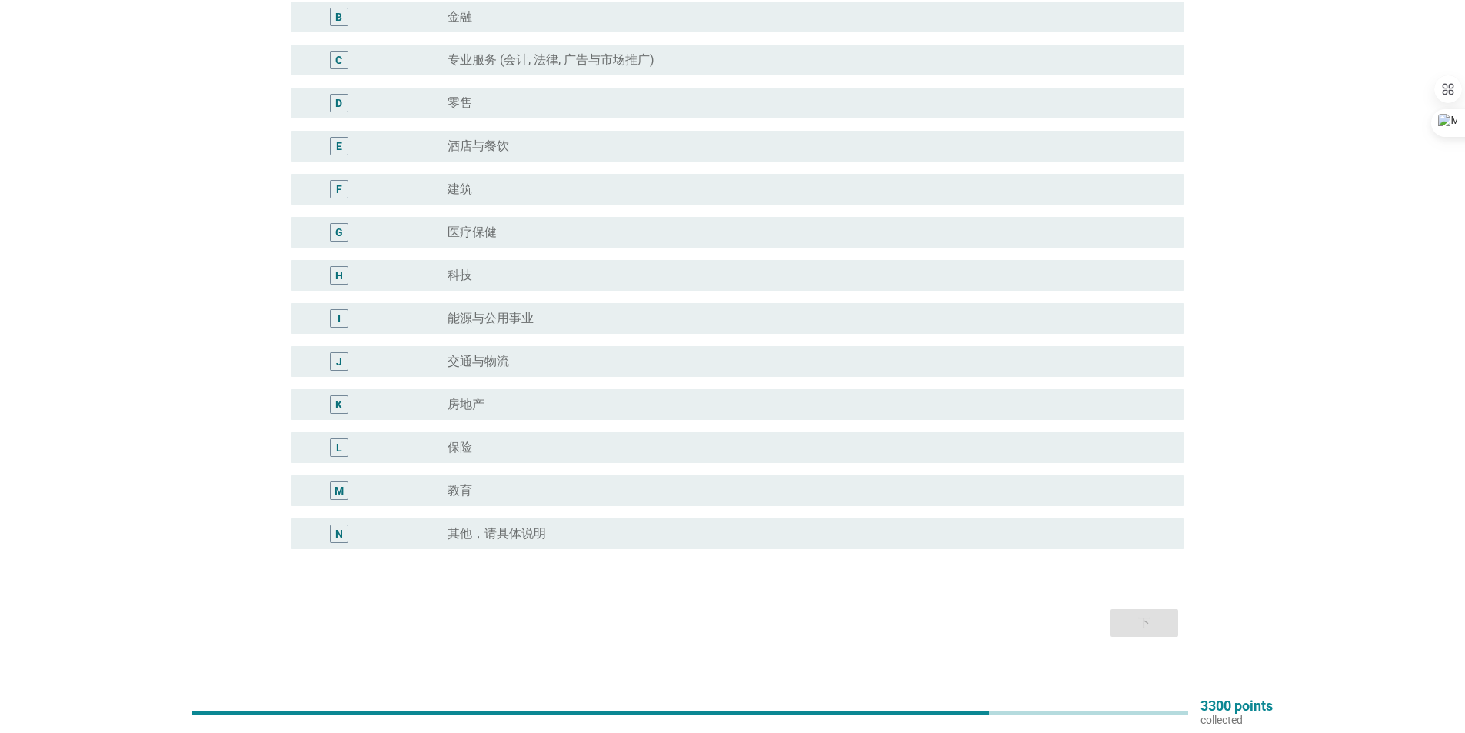
click at [620, 488] on div "radio_button_unchecked 教育" at bounding box center [803, 490] width 712 height 15
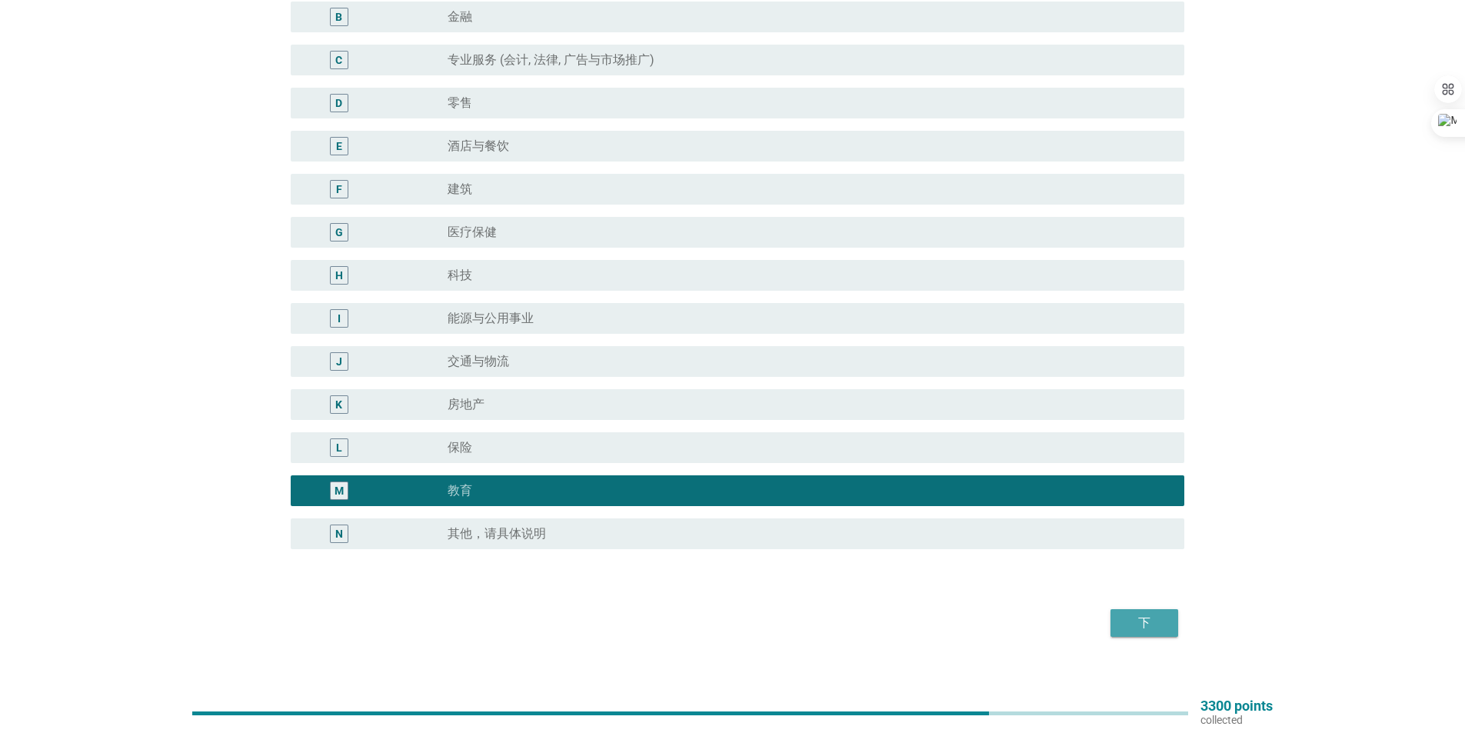
click at [1159, 620] on div "下" at bounding box center [1143, 622] width 43 height 18
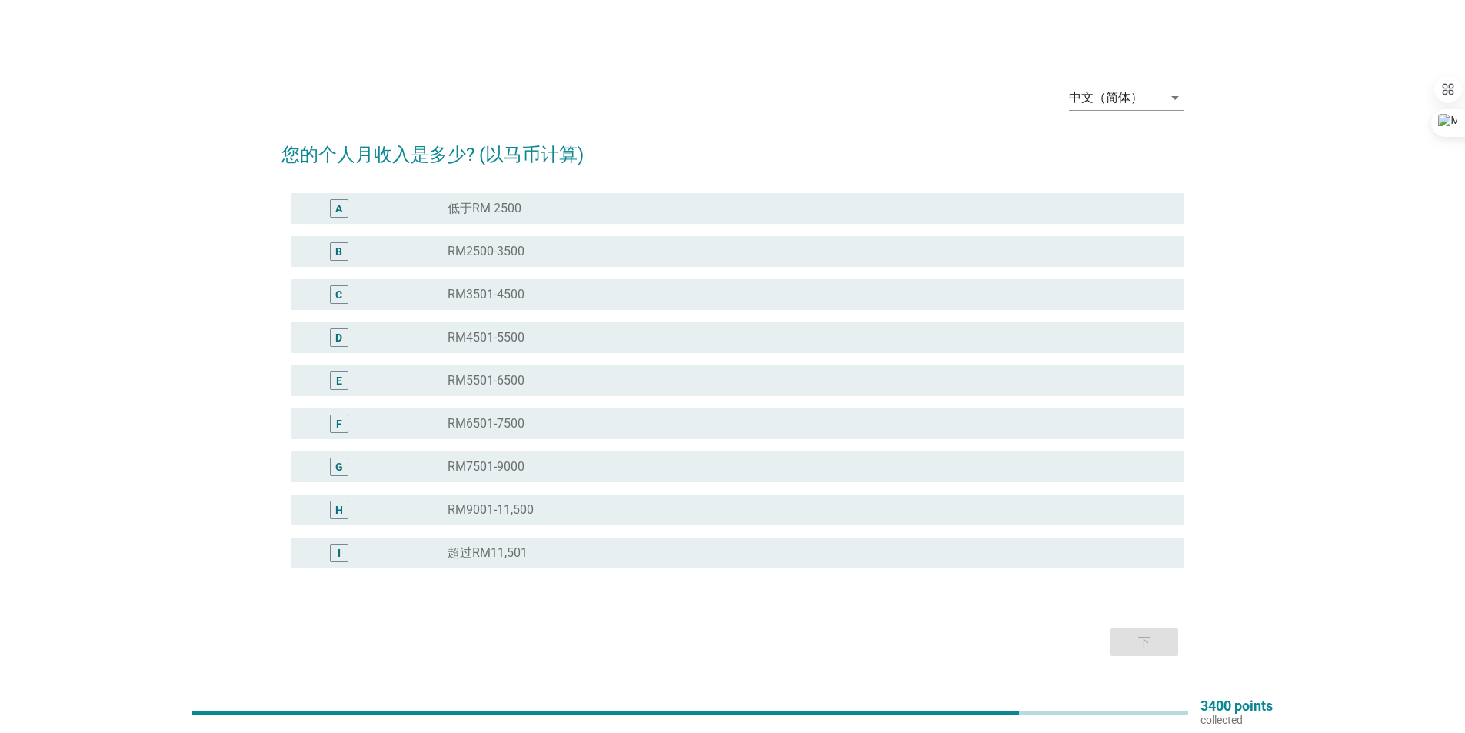
click at [720, 417] on div "radio_button_unchecked RM6501-7500" at bounding box center [803, 423] width 712 height 15
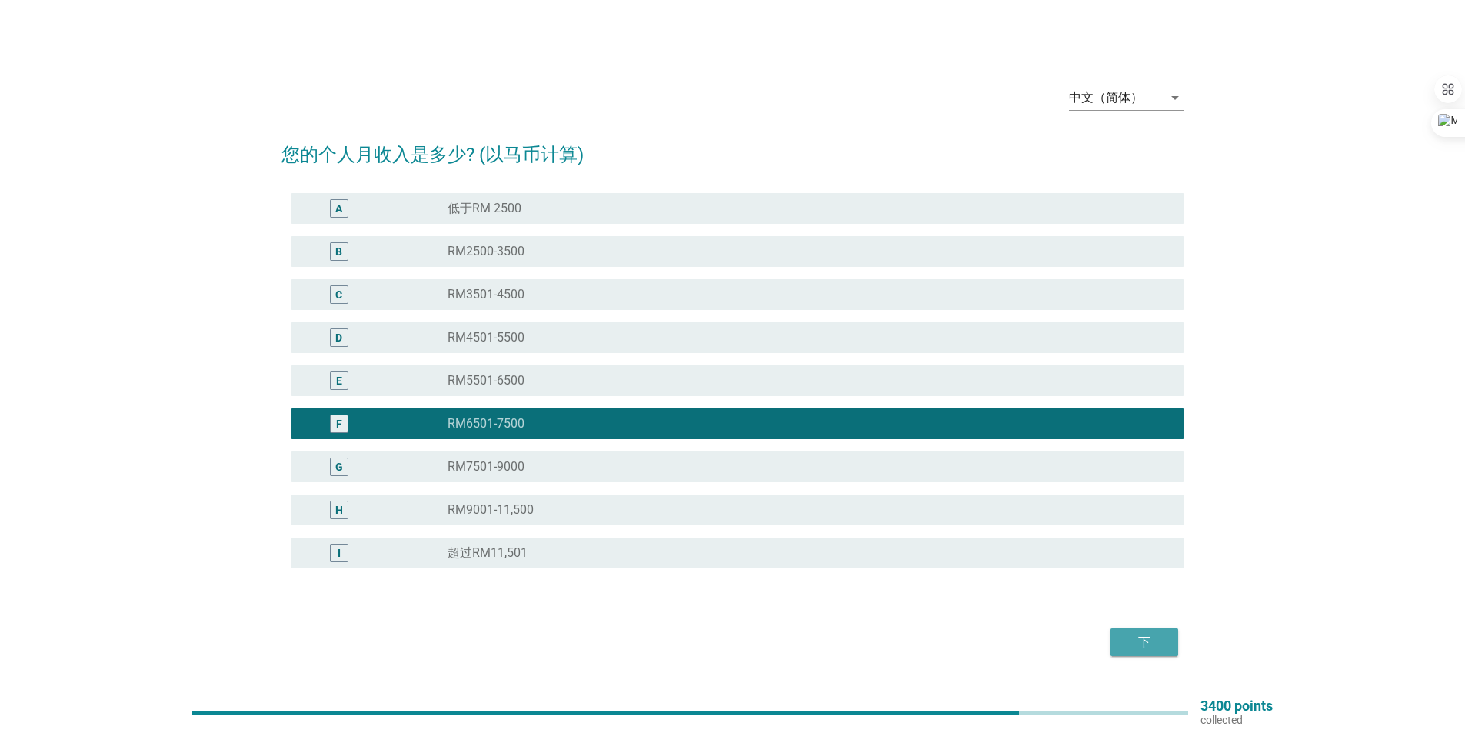
click at [1145, 640] on div "下" at bounding box center [1143, 642] width 43 height 18
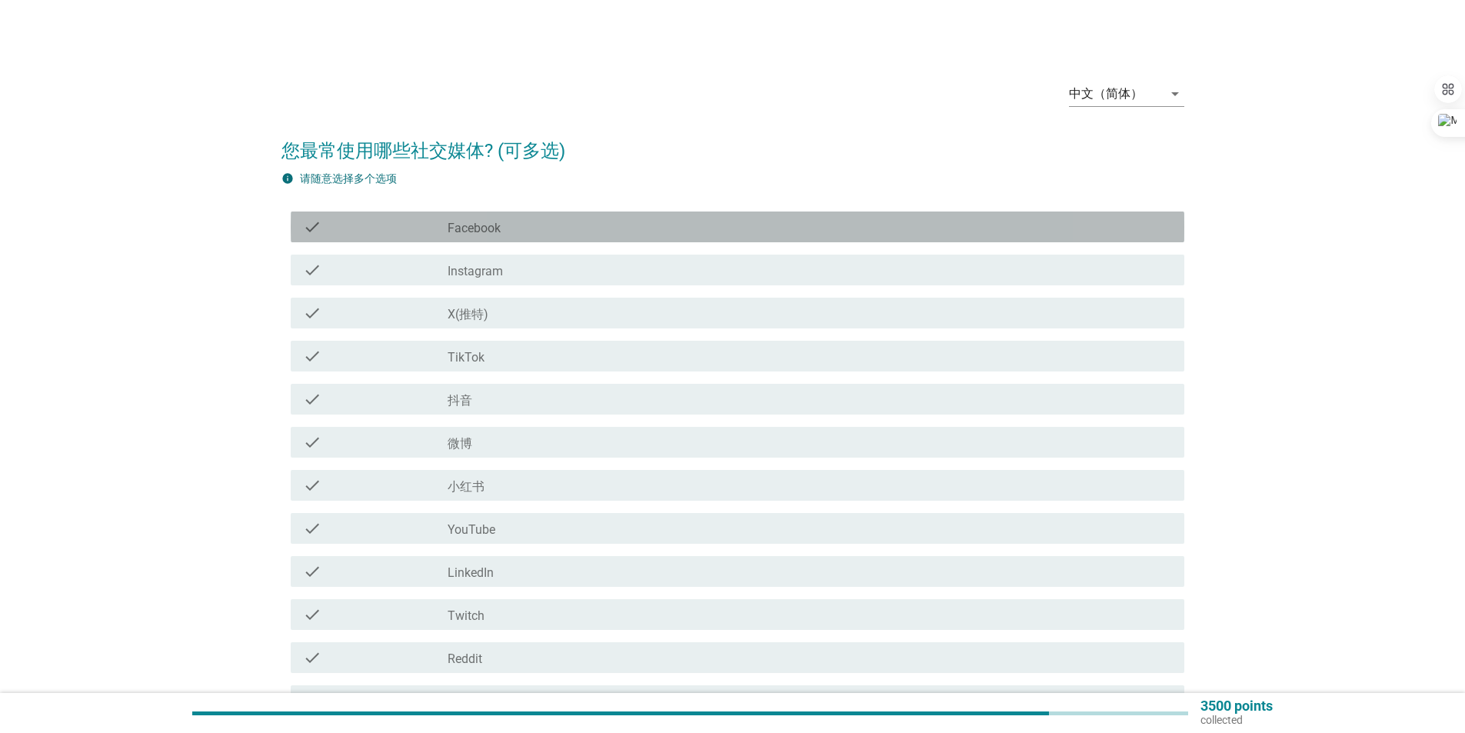
click at [616, 226] on div "check_box_outline_blank Facebook" at bounding box center [809, 227] width 724 height 18
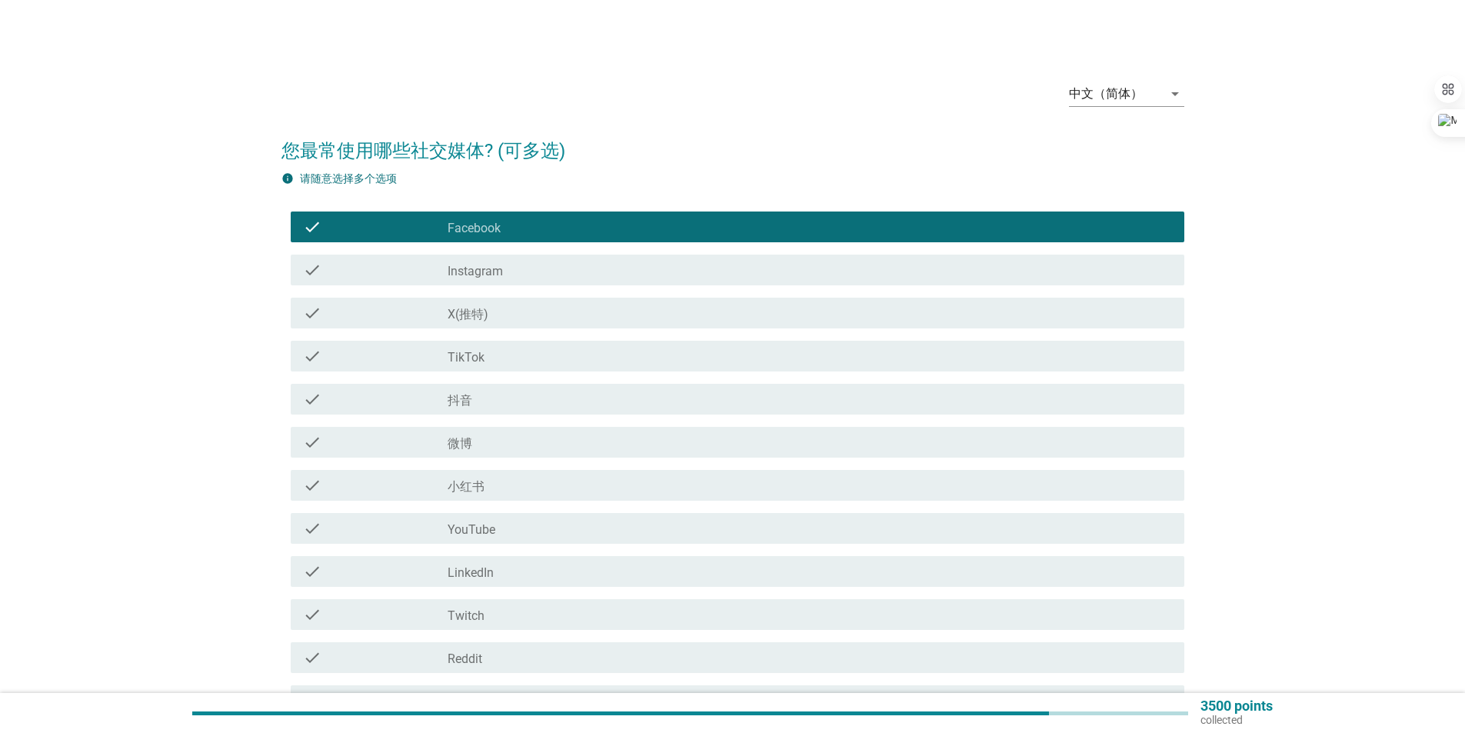
click at [739, 530] on div "check_box_outline_blank YouTube" at bounding box center [809, 528] width 724 height 18
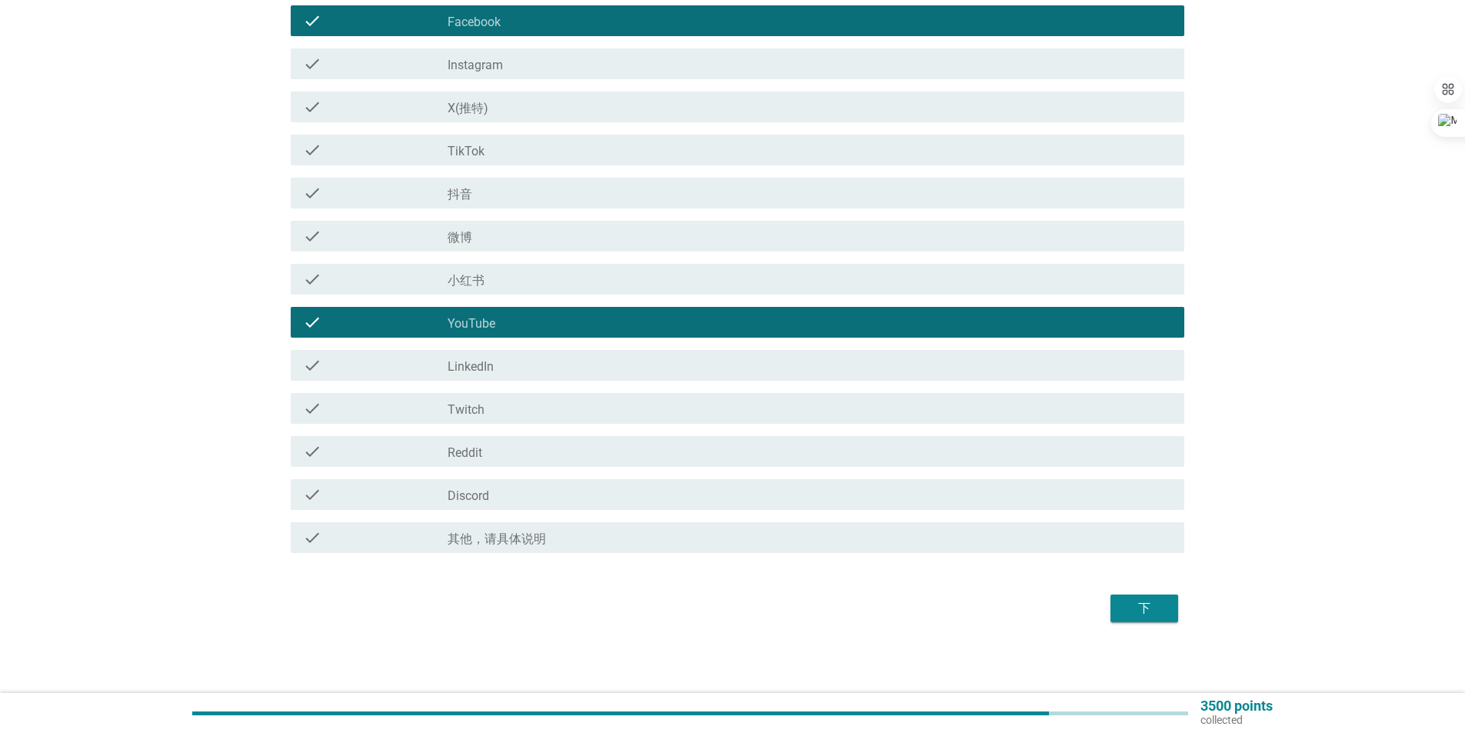
scroll to position [209, 0]
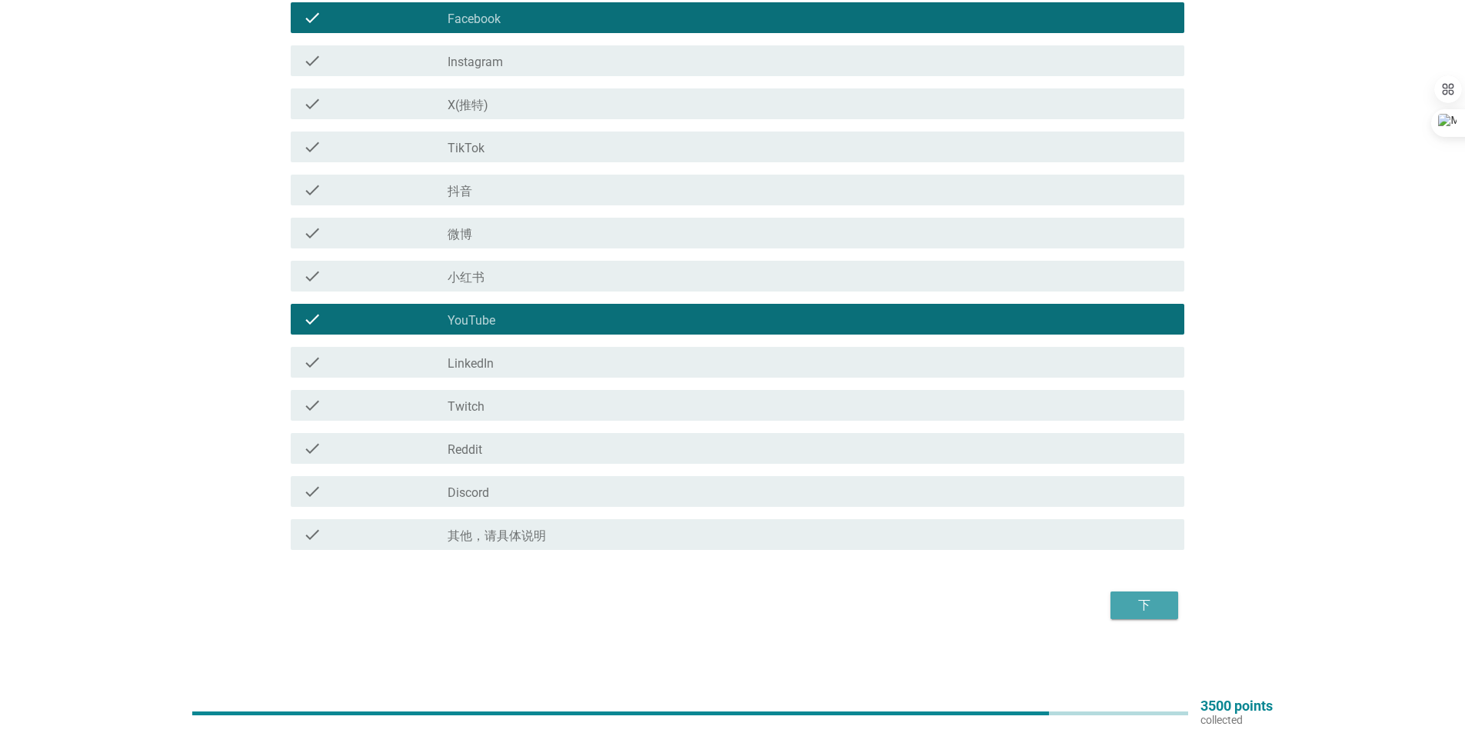
click at [1144, 611] on div "下" at bounding box center [1143, 605] width 43 height 18
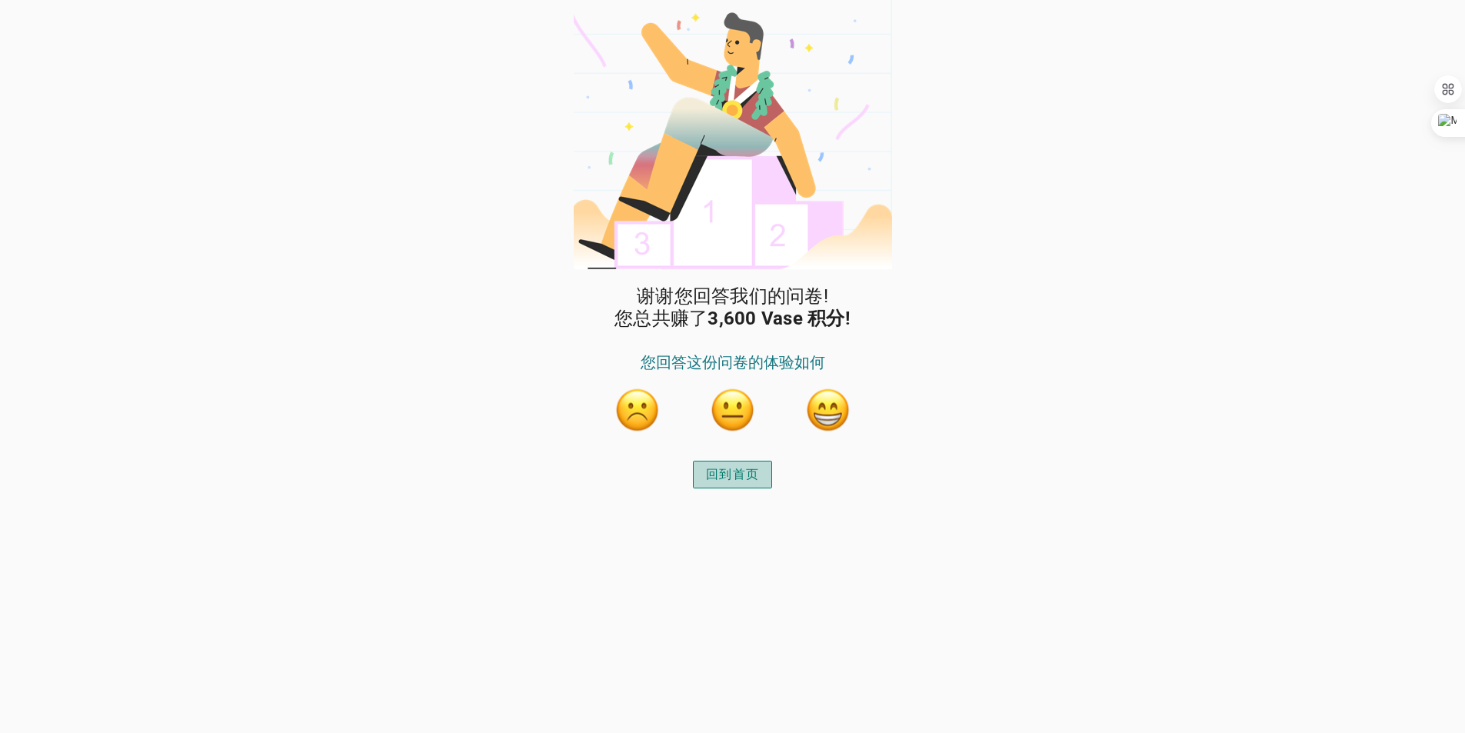
click at [752, 477] on div "回到首页" at bounding box center [732, 474] width 53 height 18
